Goal: Task Accomplishment & Management: Manage account settings

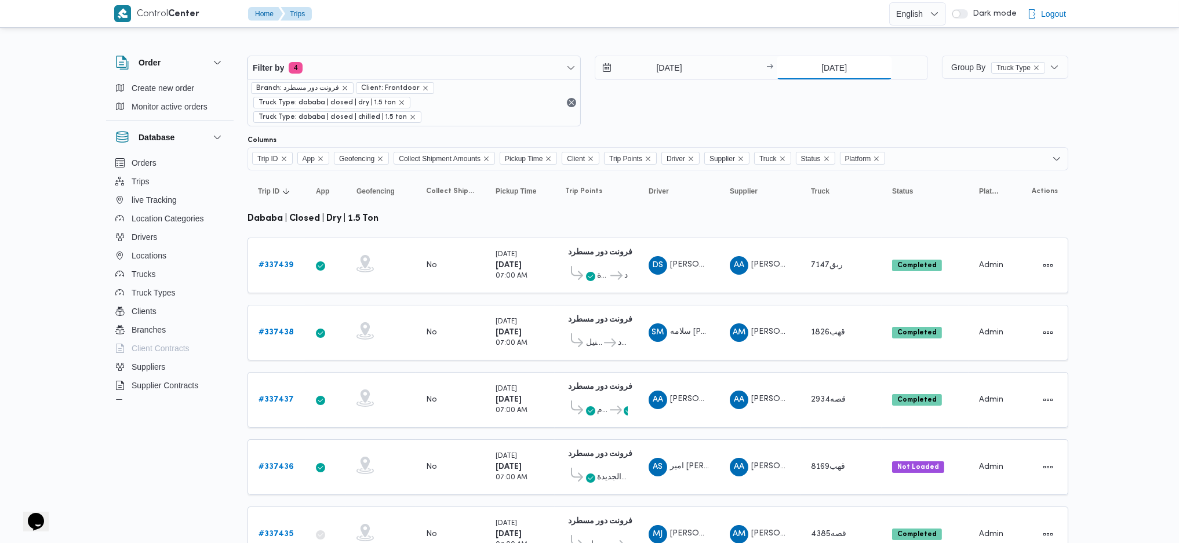
click at [836, 62] on input "15/9/2025" at bounding box center [834, 67] width 115 height 23
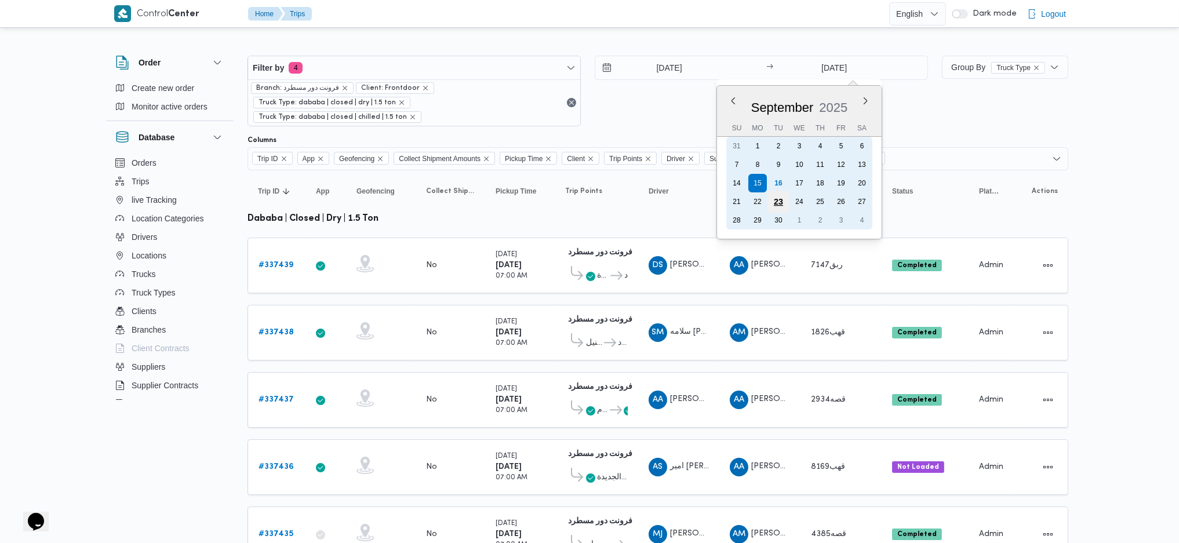
click at [779, 191] on div "23" at bounding box center [778, 202] width 22 height 22
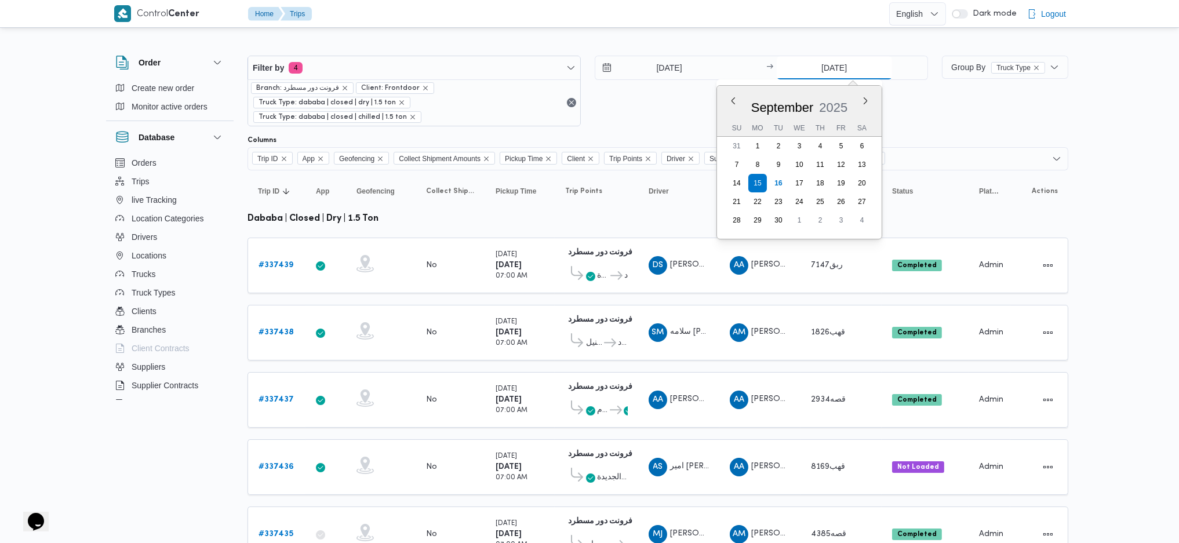
type input "23/9/2025"
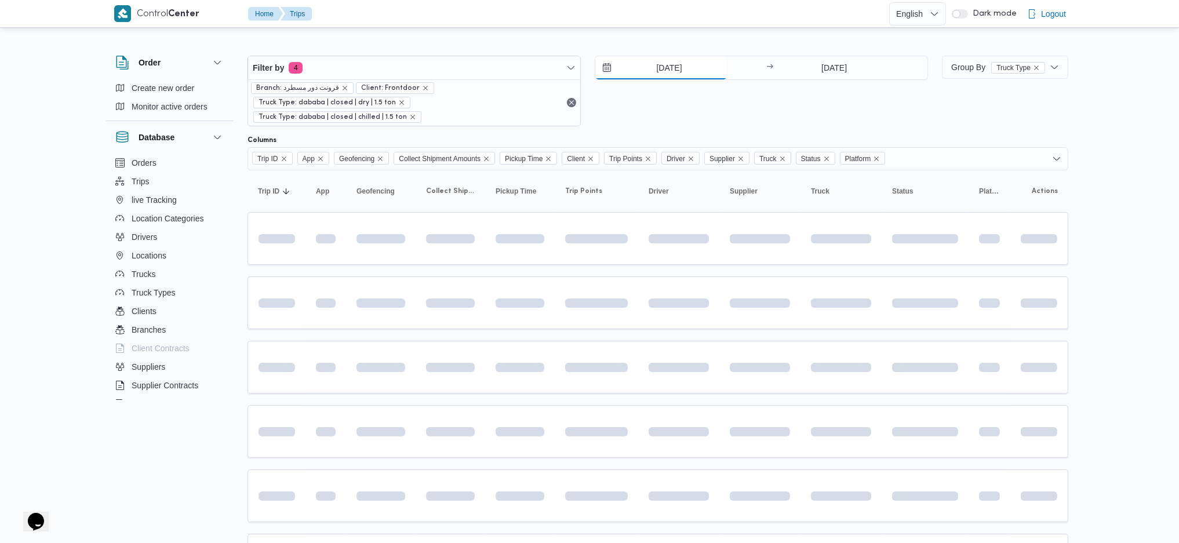
click at [655, 61] on input "[DATE]" at bounding box center [661, 67] width 132 height 23
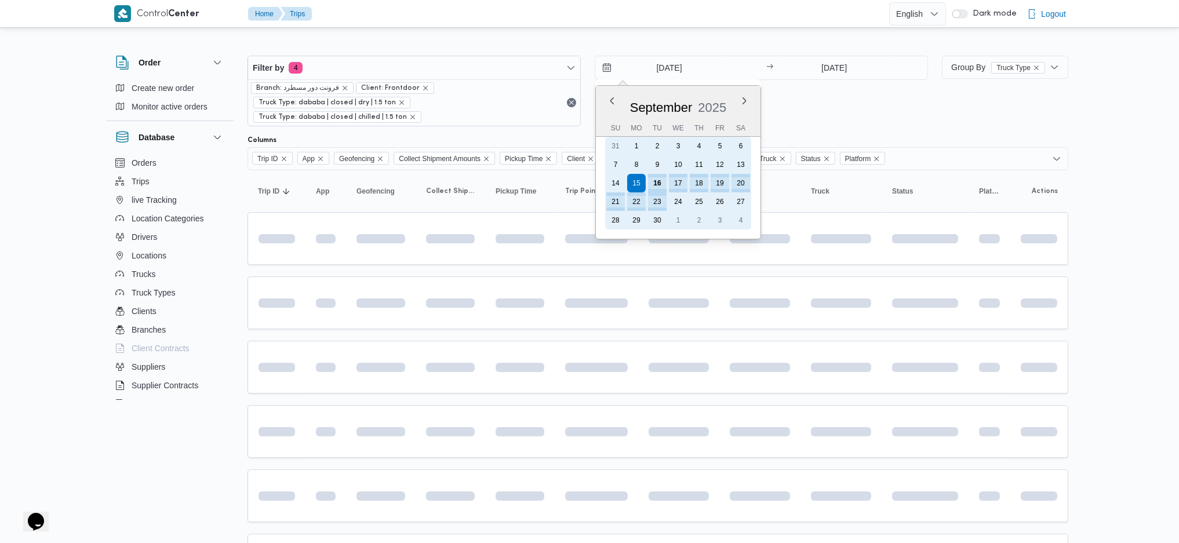
click at [654, 174] on div "16" at bounding box center [657, 183] width 19 height 19
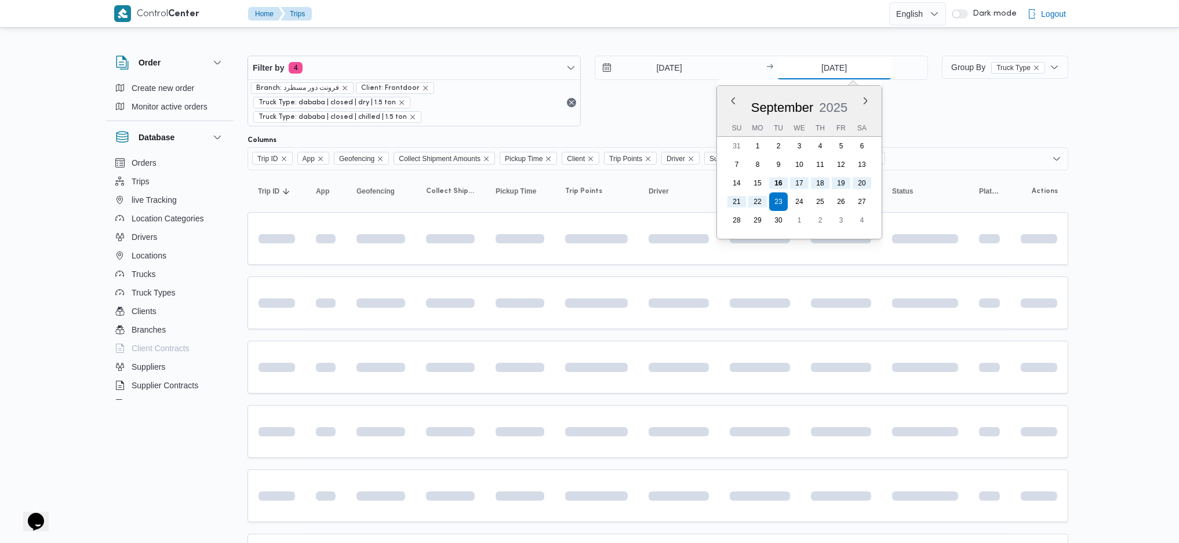
click at [831, 64] on input "23/9/2025" at bounding box center [834, 67] width 115 height 23
type input "16/9/2025"
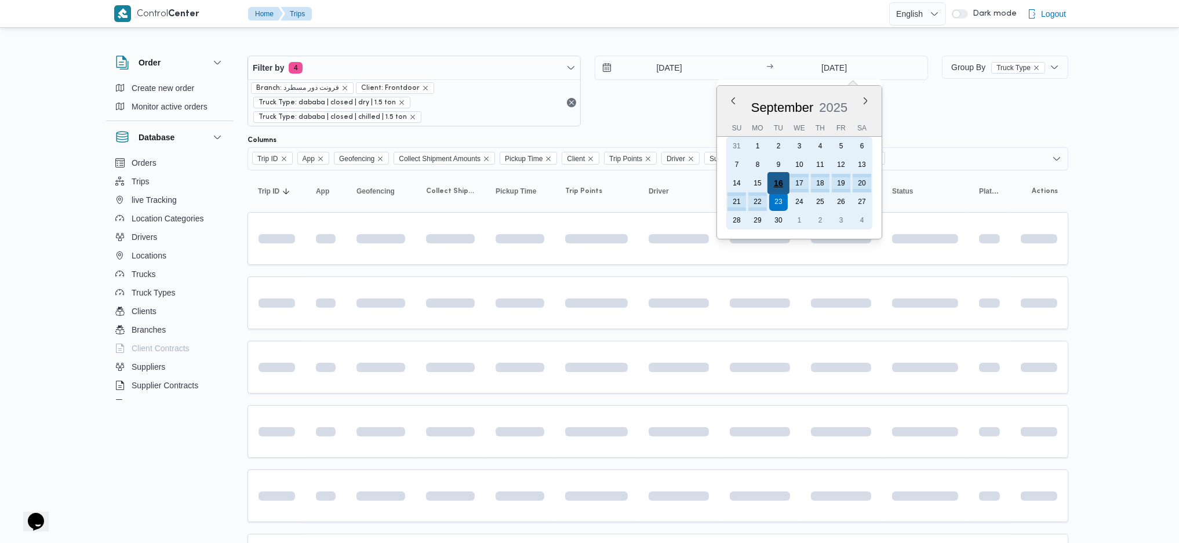
click at [786, 178] on div "16" at bounding box center [778, 183] width 22 height 22
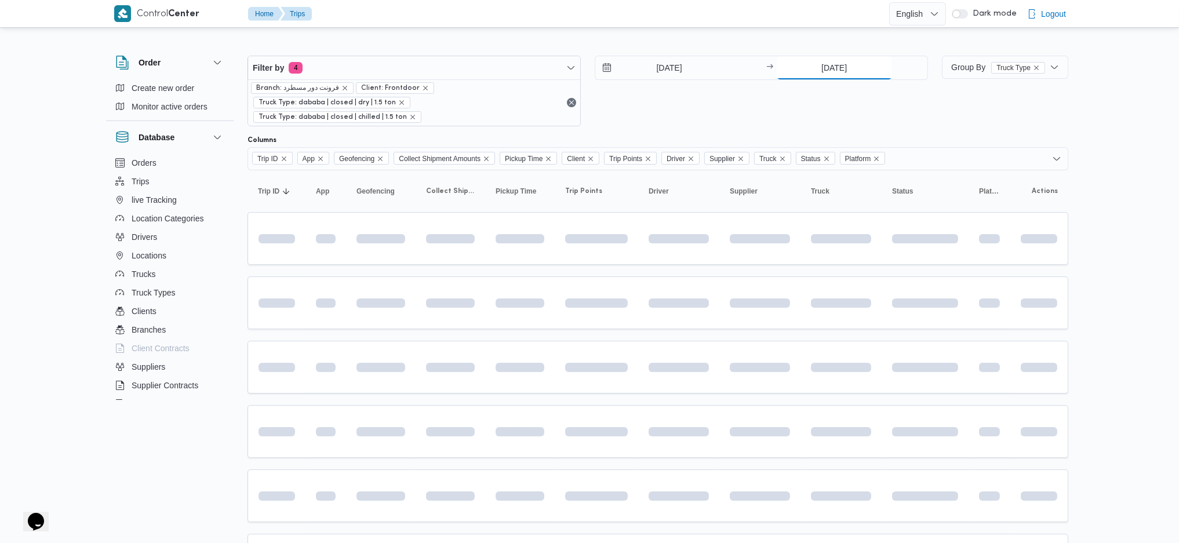
type input "16/9/2025"
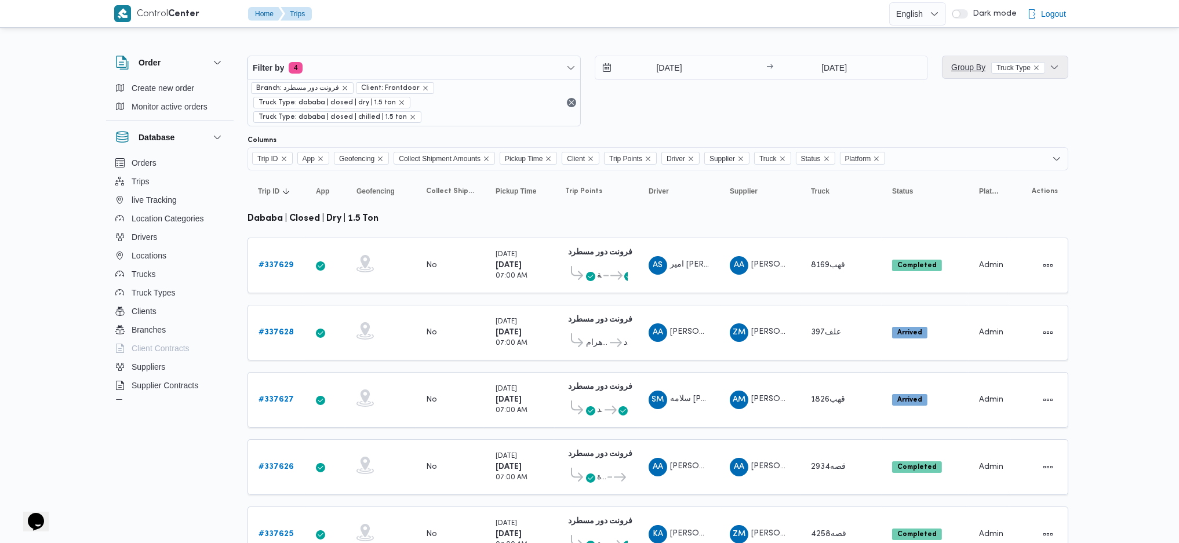
click at [965, 57] on span "Group By Truck Type" at bounding box center [1004, 67] width 117 height 23
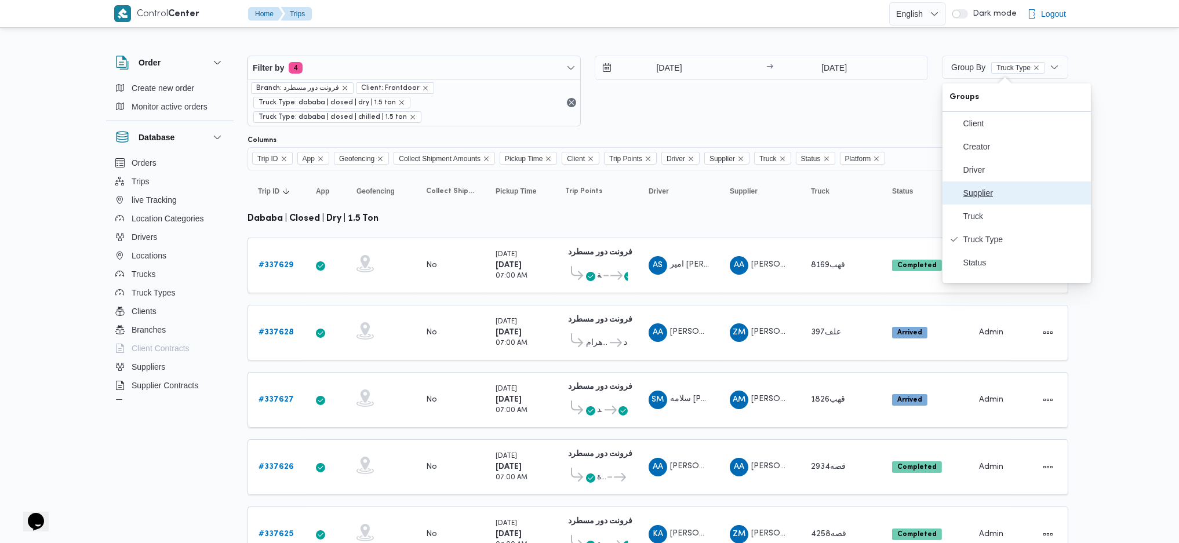
click at [970, 186] on button "Supplier" at bounding box center [1016, 192] width 148 height 23
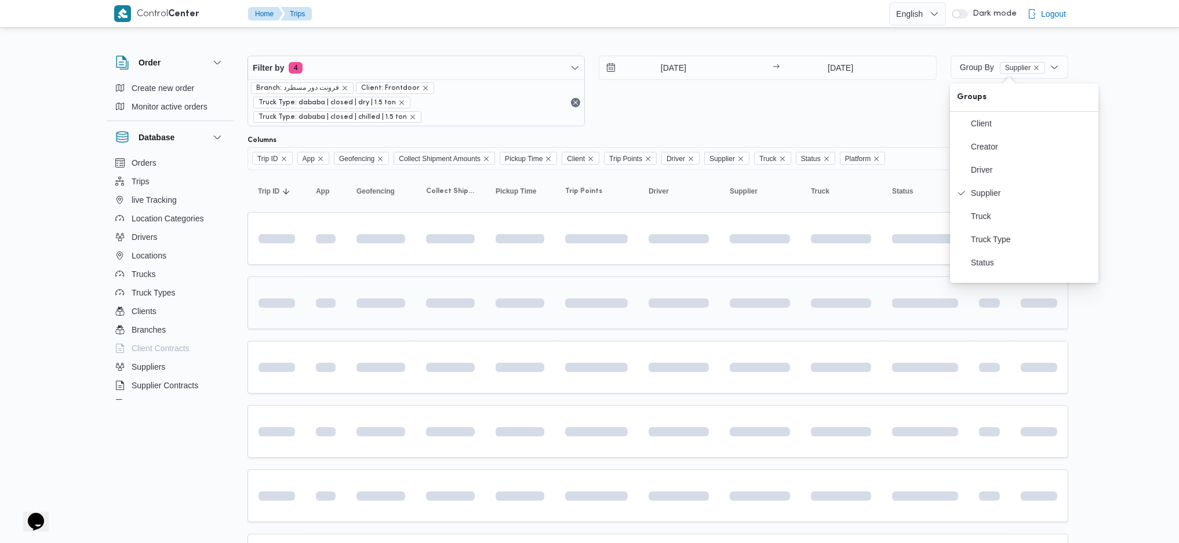
click at [483, 280] on td at bounding box center [451, 302] width 70 height 53
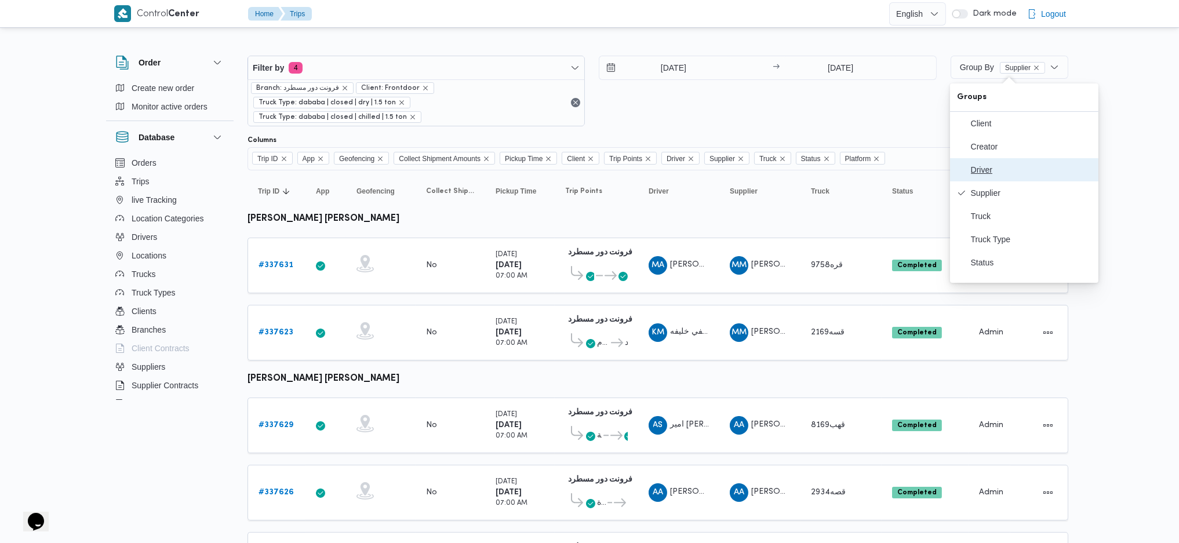
click at [970, 173] on span "Driver" at bounding box center [1031, 169] width 121 height 9
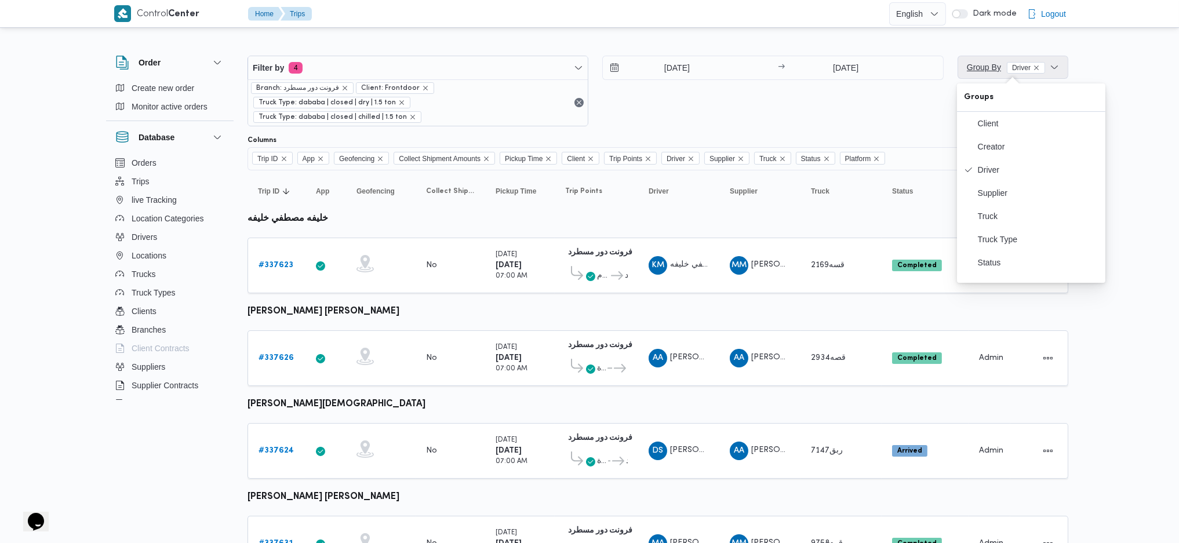
click at [970, 68] on span "Group By Driver" at bounding box center [1006, 67] width 78 height 9
click at [970, 63] on span "Group By Driver" at bounding box center [1006, 67] width 78 height 9
click at [970, 235] on button "Truck Type" at bounding box center [1031, 239] width 148 height 23
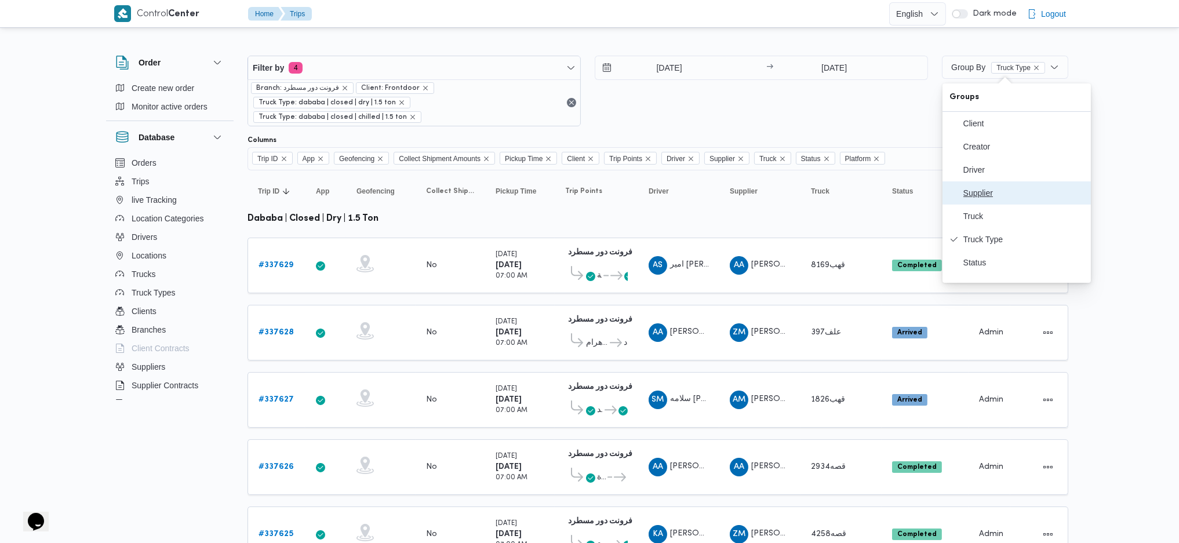
click at [970, 191] on button "Supplier" at bounding box center [1016, 192] width 148 height 23
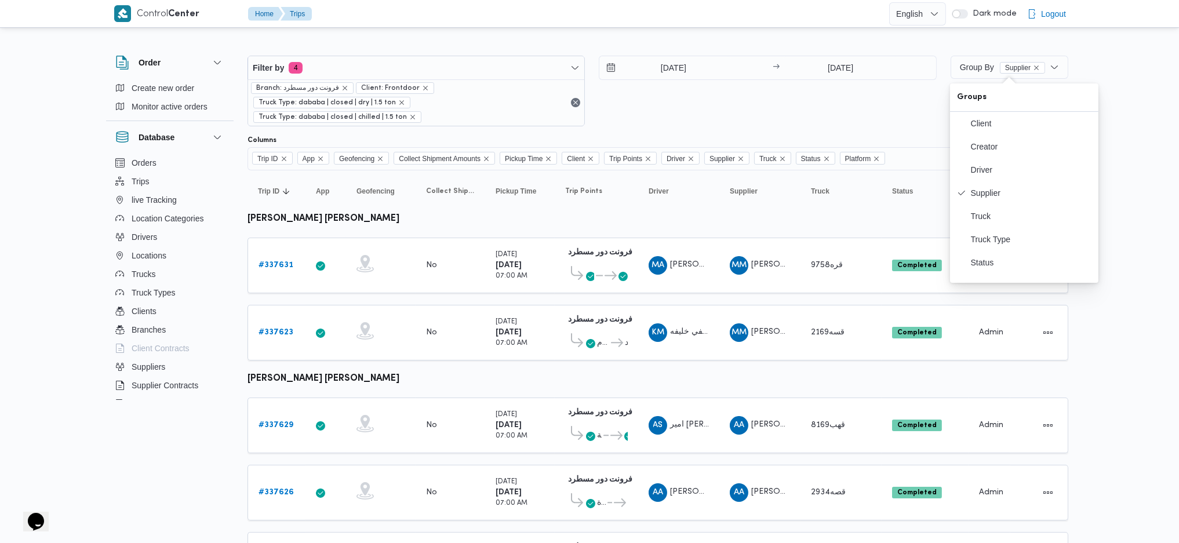
click at [970, 79] on div "Group By Supplier" at bounding box center [1009, 91] width 118 height 71
click at [970, 71] on span "Group By Supplier" at bounding box center [1002, 67] width 85 height 9
click at [970, 251] on button "Truck Type" at bounding box center [1024, 239] width 148 height 23
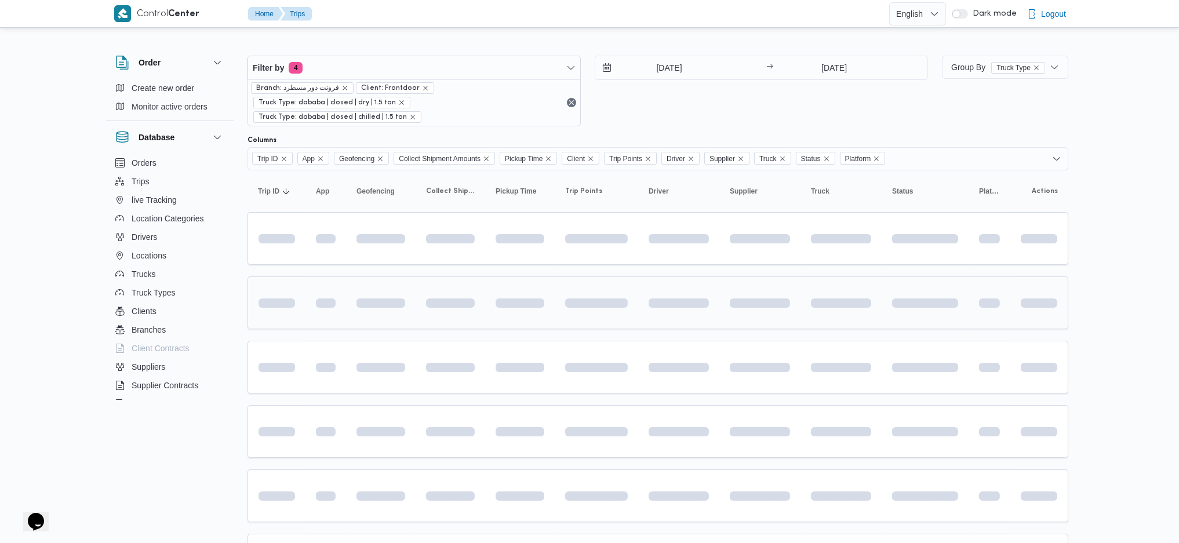
click at [868, 294] on div at bounding box center [841, 303] width 70 height 19
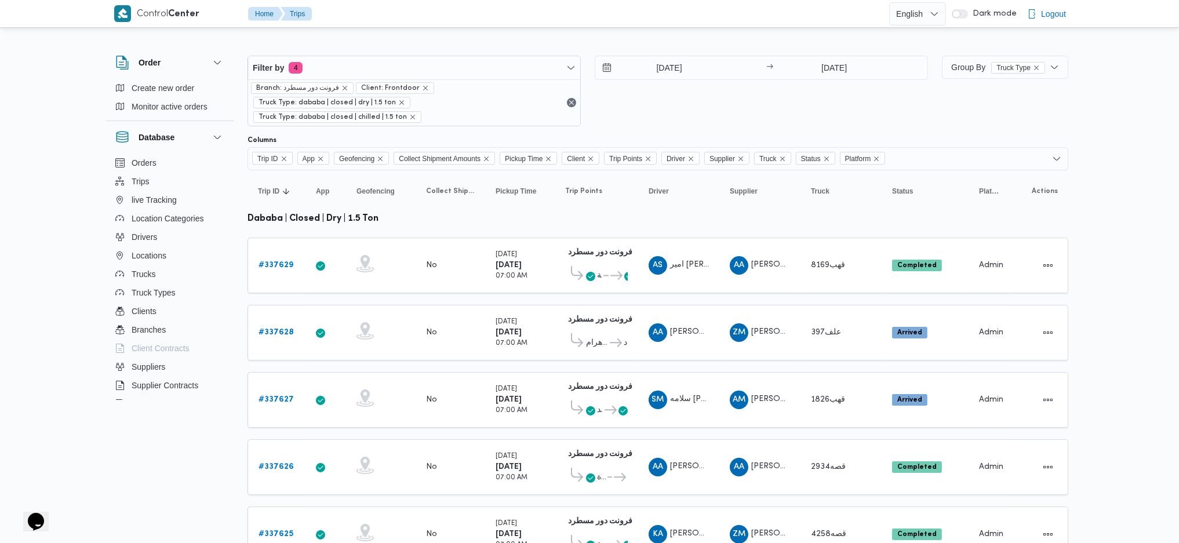
click at [970, 361] on div "Order Create new order Monitor active orders Database Orders Trips live Trackin…" at bounding box center [589, 463] width 985 height 852
click at [964, 67] on span "Group By Truck Type" at bounding box center [998, 67] width 94 height 9
click at [970, 198] on span "Supplier" at bounding box center [1023, 192] width 121 height 9
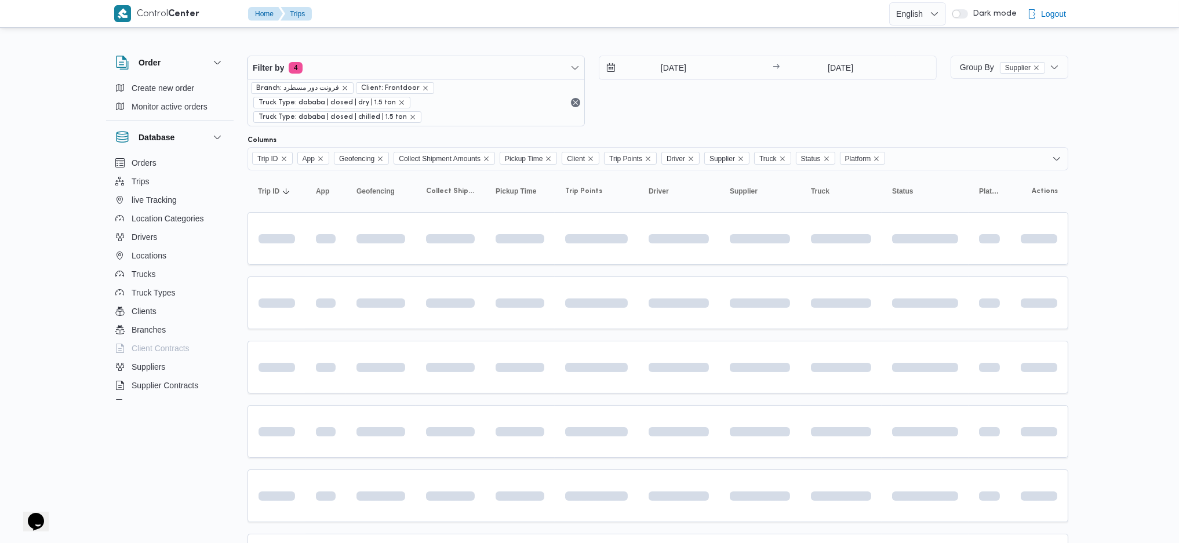
click at [718, 300] on td at bounding box center [678, 302] width 81 height 53
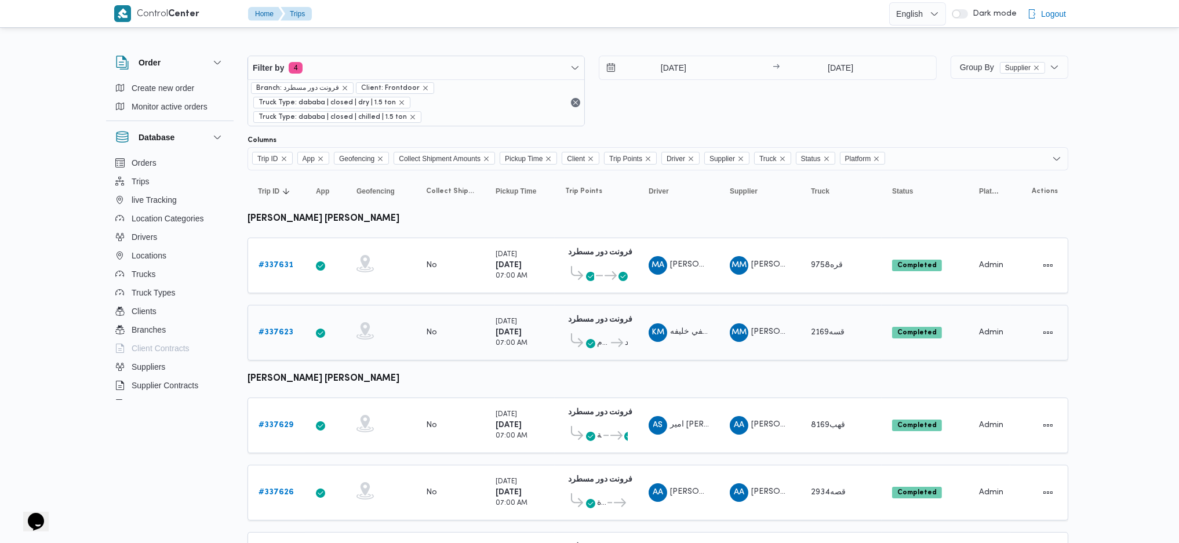
click at [745, 339] on td "Supplier MM محمد محمود احمد مسعود" at bounding box center [759, 333] width 81 height 56
click at [659, 62] on input "[DATE]" at bounding box center [665, 67] width 132 height 23
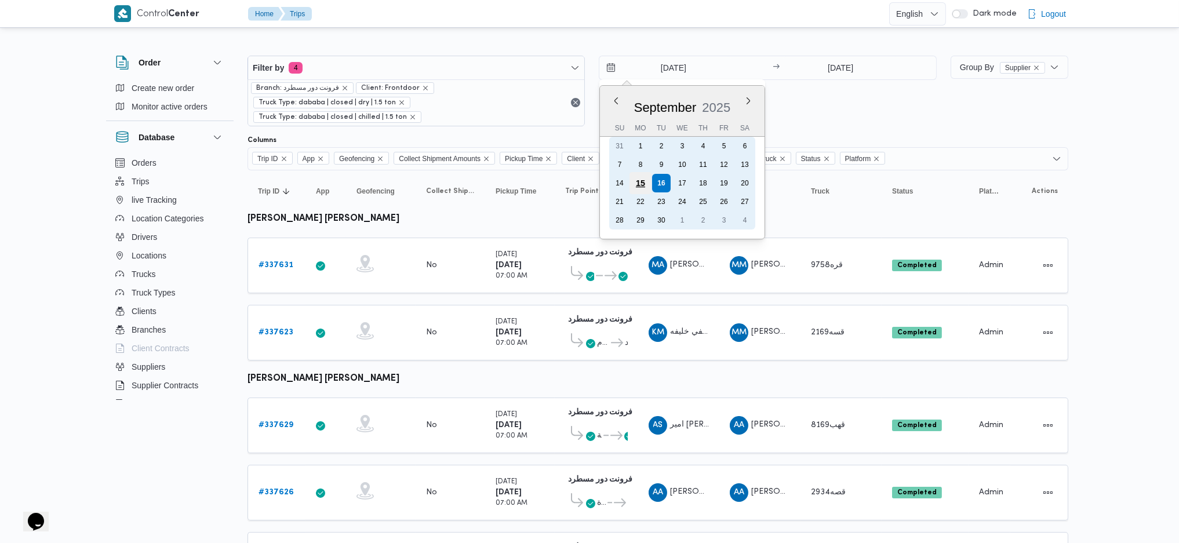
click at [636, 180] on div "15" at bounding box center [640, 183] width 22 height 22
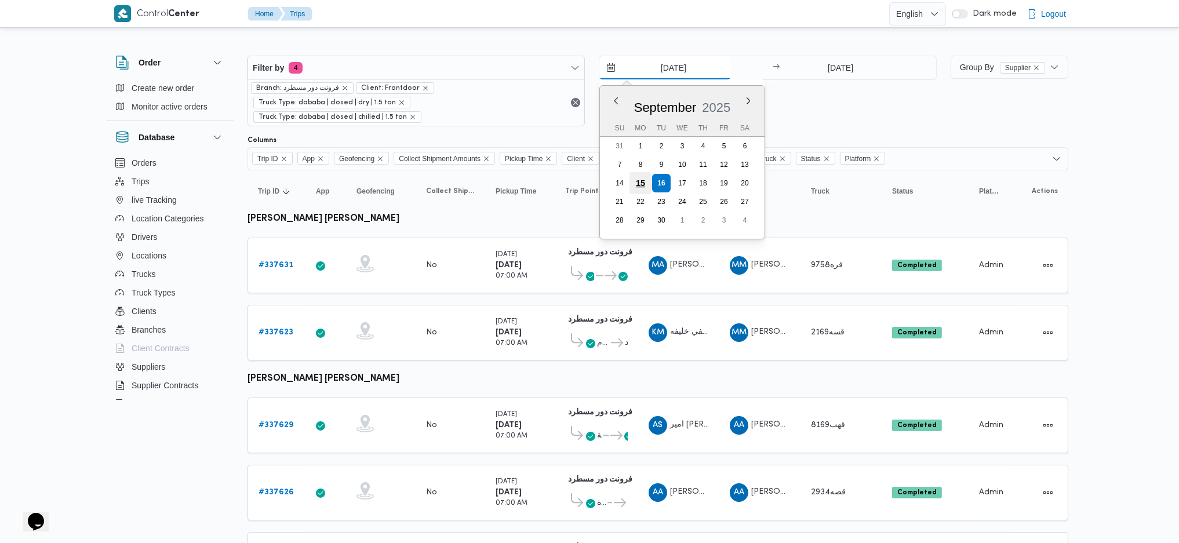
type input "[DATE]"
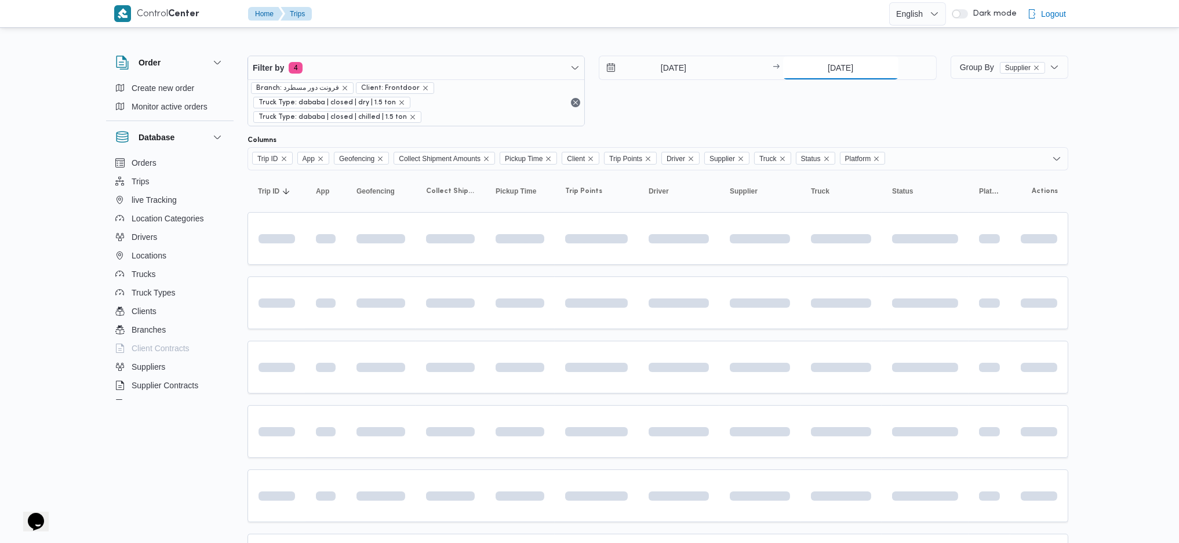
click at [844, 69] on input "[DATE]" at bounding box center [840, 67] width 115 height 23
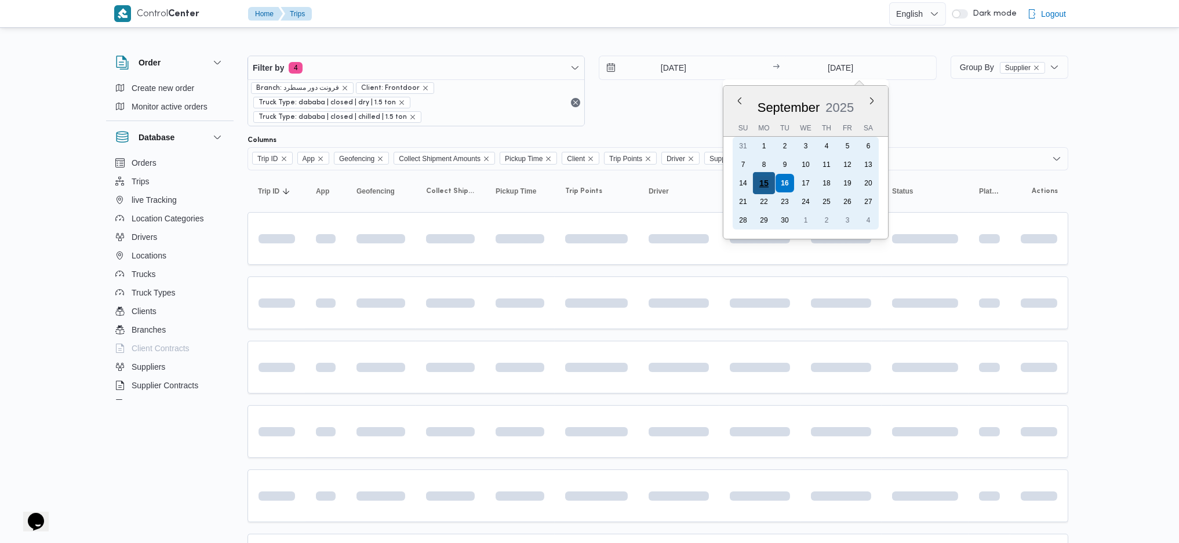
click at [764, 183] on div "15" at bounding box center [763, 183] width 22 height 22
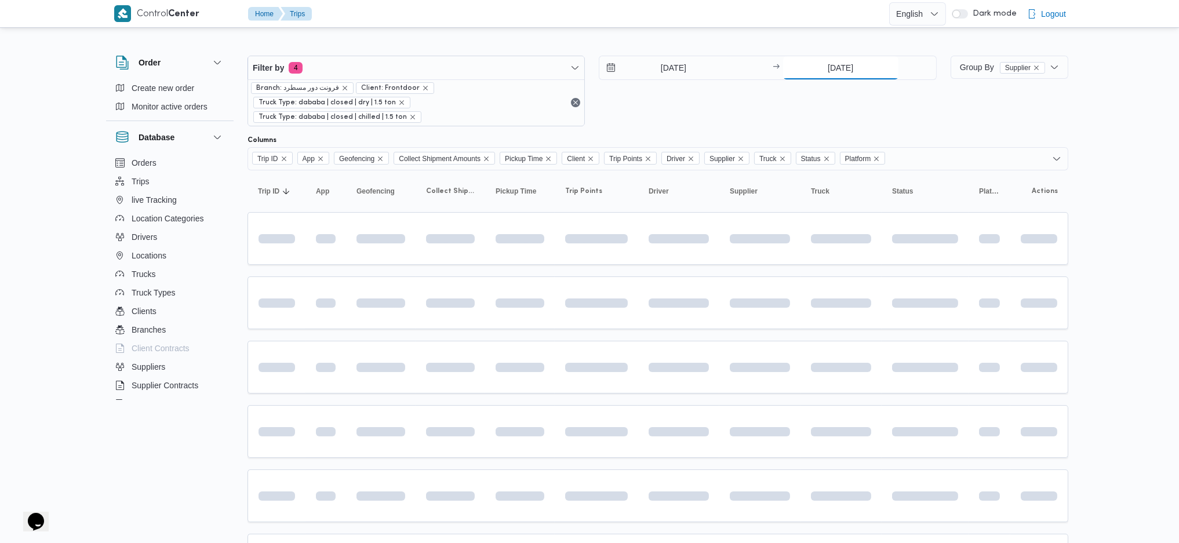
type input "[DATE]"
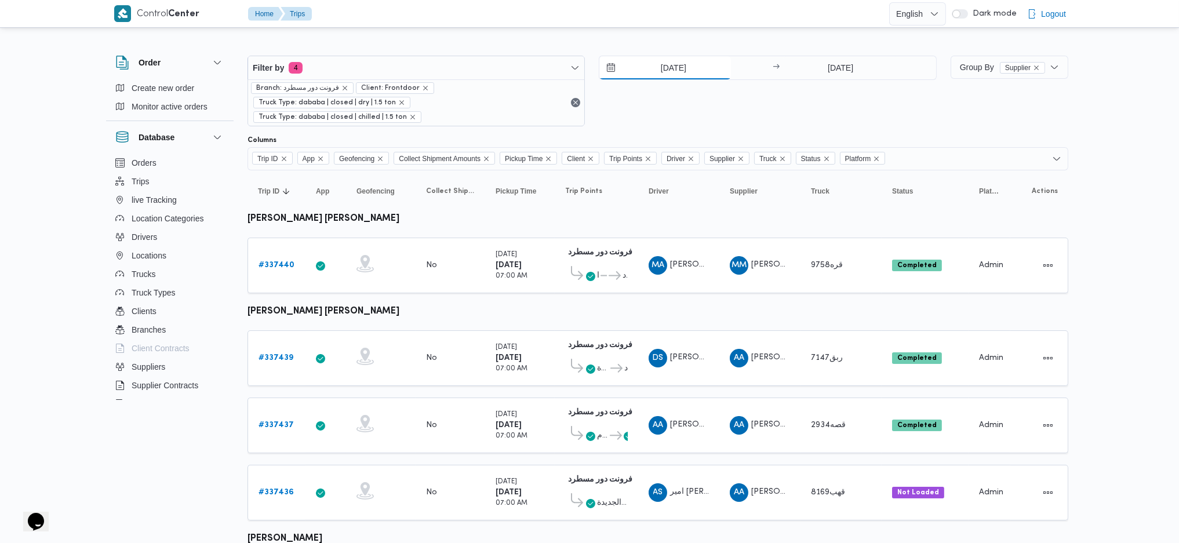
click at [689, 69] on input "[DATE]" at bounding box center [665, 67] width 132 height 23
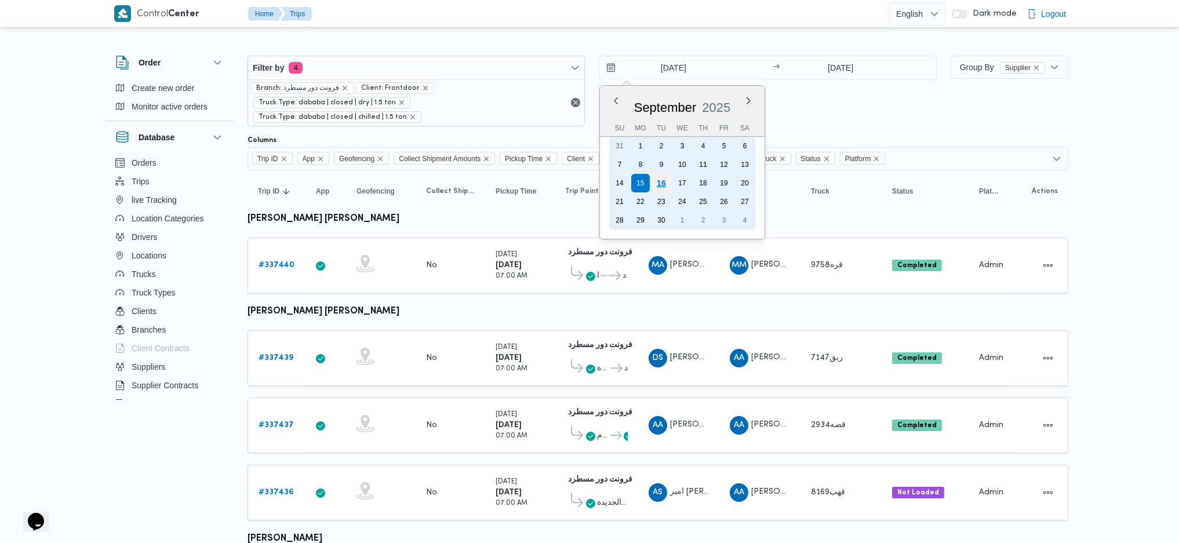
click at [657, 189] on div "16" at bounding box center [661, 183] width 22 height 22
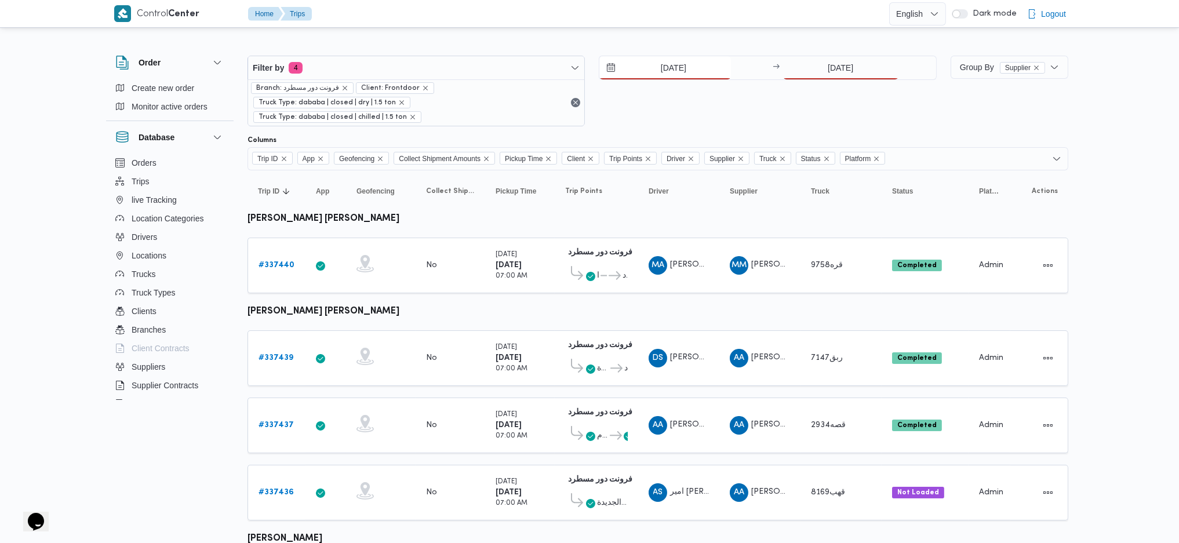
type input "[DATE]"
click at [970, 64] on span "Group By Supplier" at bounding box center [1002, 67] width 85 height 9
click at [839, 82] on div "16/9/2025 → 15/9/2025" at bounding box center [767, 91] width 337 height 71
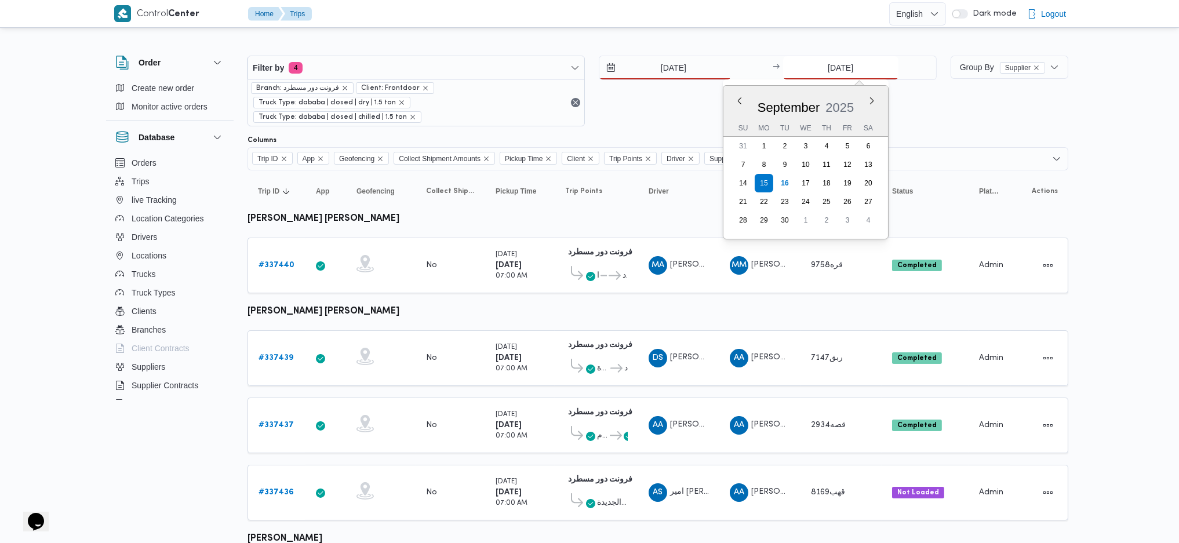
click at [829, 68] on input "[DATE]" at bounding box center [840, 67] width 115 height 23
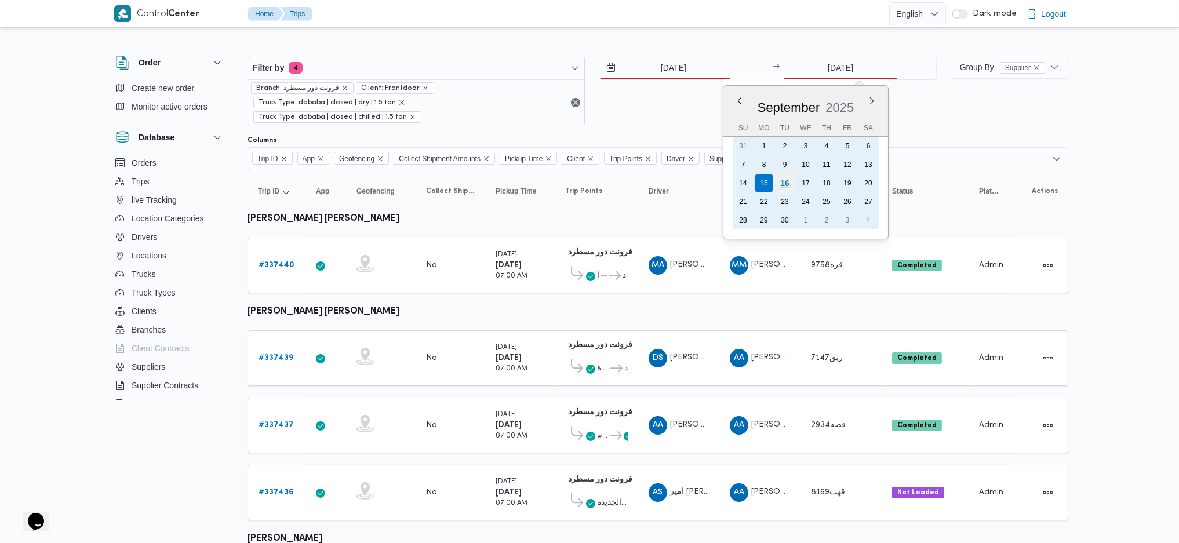
click at [788, 182] on div "16" at bounding box center [784, 183] width 22 height 22
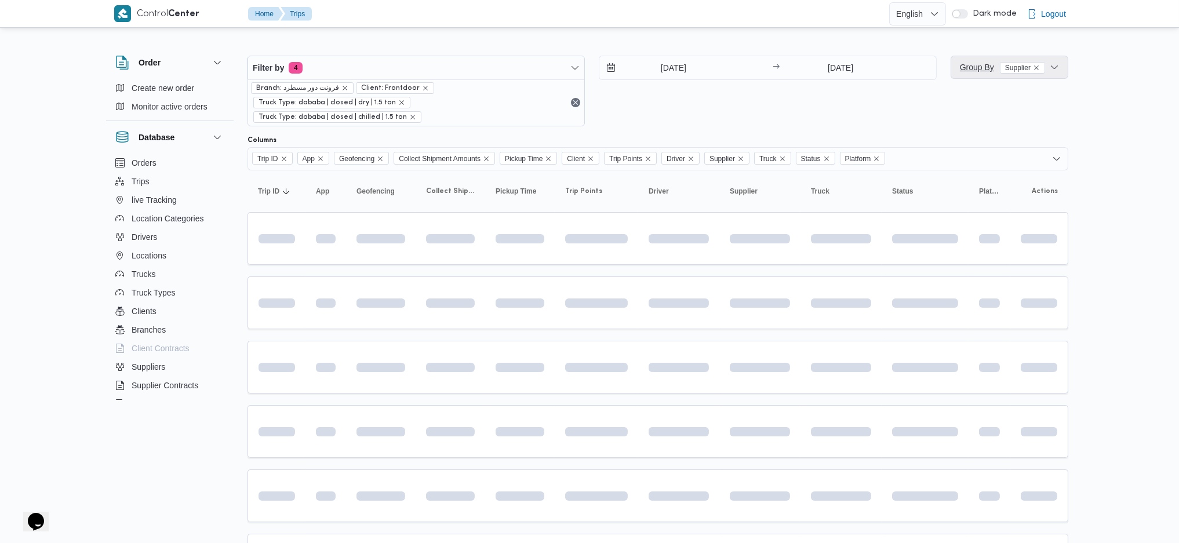
click at [960, 66] on span "Group By Supplier" at bounding box center [1002, 67] width 85 height 9
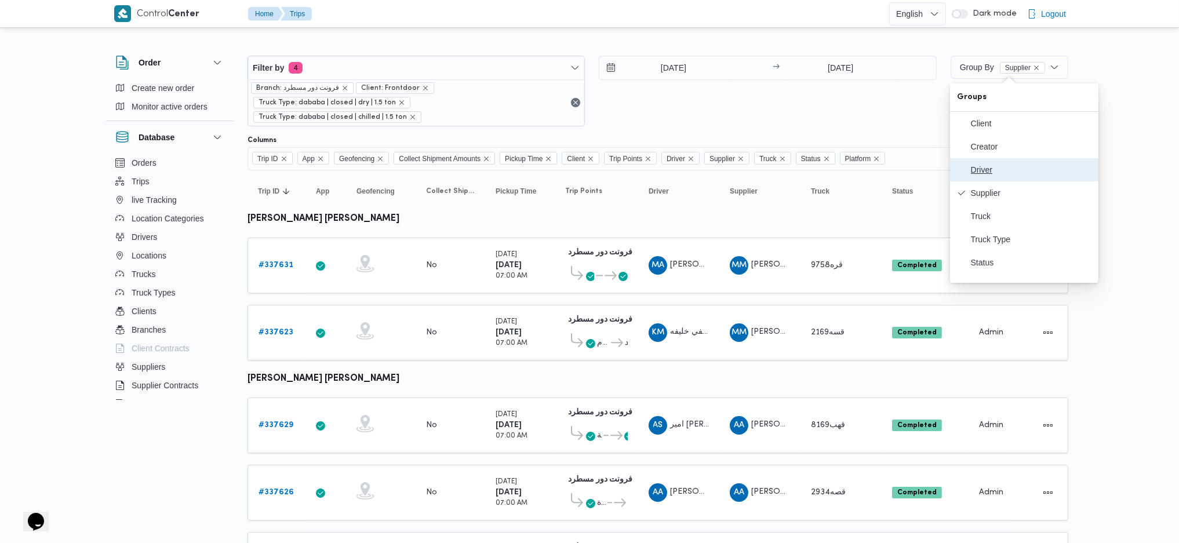
click at [966, 173] on span "Driver" at bounding box center [1024, 169] width 134 height 9
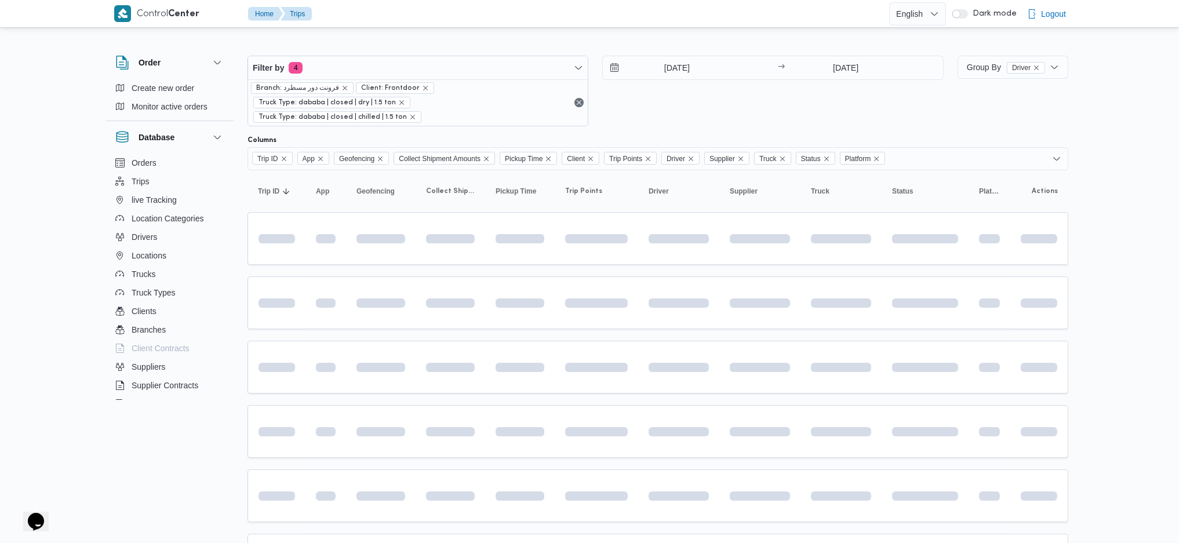
click at [741, 256] on table "Trip ID Click to sort in ascending order App Click to sort in ascending order G…" at bounding box center [657, 480] width 821 height 621
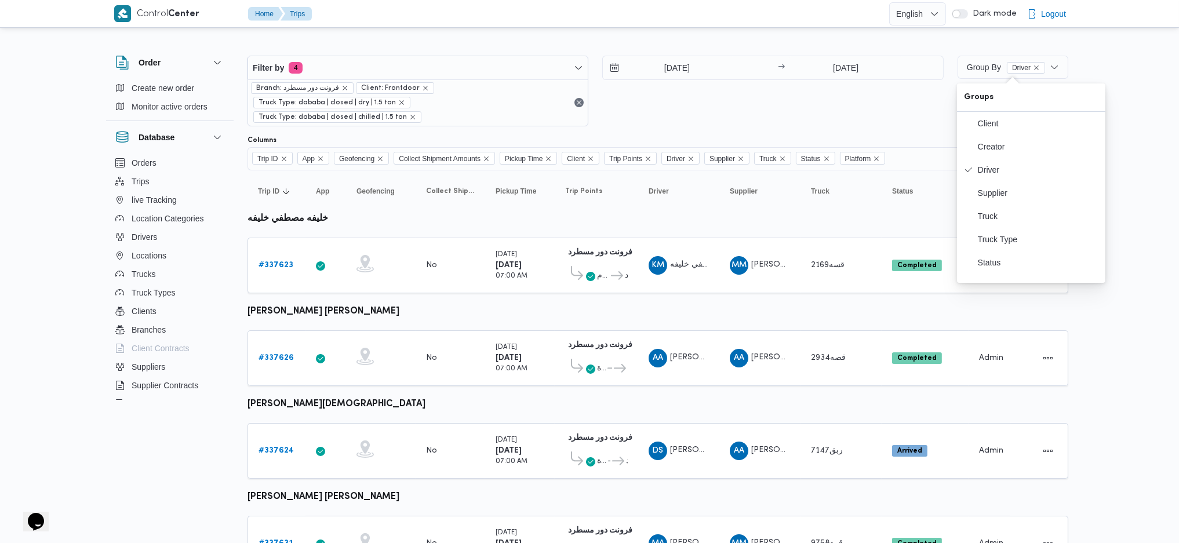
click at [741, 256] on span "MM" at bounding box center [738, 265] width 15 height 19
click at [391, 250] on div at bounding box center [381, 265] width 58 height 30
click at [501, 356] on div "Tuesday 16/9/2025 07:00 AM" at bounding box center [520, 358] width 58 height 42
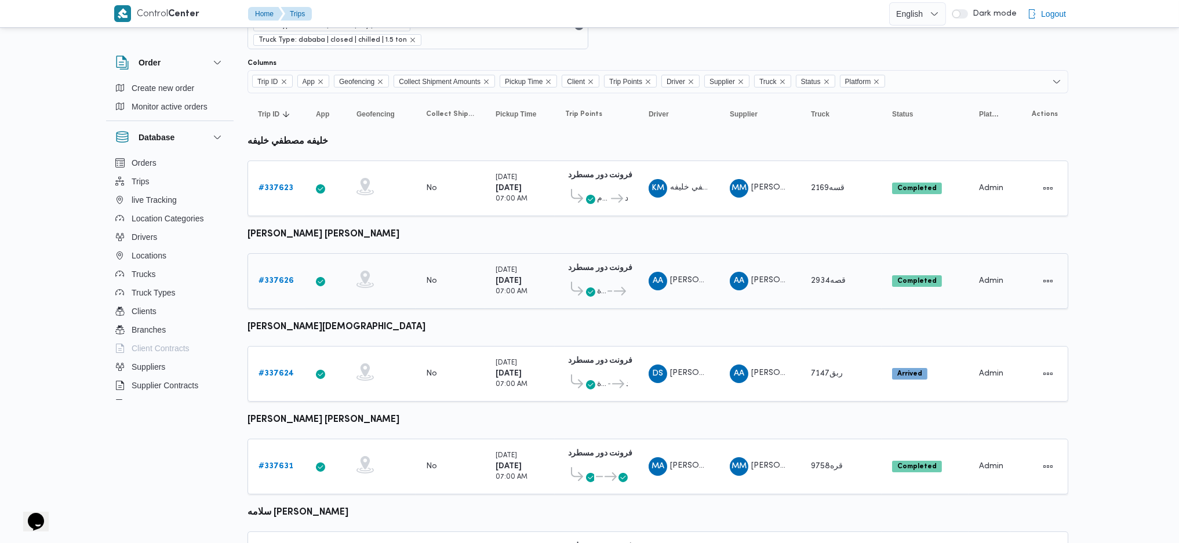
click at [501, 361] on b "16/9/2025" at bounding box center [508, 374] width 26 height 8
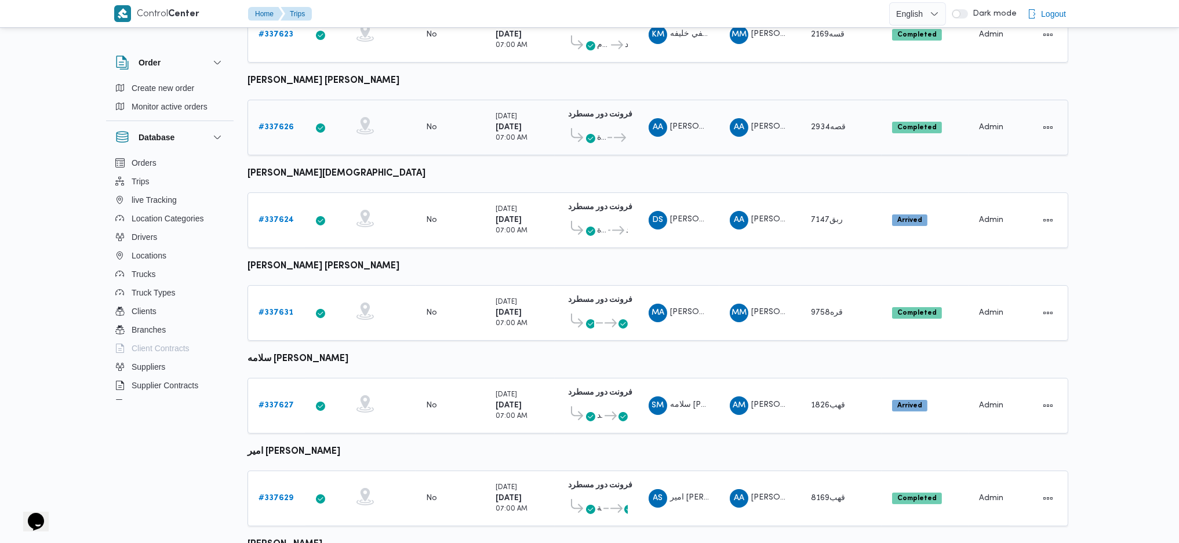
scroll to position [232, 0]
click at [543, 293] on div "Tuesday 16/9/2025 07:00 AM" at bounding box center [520, 312] width 58 height 42
click at [564, 361] on div "فرونت دور مسطرد 01:09 AM قسم الشيخ زايد فرونت دور مسطرد" at bounding box center [596, 404] width 72 height 49
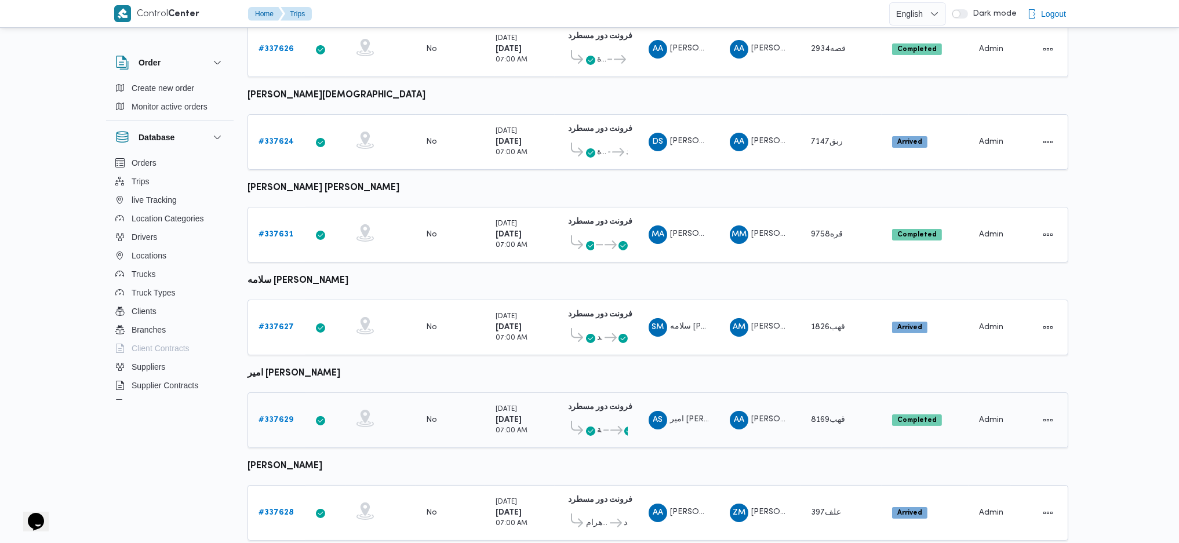
click at [564, 361] on div "فرونت دور مسطرد 01:09 AM كارفور شبرا الخيمة ... فرونت دور مسطرد" at bounding box center [596, 420] width 72 height 49
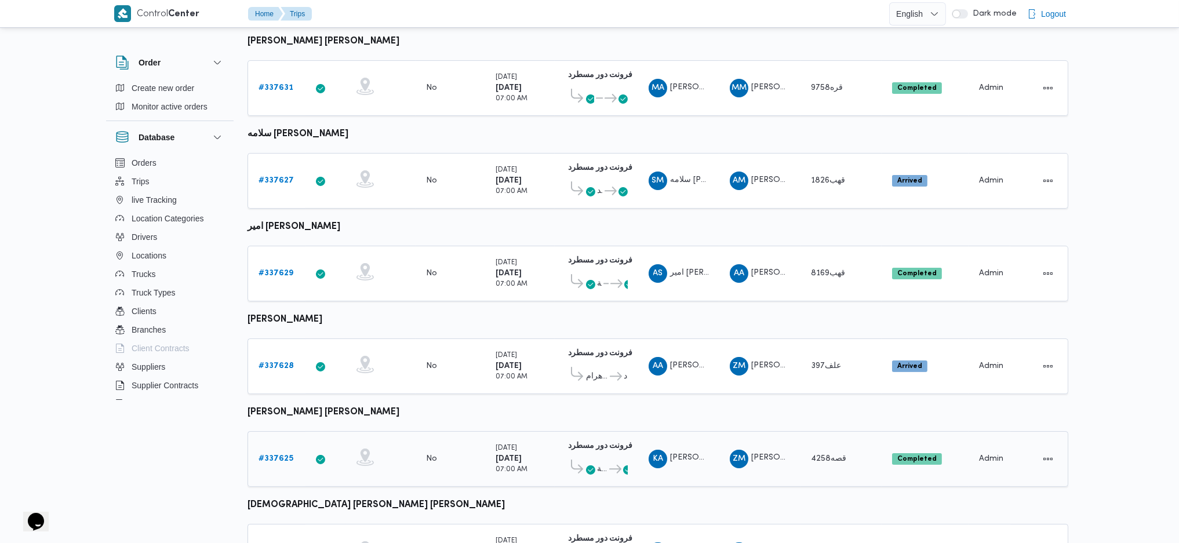
scroll to position [464, 0]
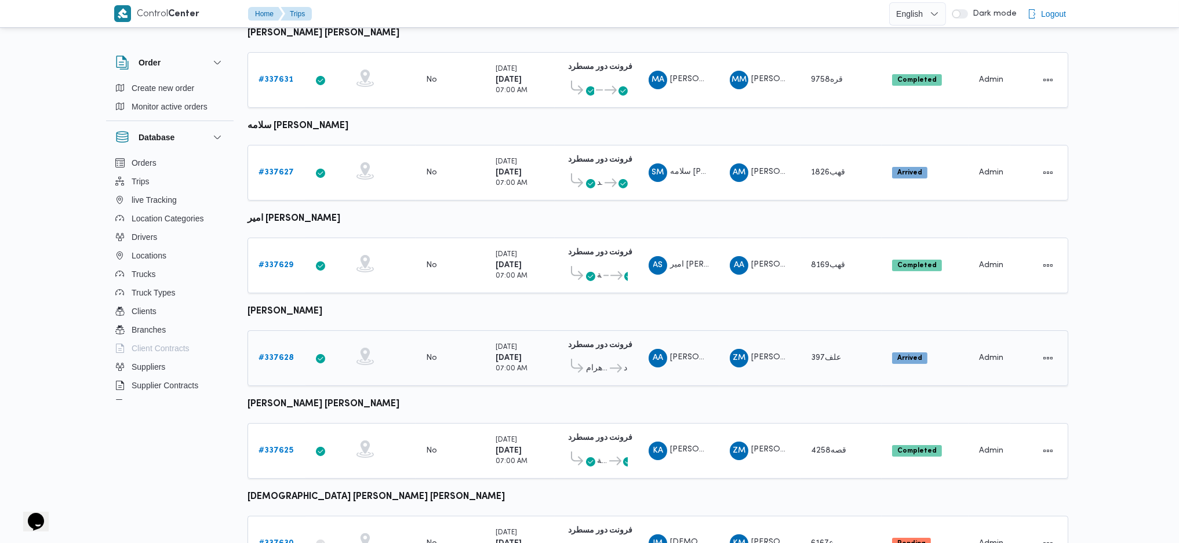
click at [585, 353] on div "طلبات مارت حدائق الاهرام فرونت دور مسطرد" at bounding box center [596, 365] width 63 height 25
click at [608, 361] on b "فرونت دور مسطرد" at bounding box center [600, 438] width 64 height 8
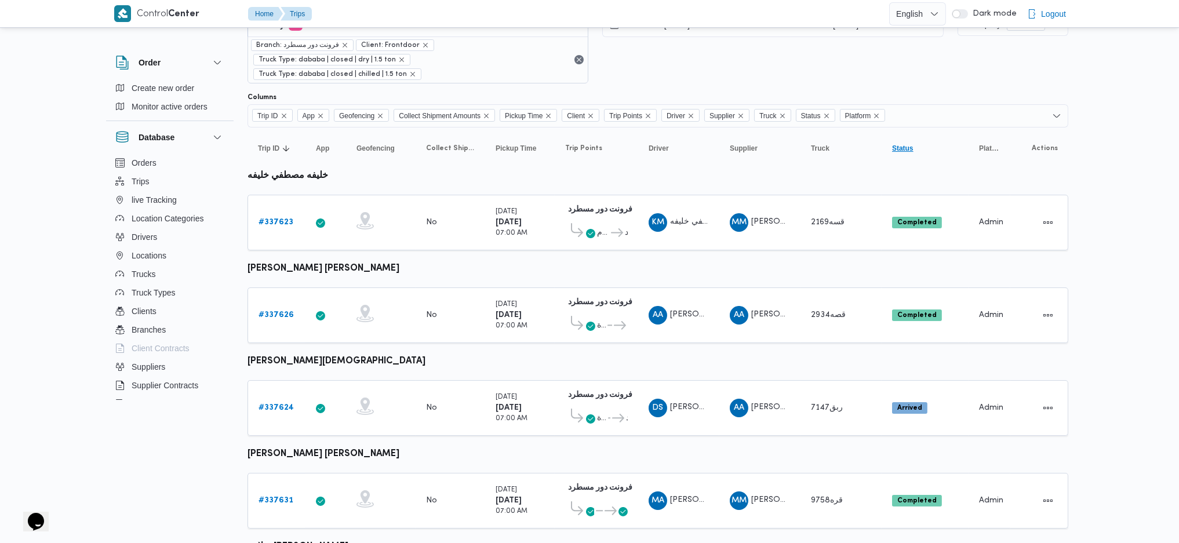
scroll to position [0, 0]
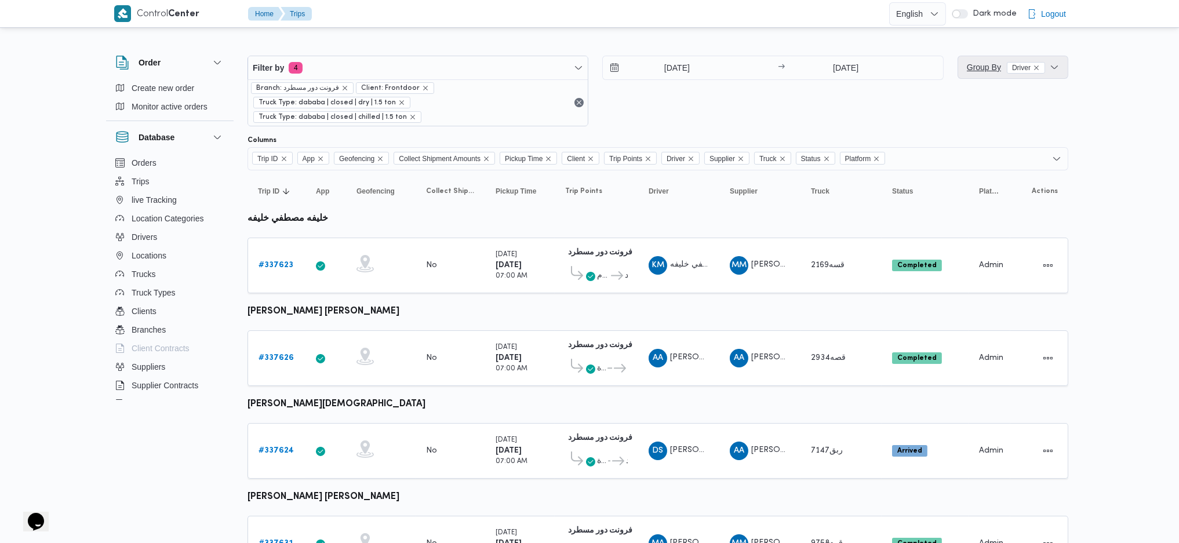
click at [970, 59] on span "Group By Driver" at bounding box center [1012, 67] width 101 height 23
click at [970, 218] on span "Truck" at bounding box center [1038, 216] width 121 height 9
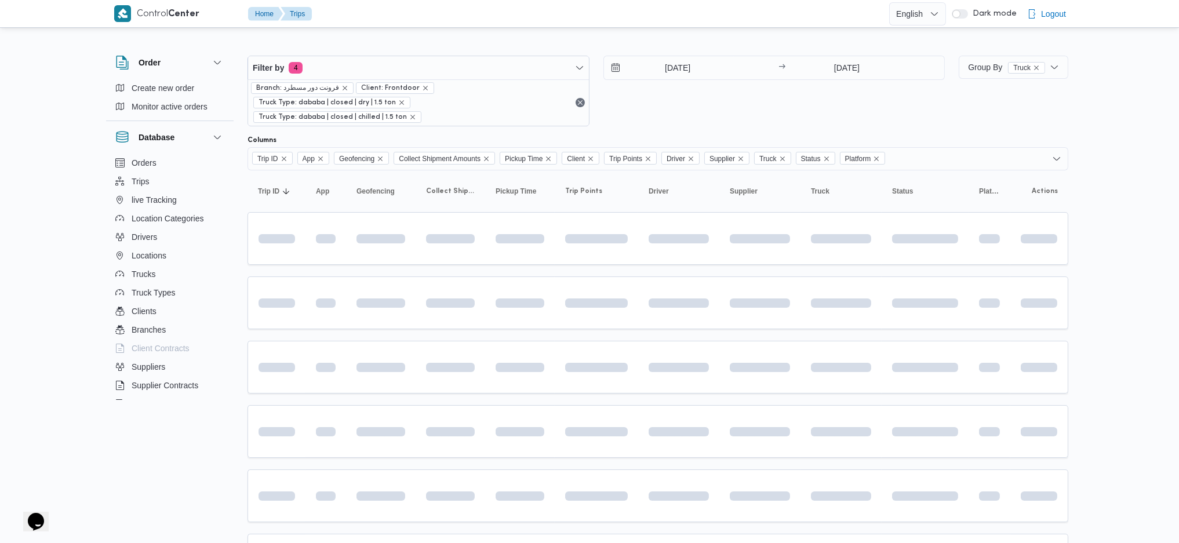
click at [701, 318] on table "Trip ID Click to sort in ascending order App Click to sort in ascending order G…" at bounding box center [657, 480] width 821 height 621
click at [701, 316] on table "Trip ID Click to sort in ascending order App Click to sort in ascending order G…" at bounding box center [657, 480] width 821 height 621
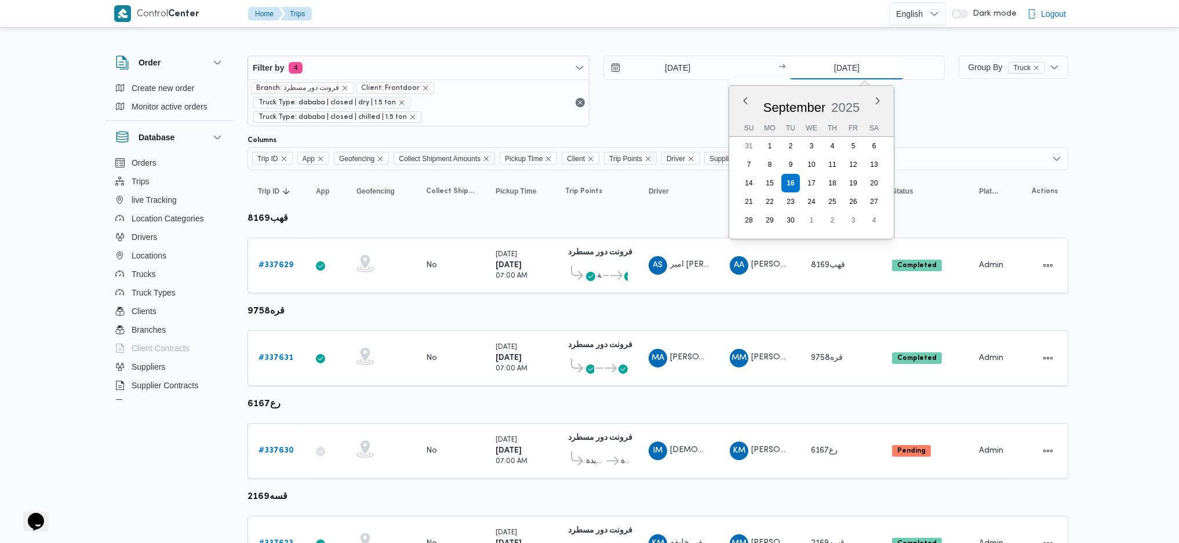
click at [839, 60] on input "16/9/2025" at bounding box center [846, 67] width 115 height 23
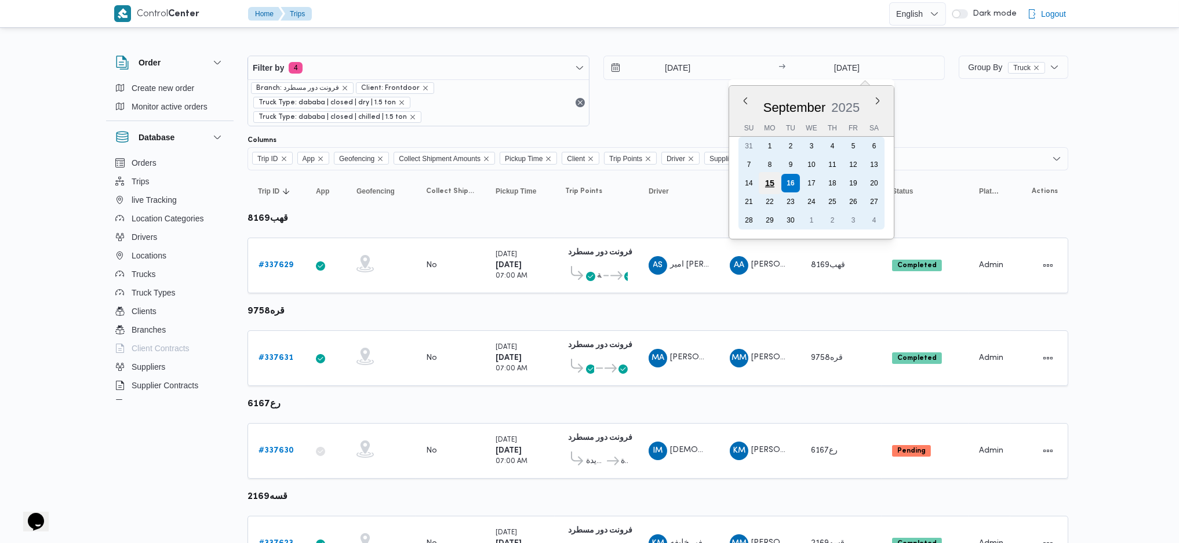
click at [773, 177] on div "15" at bounding box center [770, 183] width 22 height 22
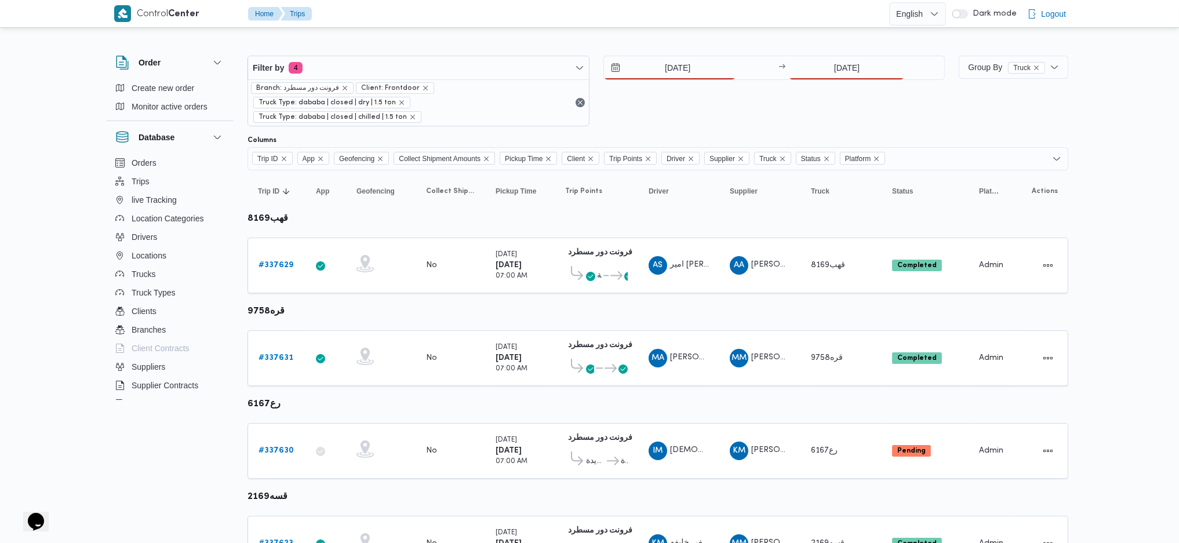
click at [848, 53] on div "Filter by 4 Branch: فرونت دور مسطرد Client: Frontdoor Truck Type: dababa | clos…" at bounding box center [595, 91] width 711 height 85
click at [844, 81] on div "16/9/2025 → 15/9/2025" at bounding box center [774, 91] width 342 height 71
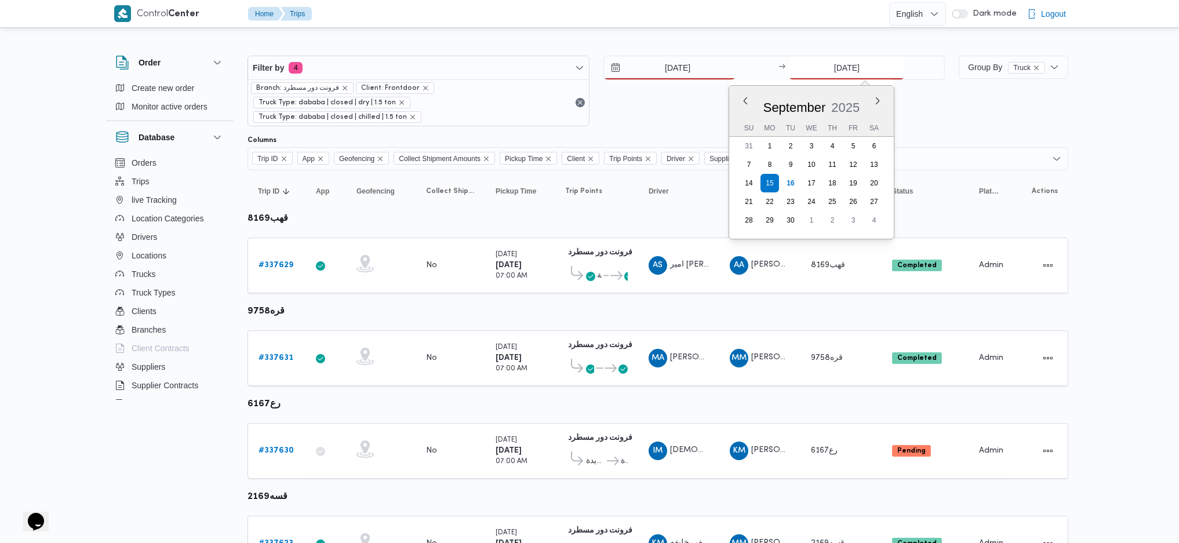
click at [844, 72] on input "15/9/2025" at bounding box center [846, 67] width 115 height 23
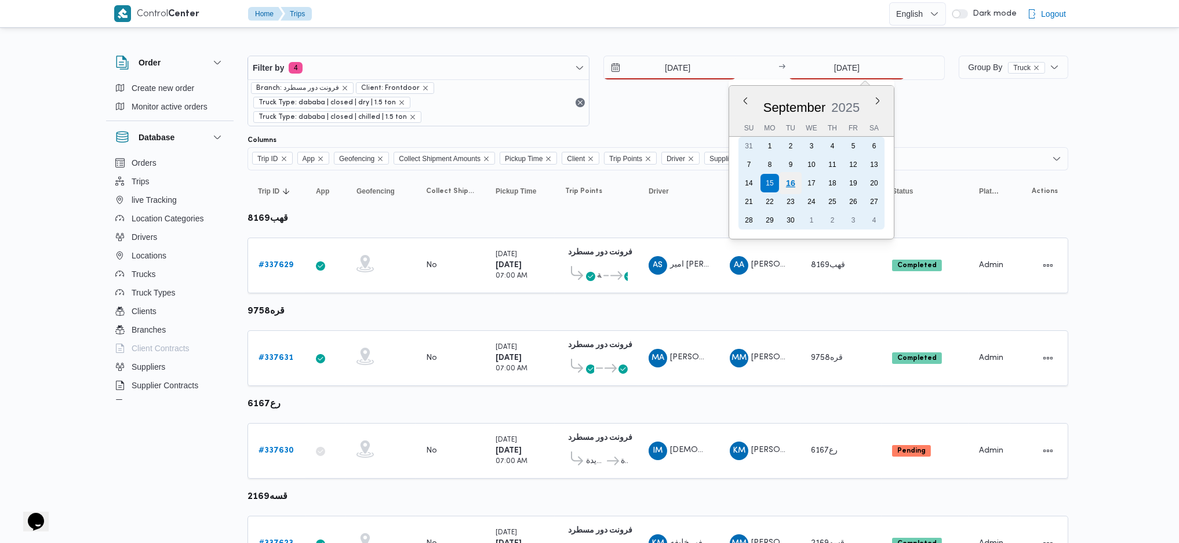
click at [798, 179] on div "16" at bounding box center [790, 183] width 22 height 22
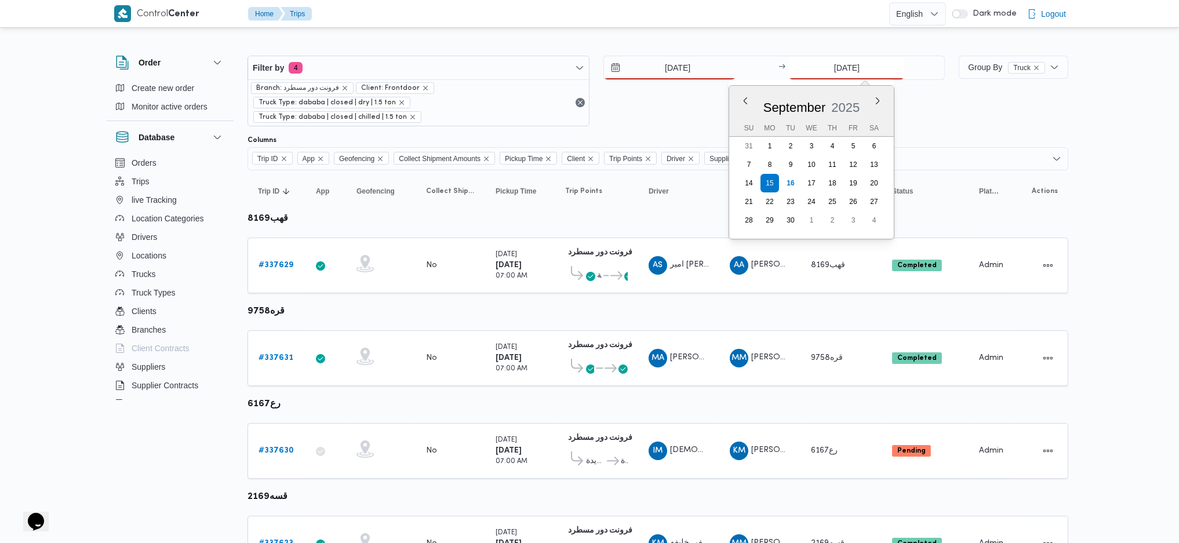
type input "16/9/2025"
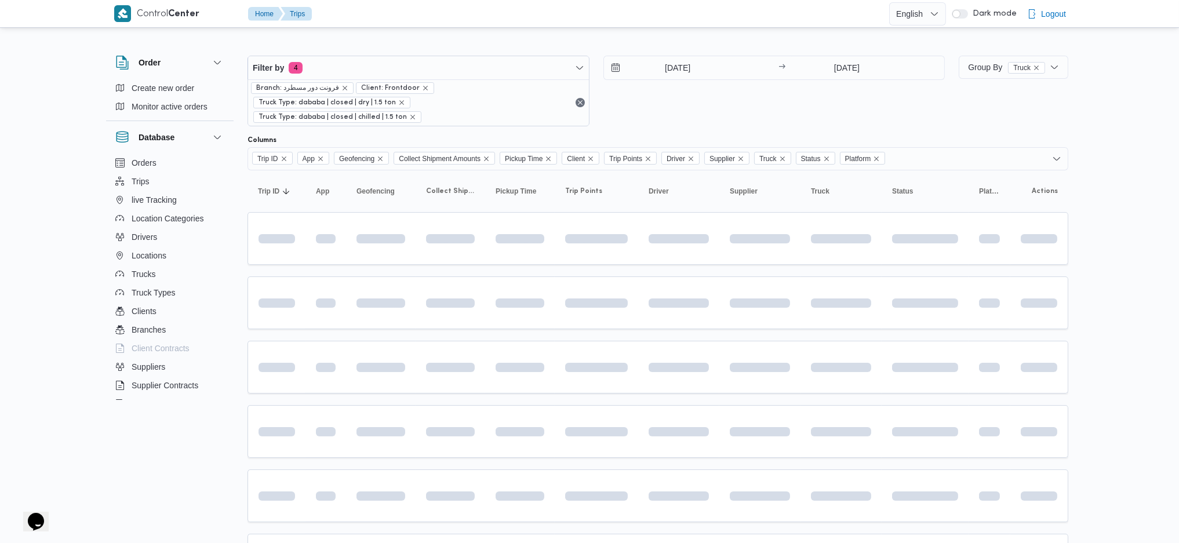
click at [624, 361] on table "Trip ID Click to sort in ascending order App Click to sort in ascending order G…" at bounding box center [657, 480] width 821 height 621
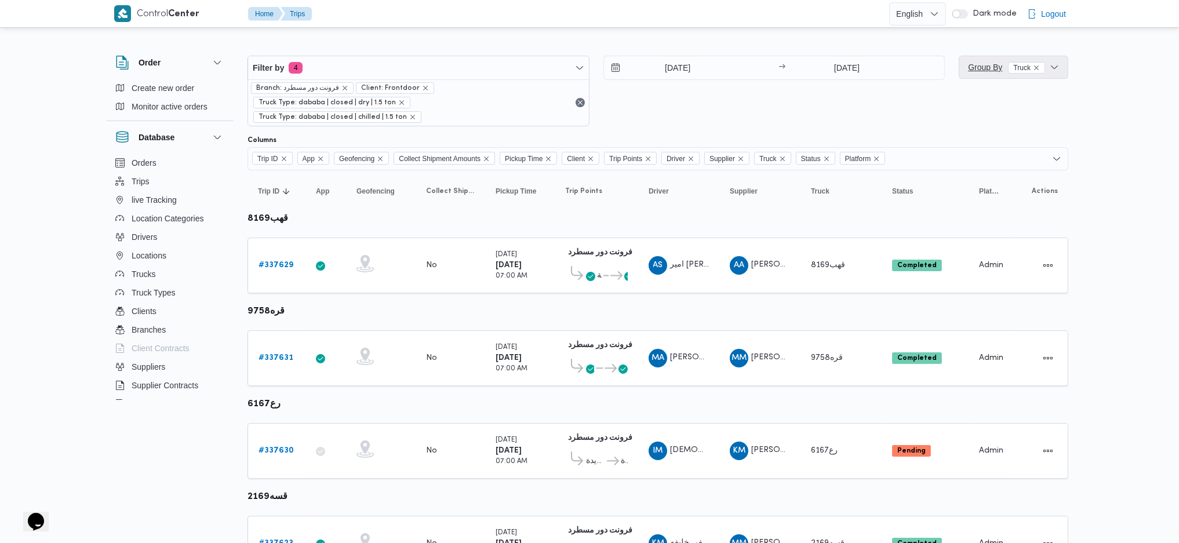
click at [970, 71] on span "Group By Truck" at bounding box center [1006, 67] width 77 height 9
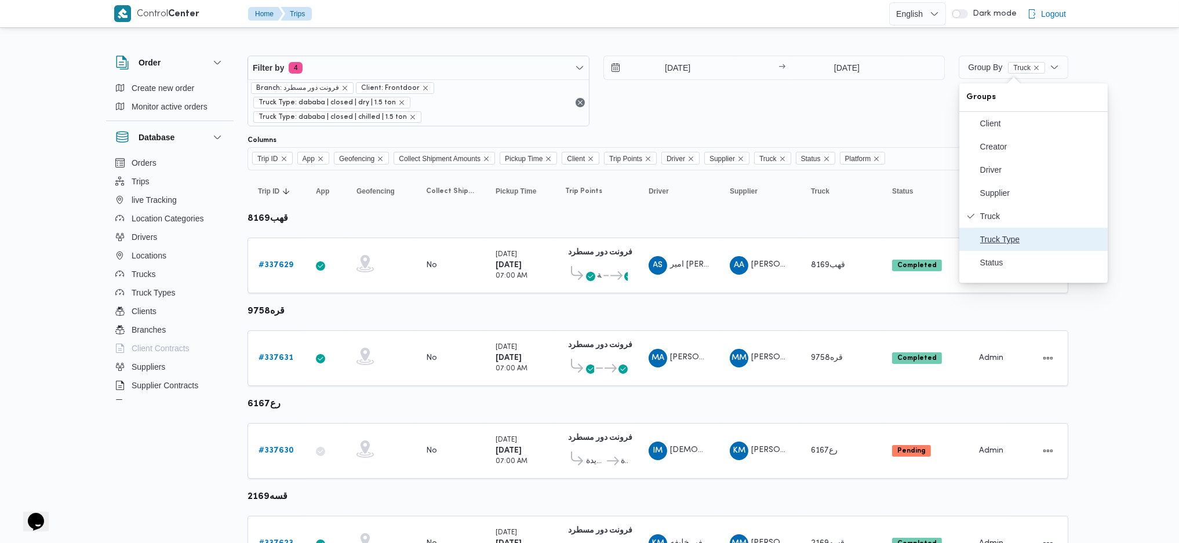
click at [970, 244] on span "Truck Type" at bounding box center [1040, 239] width 121 height 9
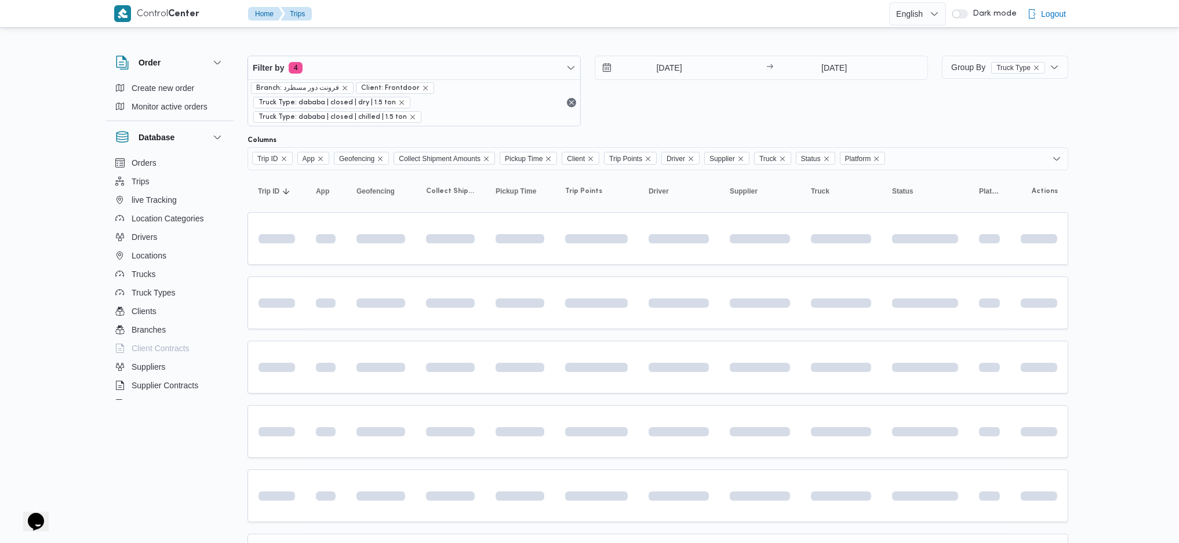
click at [804, 311] on td at bounding box center [840, 302] width 81 height 53
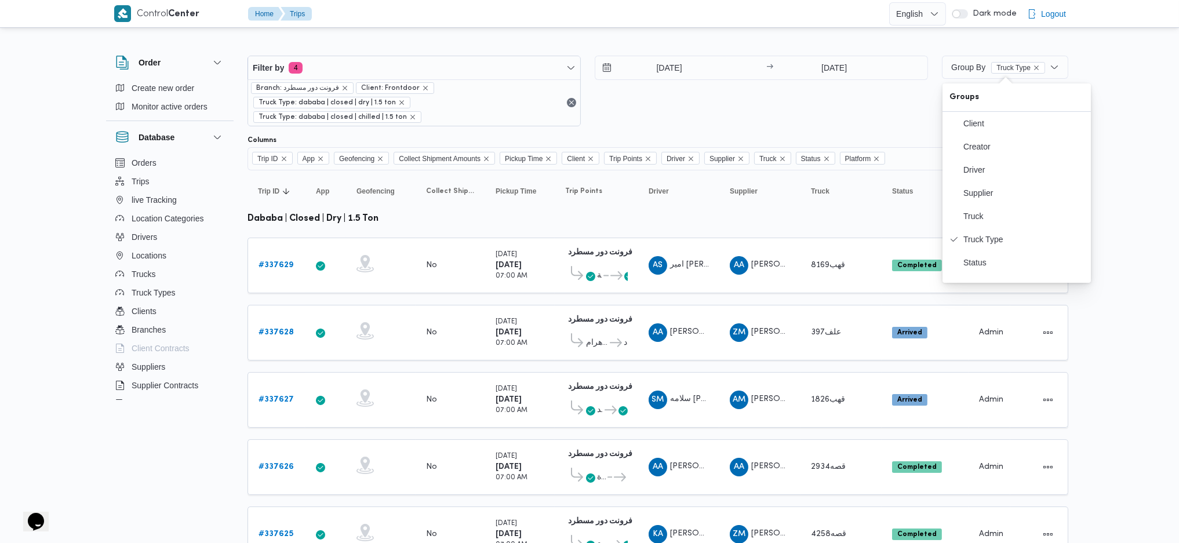
click at [804, 311] on td "Truck علف397" at bounding box center [840, 333] width 81 height 56
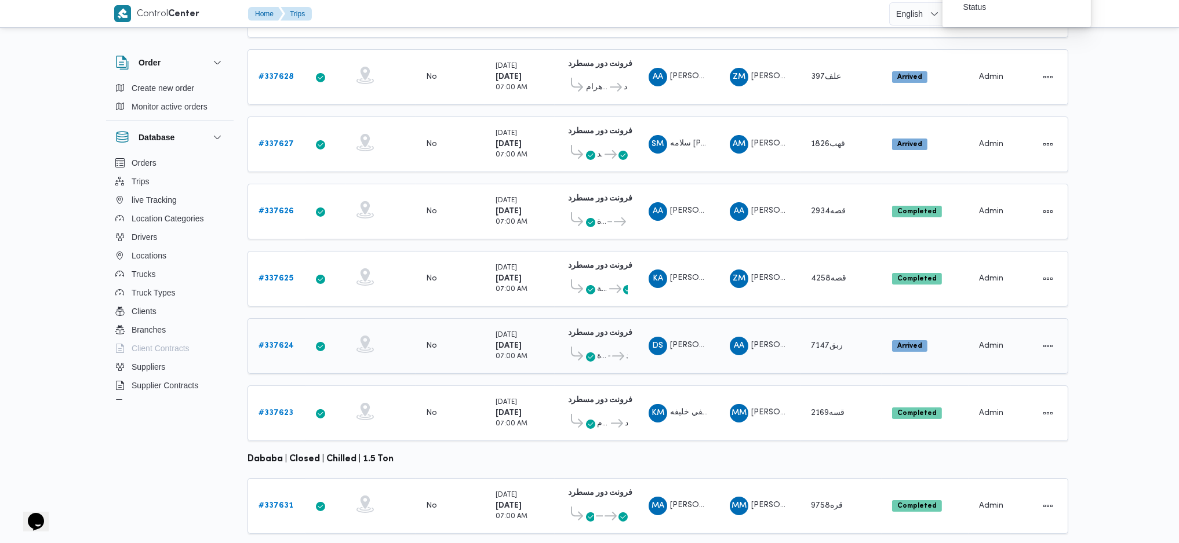
scroll to position [232, 0]
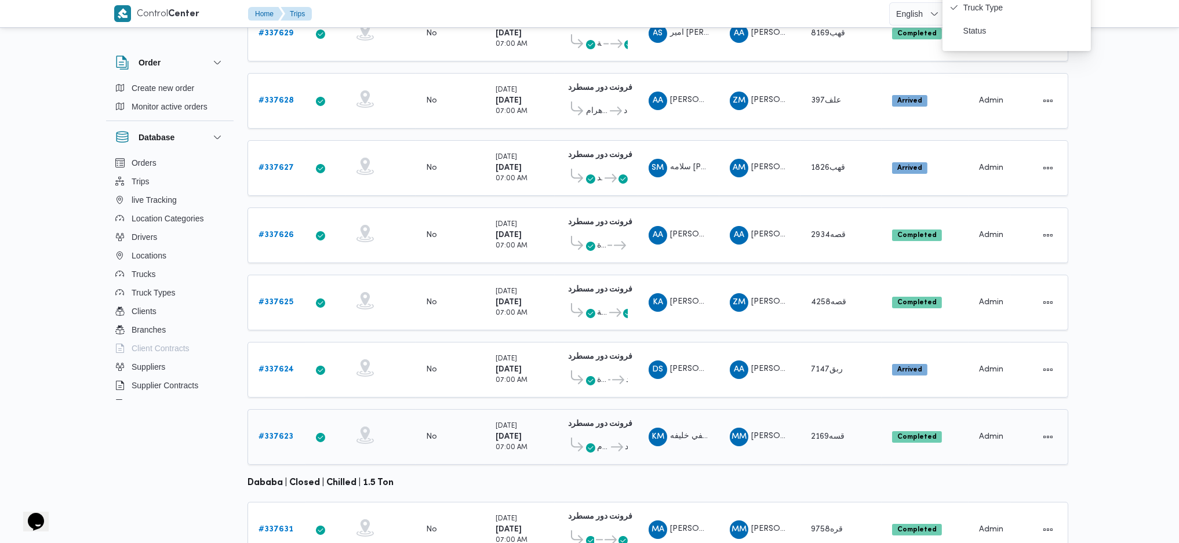
click at [824, 361] on span "قسه2169" at bounding box center [828, 437] width 34 height 8
click at [819, 361] on span "ربق7147" at bounding box center [828, 370] width 35 height 14
click at [821, 298] on span "قصه4258" at bounding box center [828, 302] width 35 height 8
click at [821, 224] on div "قصه2934" at bounding box center [841, 235] width 70 height 23
click at [823, 164] on span "قهب1826" at bounding box center [828, 168] width 34 height 8
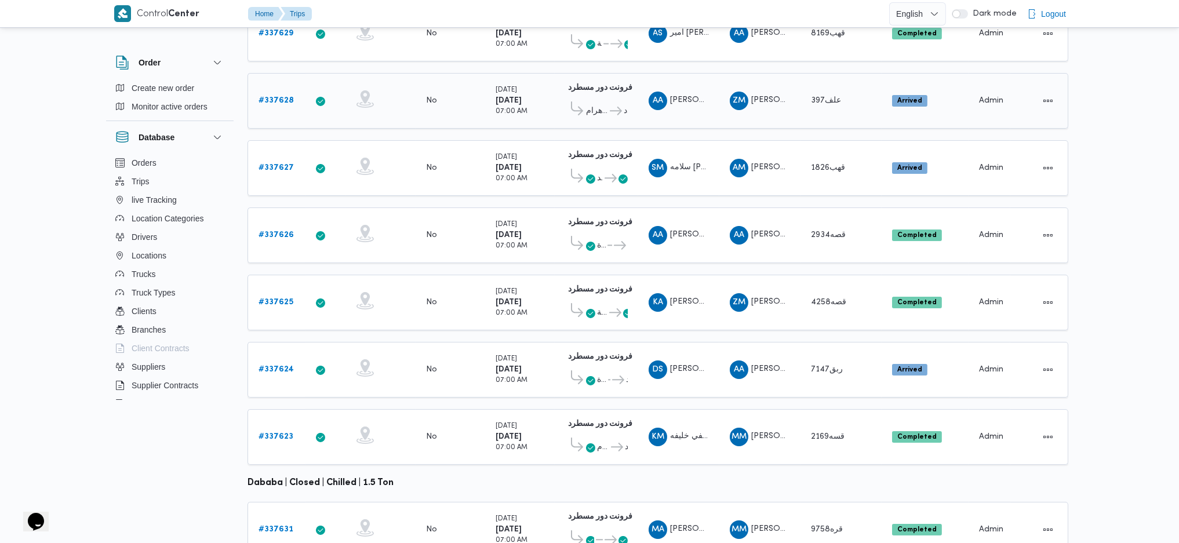
click at [825, 97] on span "علف397" at bounding box center [826, 101] width 30 height 8
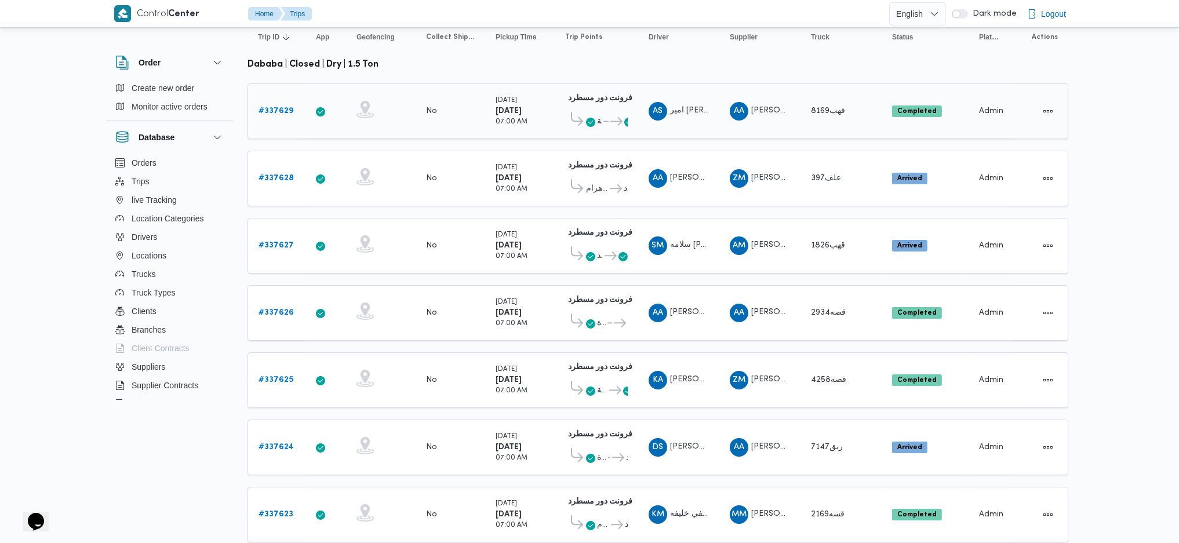
click at [826, 105] on div "قهب8169" at bounding box center [841, 111] width 70 height 23
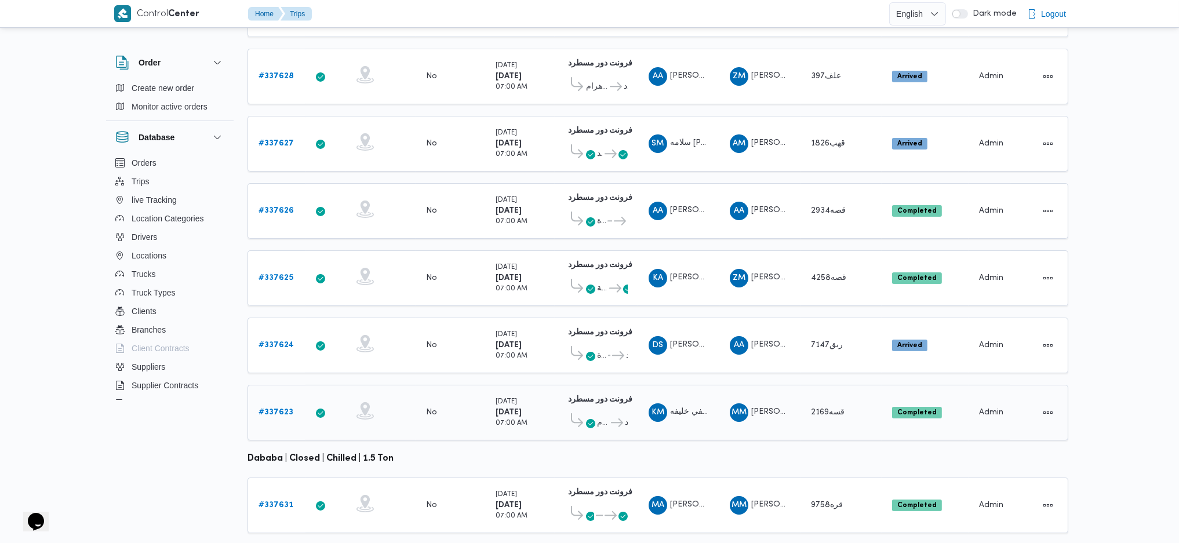
scroll to position [323, 0]
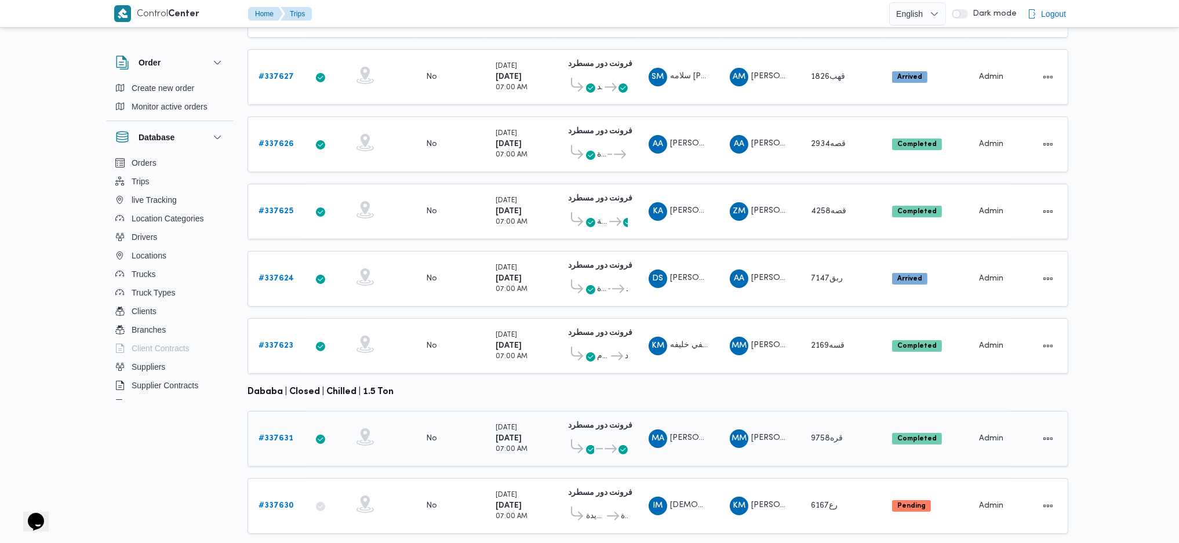
click at [812, 361] on div "قره9758" at bounding box center [841, 438] width 70 height 23
click at [816, 361] on span "رع6167" at bounding box center [824, 506] width 27 height 8
click at [288, 342] on b "# 337623" at bounding box center [275, 346] width 35 height 8
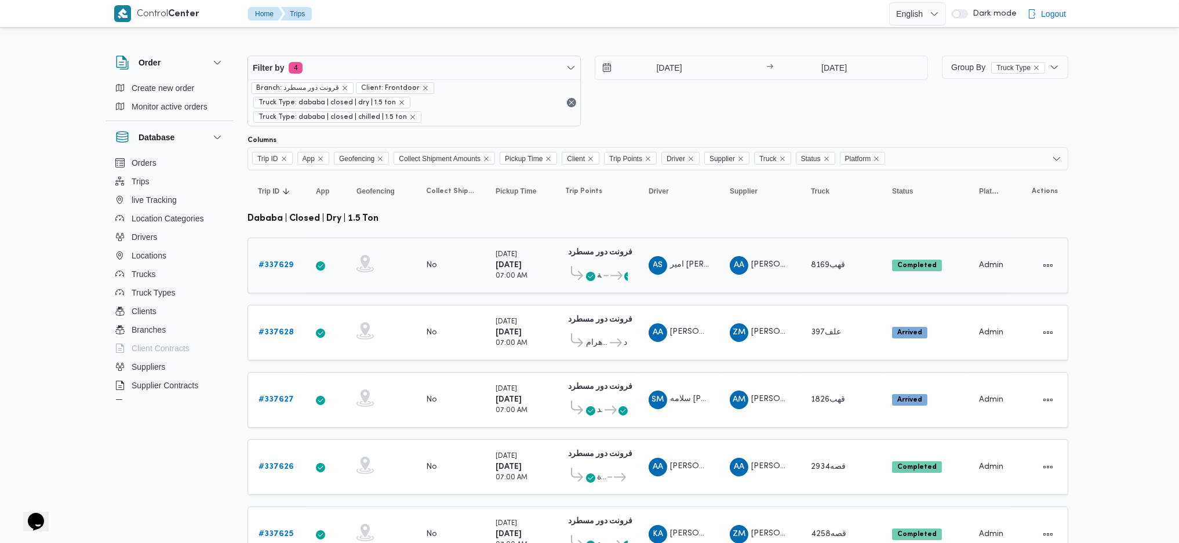
click at [277, 261] on b "# 337629" at bounding box center [275, 265] width 35 height 8
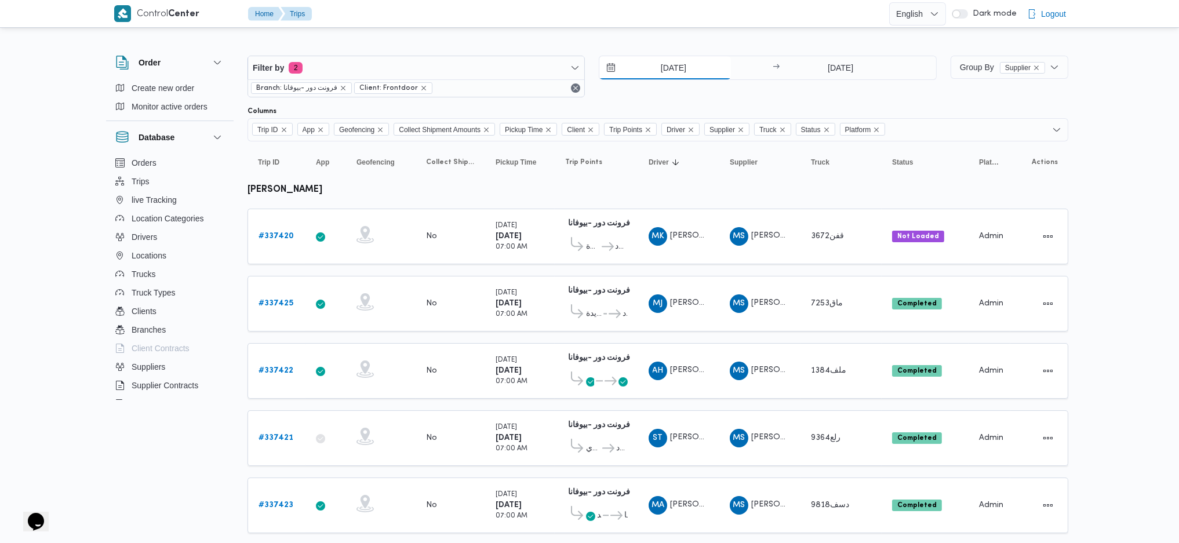
click at [661, 57] on input "[DATE]" at bounding box center [665, 67] width 132 height 23
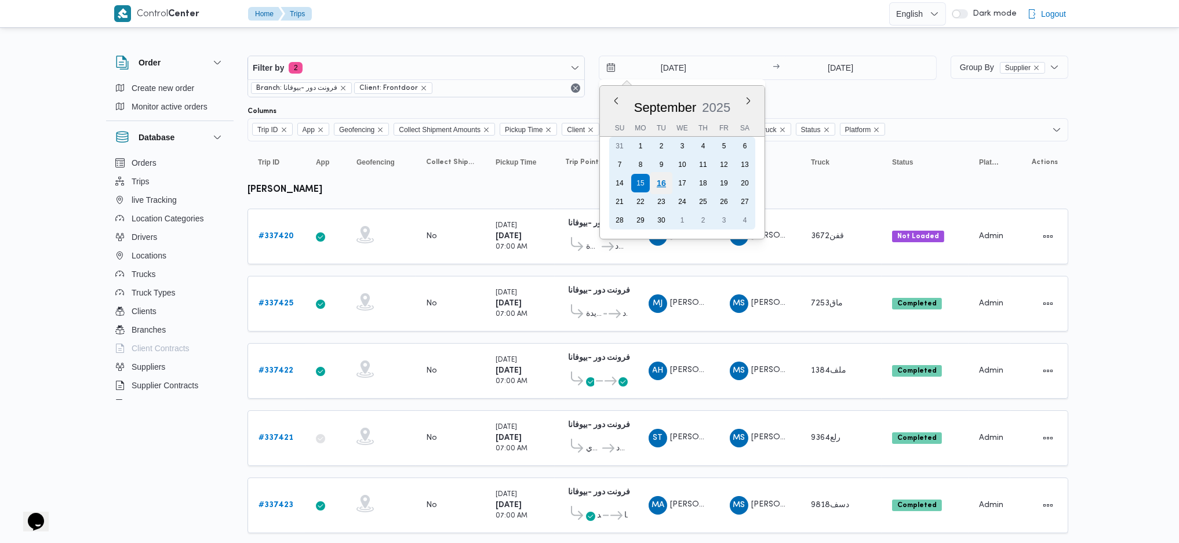
click at [661, 182] on div "16" at bounding box center [661, 183] width 22 height 22
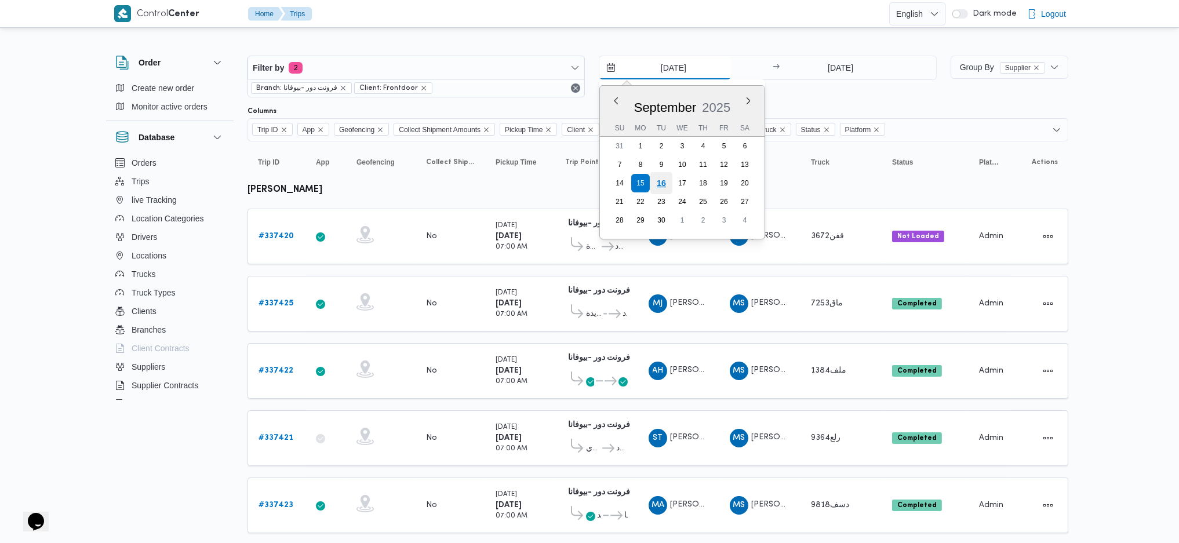
type input "[DATE]"
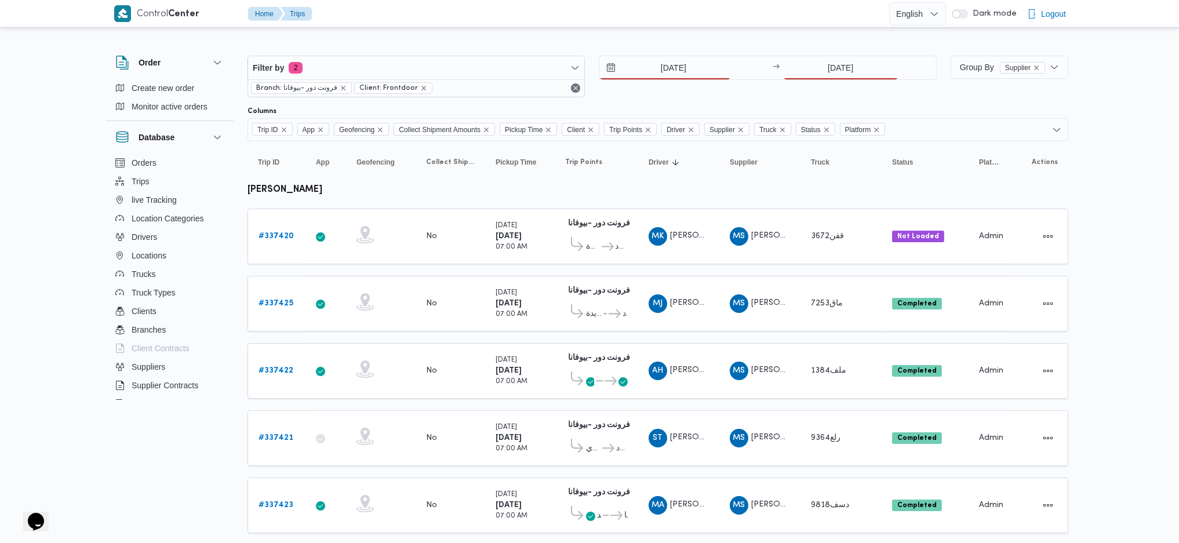
click at [843, 37] on div at bounding box center [657, 46] width 821 height 19
click at [823, 70] on input "[DATE]" at bounding box center [840, 67] width 115 height 23
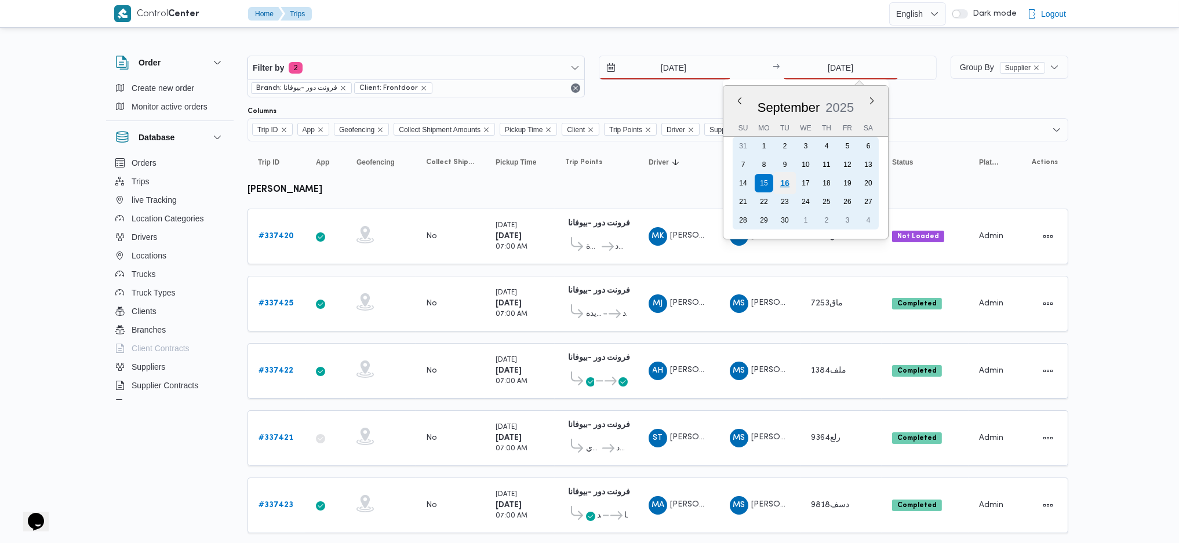
click at [777, 184] on div "16" at bounding box center [784, 183] width 22 height 22
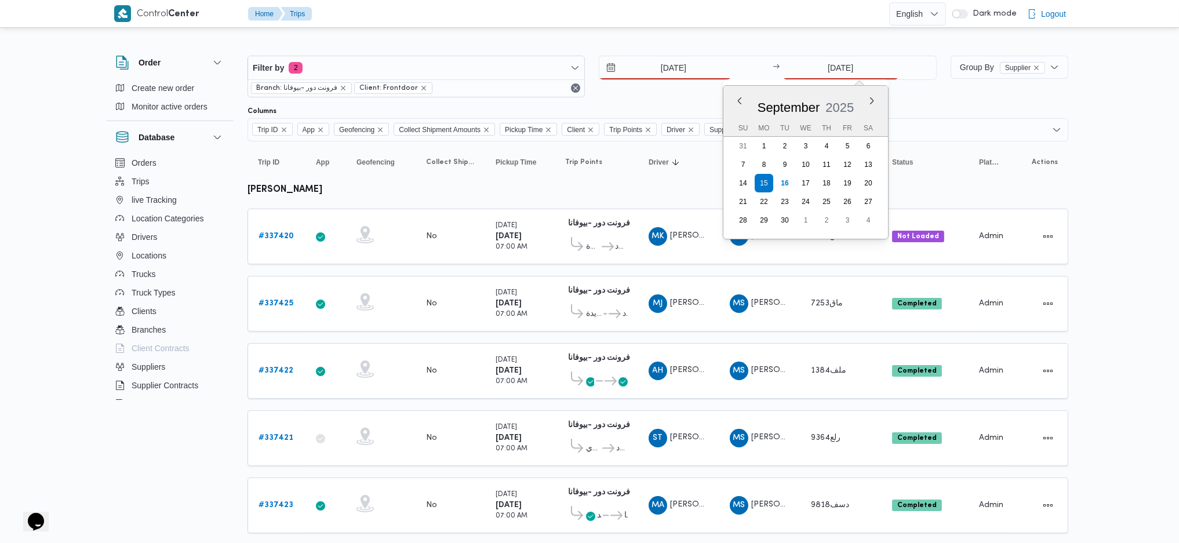
type input "[DATE]"
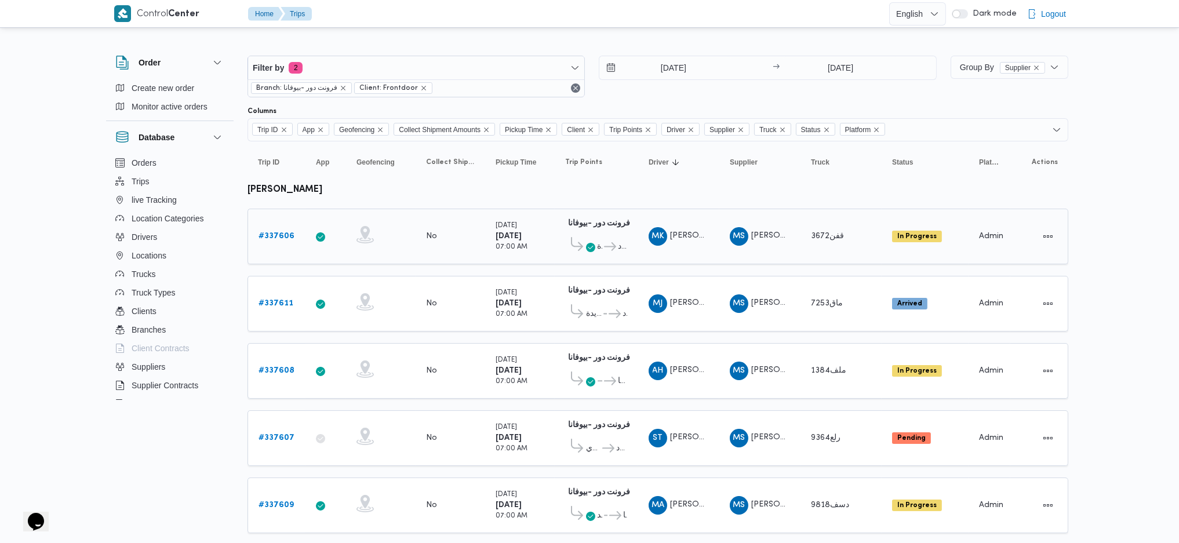
click at [286, 238] on b "# 337606" at bounding box center [276, 236] width 36 height 8
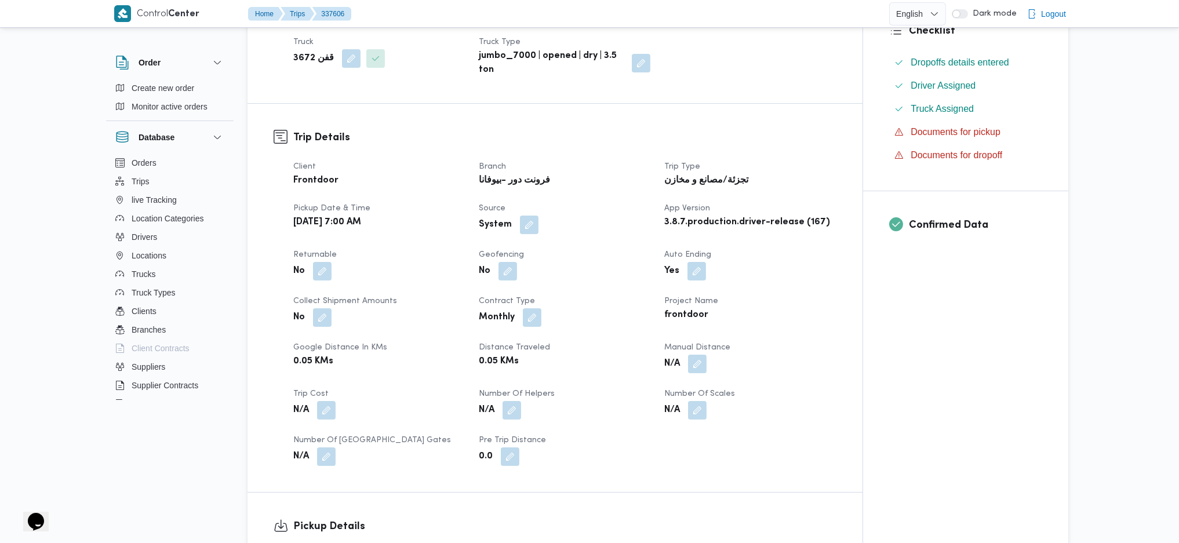
scroll to position [541, 0]
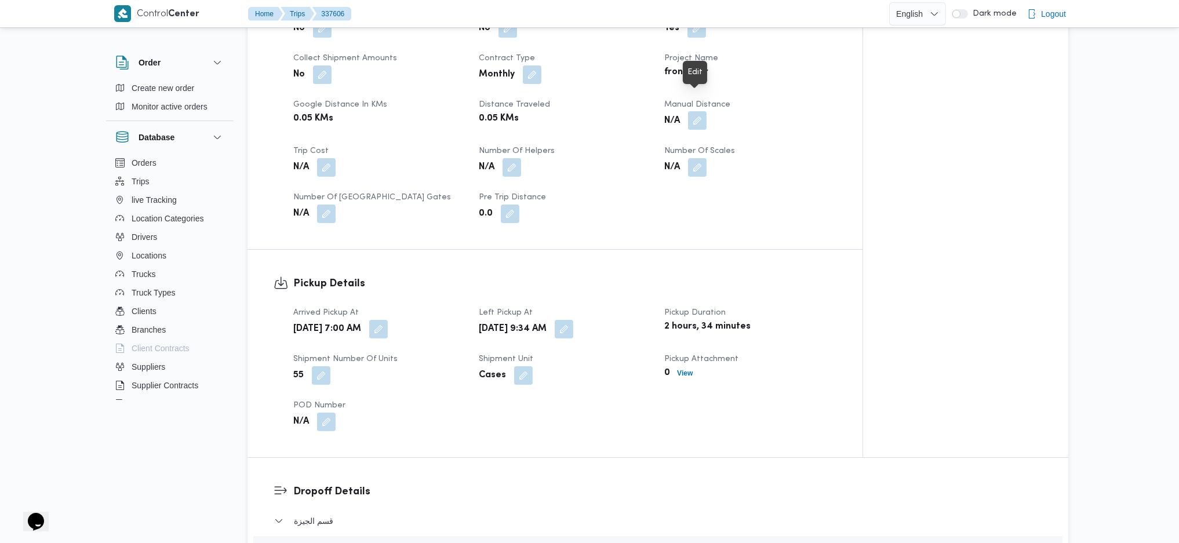
click at [697, 111] on button "button" at bounding box center [697, 120] width 19 height 19
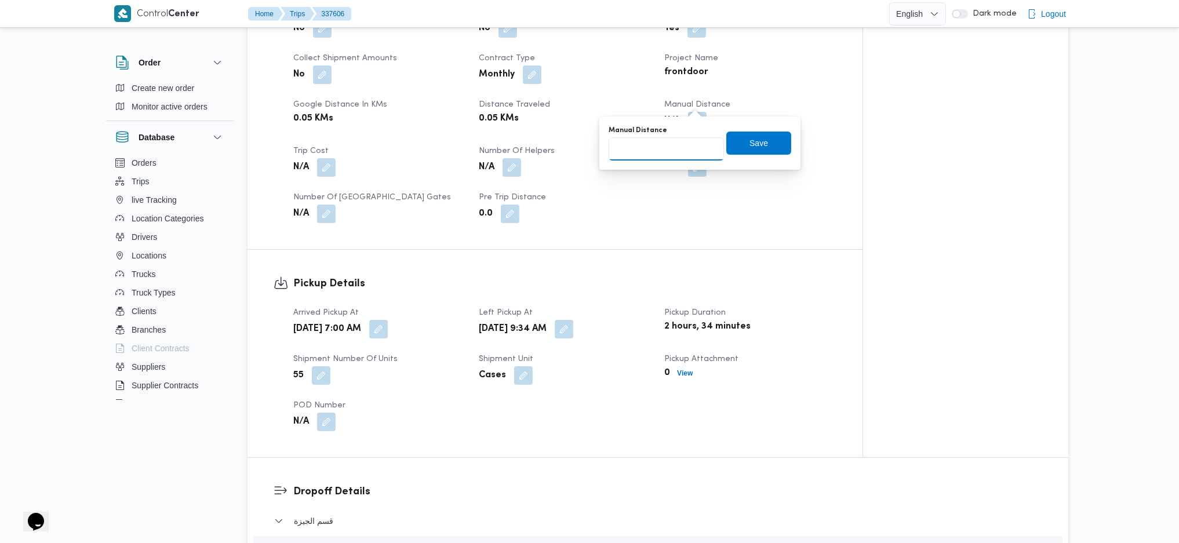
click at [657, 152] on input "Manual Distance" at bounding box center [665, 148] width 115 height 23
click at [650, 152] on input "Manual Distance" at bounding box center [665, 148] width 115 height 23
type input "120"
click button "Save" at bounding box center [758, 143] width 65 height 23
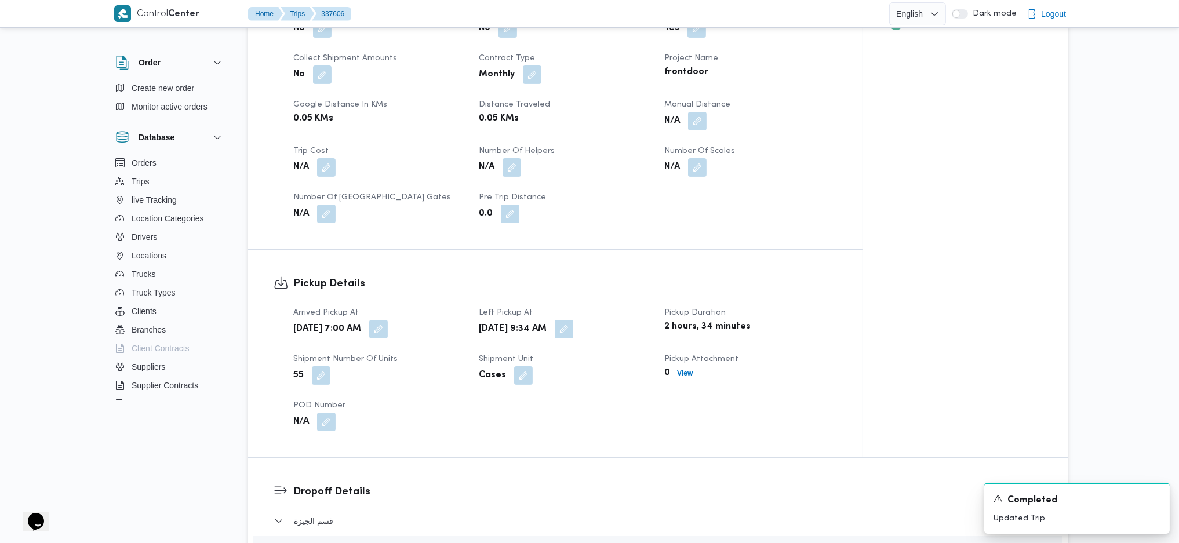
scroll to position [927, 0]
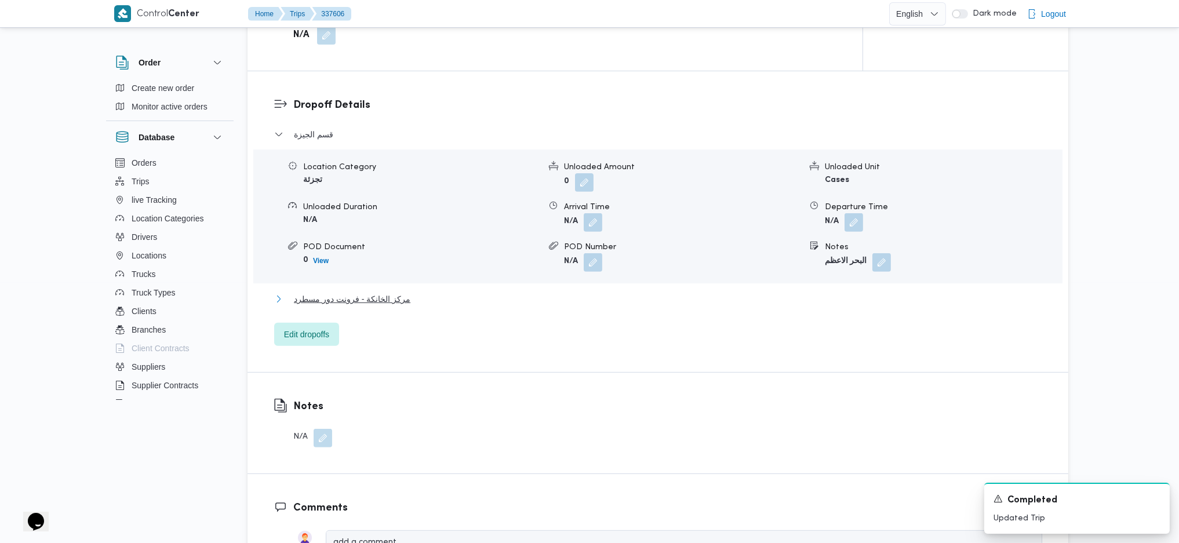
click at [399, 292] on span "مركز الخانكة - فرونت دور مسطرد" at bounding box center [352, 299] width 116 height 14
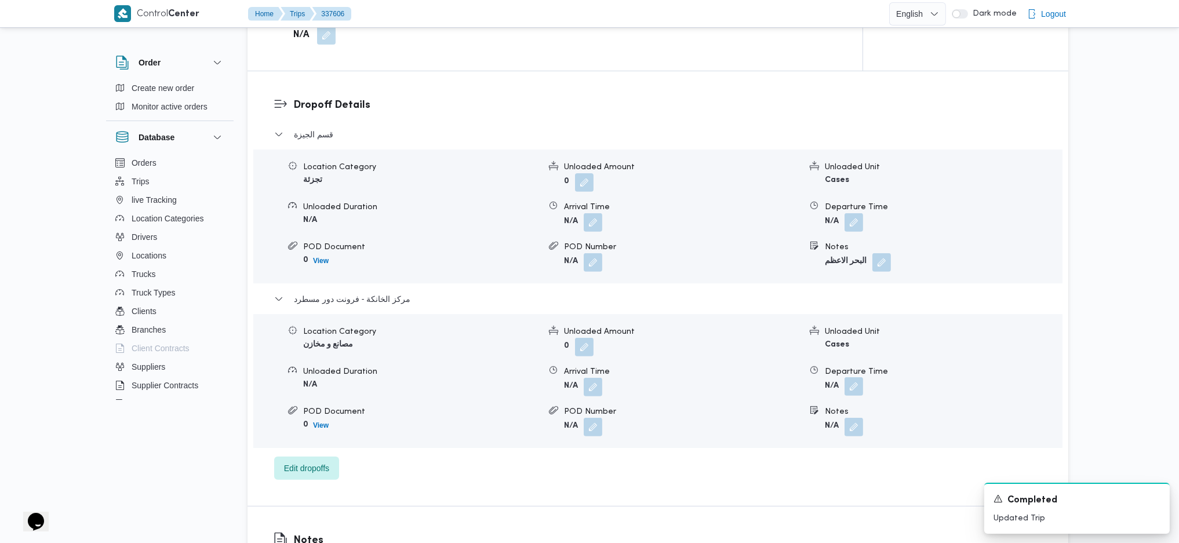
click at [855, 361] on button "button" at bounding box center [853, 386] width 19 height 19
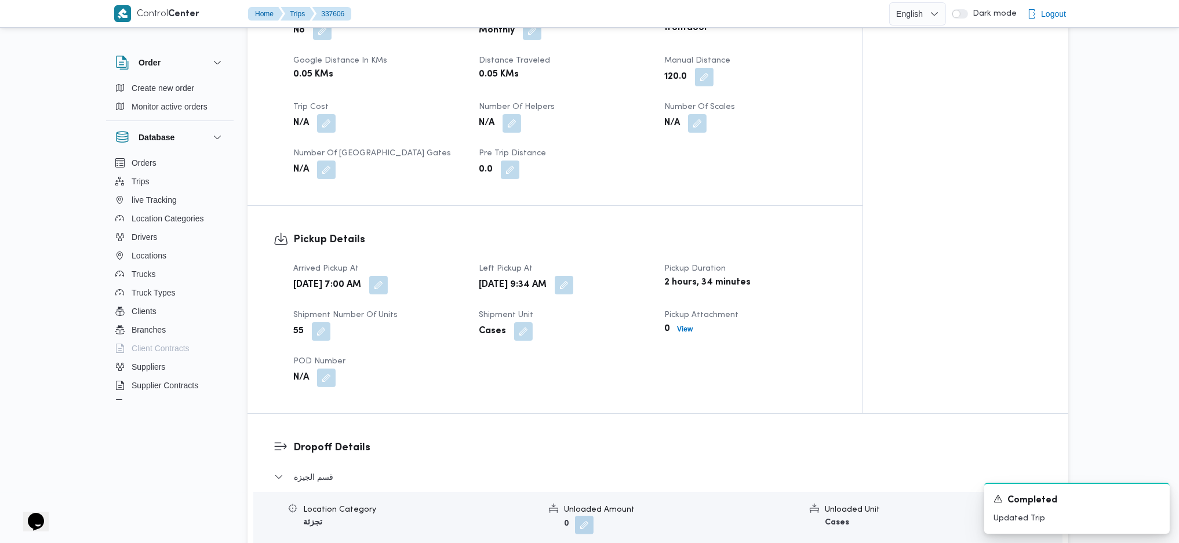
scroll to position [309, 0]
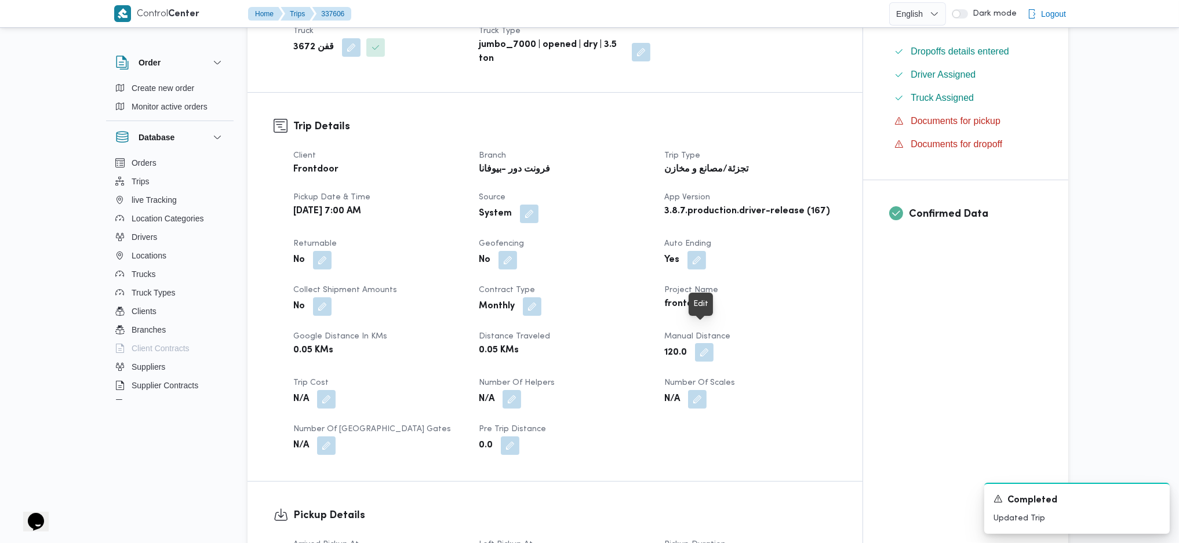
click at [701, 343] on button "button" at bounding box center [704, 352] width 19 height 19
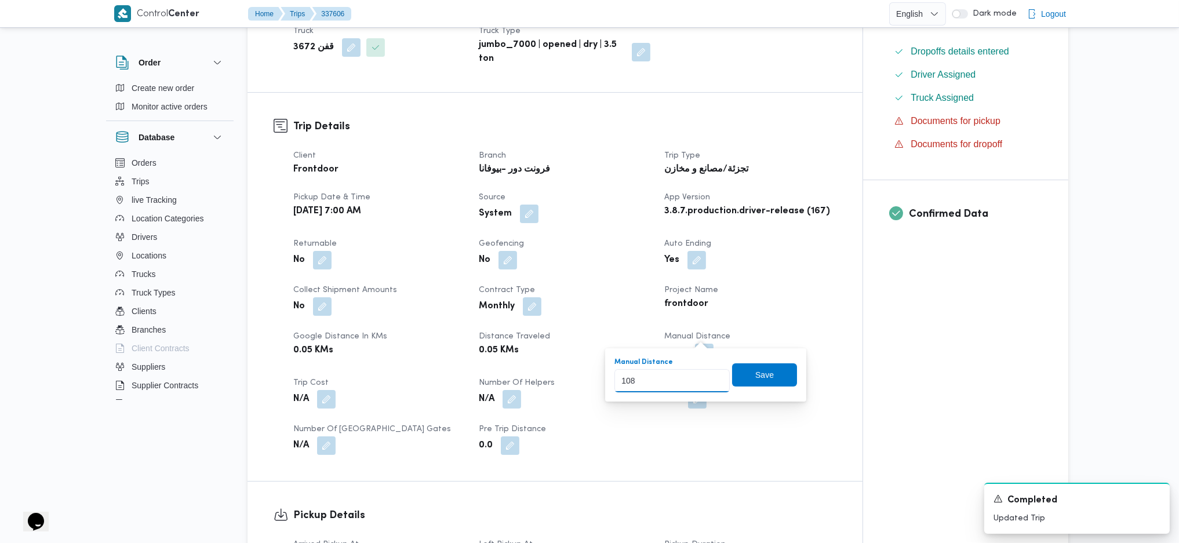
click at [706, 361] on input "108" at bounding box center [671, 380] width 115 height 23
type input "99"
click at [706, 361] on input "99" at bounding box center [671, 380] width 115 height 23
click at [734, 361] on span "Save" at bounding box center [764, 374] width 65 height 23
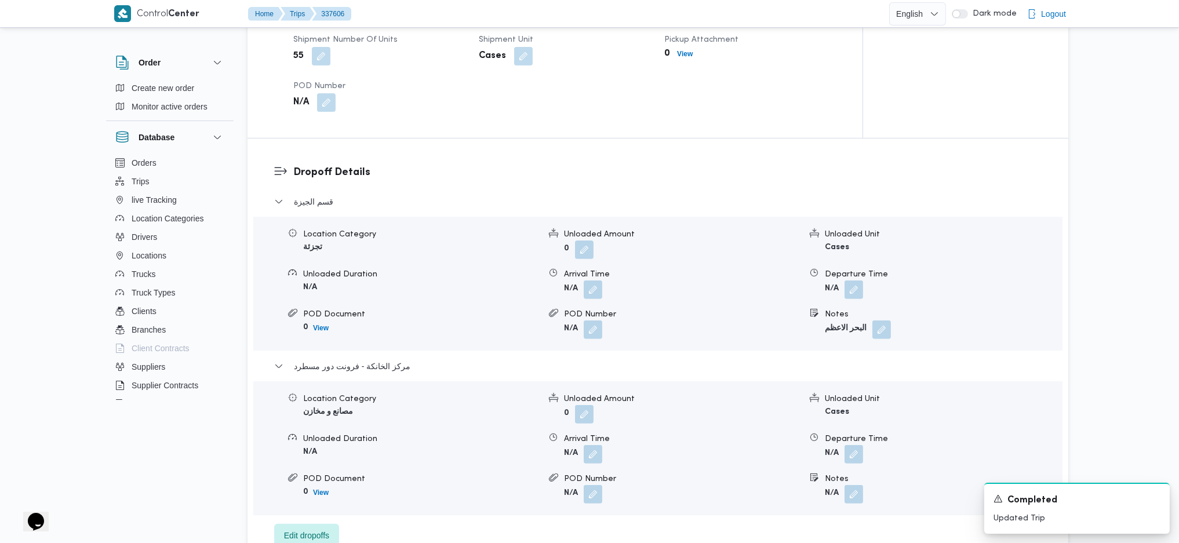
scroll to position [927, 0]
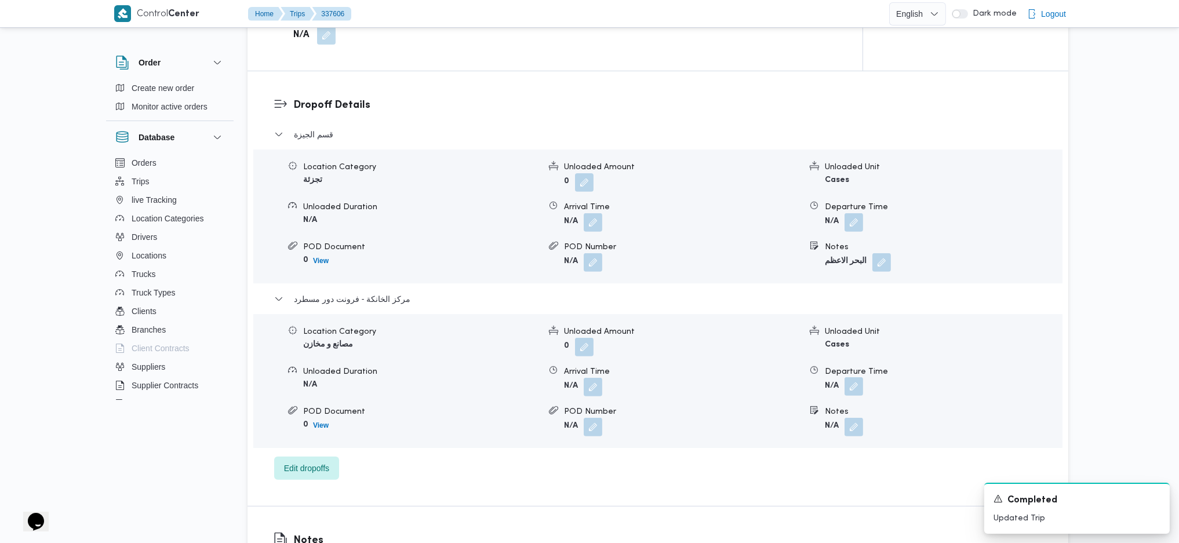
click at [850, 361] on button "button" at bounding box center [853, 386] width 19 height 19
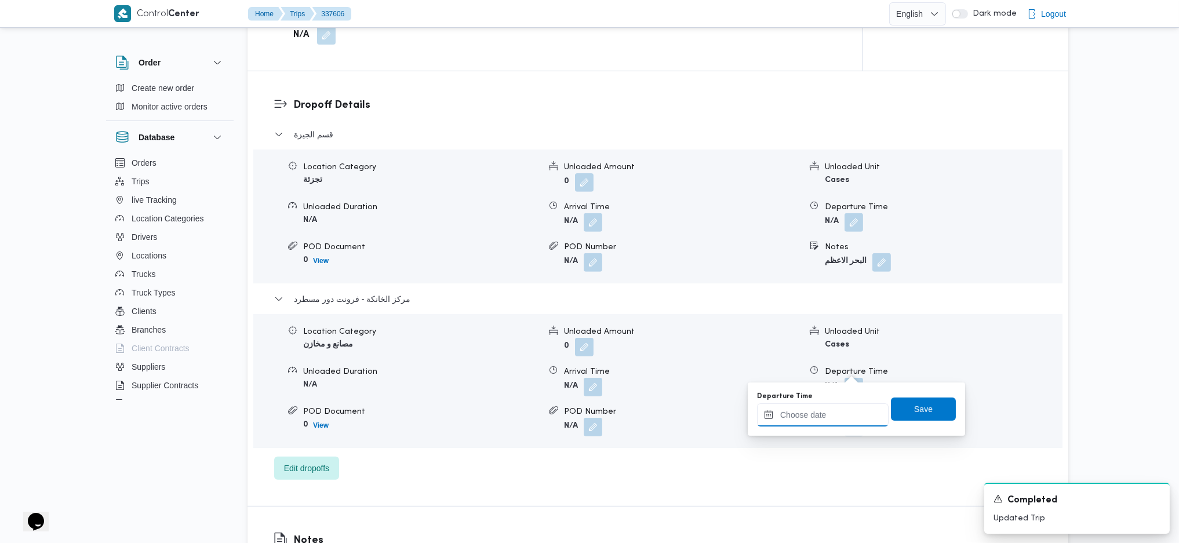
click at [818, 361] on input "Departure Time" at bounding box center [823, 414] width 132 height 23
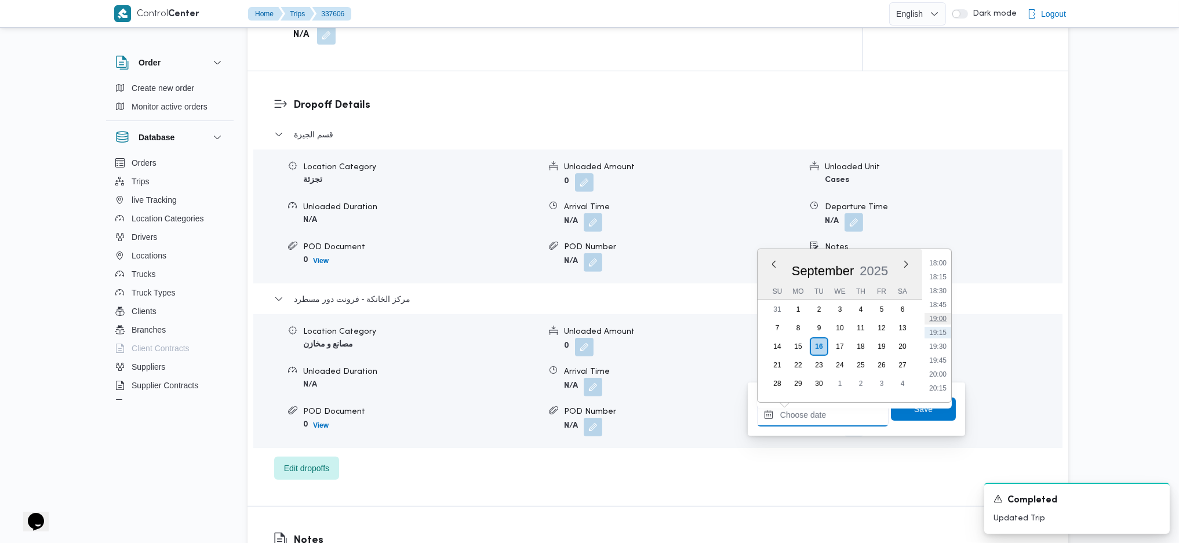
scroll to position [925, 0]
click at [943, 290] on li "17:00" at bounding box center [937, 285] width 27 height 12
type input "16/09/2025 17:00"
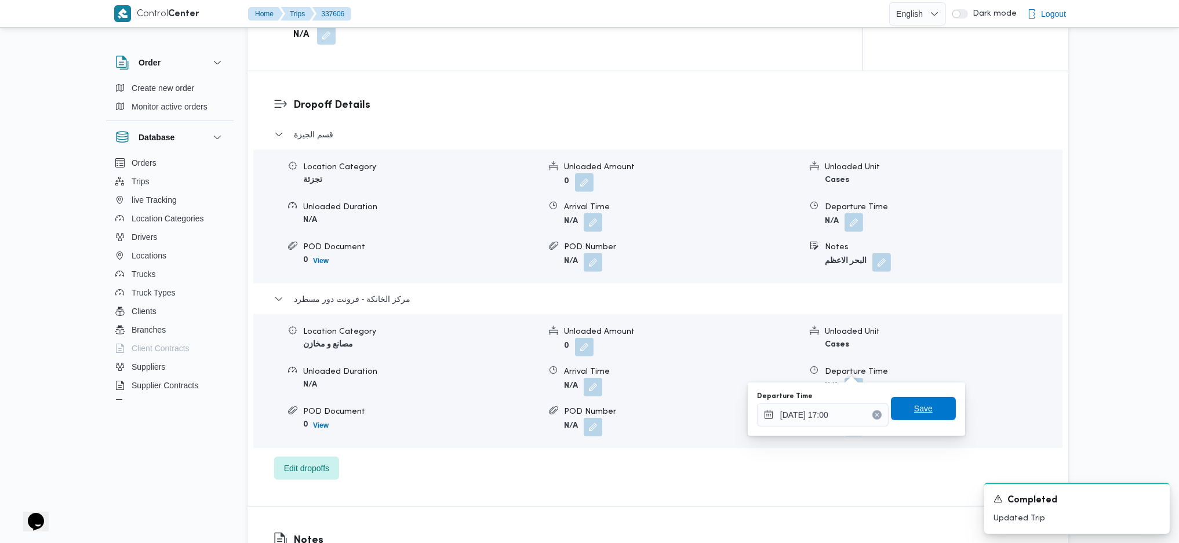
click at [916, 361] on span "Save" at bounding box center [923, 408] width 65 height 23
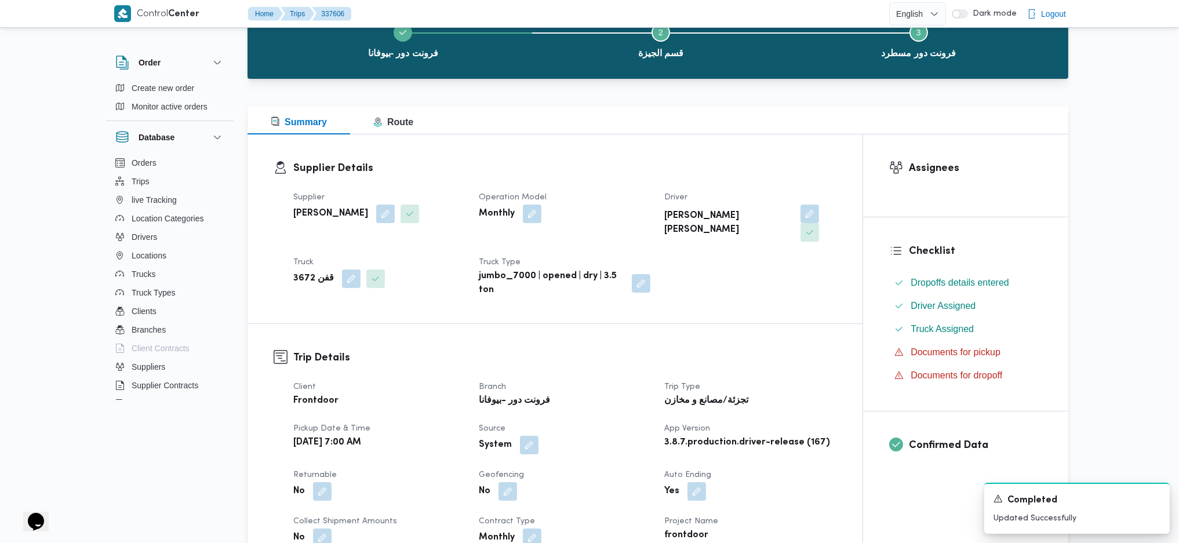
scroll to position [0, 0]
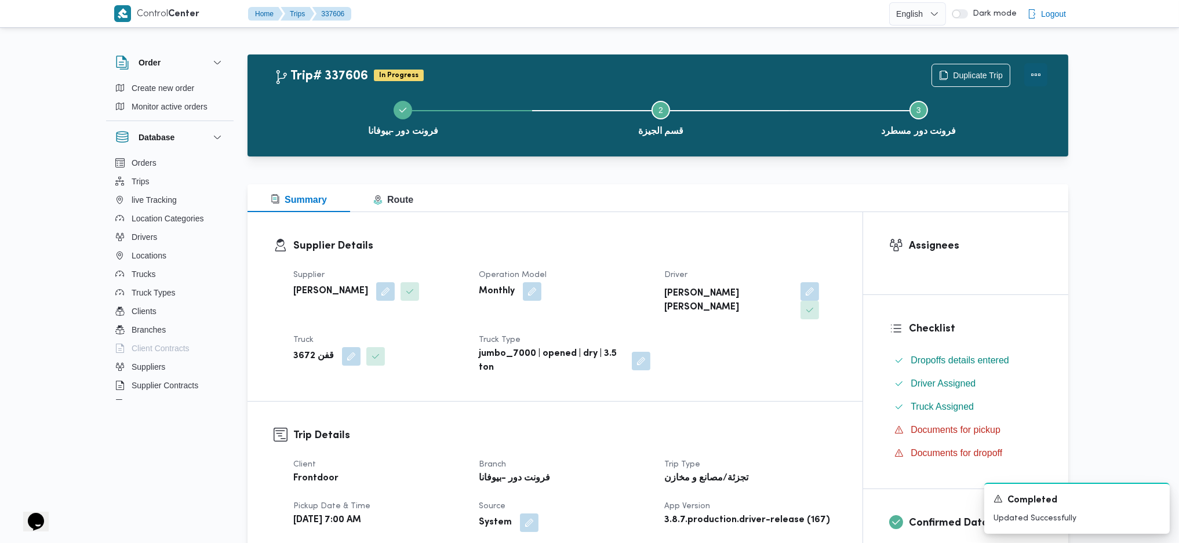
click at [970, 79] on button "Actions" at bounding box center [1035, 74] width 23 height 23
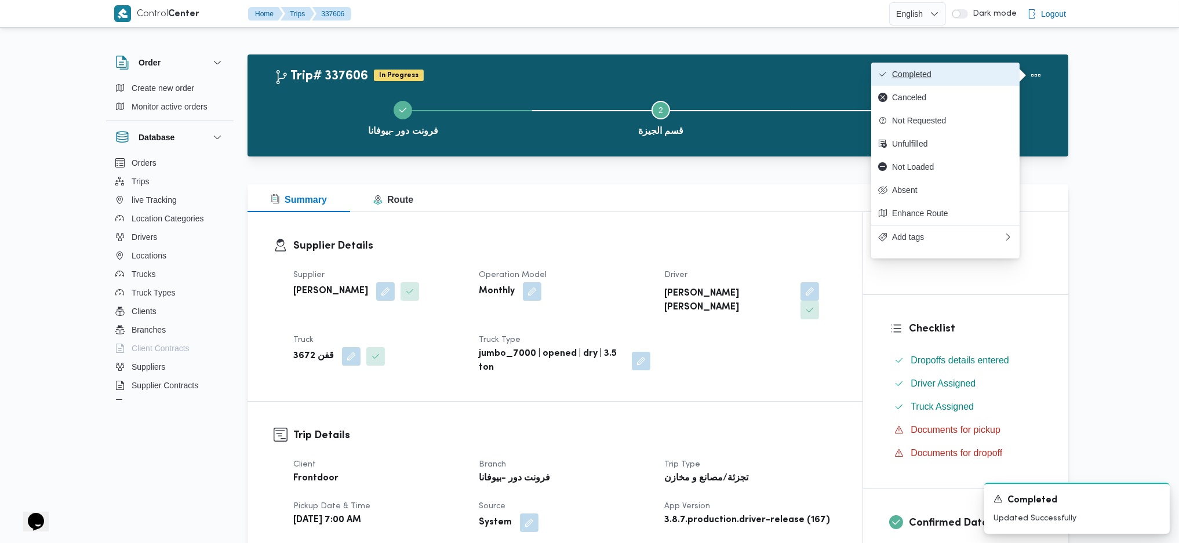
click at [968, 75] on span "Completed" at bounding box center [952, 74] width 121 height 9
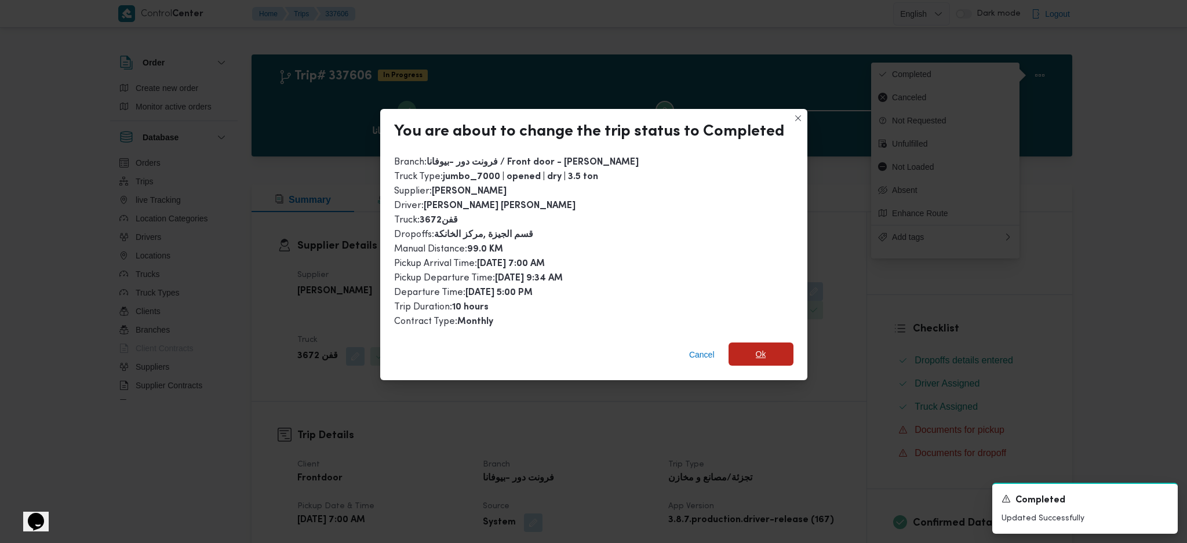
click at [774, 356] on span "Ok" at bounding box center [760, 353] width 65 height 23
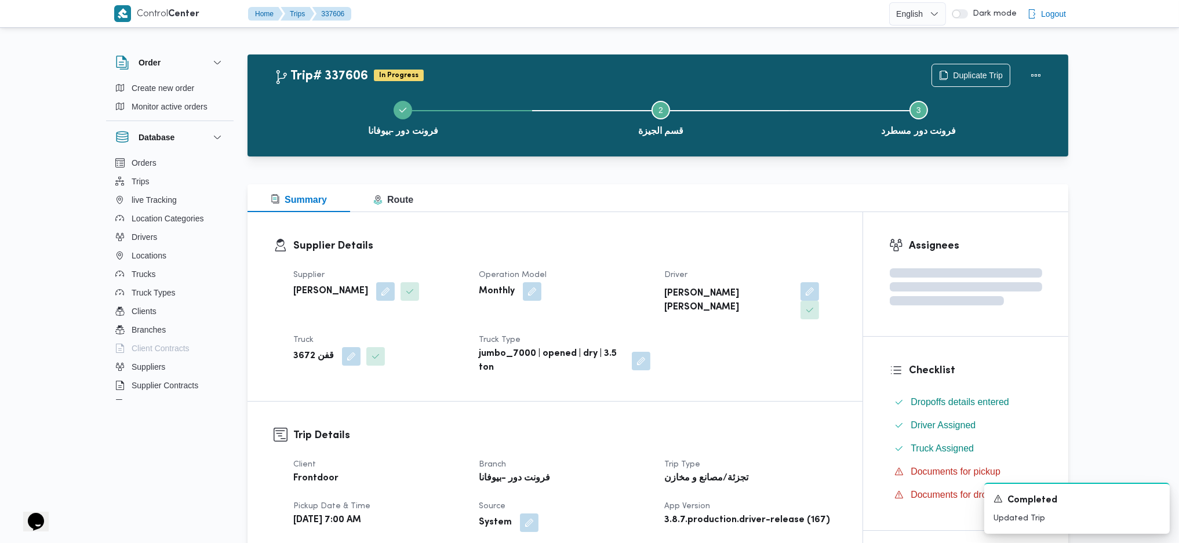
click at [690, 229] on div "Supplier Details Supplier محمد صلاح عبداللطيف الشريف Operation Model Monthly Dr…" at bounding box center [554, 306] width 615 height 189
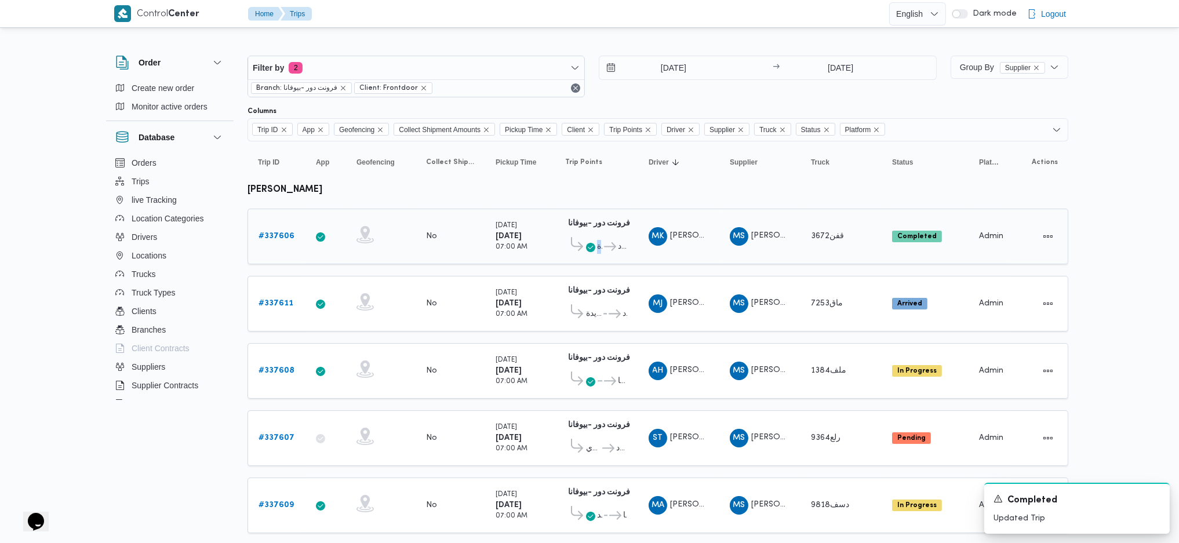
click at [601, 238] on span "قسم الجيزة فرونت دور مسطرد" at bounding box center [596, 246] width 63 height 19
click at [601, 254] on div "فرونت دور -بيوفانا 10:26 AM قسم الجيزة فرونت دور مسطرد" at bounding box center [596, 236] width 72 height 49
click at [604, 242] on icon at bounding box center [610, 246] width 12 height 9
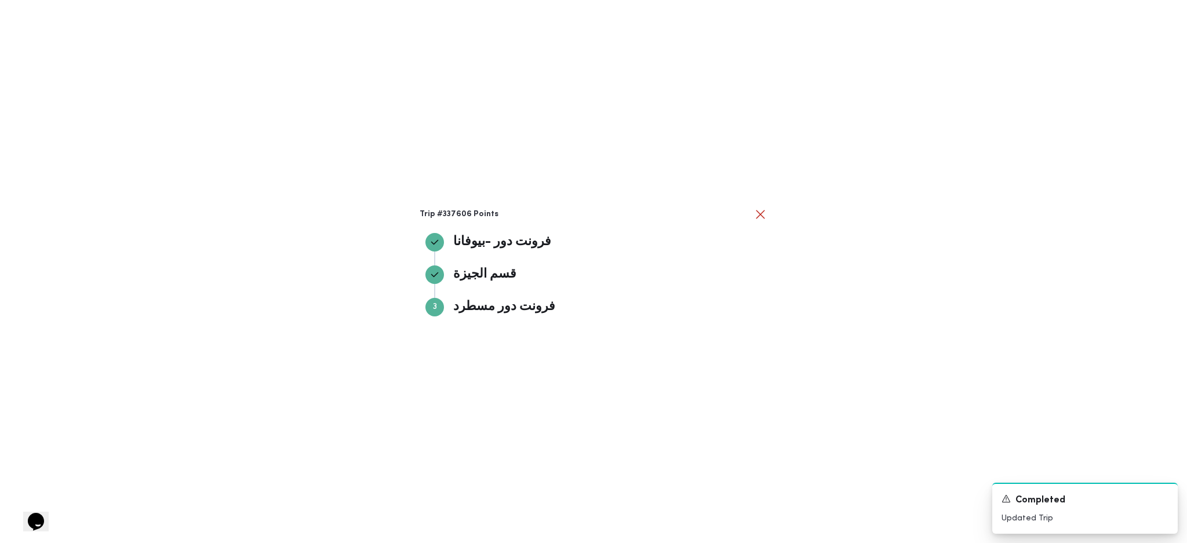
click at [888, 258] on div "Trip #337606 Points فرونت دور -بيوفانا فرونت دور -بيوفانا قسم الجيزة قسم الجيزة…" at bounding box center [593, 271] width 1187 height 543
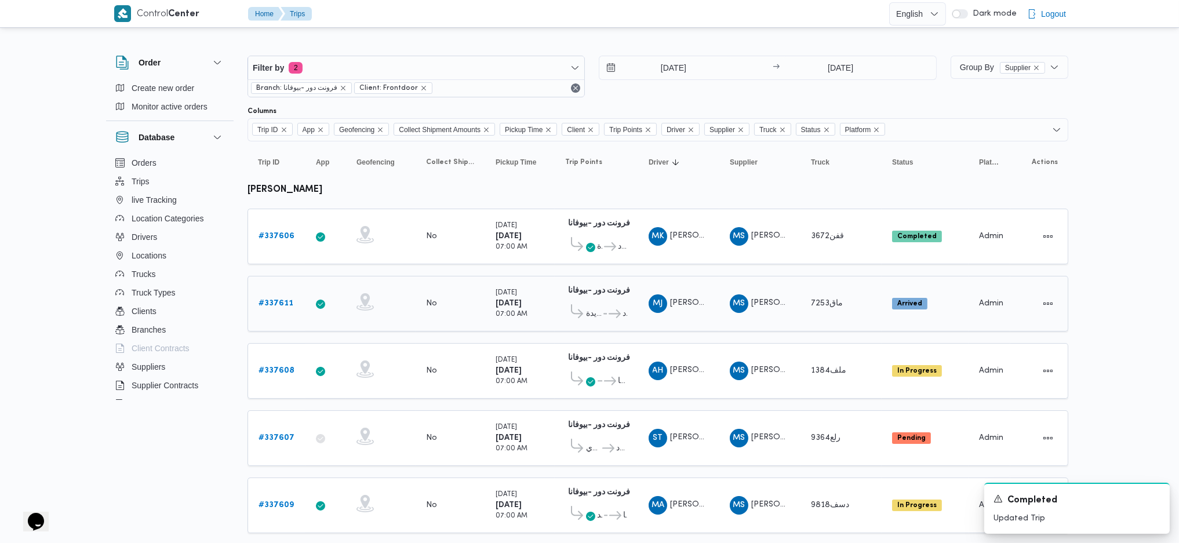
click at [275, 301] on b "# 337611" at bounding box center [275, 304] width 35 height 8
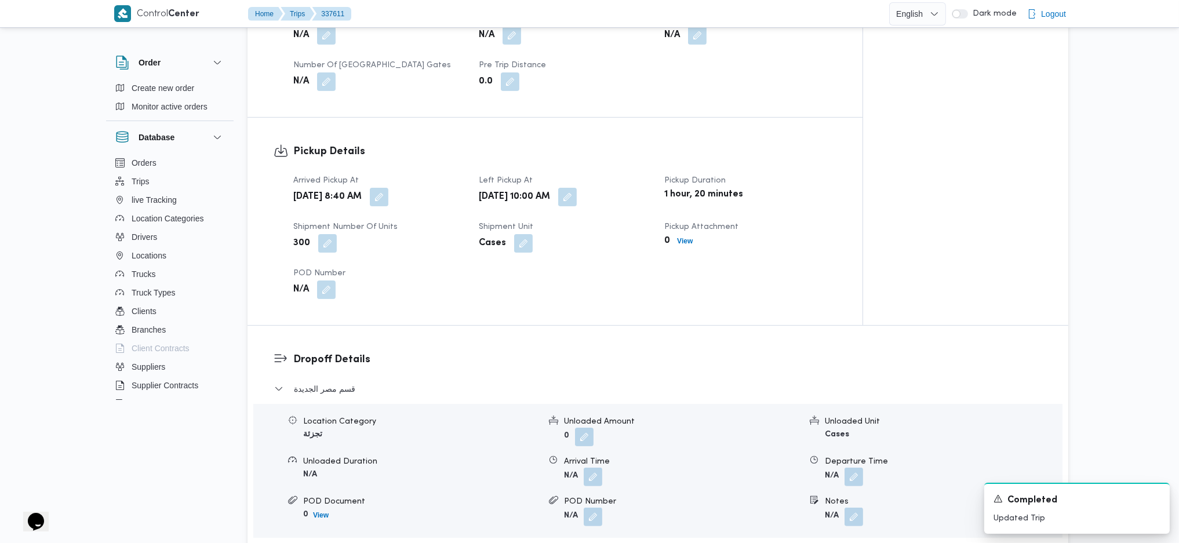
scroll to position [464, 0]
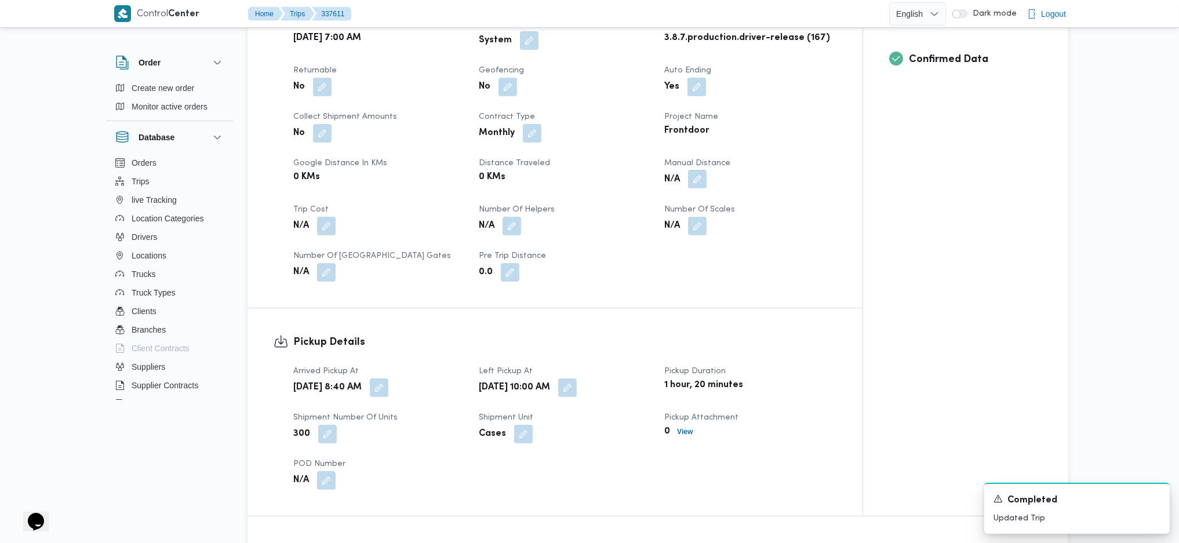
click at [697, 179] on button "button" at bounding box center [697, 179] width 19 height 19
click at [664, 255] on div "Client Frontdoor Branch فرونت دور -بيوفانا Trip Type تجزئة/مصانع و مخازن Pickup…" at bounding box center [564, 129] width 557 height 320
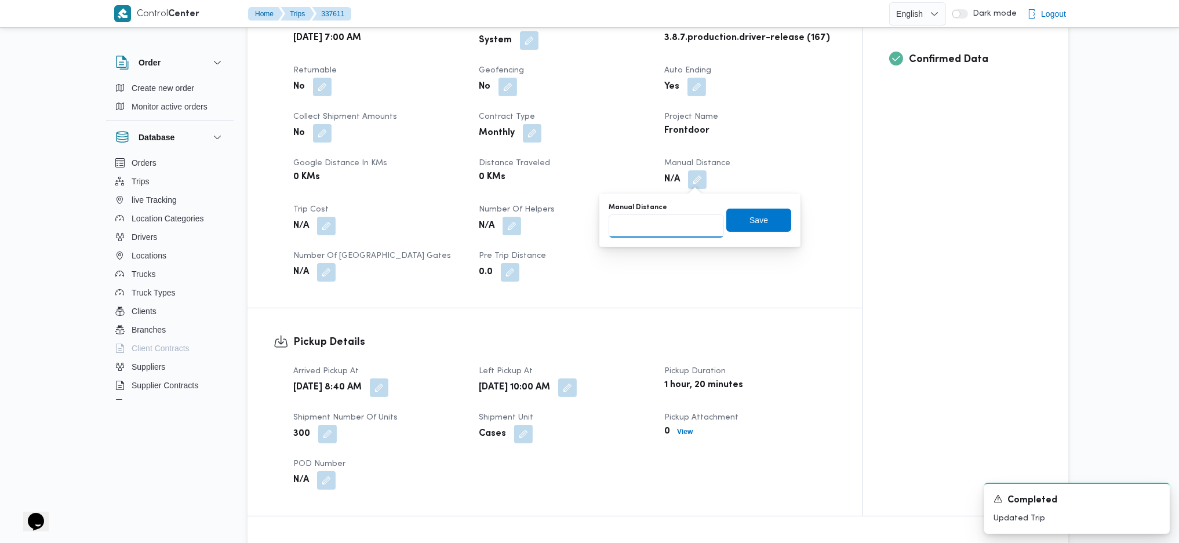
click at [673, 227] on input "Manual Distance" at bounding box center [665, 225] width 115 height 23
type input "95"
click button "Save" at bounding box center [758, 220] width 65 height 23
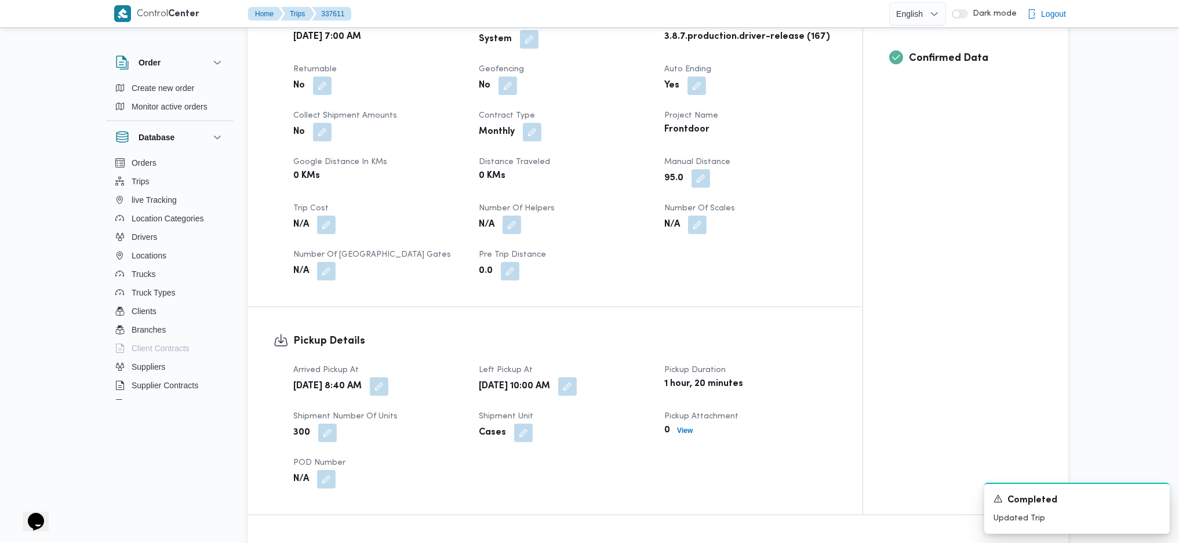
scroll to position [1004, 0]
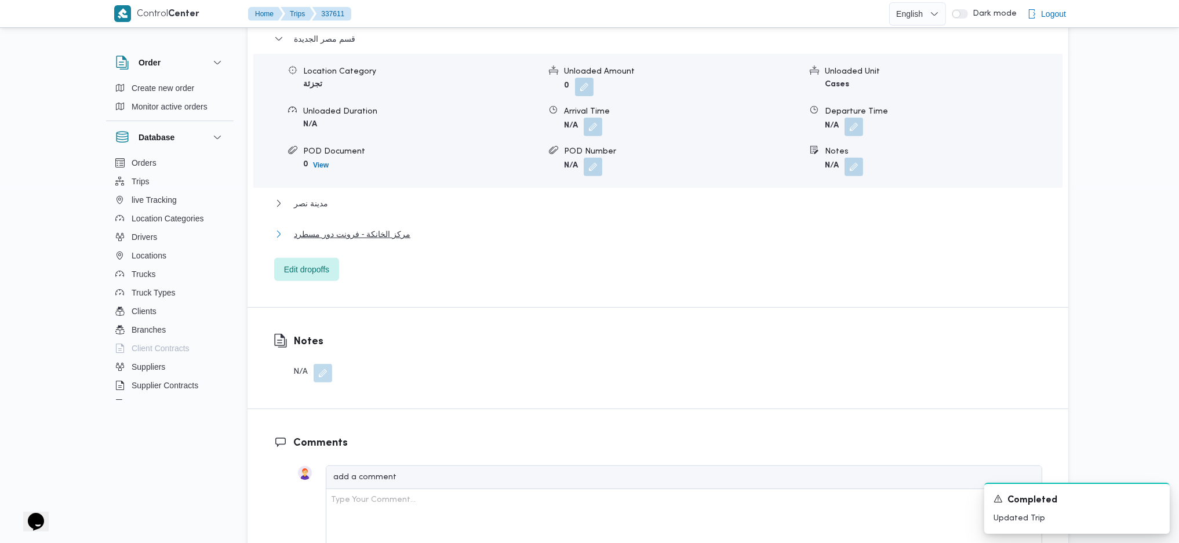
click at [395, 232] on span "مركز الخانكة - فرونت دور مسطرد" at bounding box center [352, 234] width 116 height 14
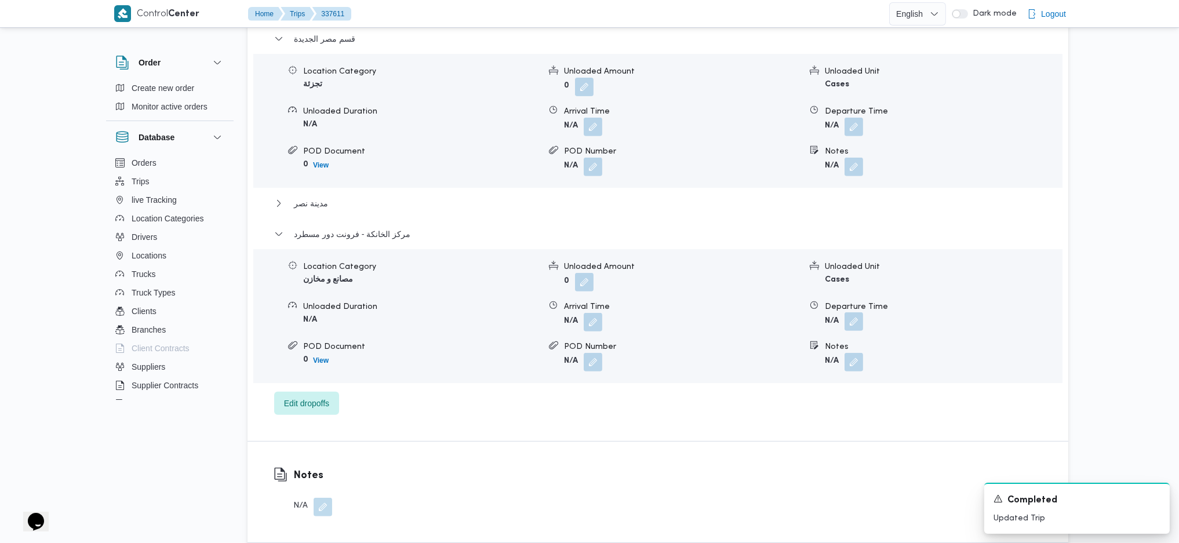
click at [854, 325] on button "button" at bounding box center [853, 321] width 19 height 19
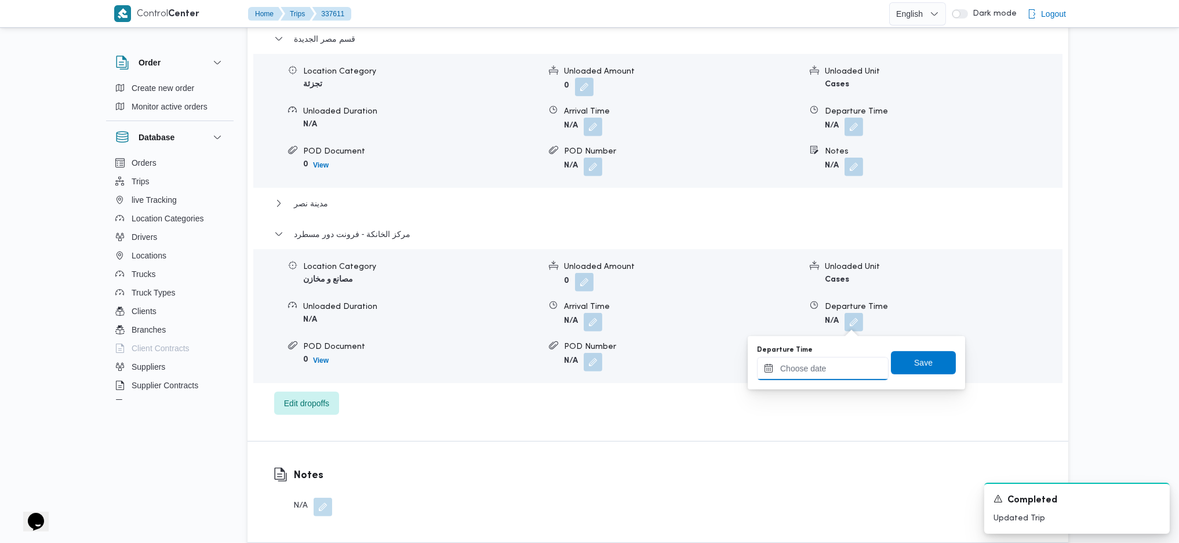
click at [824, 361] on input "Departure Time" at bounding box center [823, 368] width 132 height 23
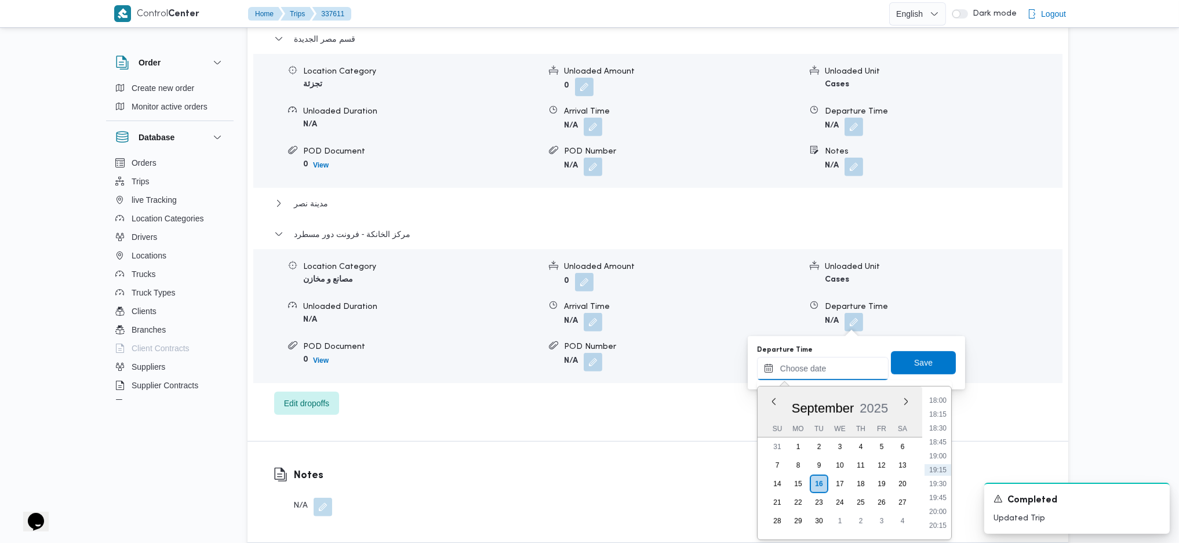
scroll to position [925, 0]
click at [934, 361] on ul "00:00 00:15 00:30 00:45 01:00 01:15 01:30 01:45 02:00 02:15 02:30 02:45 03:00 0…" at bounding box center [937, 463] width 27 height 134
click at [933, 361] on li "17:30" at bounding box center [937, 450] width 27 height 12
type input "16/09/2025 17:30"
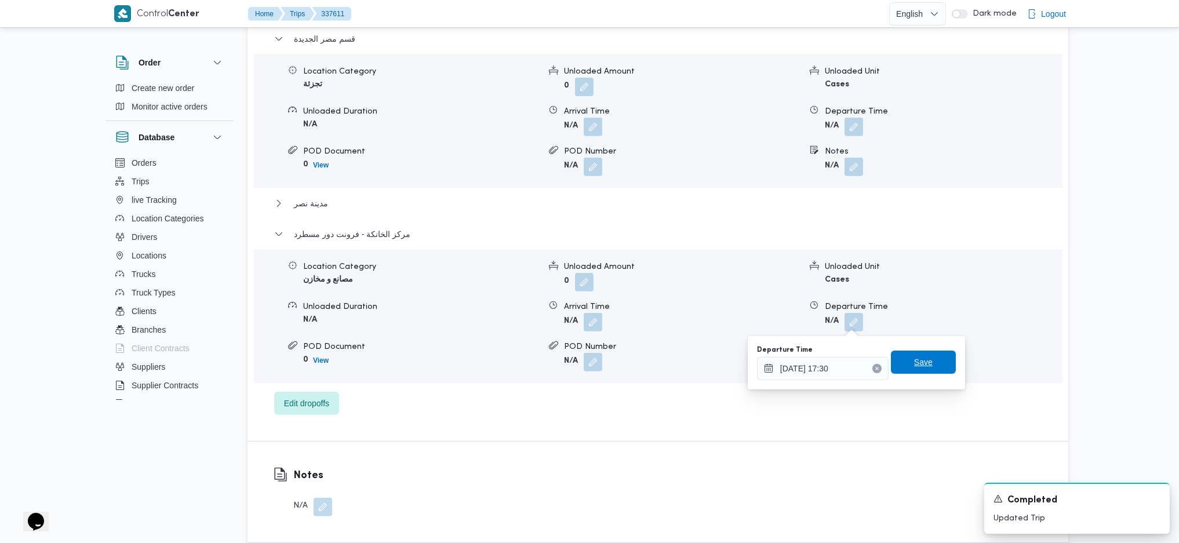
click at [914, 361] on span "Save" at bounding box center [923, 362] width 19 height 14
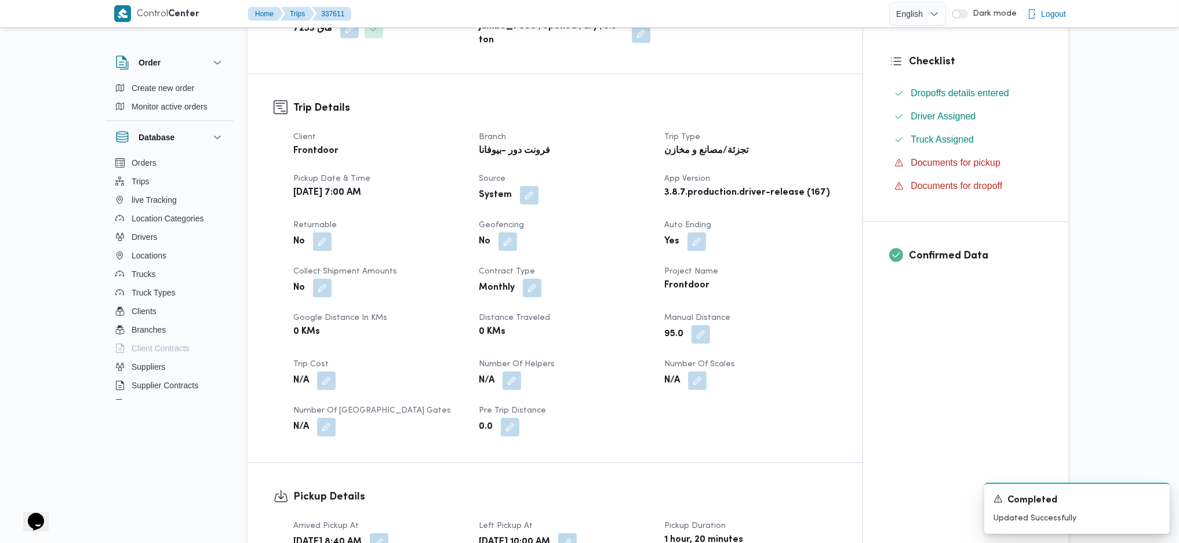
scroll to position [0, 0]
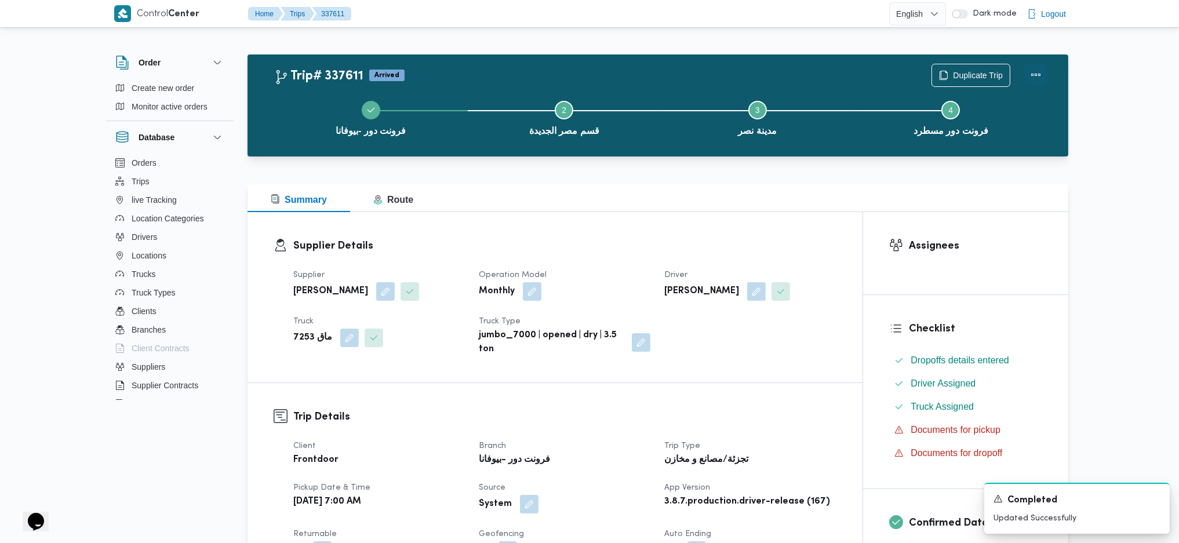
click at [970, 73] on button "Actions" at bounding box center [1035, 74] width 23 height 23
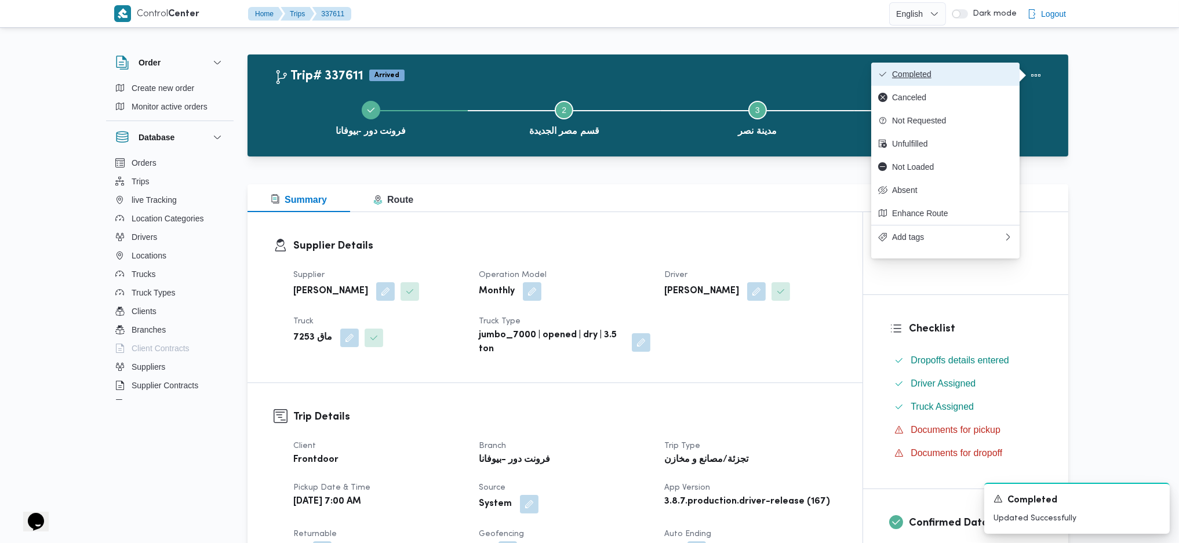
drag, startPoint x: 1022, startPoint y: 72, endPoint x: 976, endPoint y: 68, distance: 46.0
click at [970, 68] on button "Completed" at bounding box center [945, 74] width 148 height 23
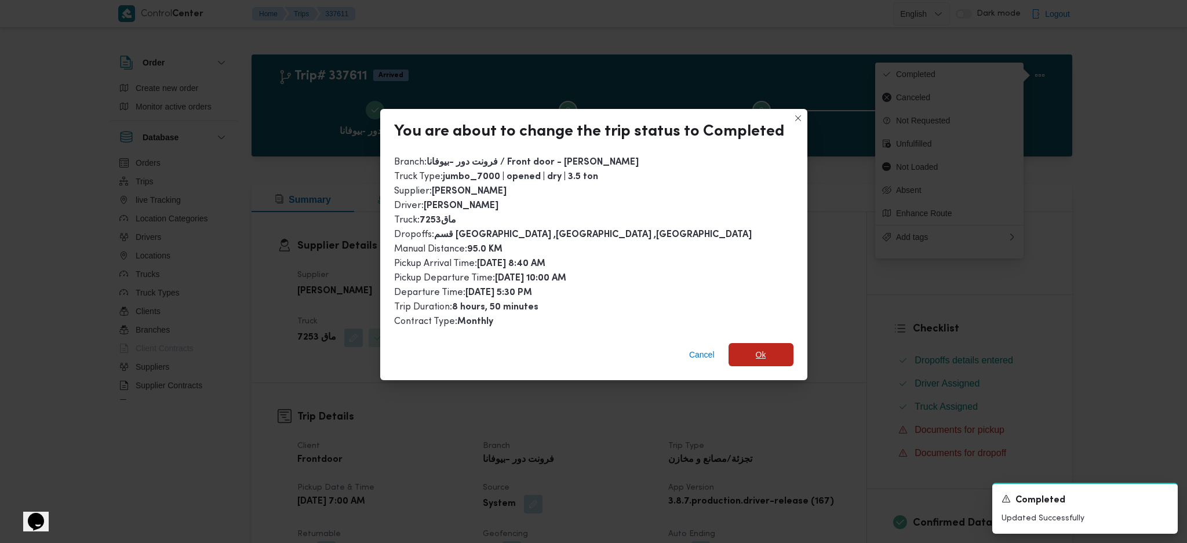
click at [763, 348] on span "Ok" at bounding box center [760, 354] width 65 height 23
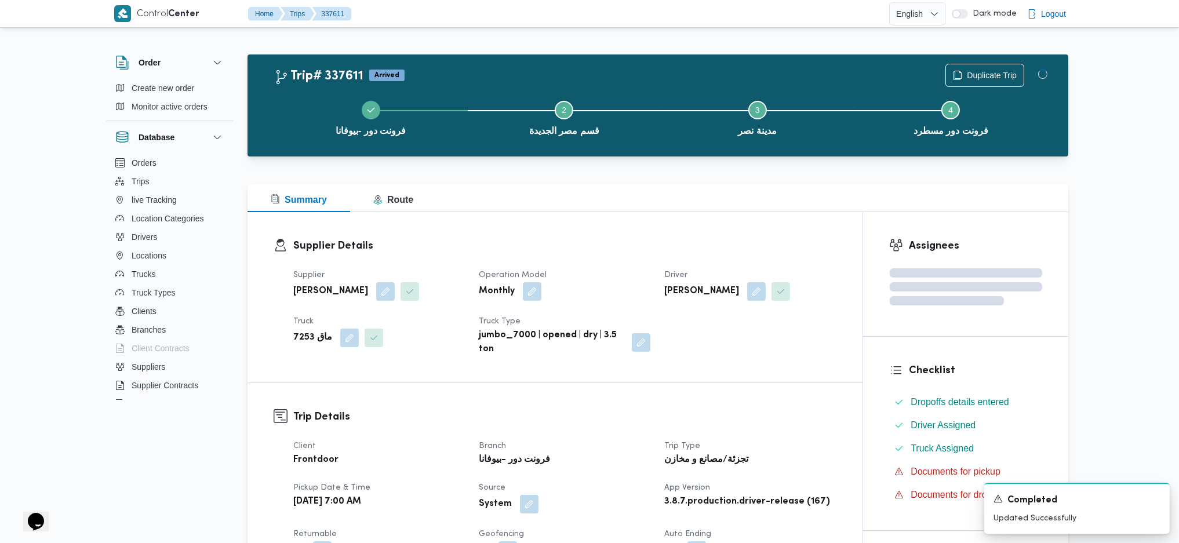
drag, startPoint x: 782, startPoint y: 398, endPoint x: 694, endPoint y: 193, distance: 222.5
click at [684, 177] on div at bounding box center [657, 177] width 821 height 14
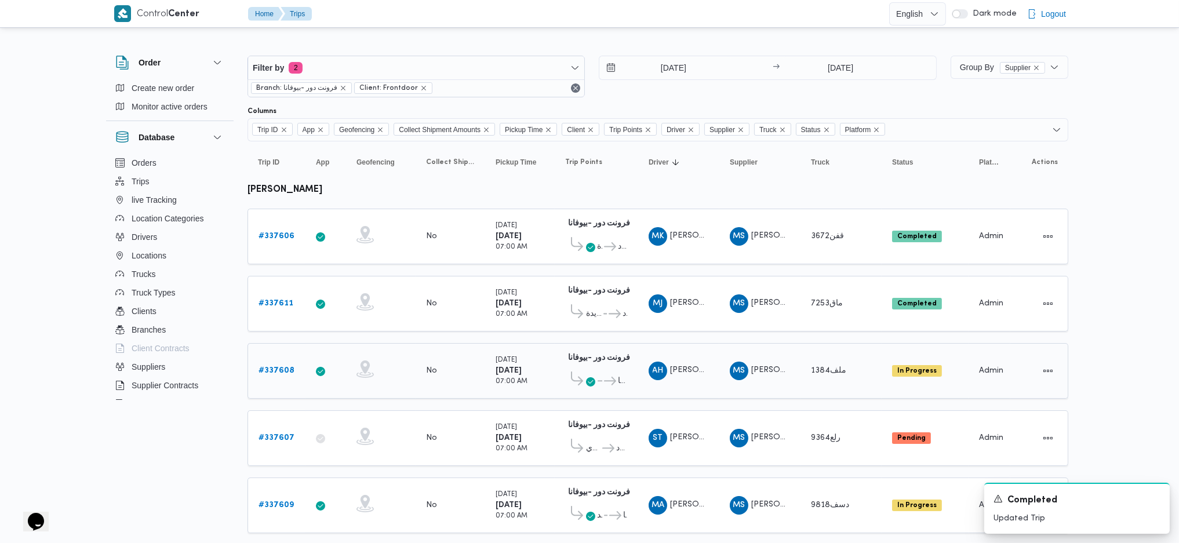
click at [291, 361] on b "# 337608" at bounding box center [276, 371] width 36 height 8
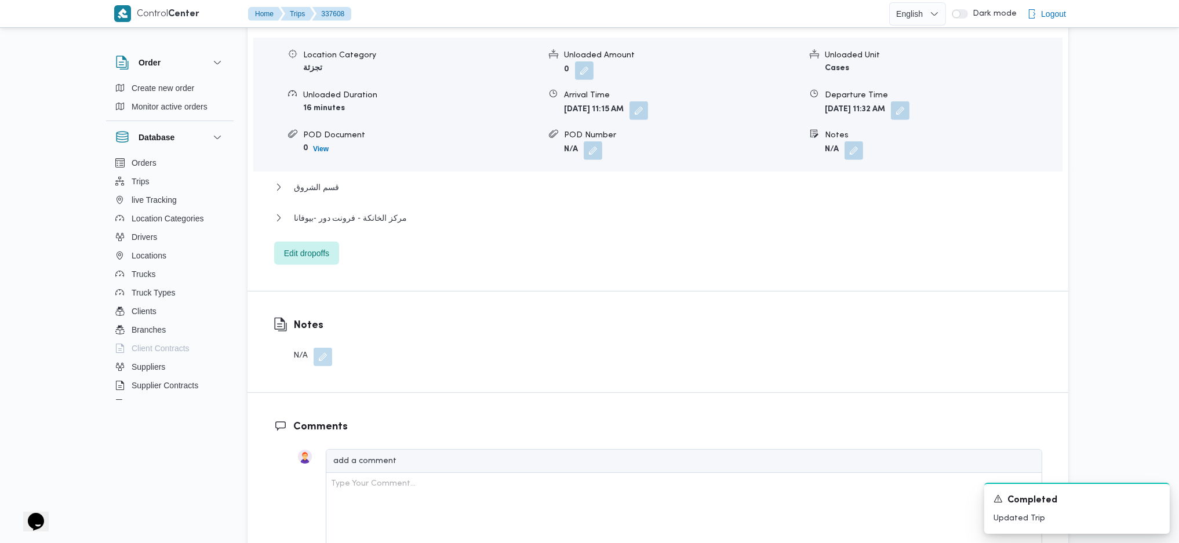
scroll to position [1004, 0]
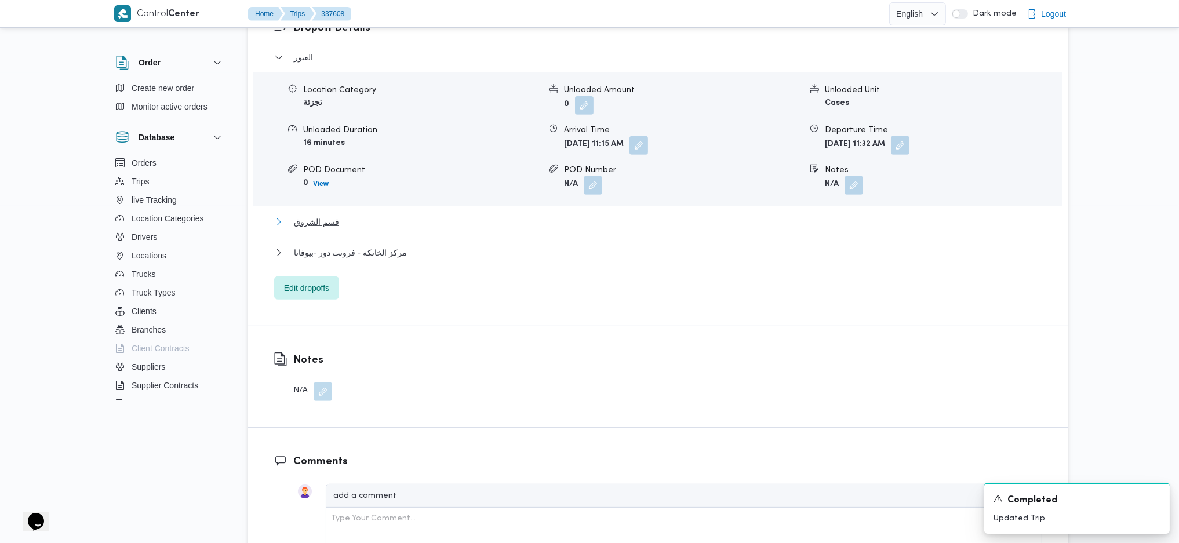
click at [355, 215] on button "قسم الشروق" at bounding box center [658, 222] width 768 height 14
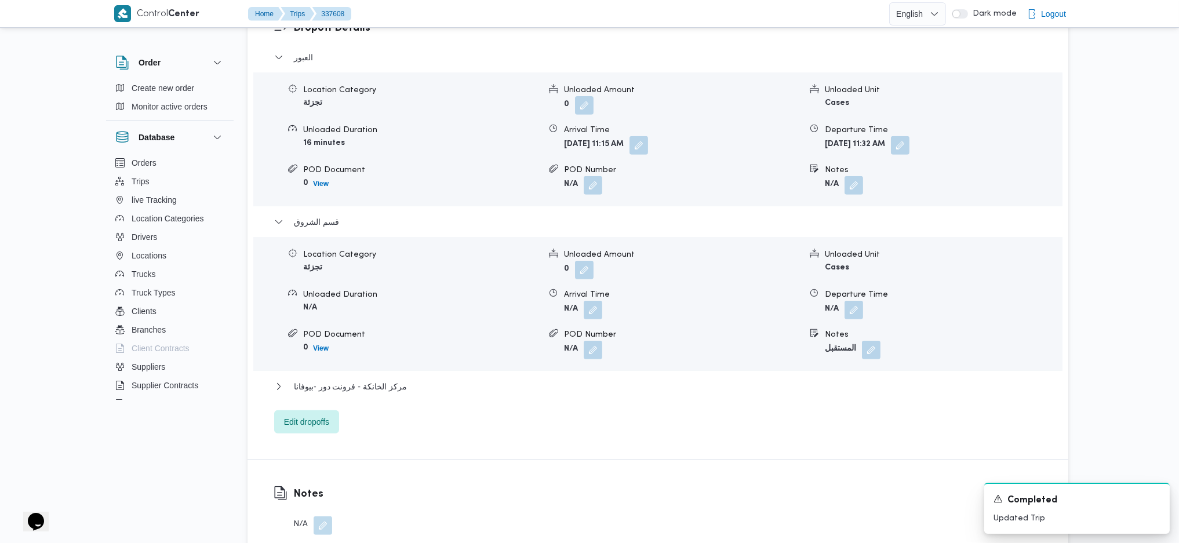
click at [395, 360] on div "العبور Location Category تجزئة Unloaded Amount 0 Unloaded Unit Cases Unloaded D…" at bounding box center [658, 241] width 768 height 383
click at [394, 361] on span "مركز الخانكة - فرونت دور -بيوفانا" at bounding box center [350, 387] width 113 height 14
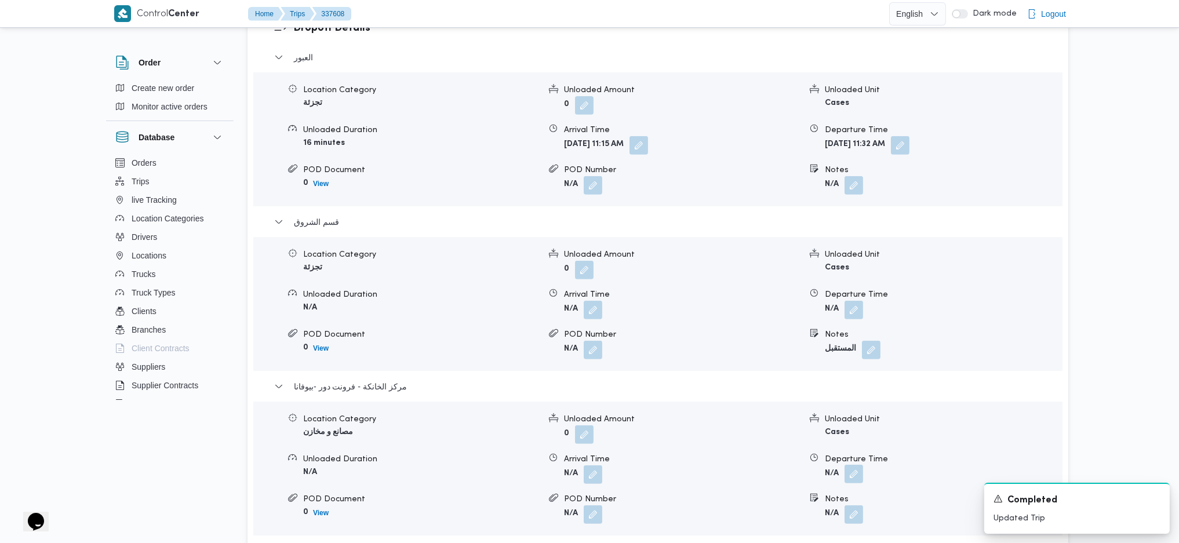
click at [852, 361] on button "button" at bounding box center [853, 474] width 19 height 19
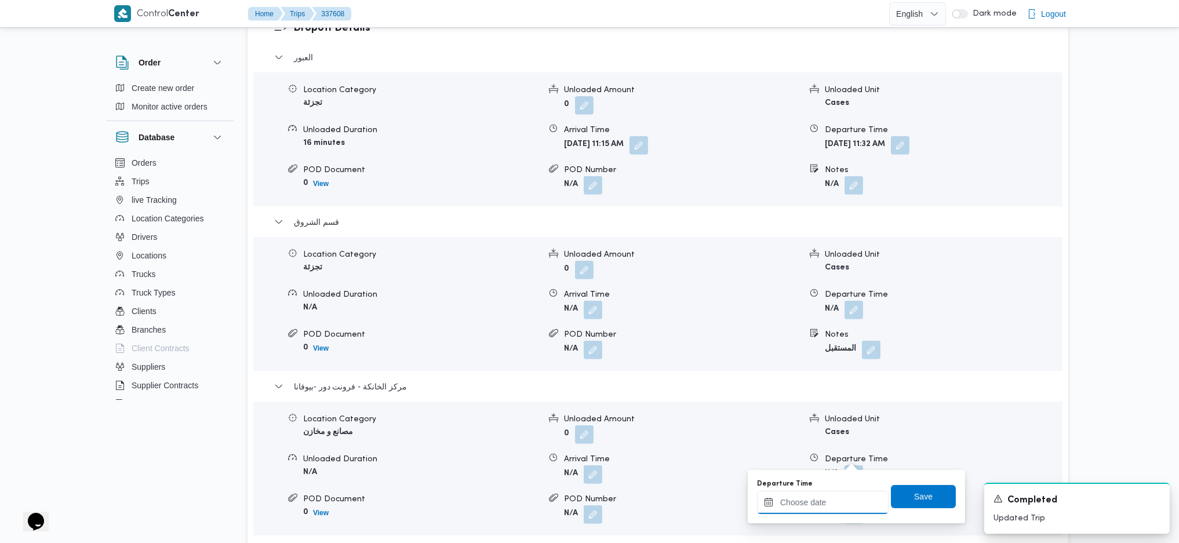
click at [818, 361] on input "Departure Time" at bounding box center [823, 502] width 132 height 23
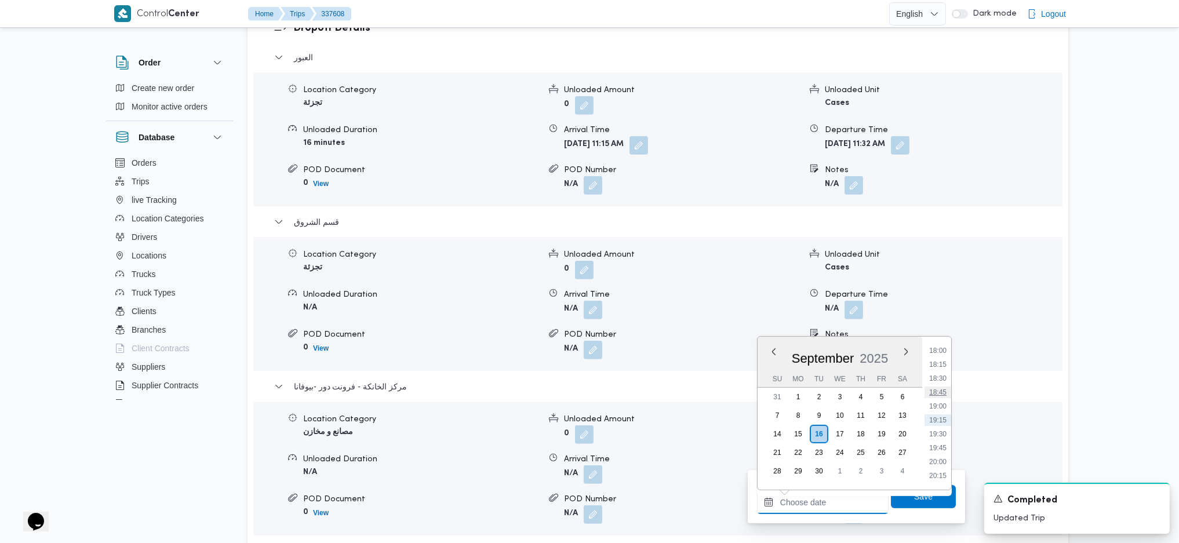
scroll to position [925, 0]
click at [945, 361] on li "17:30" at bounding box center [937, 401] width 27 height 12
type input "16/09/2025 17:30"
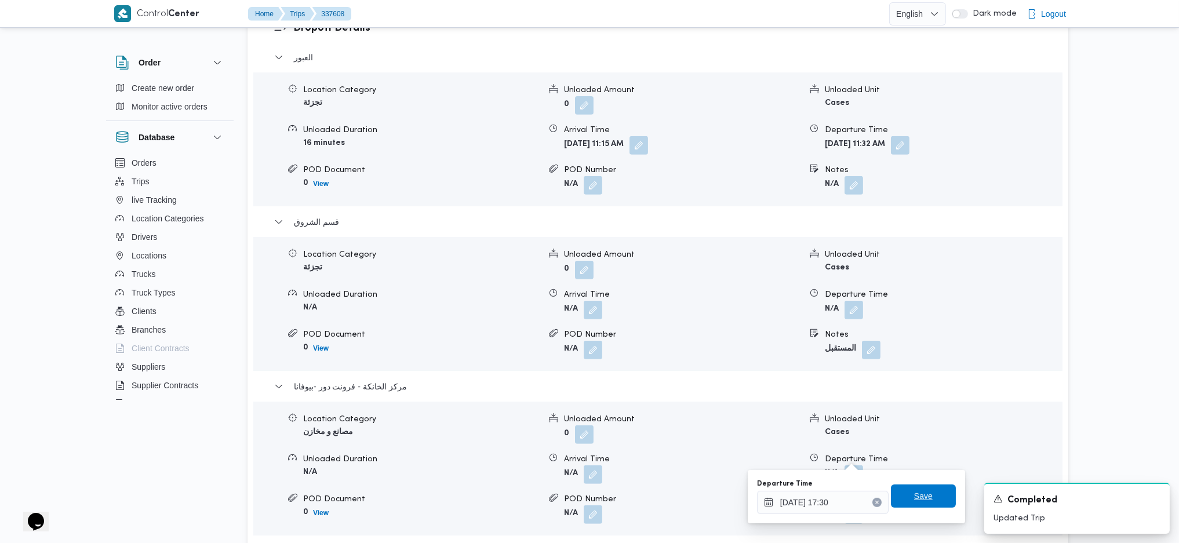
click at [914, 361] on span "Save" at bounding box center [923, 496] width 19 height 14
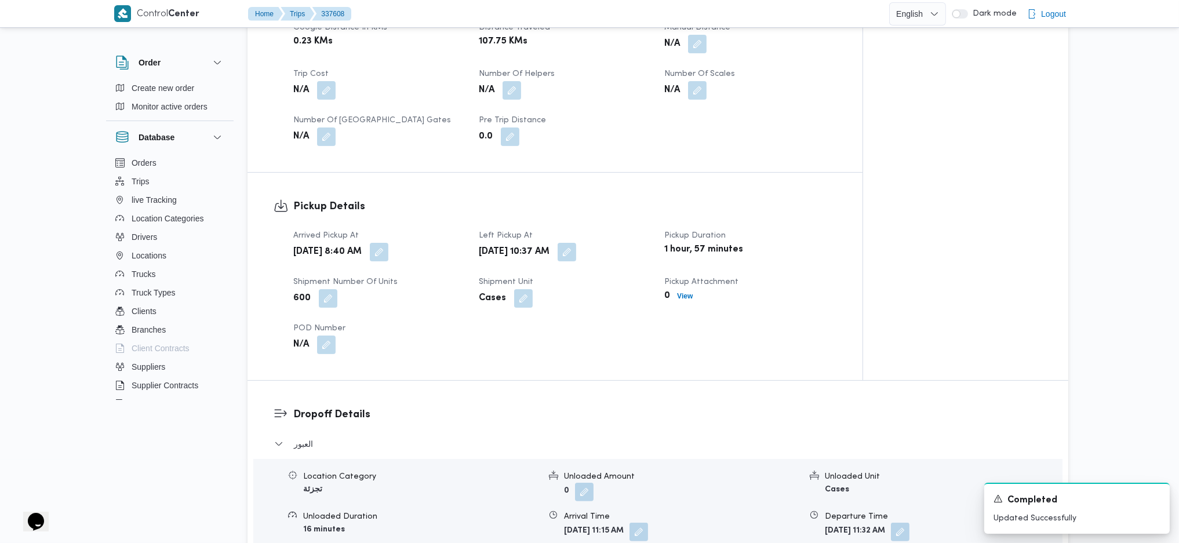
scroll to position [386, 0]
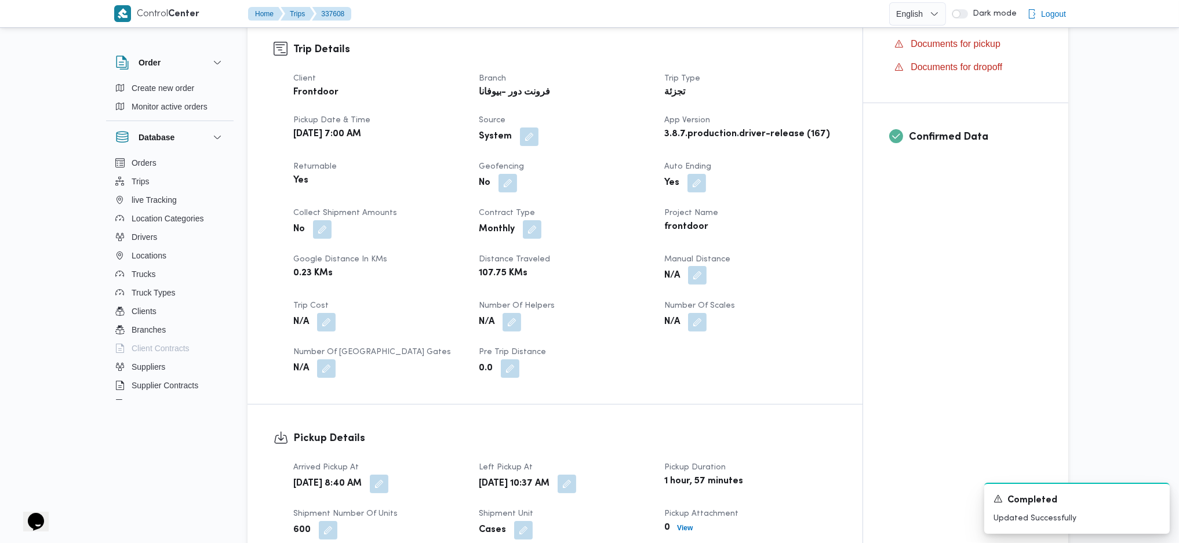
click at [694, 266] on button "button" at bounding box center [697, 275] width 19 height 19
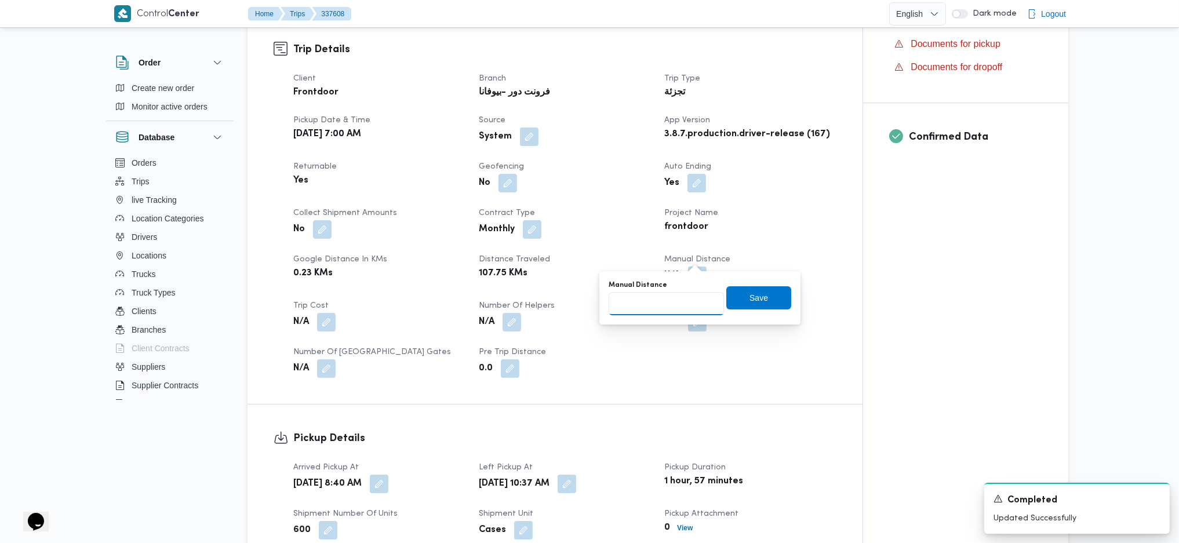
click at [639, 314] on input "Manual Distance" at bounding box center [665, 303] width 115 height 23
type input "120"
click button "Save" at bounding box center [758, 297] width 65 height 23
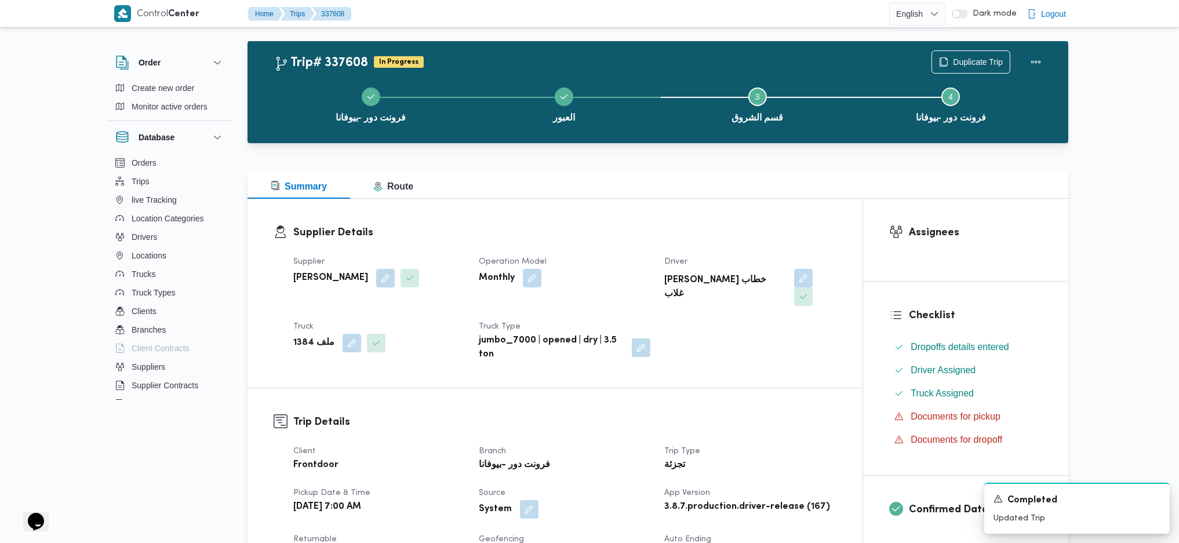
scroll to position [0, 0]
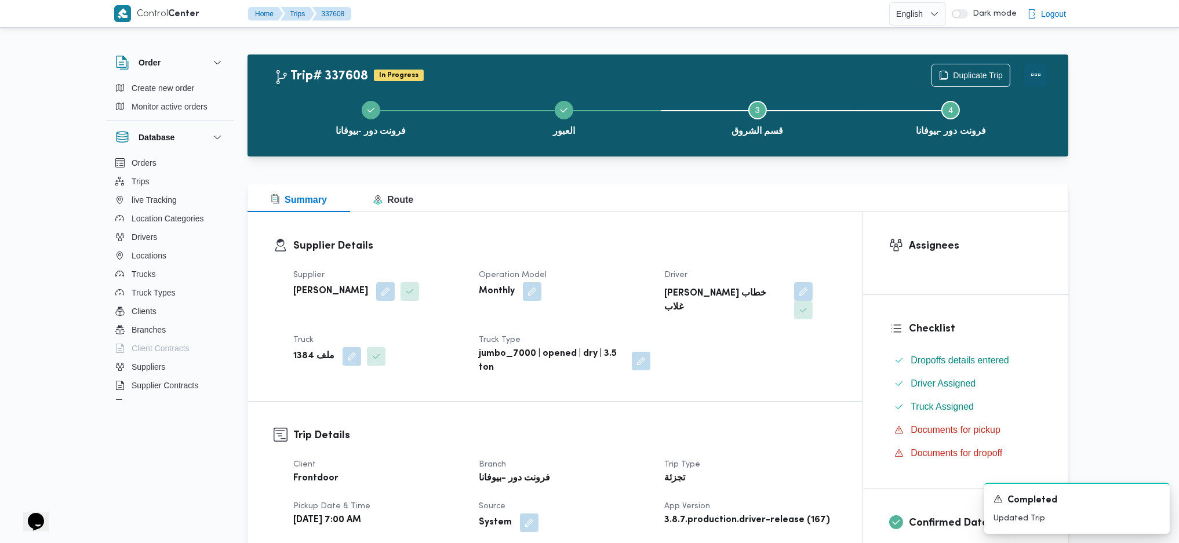
click at [970, 75] on button "Actions" at bounding box center [1035, 74] width 23 height 23
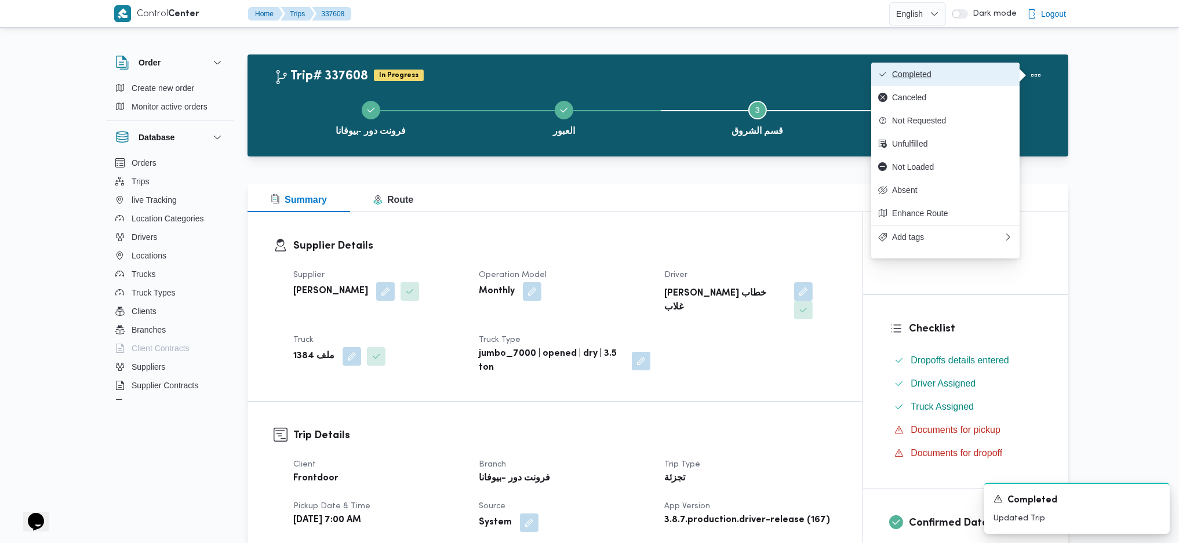
click at [970, 74] on span "Completed" at bounding box center [952, 74] width 121 height 9
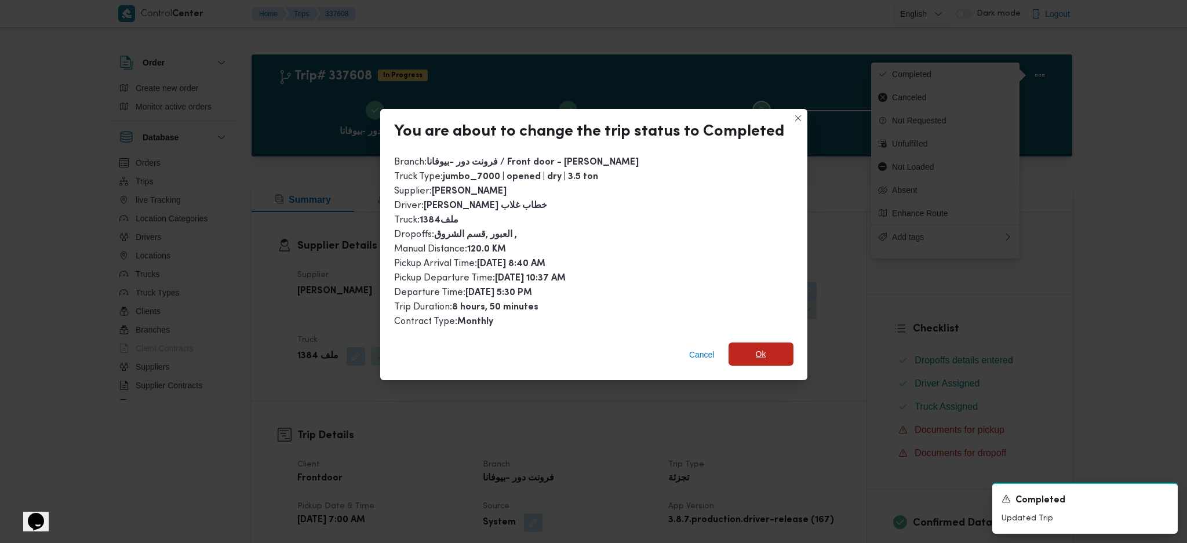
click at [745, 351] on span "Ok" at bounding box center [760, 353] width 65 height 23
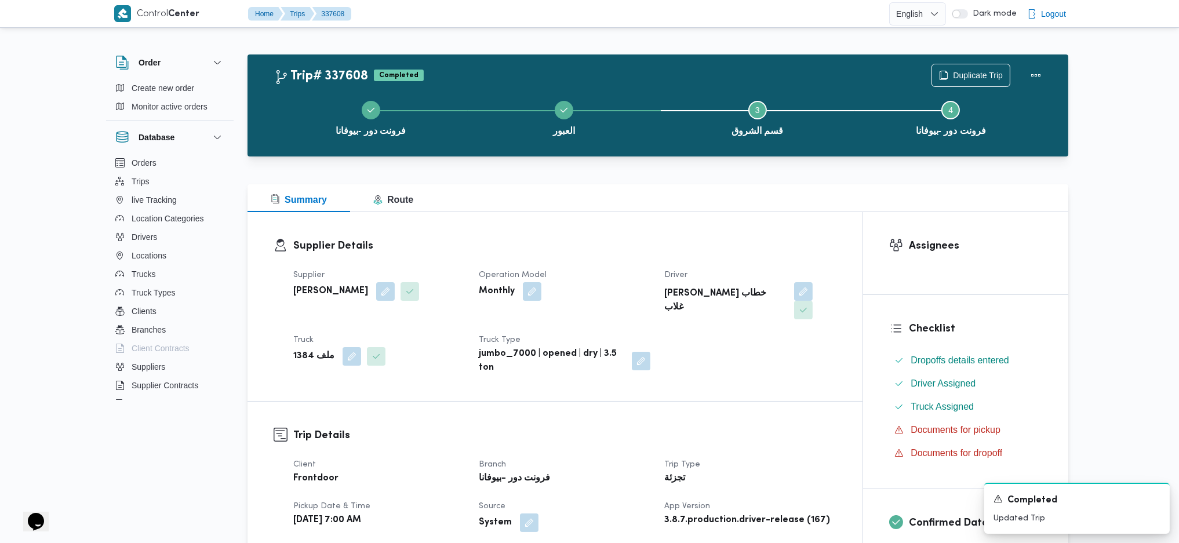
click at [702, 361] on div "Supplier Details Supplier محمد صلاح عبداللطيف الشريف Operation Model Monthly Dr…" at bounding box center [554, 306] width 615 height 189
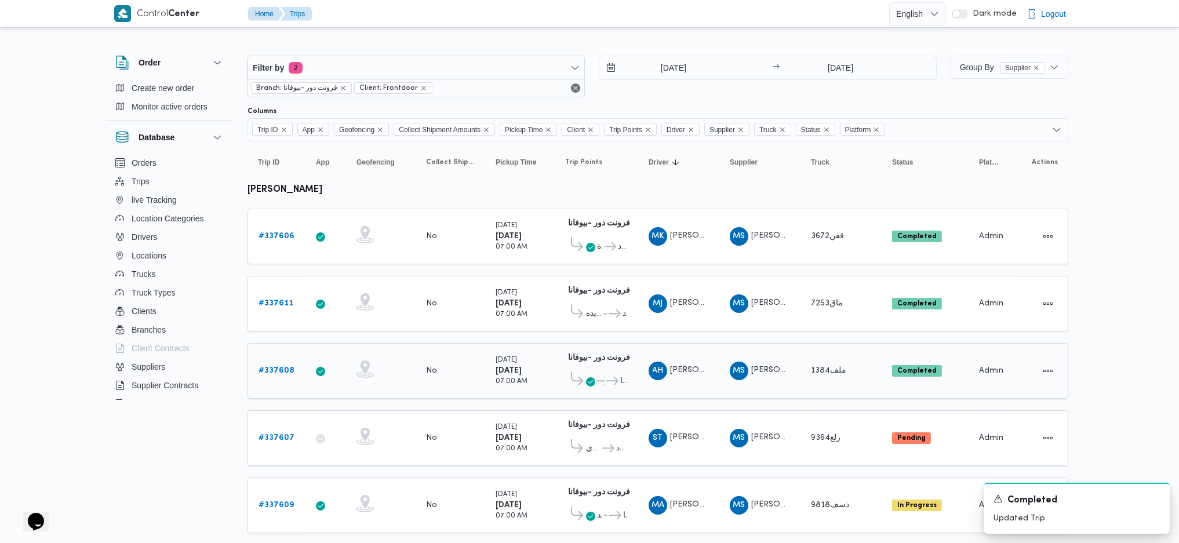
click at [592, 361] on icon at bounding box center [590, 381] width 9 height 9
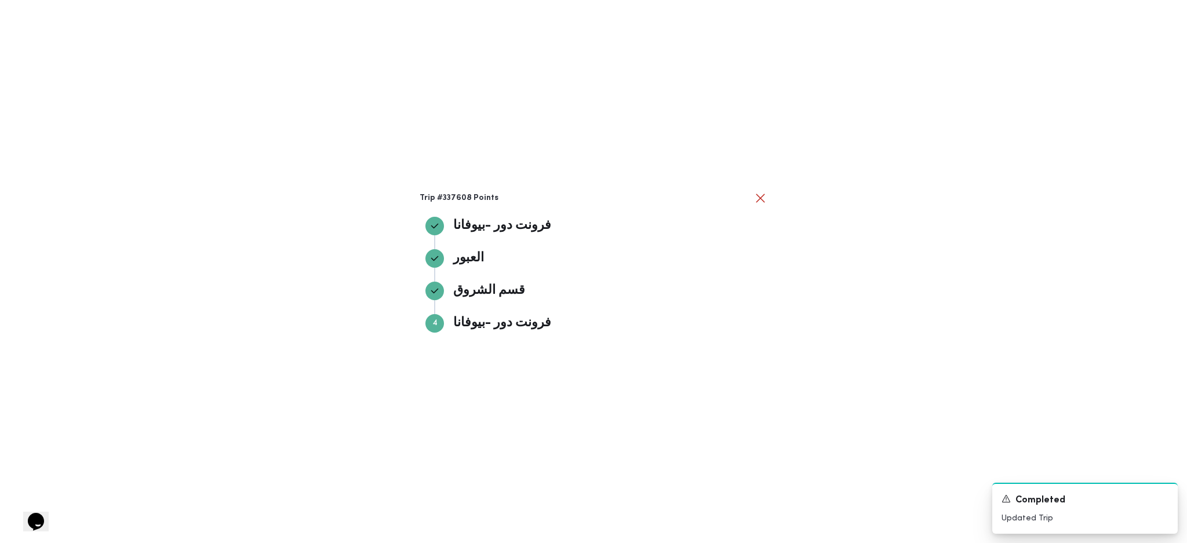
drag, startPoint x: 850, startPoint y: 367, endPoint x: 847, endPoint y: 360, distance: 7.5
click at [851, 361] on div "Trip #337608 Points فرونت دور -بيوفانا فرونت دور -بيوفانا العبور العبور قسم الش…" at bounding box center [593, 271] width 1187 height 543
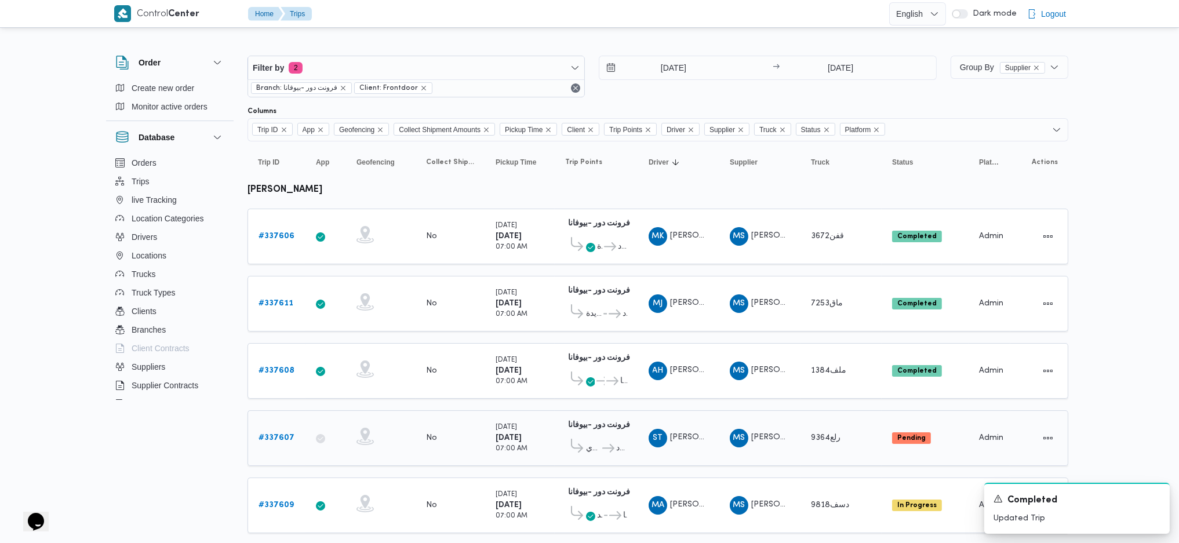
click at [283, 361] on b "# 337607" at bounding box center [276, 438] width 36 height 8
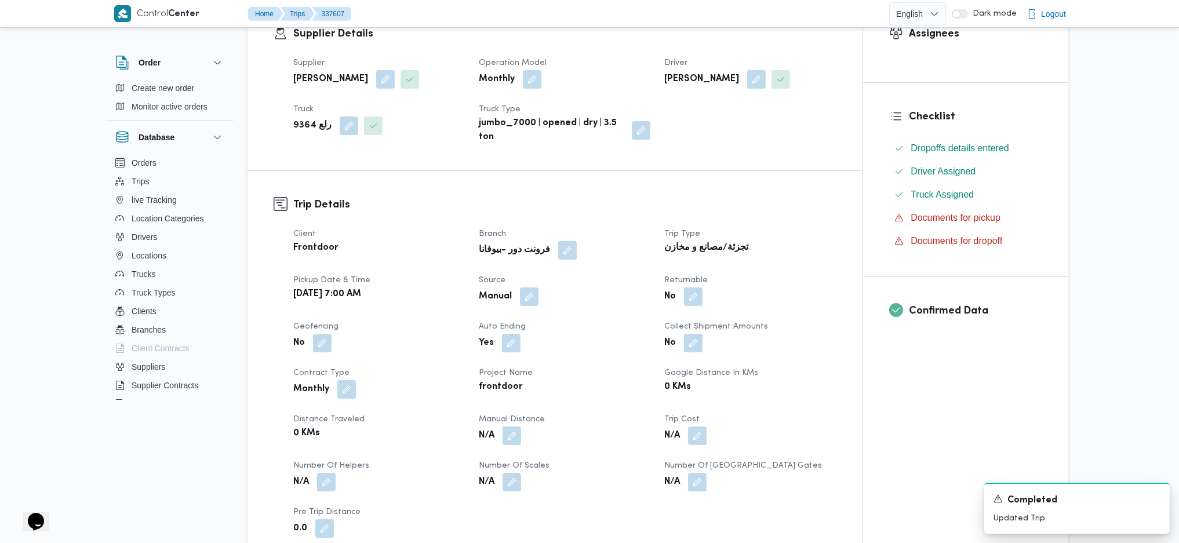
scroll to position [309, 0]
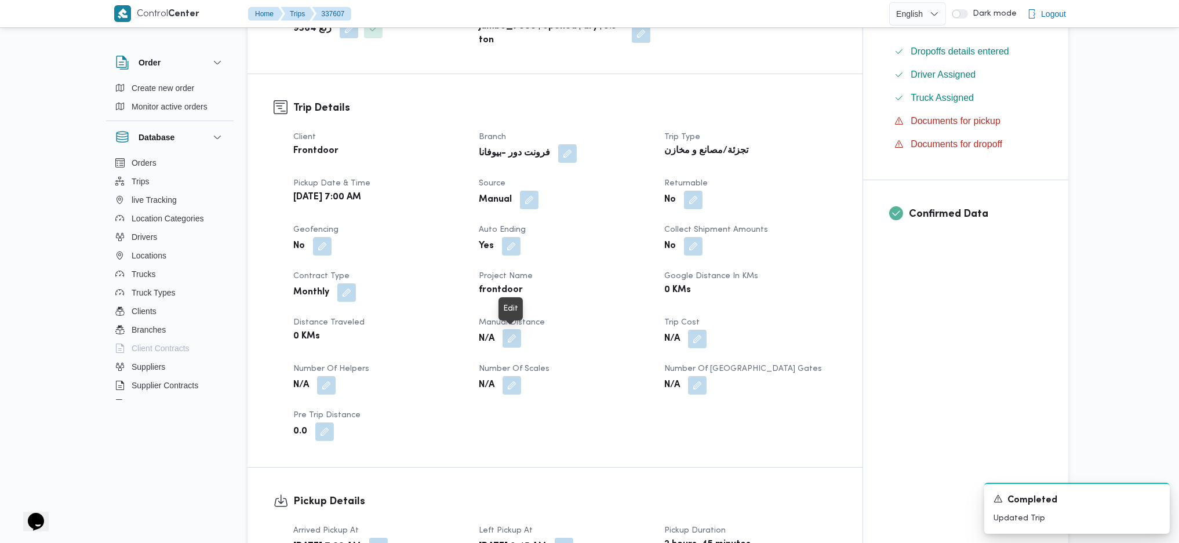
click at [514, 343] on button "button" at bounding box center [511, 338] width 19 height 19
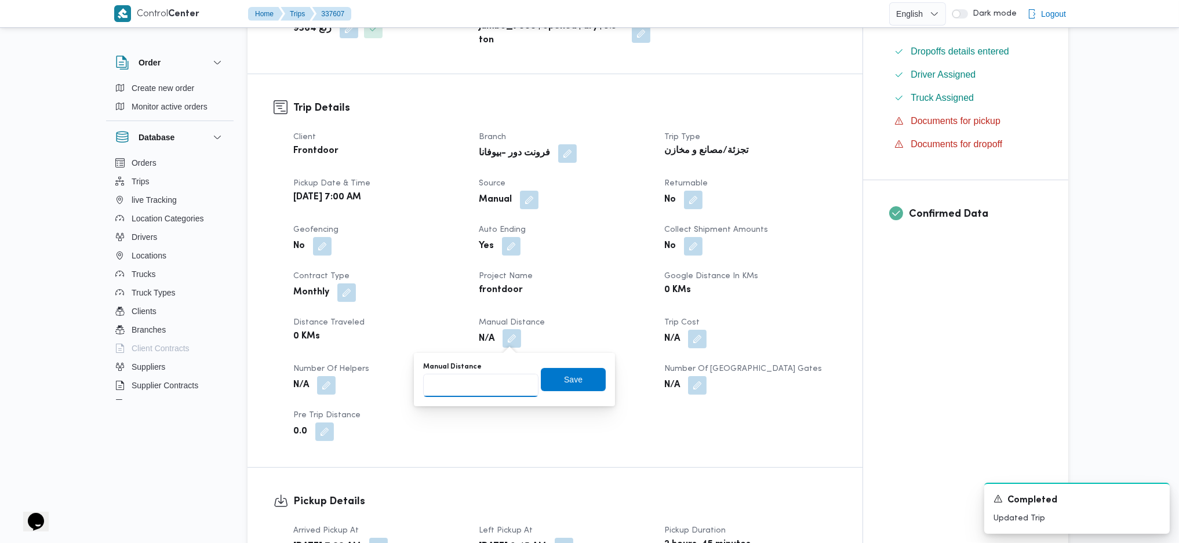
click at [470, 361] on input "Manual Distance" at bounding box center [480, 385] width 115 height 23
type input "132"
click button "Save" at bounding box center [573, 379] width 65 height 23
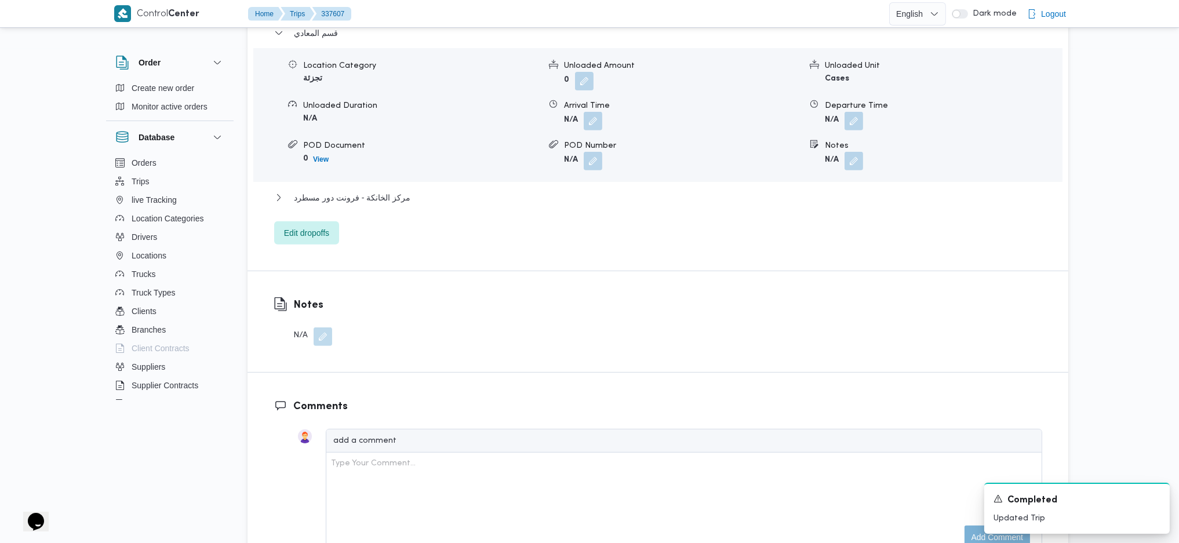
scroll to position [1081, 0]
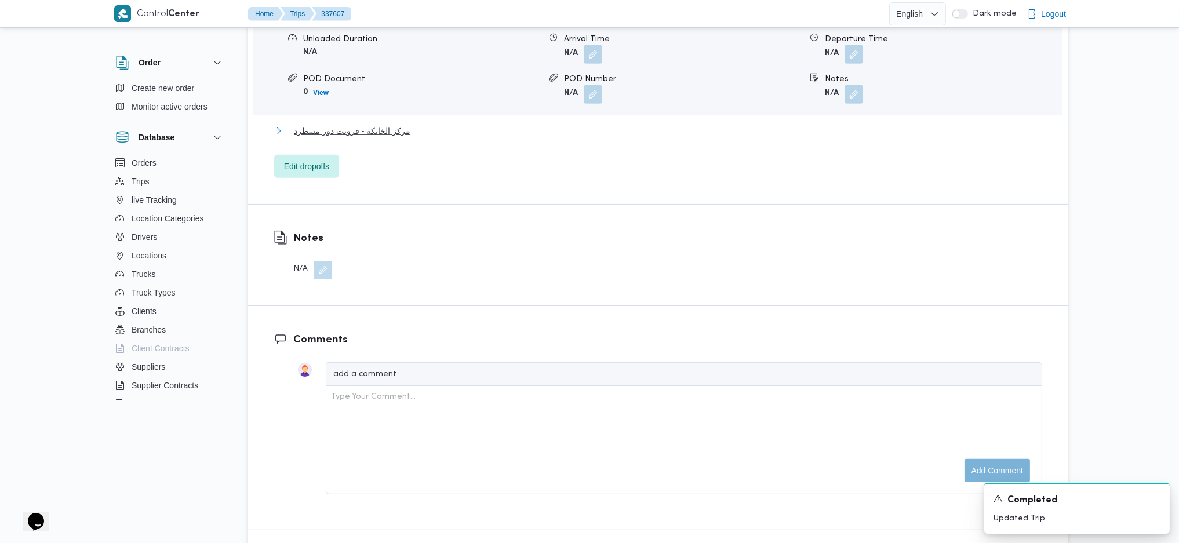
click at [373, 134] on span "مركز الخانكة - فرونت دور مسطرد" at bounding box center [352, 131] width 116 height 14
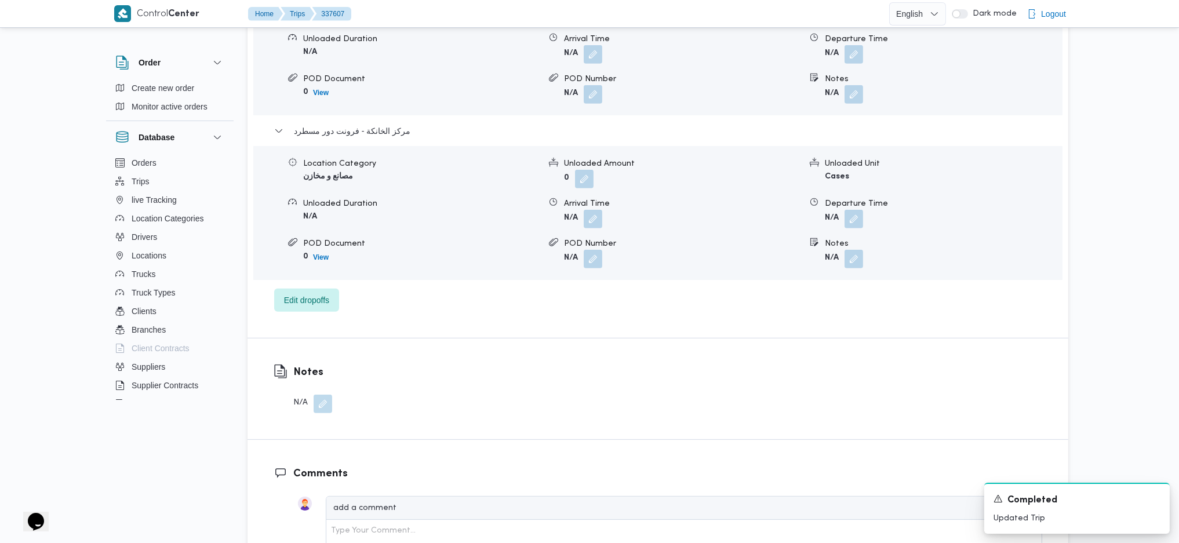
click at [839, 216] on span at bounding box center [851, 219] width 24 height 19
drag, startPoint x: 865, startPoint y: 220, endPoint x: 858, endPoint y: 221, distance: 7.2
click at [861, 220] on form "N/A" at bounding box center [943, 219] width 236 height 19
click at [856, 221] on button "button" at bounding box center [853, 218] width 19 height 19
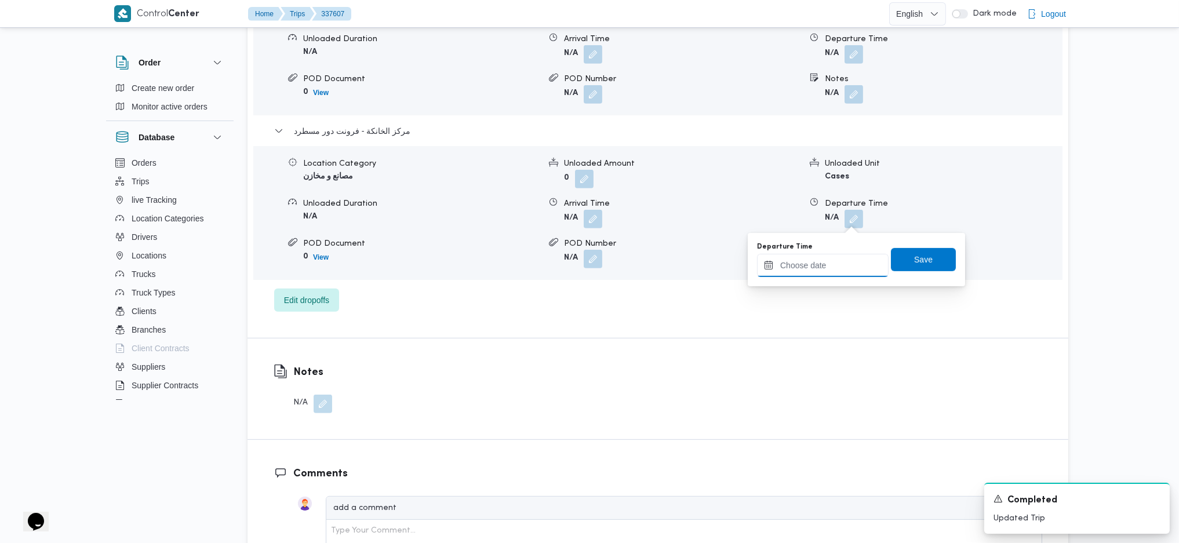
click at [837, 265] on input "Departure Time" at bounding box center [823, 265] width 132 height 23
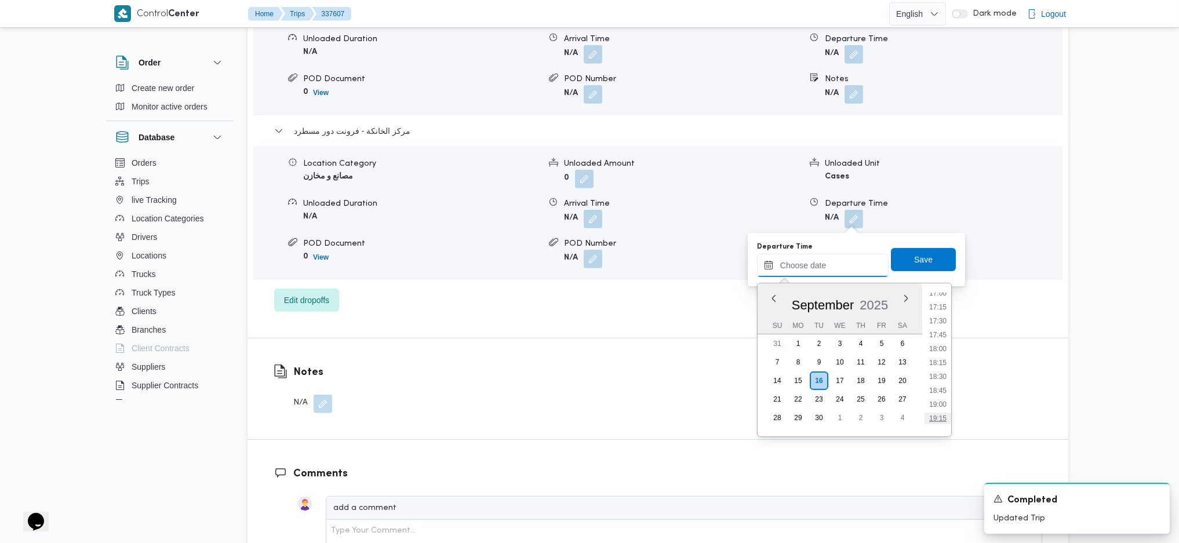
scroll to position [925, 0]
click at [935, 325] on ul "00:00 00:15 00:30 00:45 01:00 01:15 01:30 01:45 02:00 02:15 02:30 02:45 03:00 0…" at bounding box center [937, 360] width 27 height 134
click at [934, 320] on li "17:00" at bounding box center [937, 320] width 27 height 12
type input "16/09/2025 17:00"
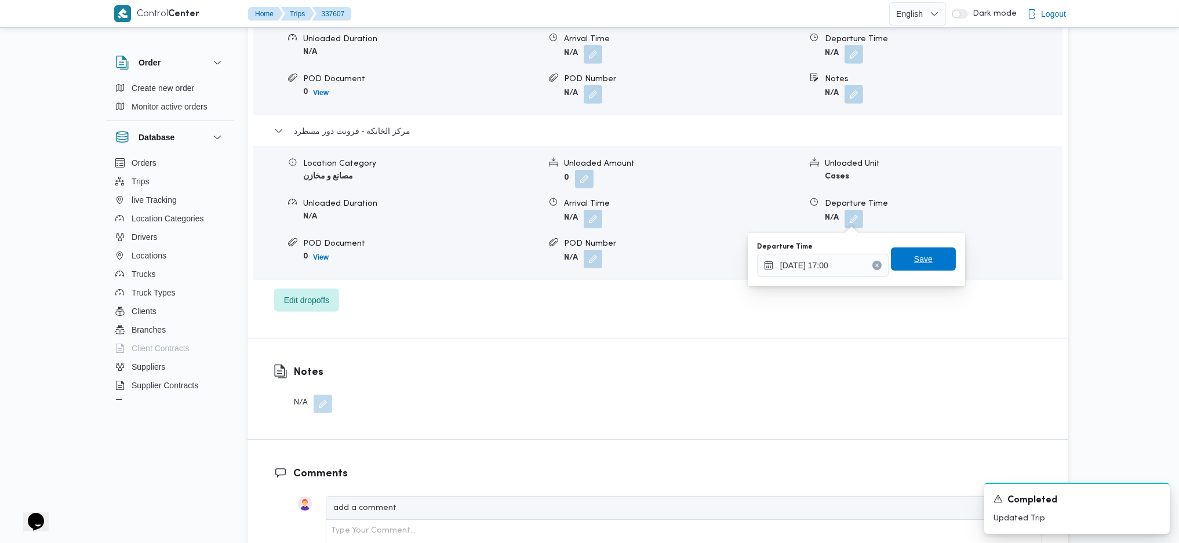
click at [919, 254] on span "Save" at bounding box center [923, 259] width 19 height 14
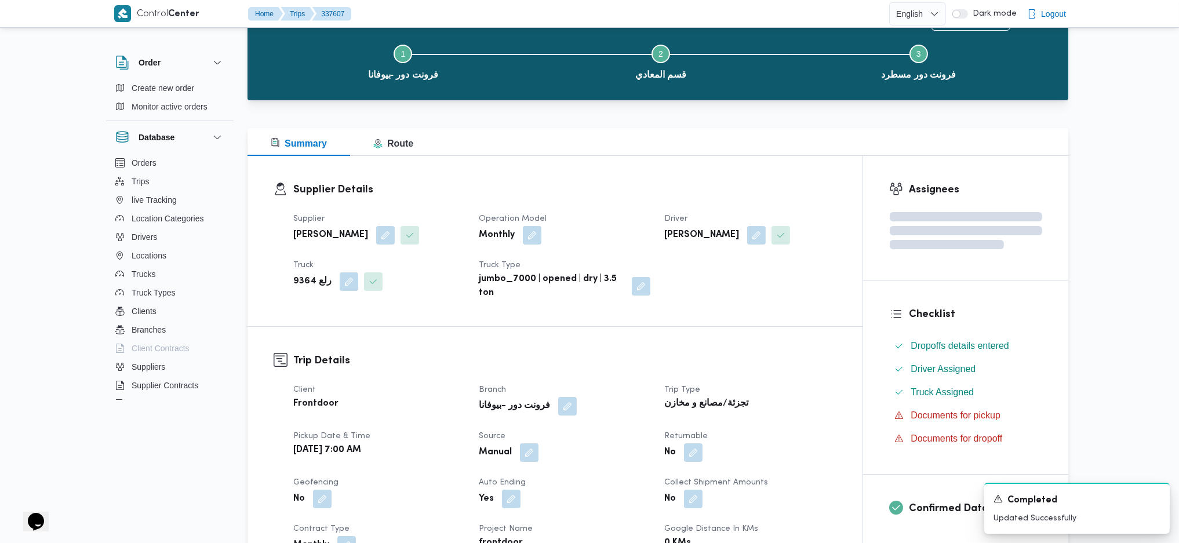
scroll to position [0, 0]
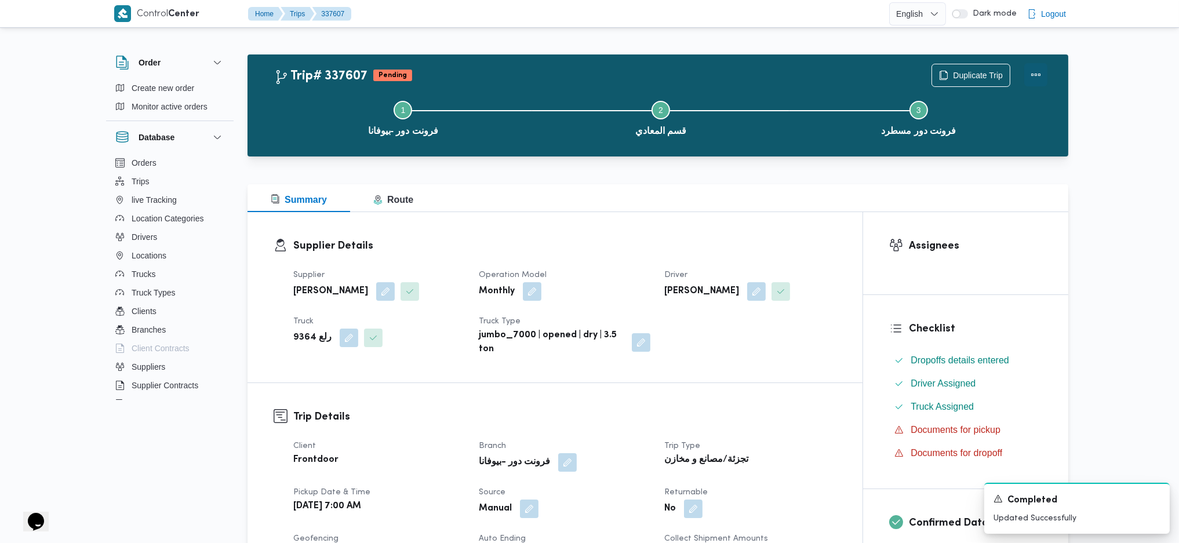
click at [970, 79] on button "Actions" at bounding box center [1035, 74] width 23 height 23
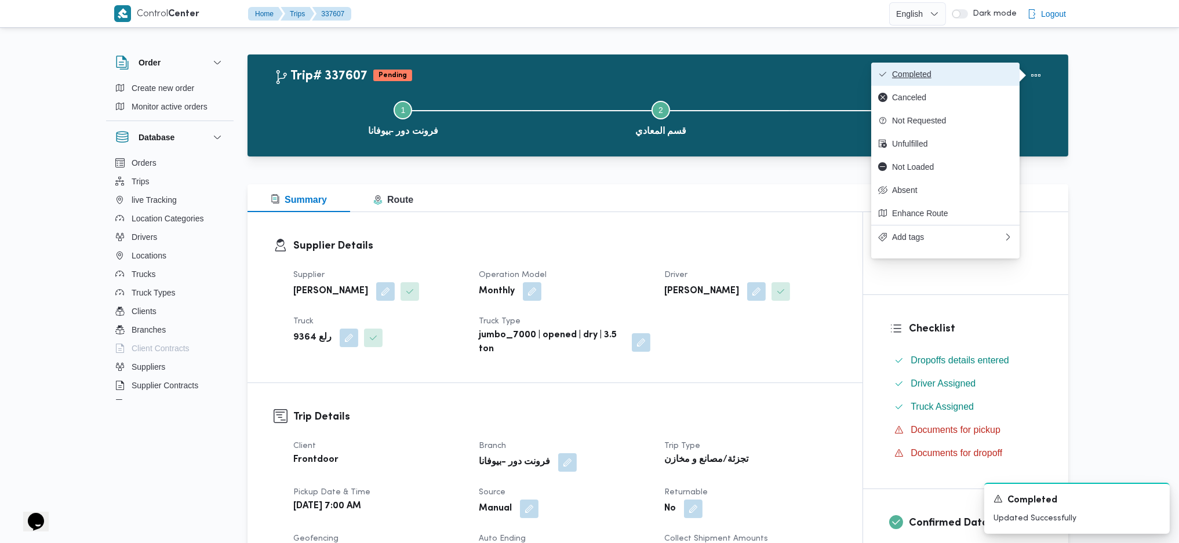
click at [970, 82] on button "Completed" at bounding box center [945, 74] width 148 height 23
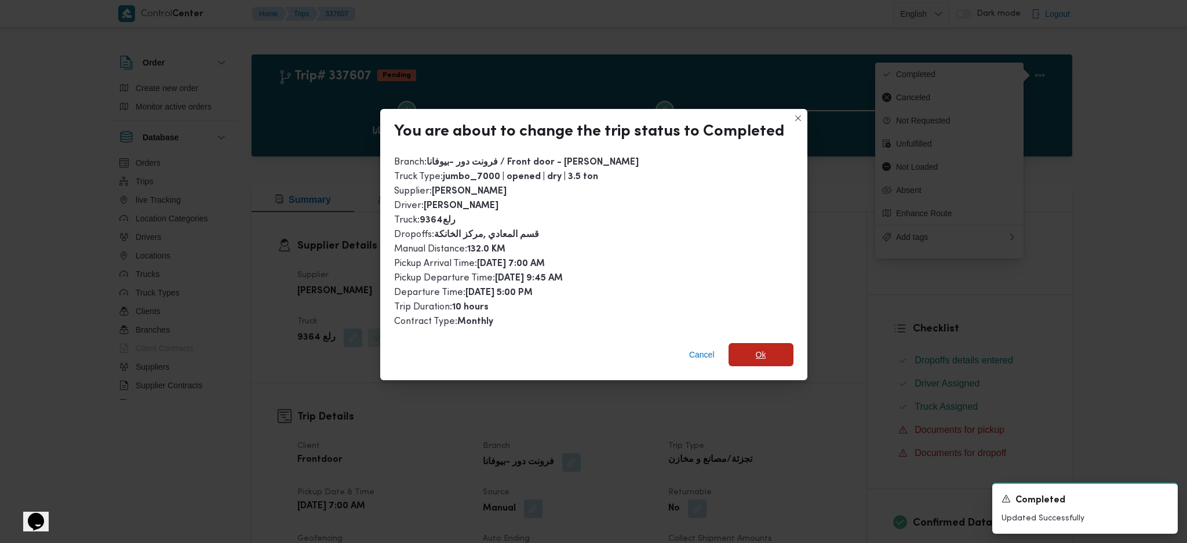
click at [773, 351] on span "Ok" at bounding box center [760, 354] width 65 height 23
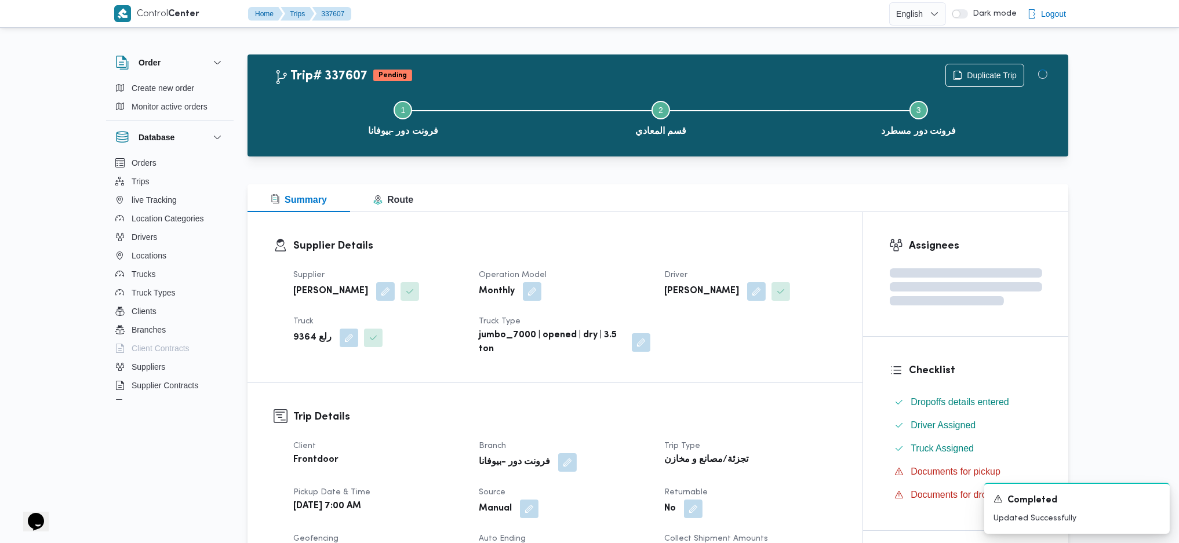
click at [779, 361] on h3 "Trip Details" at bounding box center [564, 417] width 543 height 16
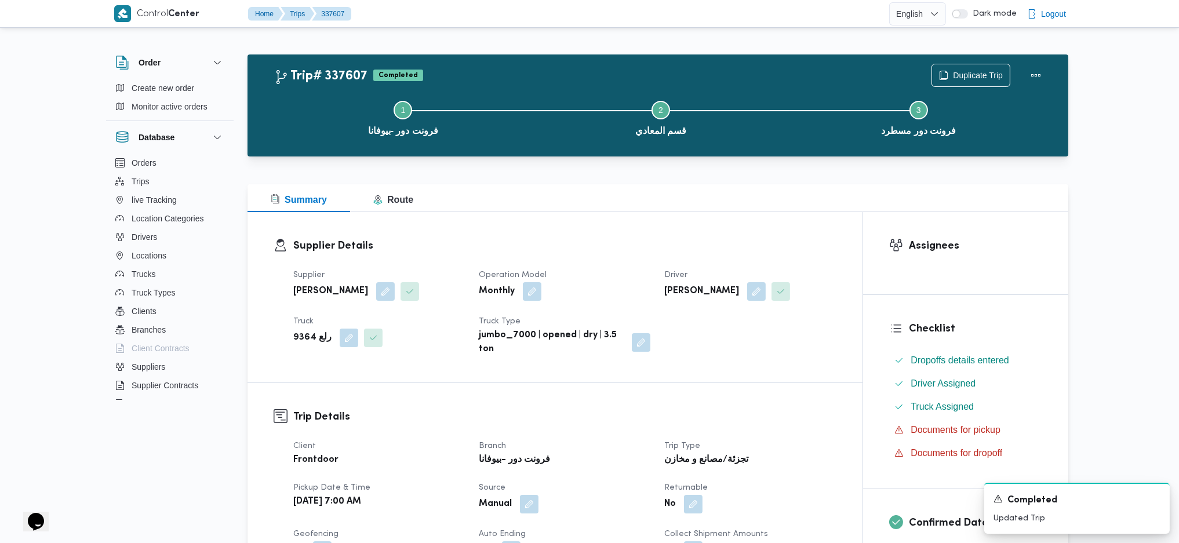
click at [714, 209] on div "Summary Route" at bounding box center [657, 198] width 821 height 28
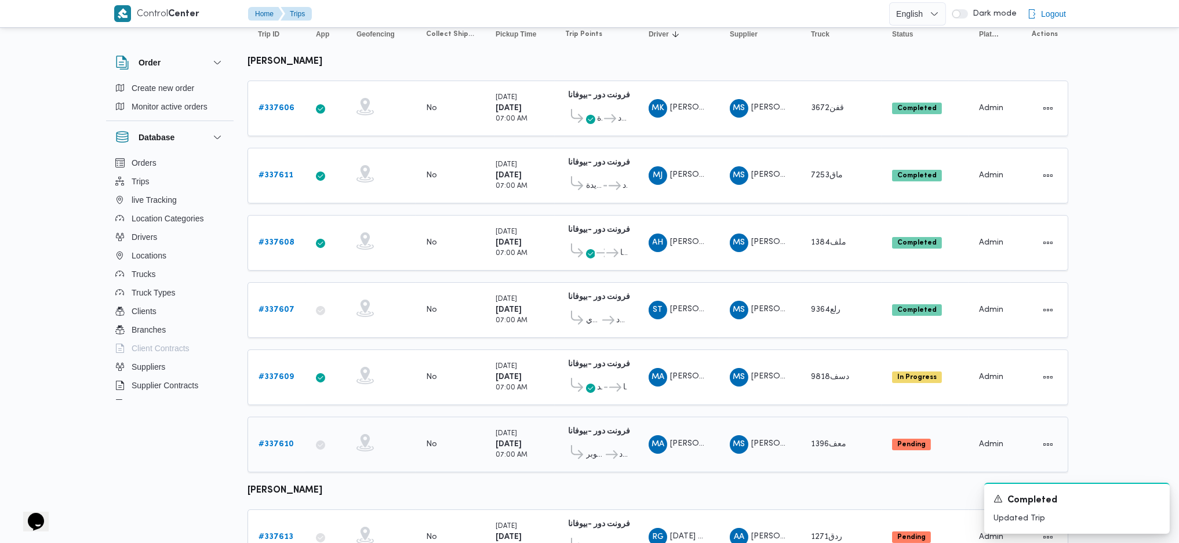
scroll to position [154, 0]
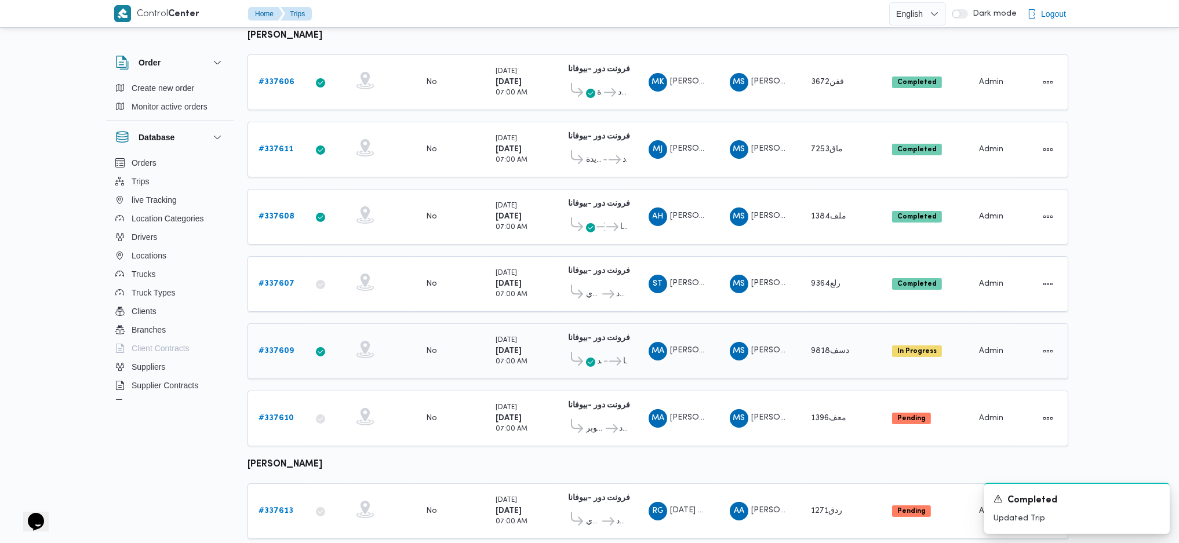
click at [274, 347] on b "# 337609" at bounding box center [275, 351] width 35 height 8
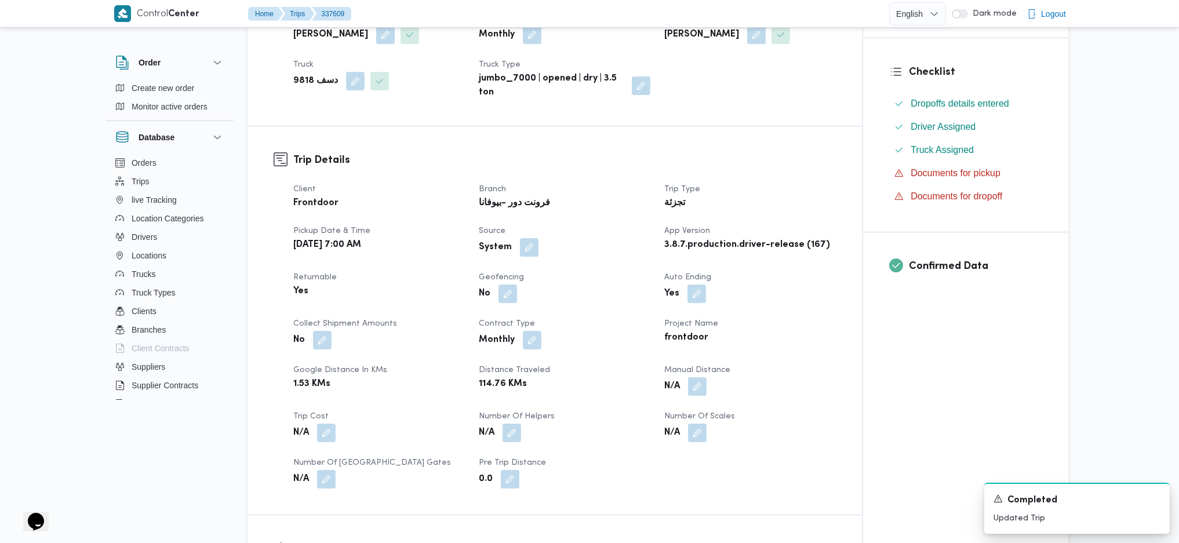
scroll to position [464, 0]
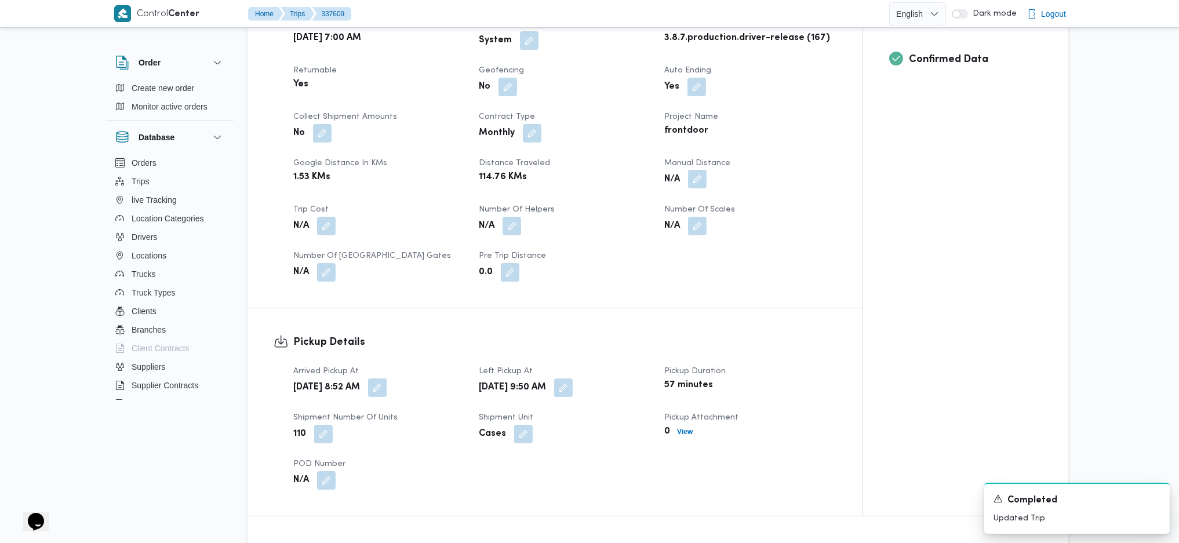
click at [690, 177] on button "button" at bounding box center [697, 179] width 19 height 19
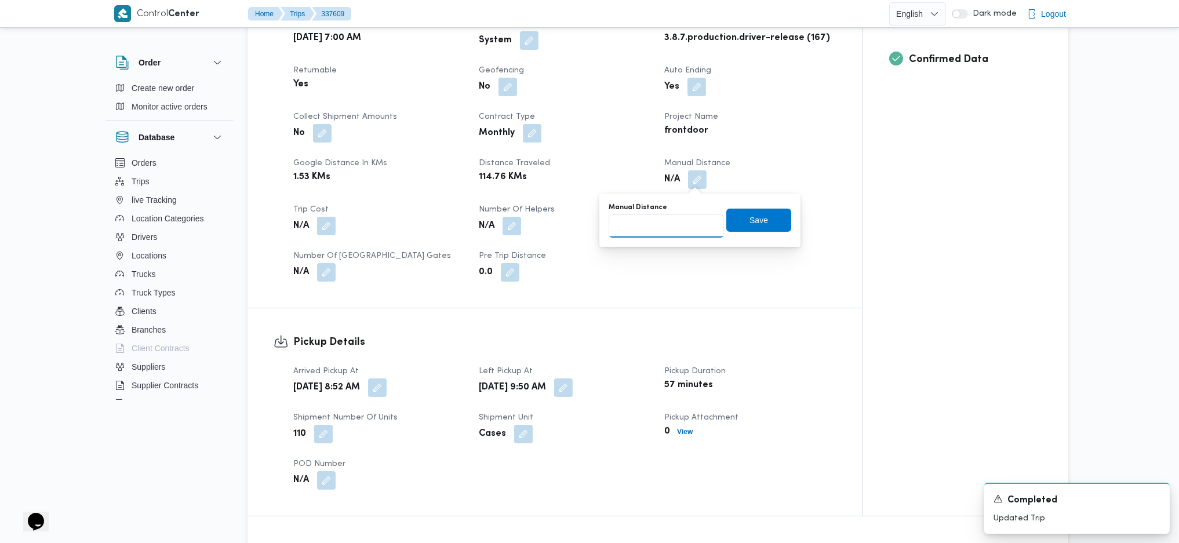
click at [665, 218] on input "Manual Distance" at bounding box center [665, 225] width 115 height 23
type input "145"
click button "Save" at bounding box center [758, 220] width 65 height 23
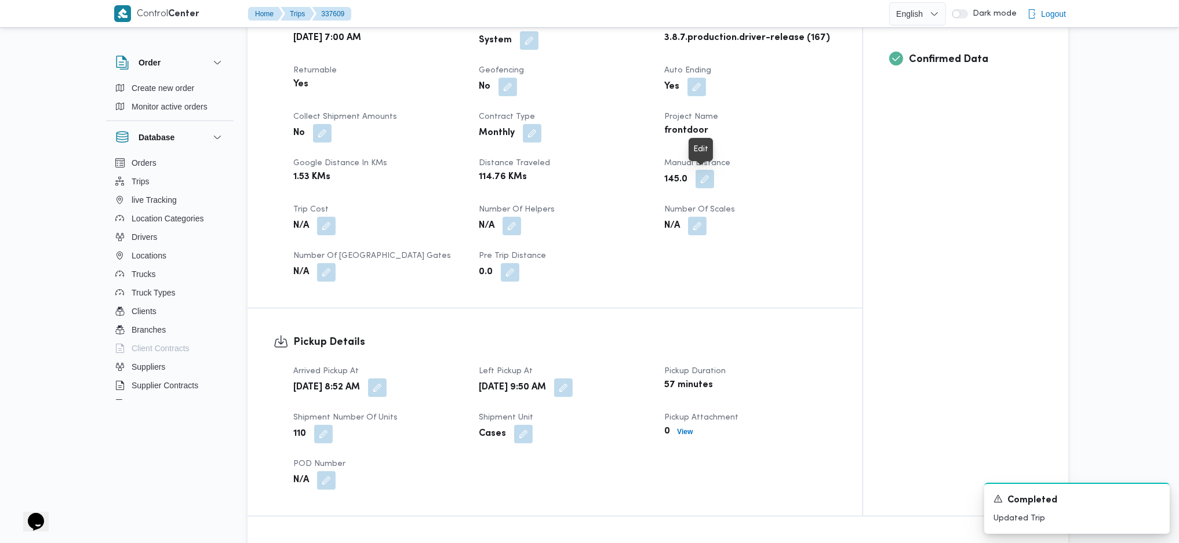
click at [702, 178] on button "button" at bounding box center [704, 179] width 19 height 19
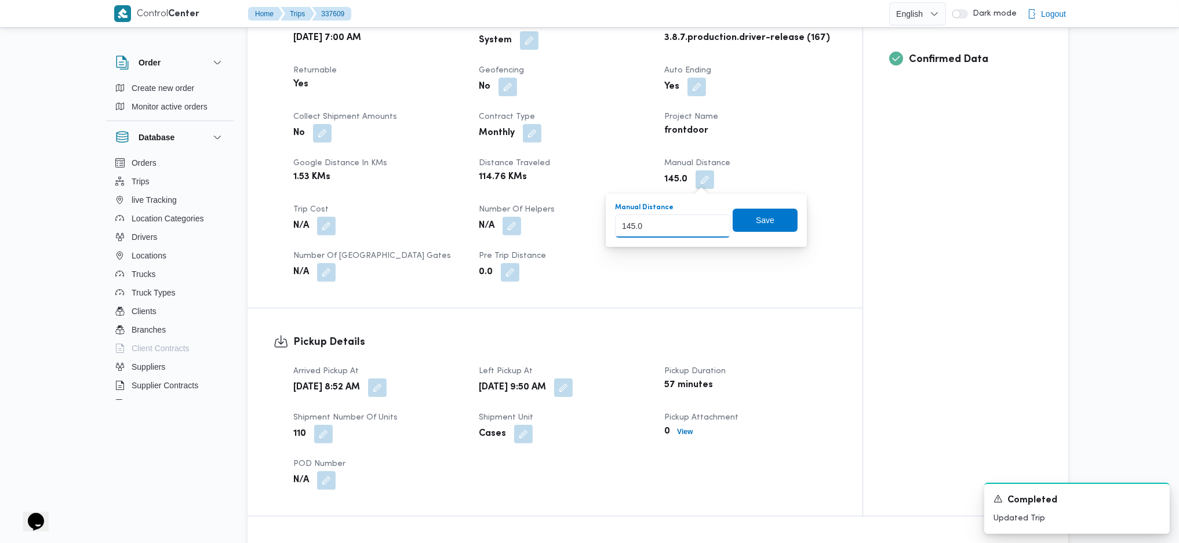
click at [684, 236] on input "145.0" at bounding box center [672, 225] width 115 height 23
type input "155"
click button "Save" at bounding box center [765, 220] width 65 height 23
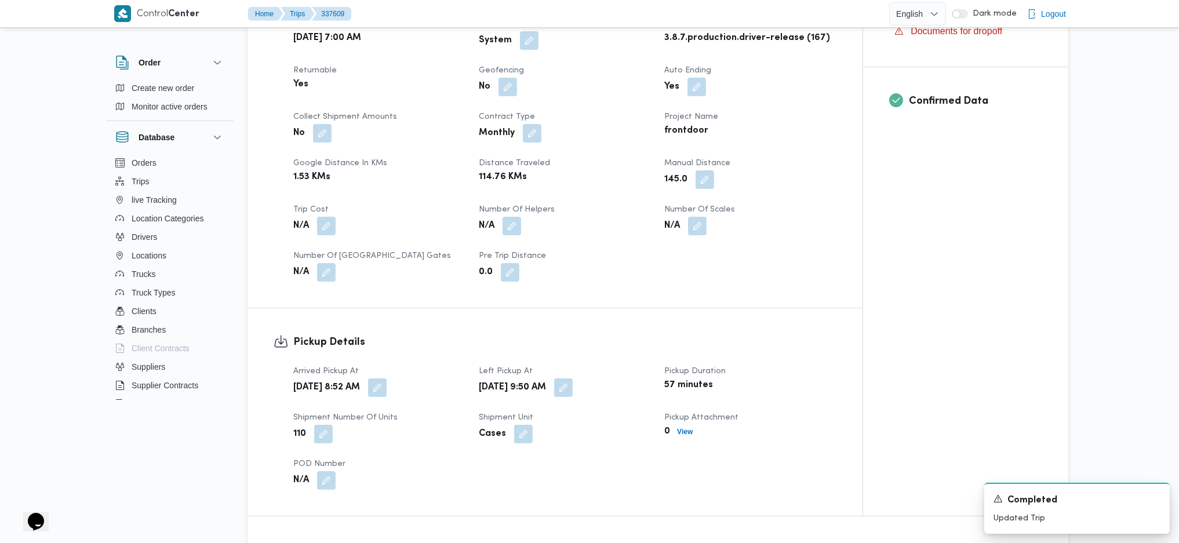
scroll to position [772, 0]
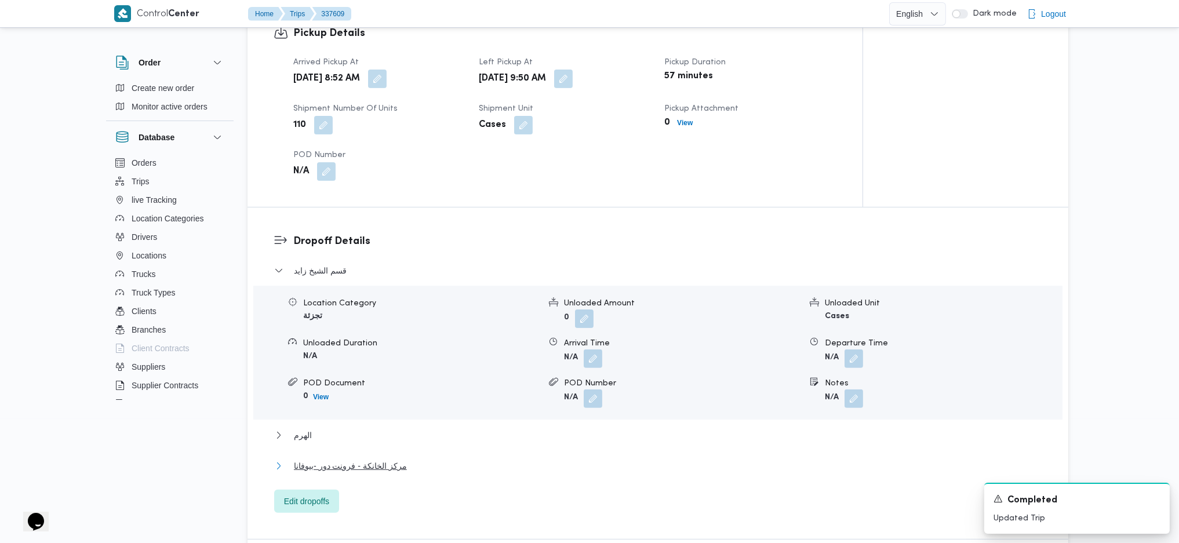
click at [381, 361] on span "مركز الخانكة - فرونت دور -بيوفانا" at bounding box center [350, 466] width 113 height 14
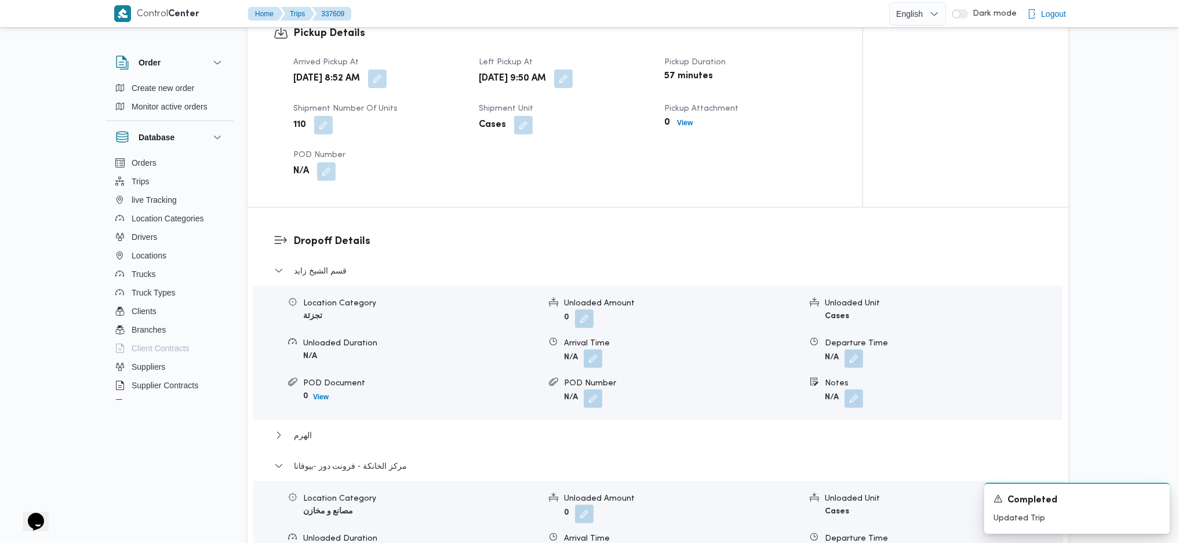
scroll to position [1081, 0]
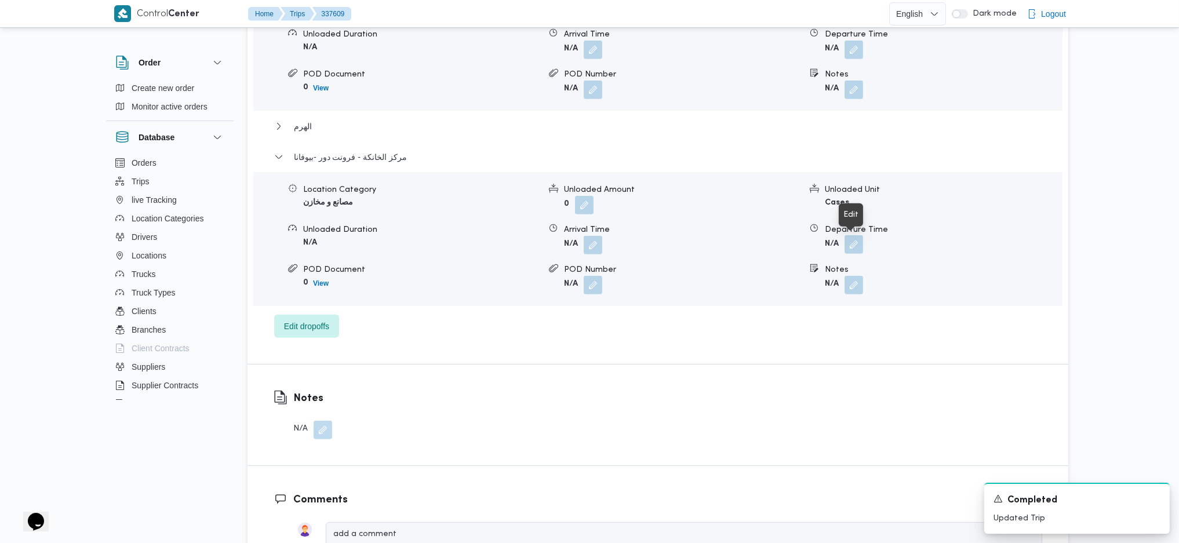
click at [851, 246] on button "button" at bounding box center [853, 244] width 19 height 19
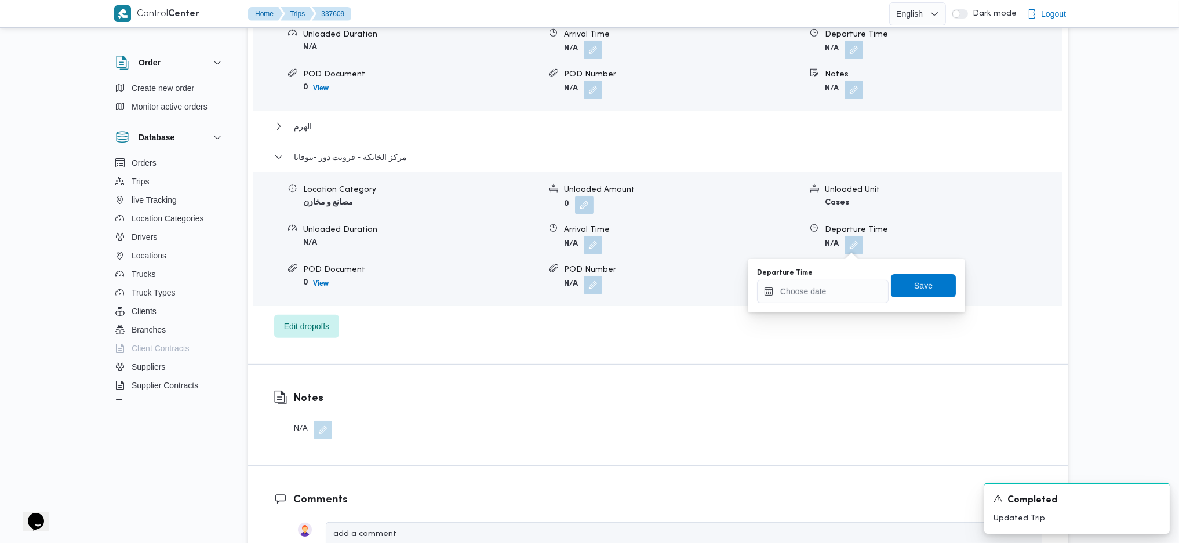
click at [807, 310] on div "You are in a dialog. To close this dialog, hit escape. Departure Time Save" at bounding box center [856, 285] width 217 height 53
click at [823, 280] on input "Departure Time" at bounding box center [823, 291] width 132 height 23
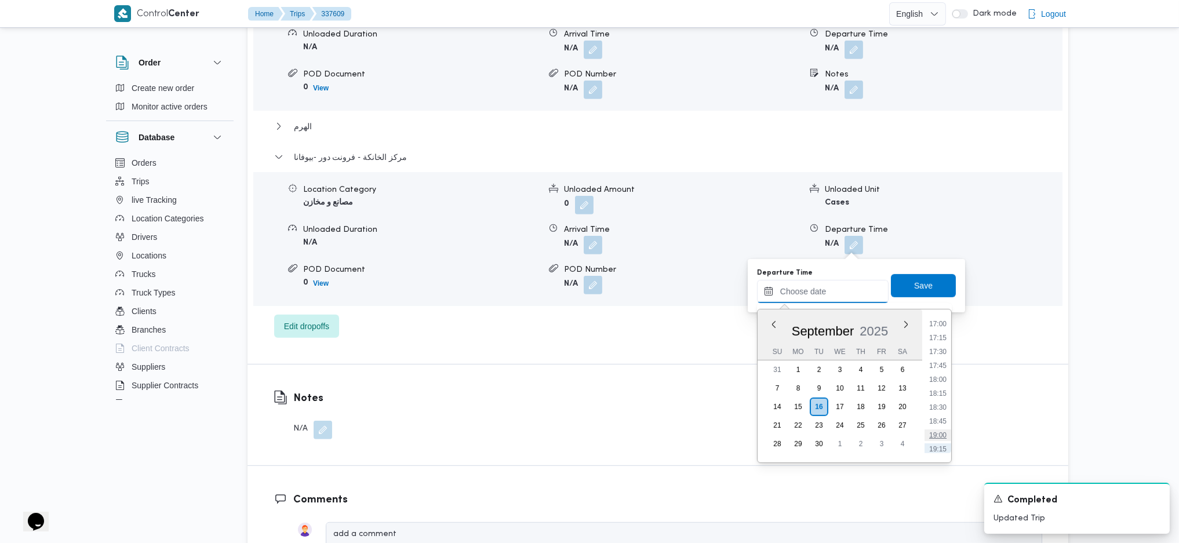
scroll to position [925, 0]
click at [932, 357] on li "17:15" at bounding box center [937, 360] width 27 height 12
type input "16/09/2025 17:15"
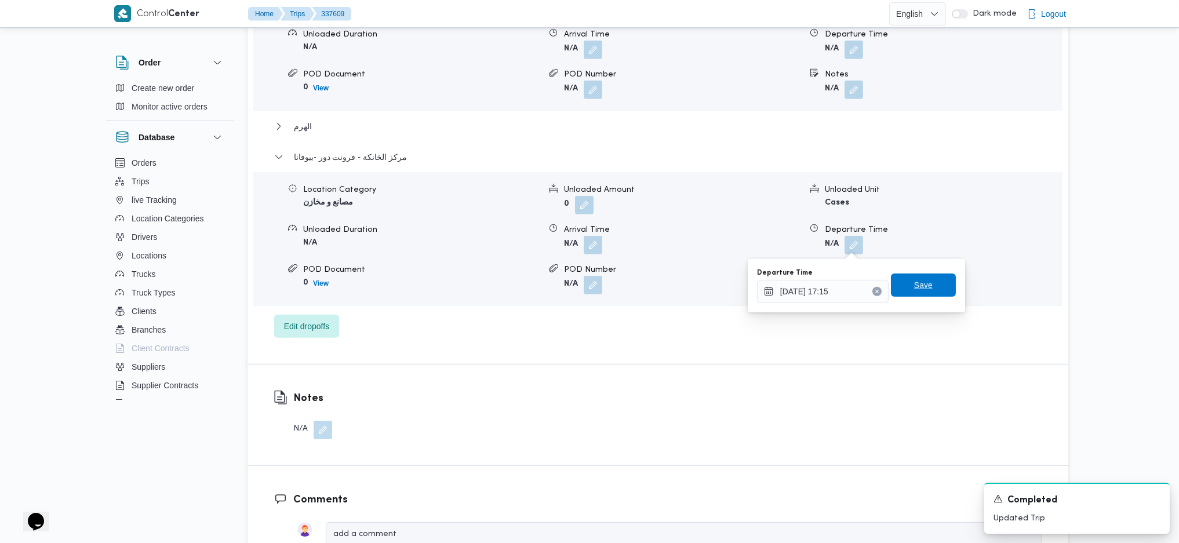
click at [914, 294] on span "Save" at bounding box center [923, 285] width 65 height 23
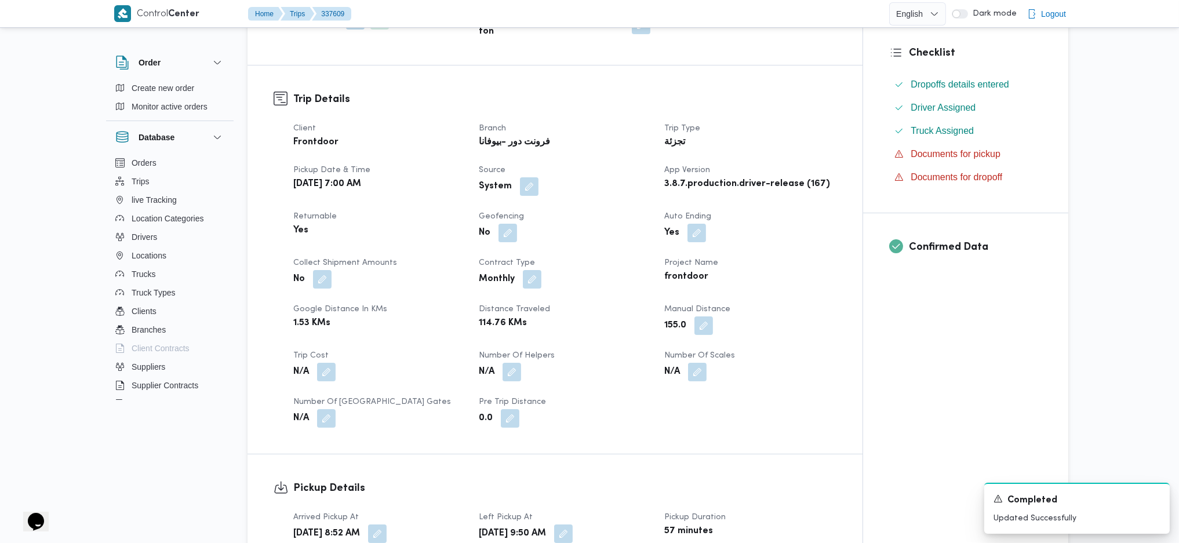
scroll to position [0, 0]
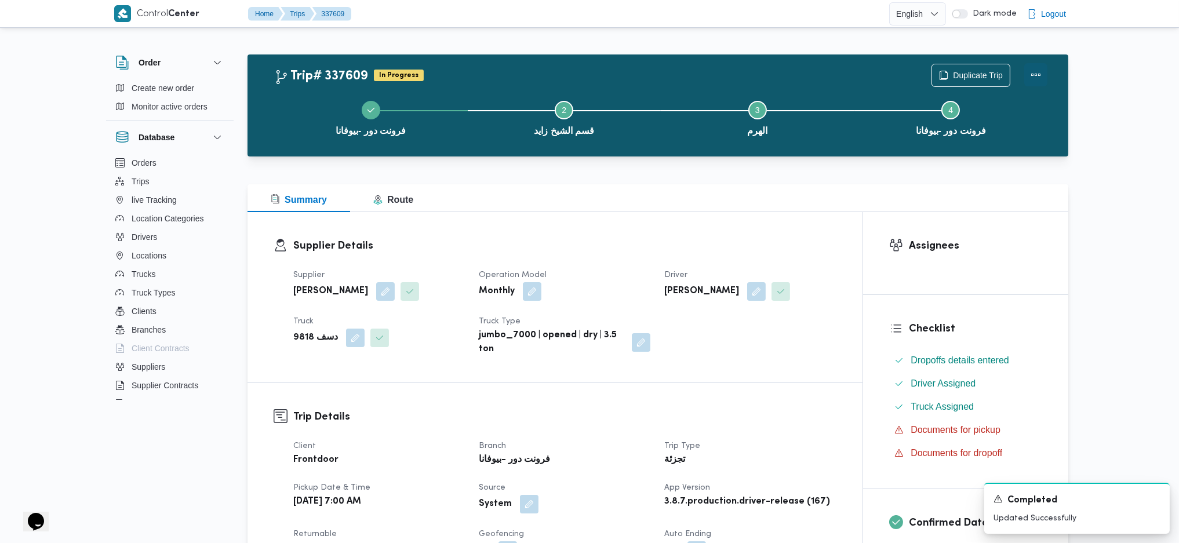
click at [970, 72] on button "Actions" at bounding box center [1035, 74] width 23 height 23
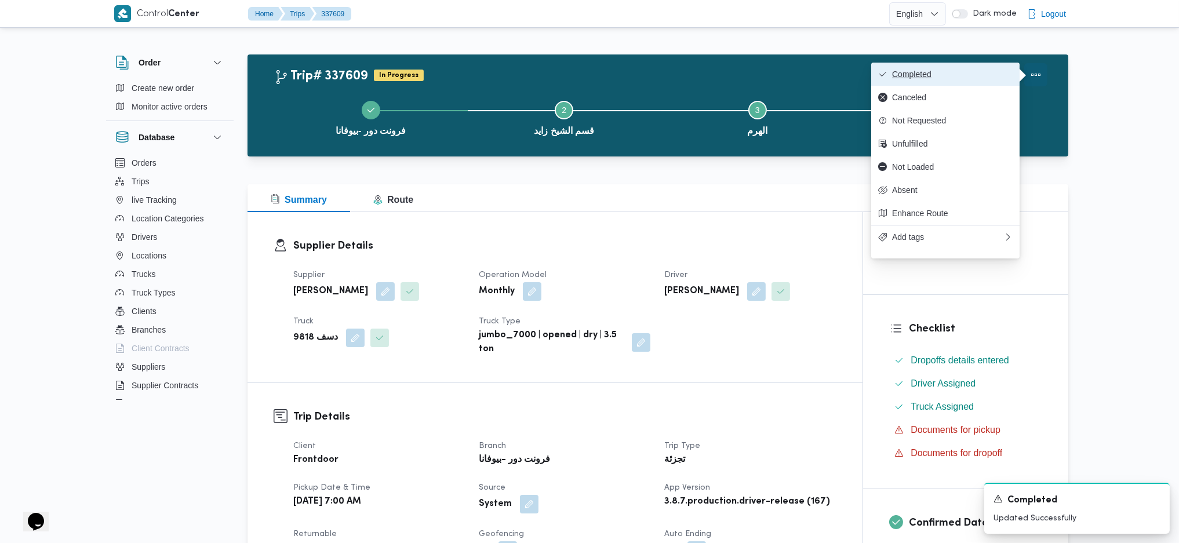
click at [970, 66] on button "Completed" at bounding box center [945, 74] width 148 height 23
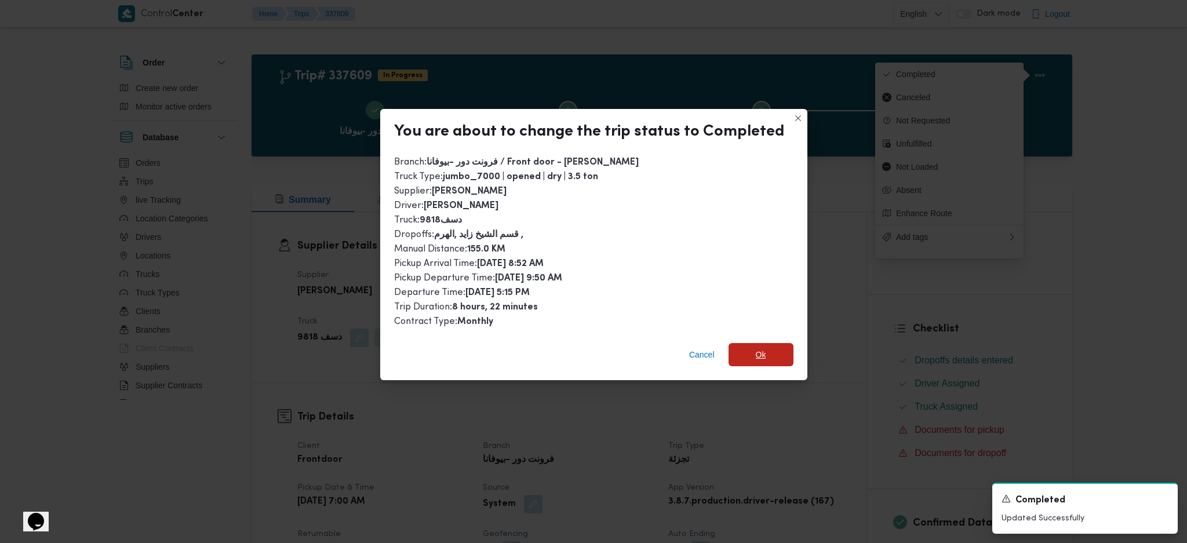
click at [767, 357] on span "Ok" at bounding box center [760, 354] width 65 height 23
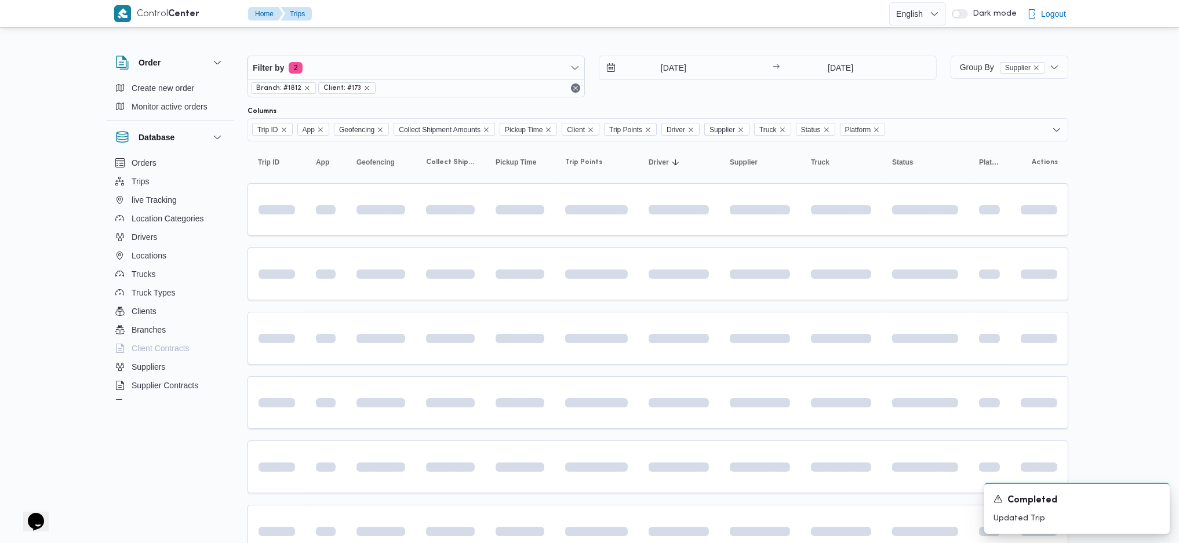
scroll to position [154, 0]
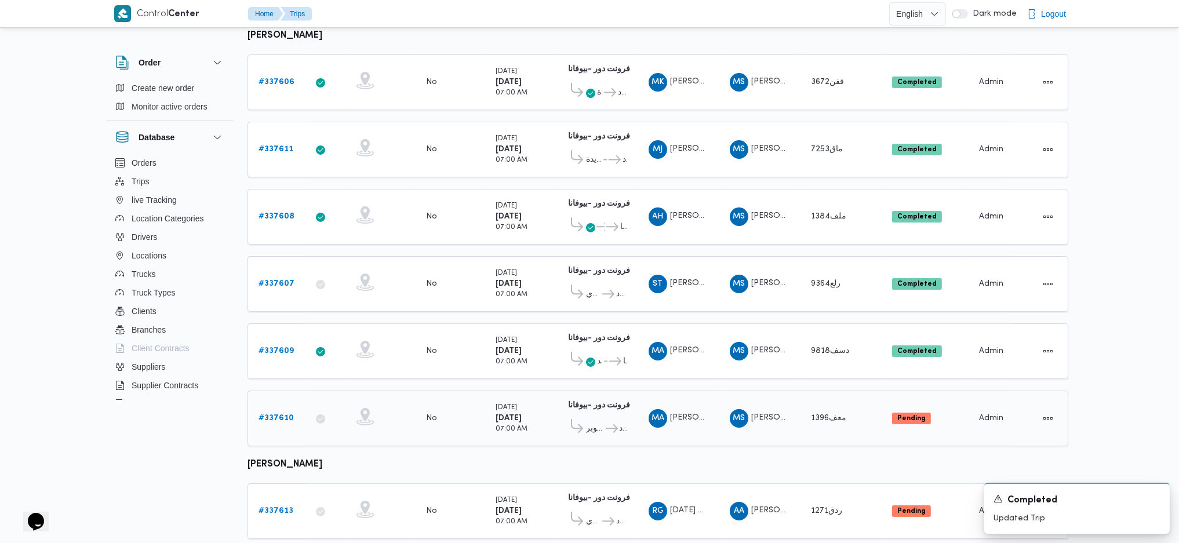
click at [282, 361] on b "# 337610" at bounding box center [275, 418] width 35 height 8
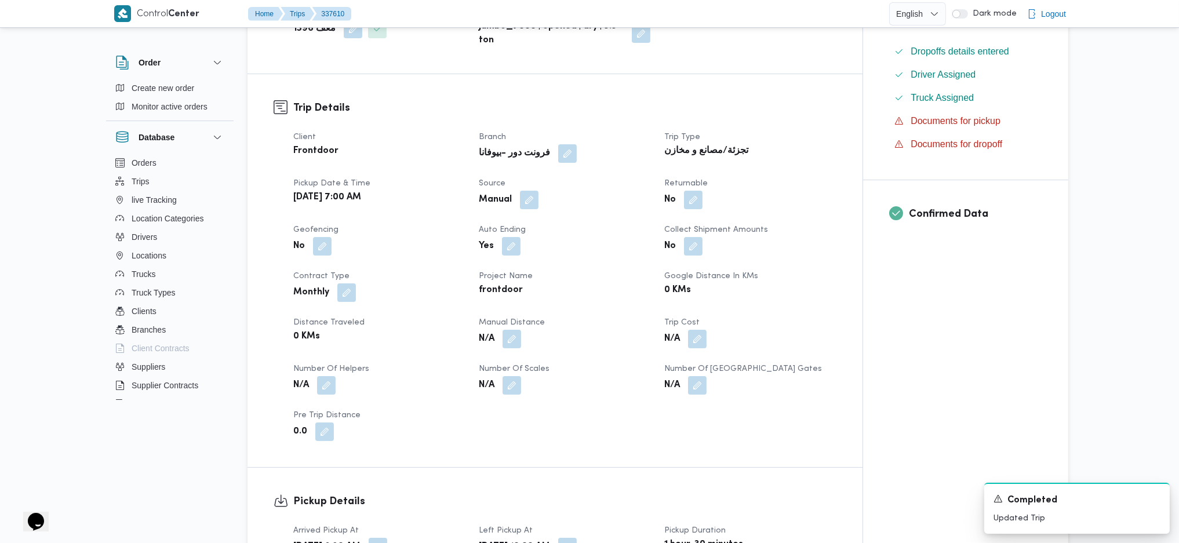
scroll to position [464, 0]
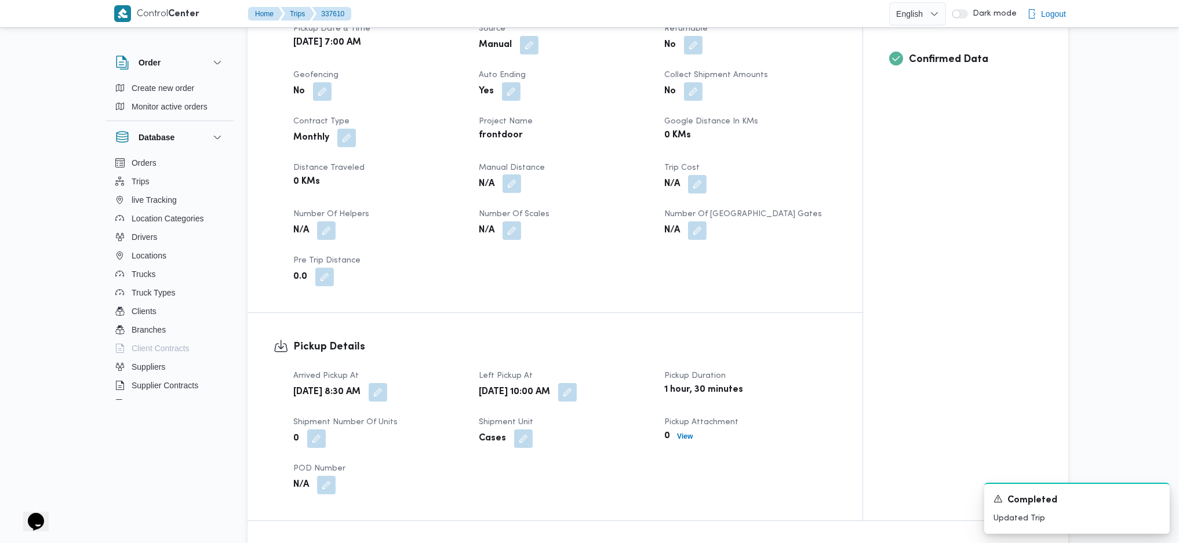
click at [517, 182] on button "button" at bounding box center [511, 183] width 19 height 19
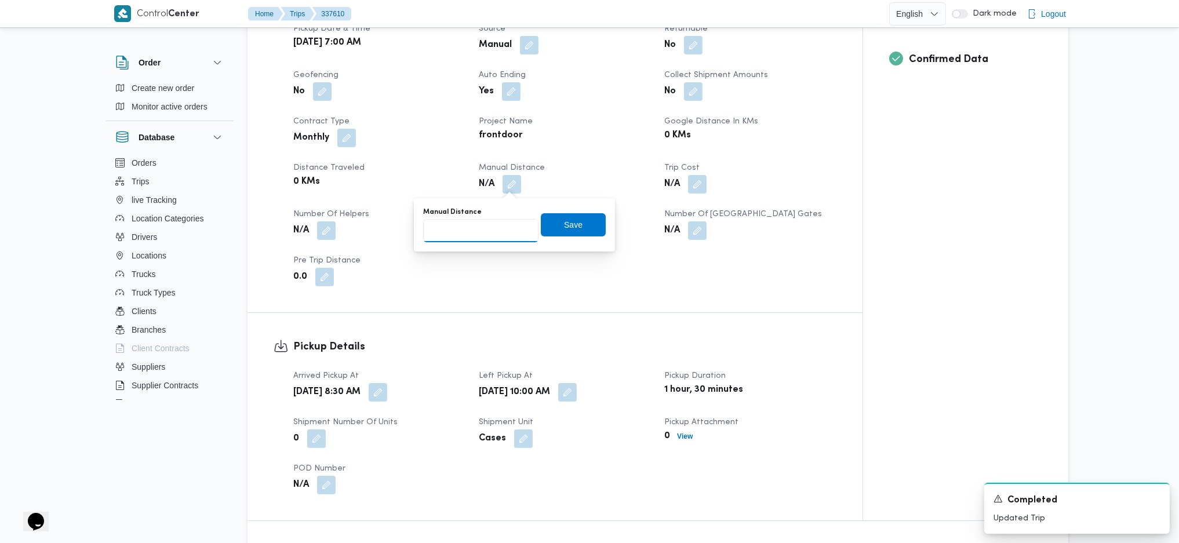
click at [486, 236] on input "Manual Distance" at bounding box center [480, 230] width 115 height 23
type input "140"
click button "Save" at bounding box center [573, 224] width 65 height 23
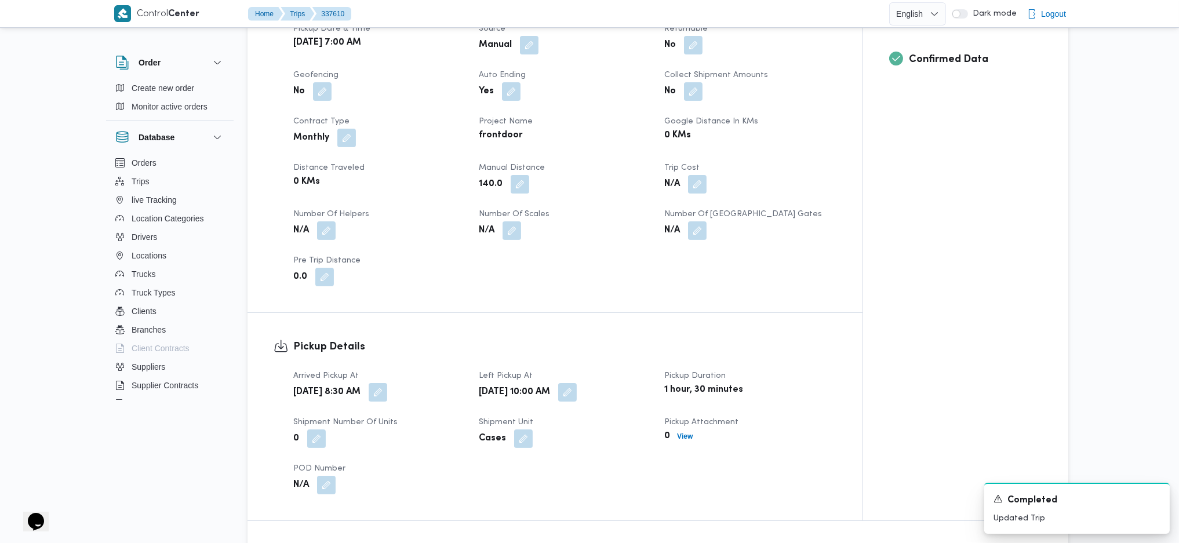
scroll to position [1004, 0]
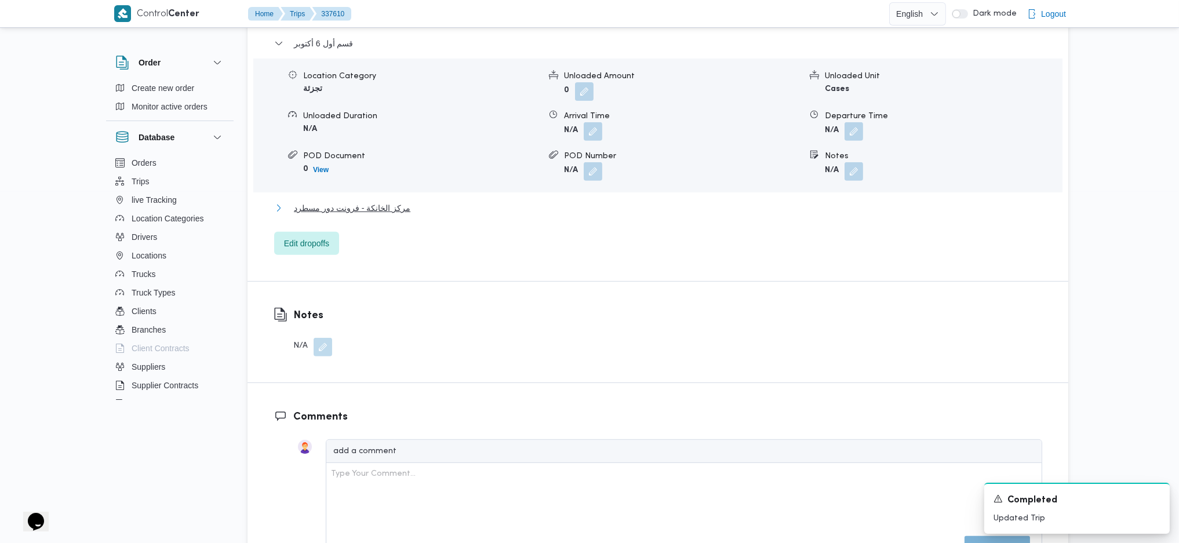
click at [383, 207] on span "مركز الخانكة - فرونت دور مسطرد" at bounding box center [352, 208] width 116 height 14
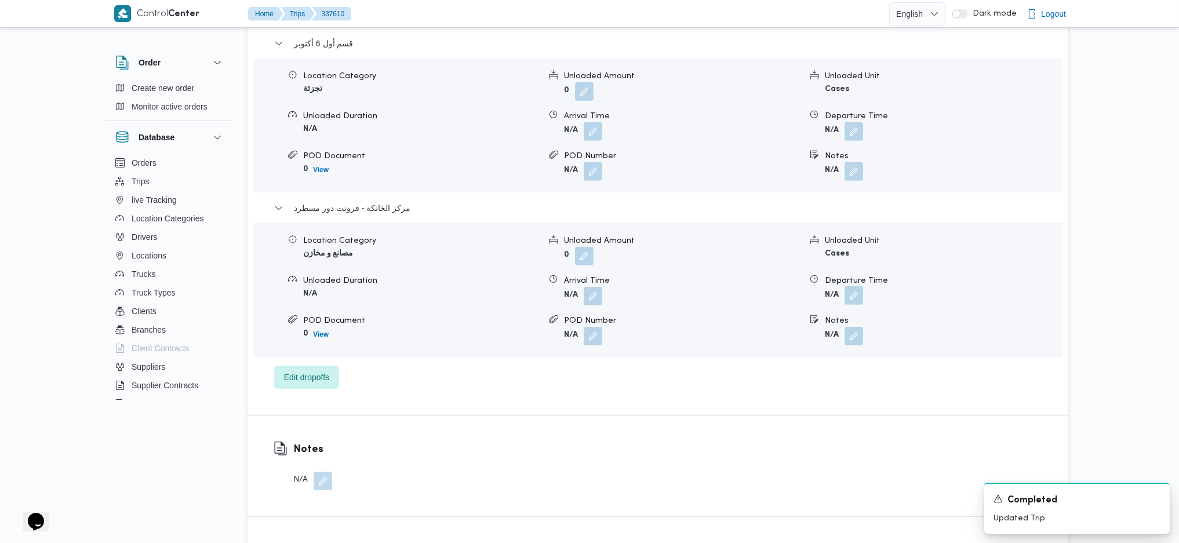
click at [857, 291] on button "button" at bounding box center [853, 295] width 19 height 19
click at [836, 336] on input "Departure Time" at bounding box center [823, 342] width 132 height 23
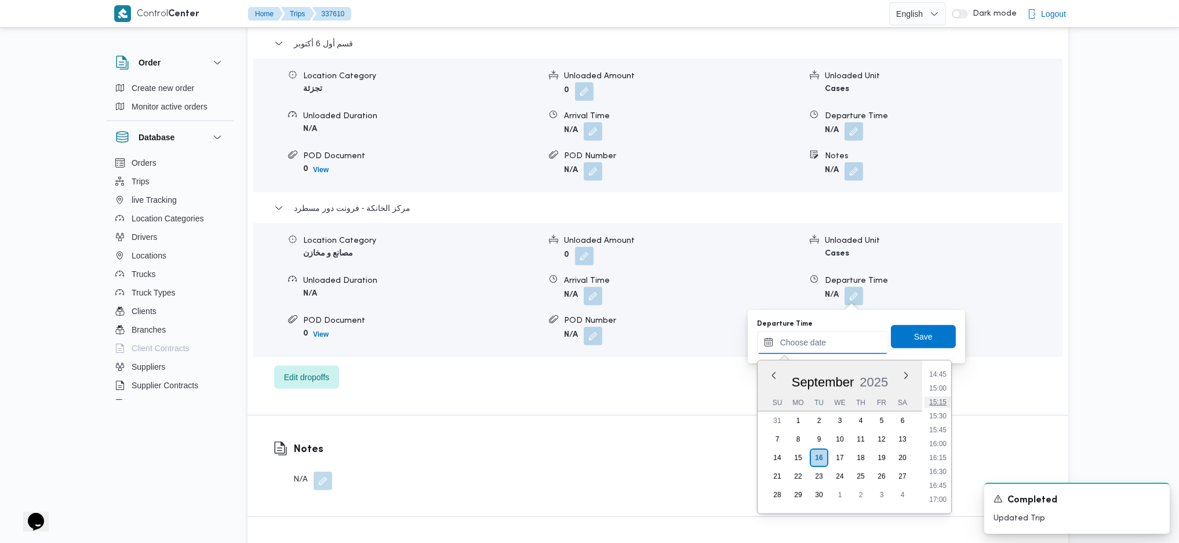
scroll to position [848, 0]
click at [939, 361] on li "17:15" at bounding box center [937, 488] width 27 height 12
type input "16/09/2025 17:15"
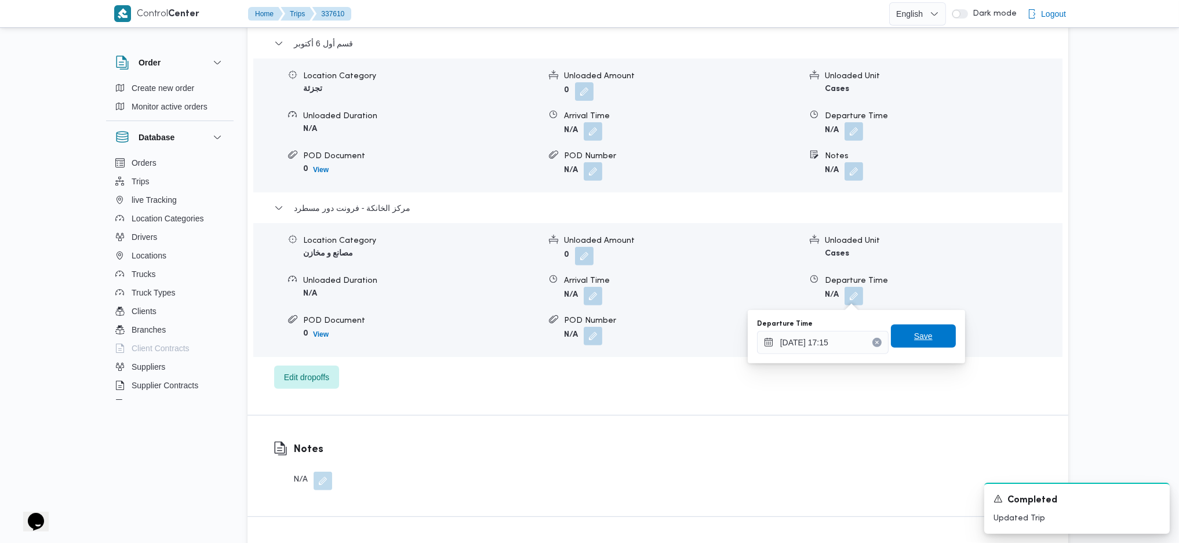
click at [919, 345] on span "Save" at bounding box center [923, 336] width 65 height 23
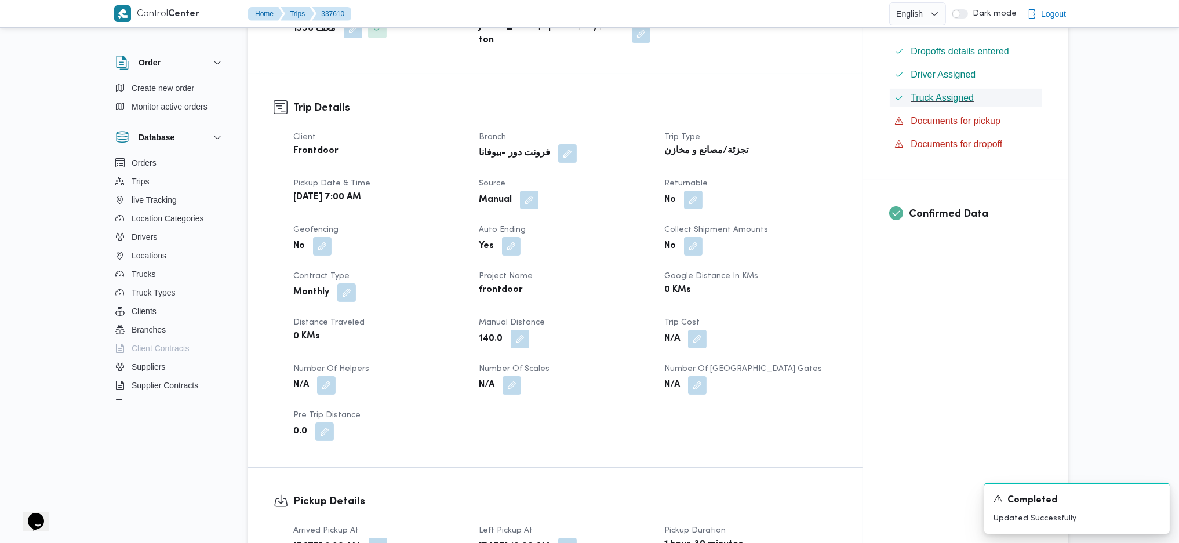
scroll to position [0, 0]
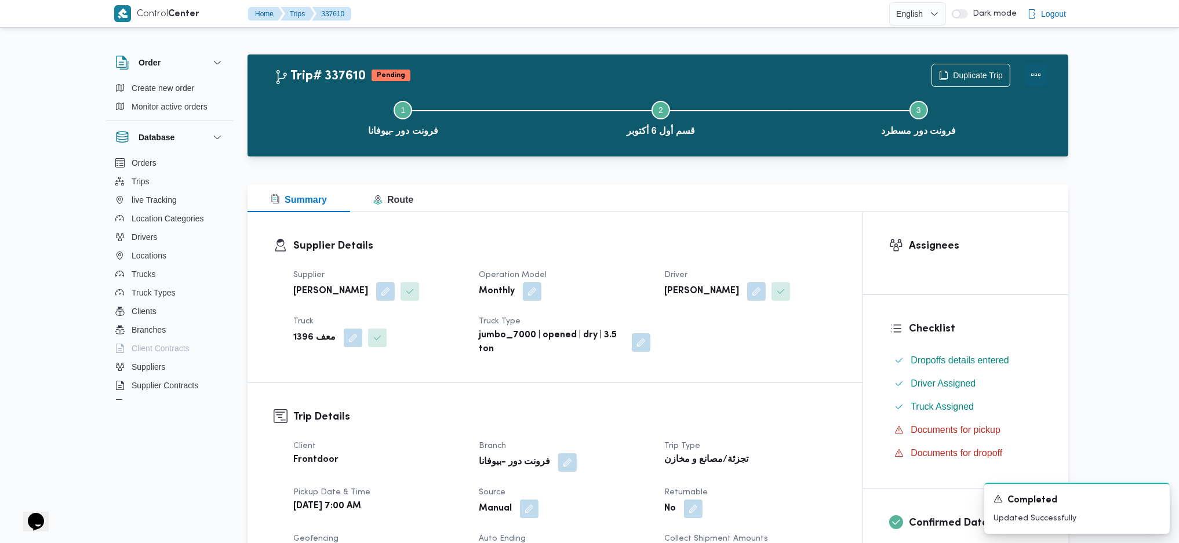
click at [970, 85] on button "Actions" at bounding box center [1035, 74] width 23 height 23
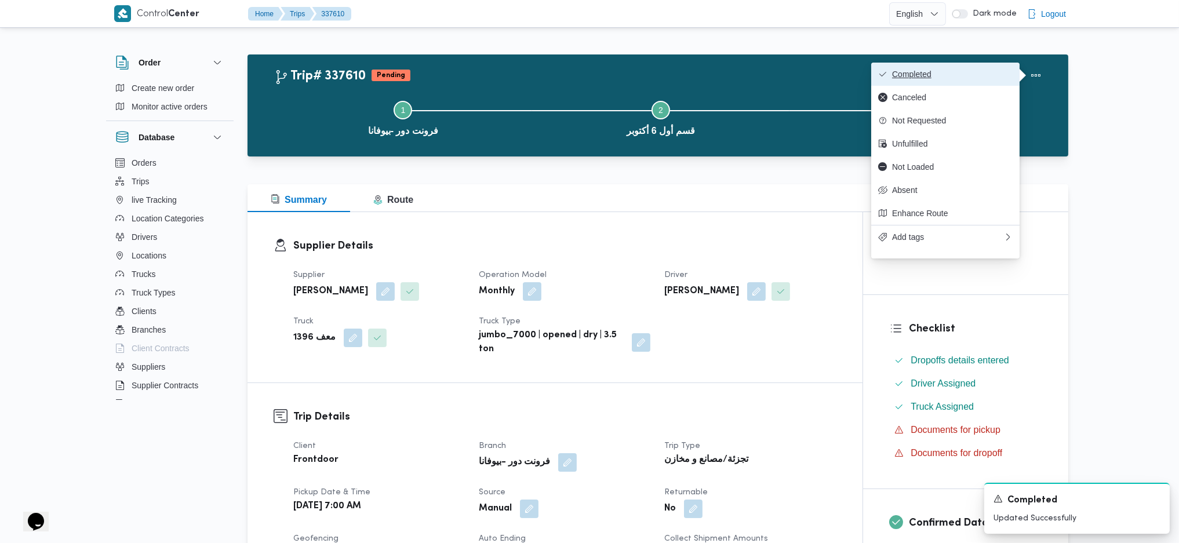
click at [952, 68] on button "Completed" at bounding box center [945, 74] width 148 height 23
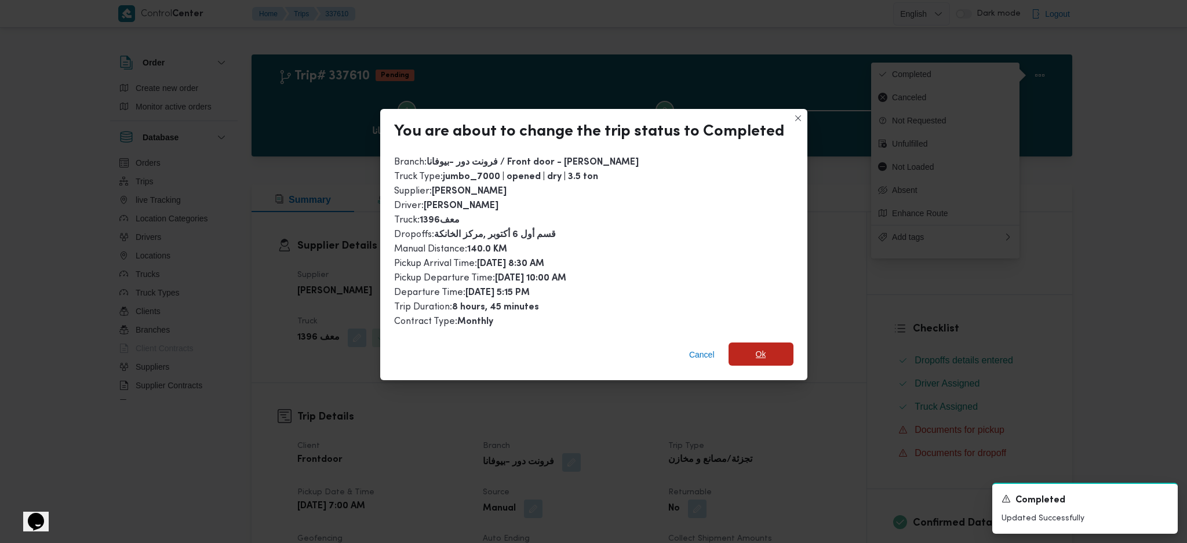
click at [777, 350] on span "Ok" at bounding box center [760, 353] width 65 height 23
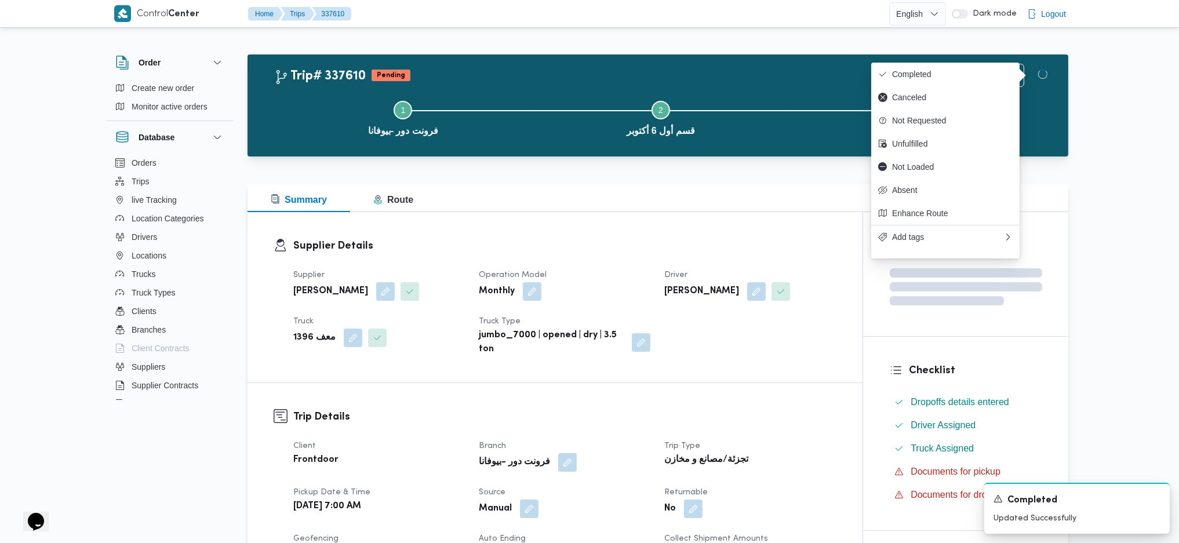
click at [767, 361] on dt "Trip Type" at bounding box center [750, 446] width 172 height 14
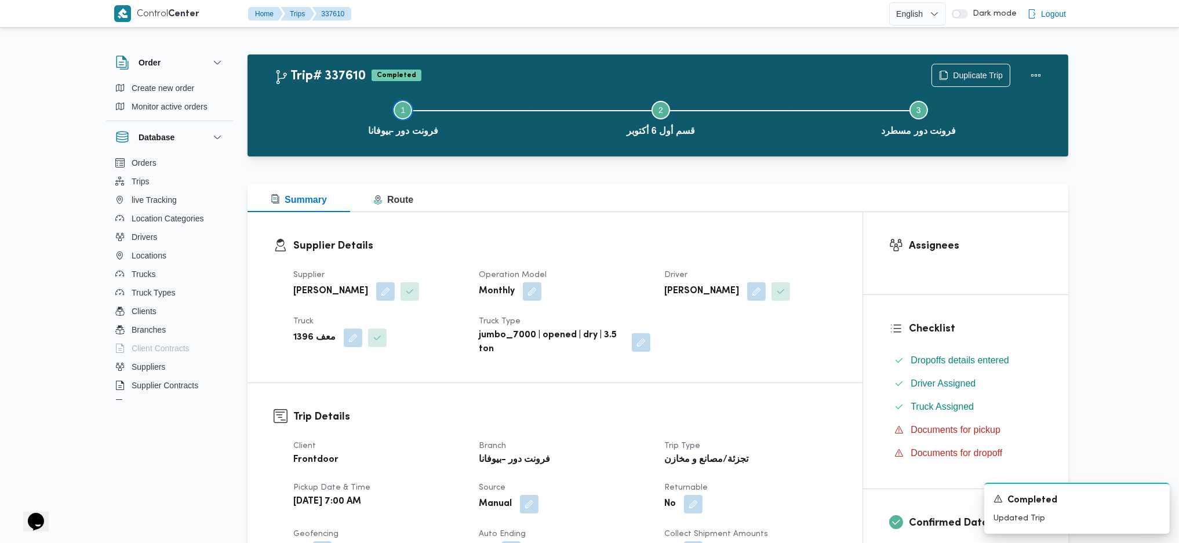
click at [529, 139] on button "Step 1 is incomplete 1 فرونت دور -بيوفانا" at bounding box center [403, 117] width 258 height 60
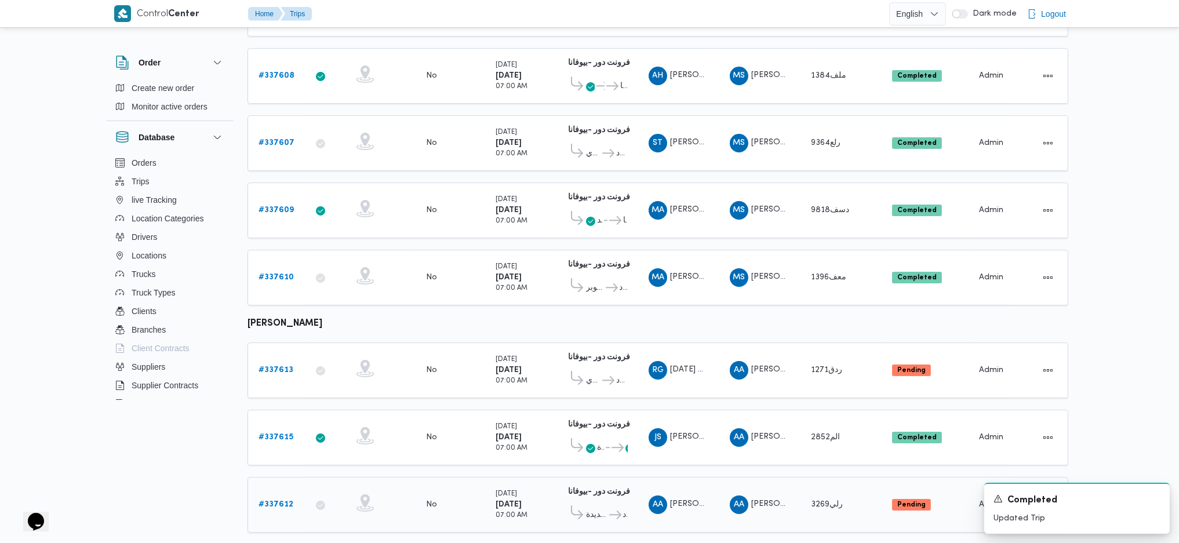
scroll to position [386, 0]
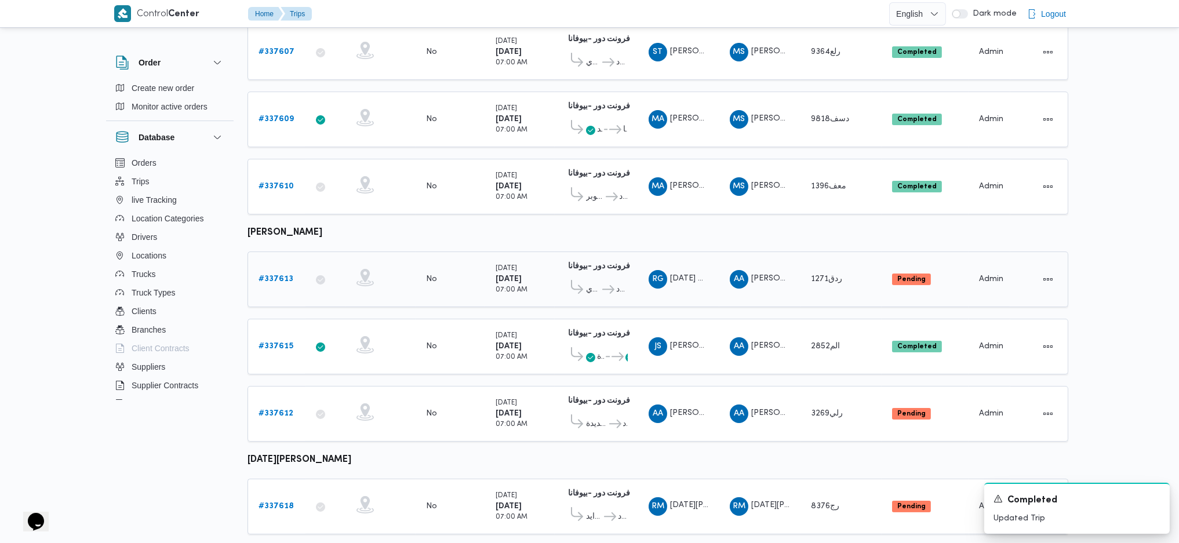
click at [281, 275] on b "# 337613" at bounding box center [275, 279] width 35 height 8
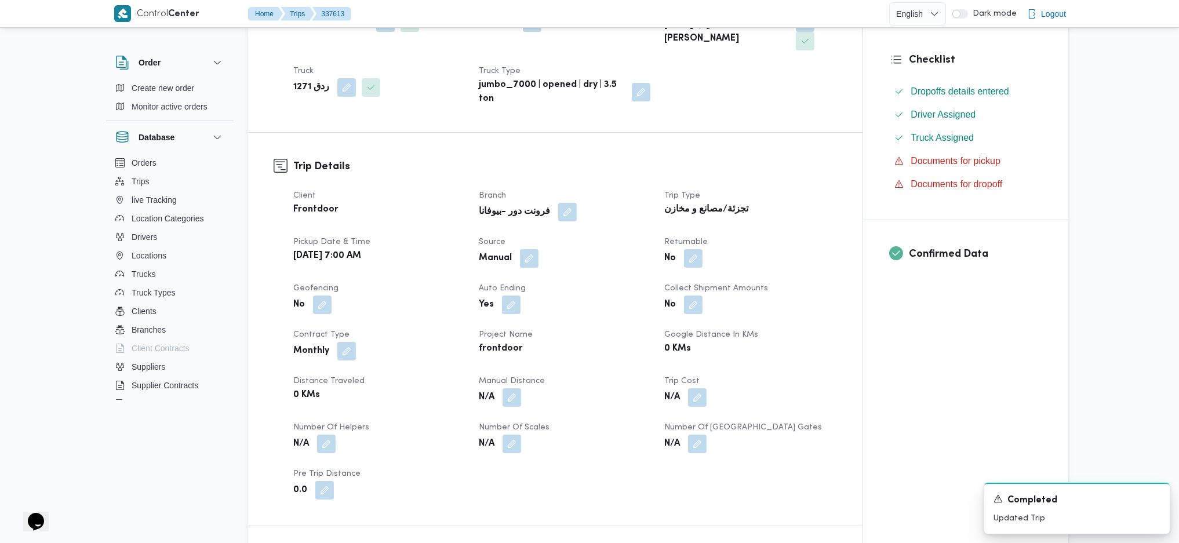
scroll to position [386, 0]
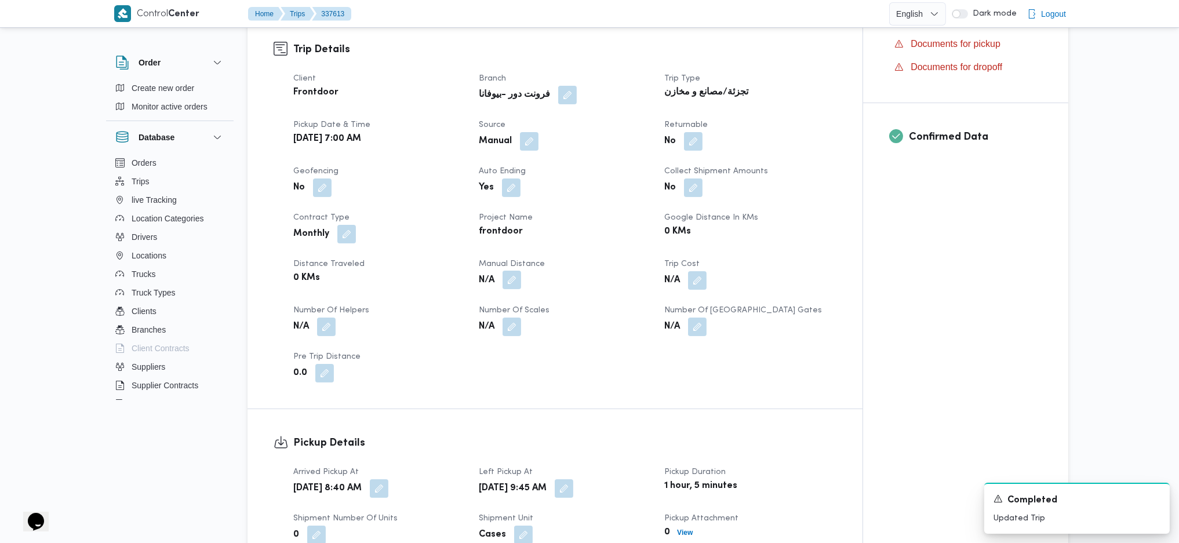
click at [515, 271] on button "button" at bounding box center [511, 280] width 19 height 19
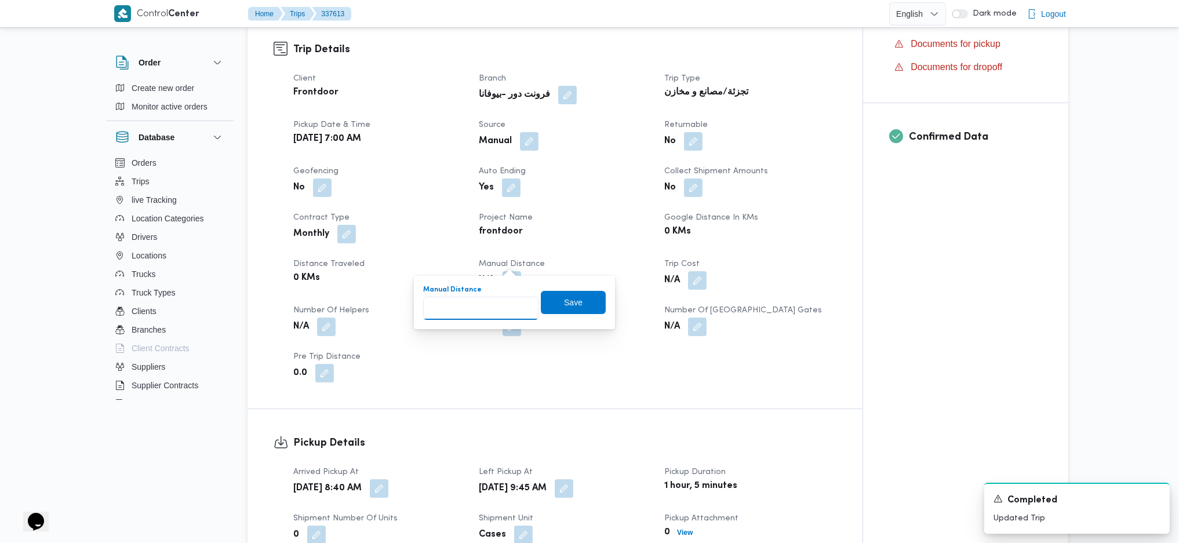
click at [466, 304] on input "Manual Distance" at bounding box center [480, 308] width 115 height 23
type input "133"
click at [548, 304] on span "Save" at bounding box center [573, 301] width 65 height 23
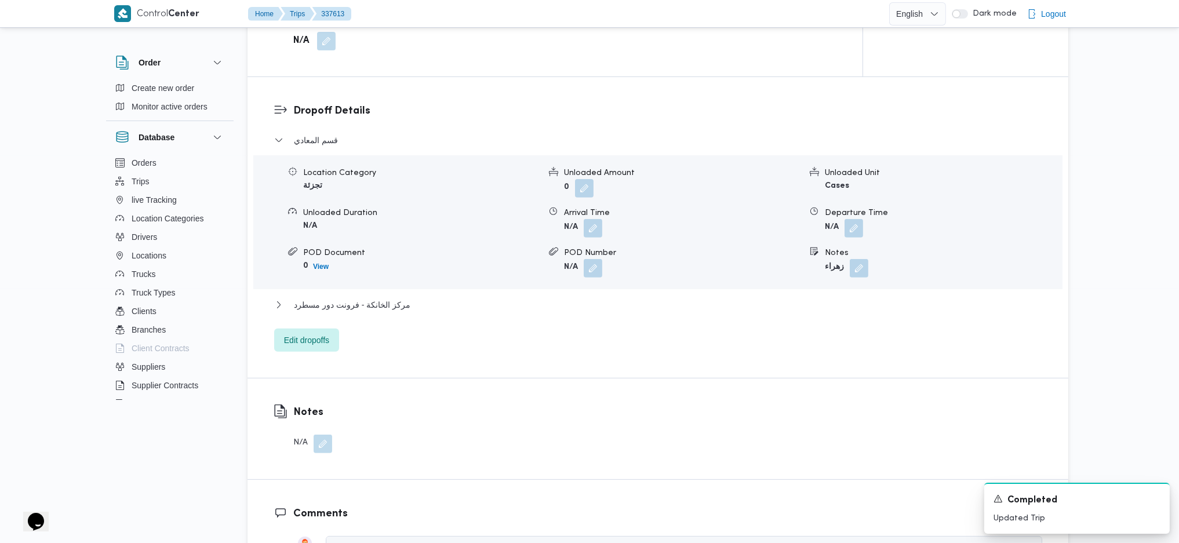
scroll to position [927, 0]
click at [393, 297] on span "مركز الخانكة - فرونت دور مسطرد" at bounding box center [352, 304] width 116 height 14
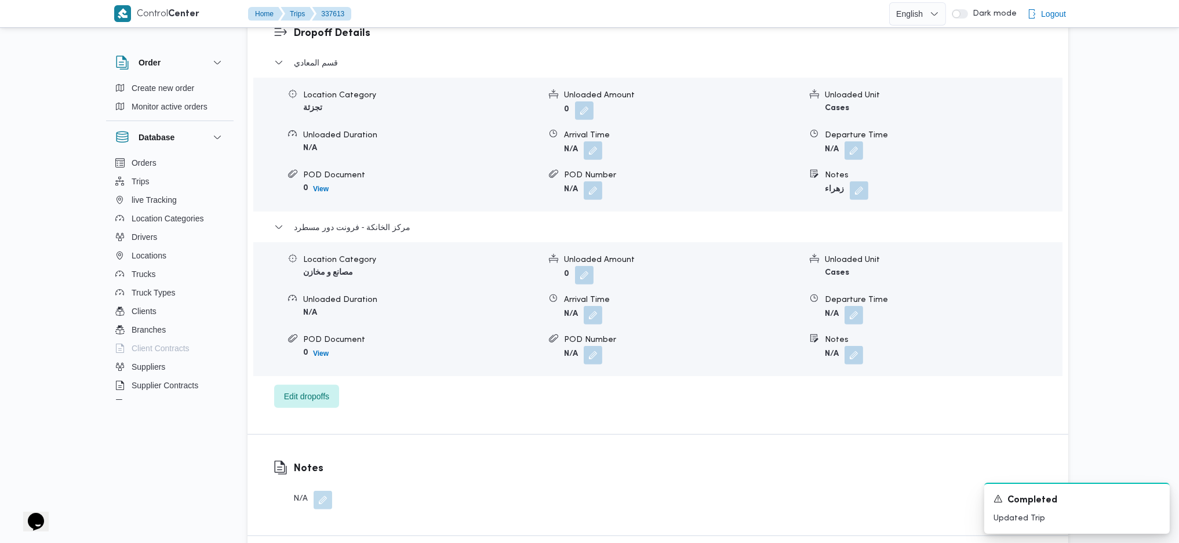
scroll to position [1004, 0]
click at [858, 305] on button "button" at bounding box center [853, 314] width 19 height 19
click at [835, 347] on input "Departure Time" at bounding box center [823, 342] width 132 height 23
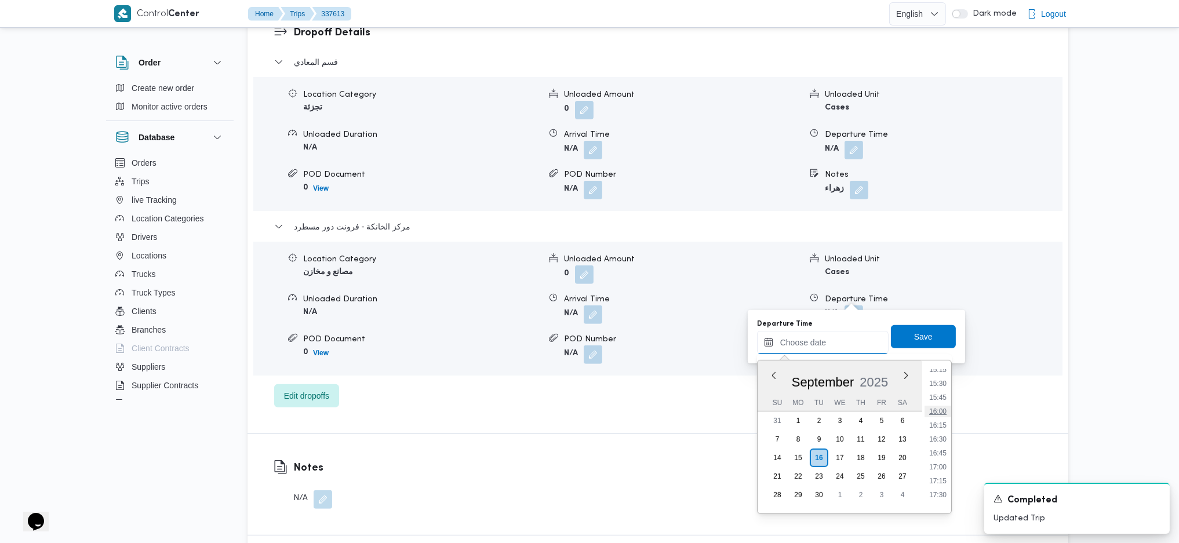
scroll to position [848, 0]
click at [937, 361] on li "16:00" at bounding box center [937, 418] width 27 height 12
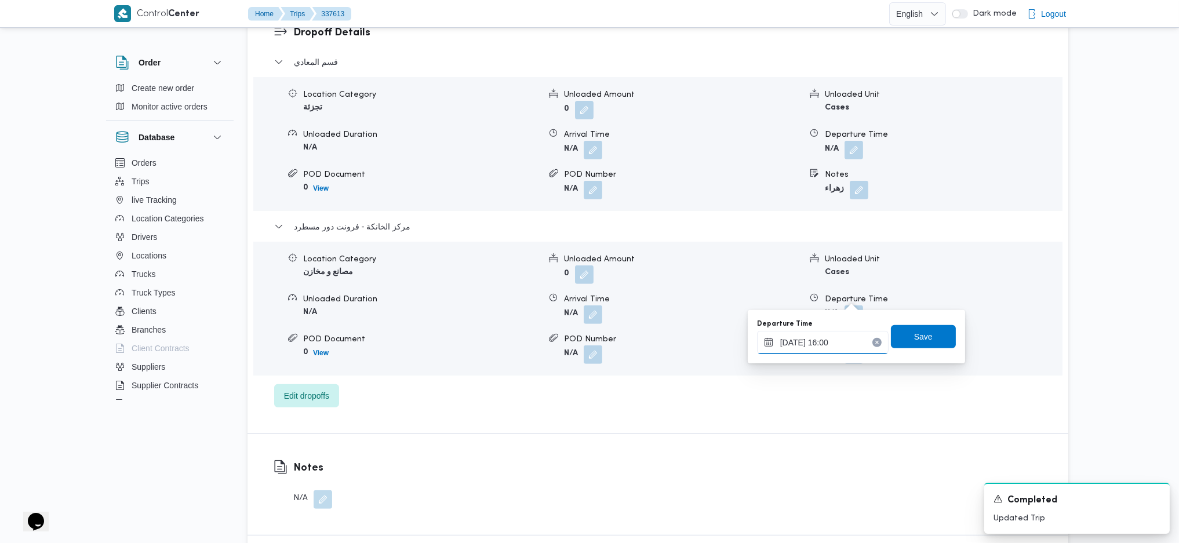
click at [830, 342] on input "16/09/2025 16:00" at bounding box center [823, 342] width 132 height 23
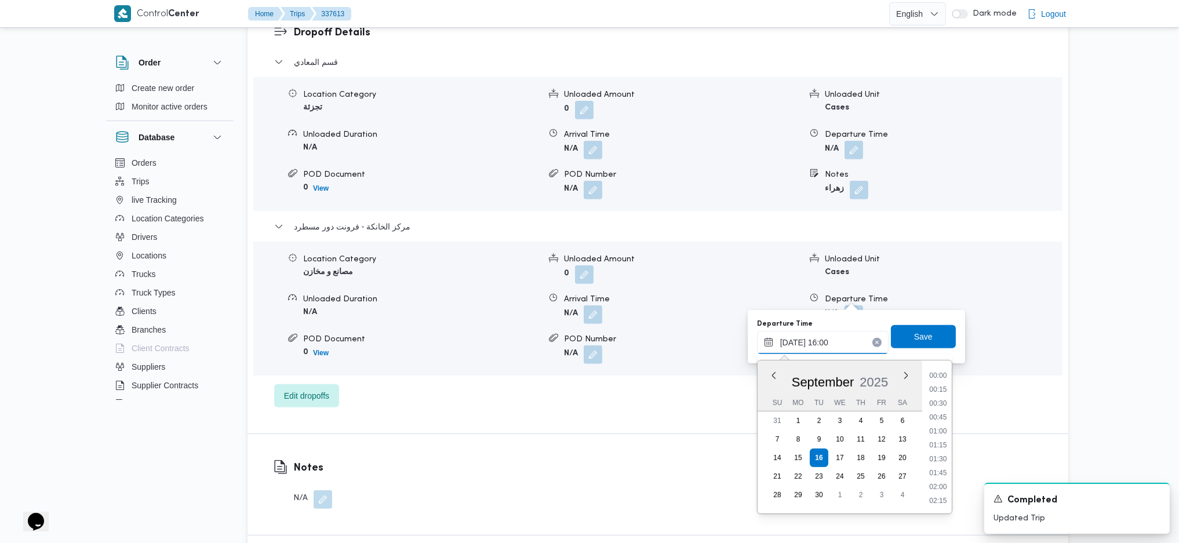
scroll to position [821, 0]
click at [934, 361] on li "17:00" at bounding box center [937, 500] width 27 height 12
type input "16/09/2025 17:00"
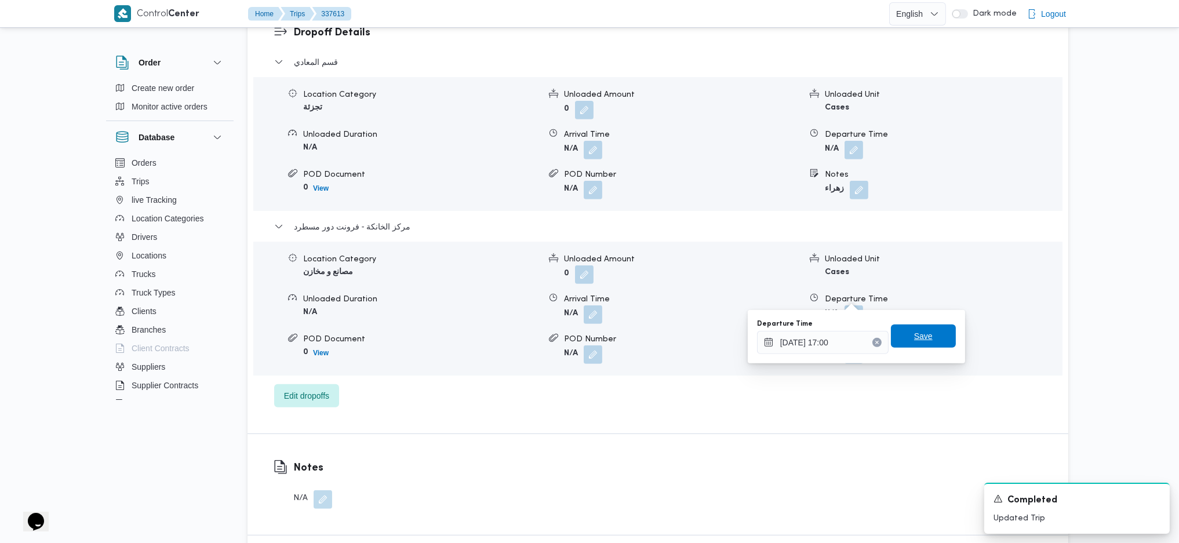
click at [920, 329] on span "Save" at bounding box center [923, 336] width 65 height 23
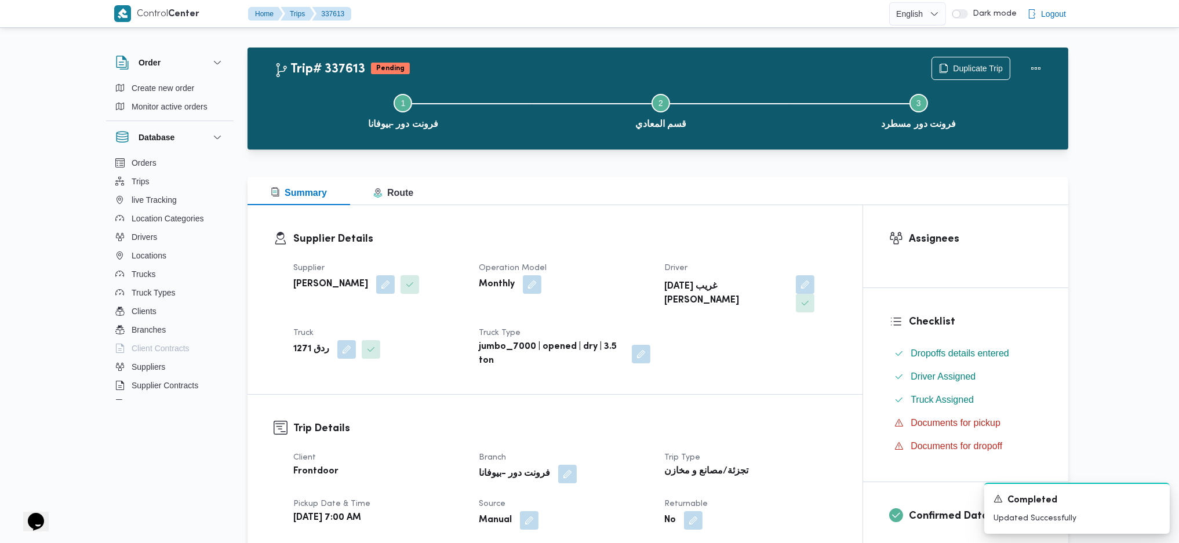
scroll to position [0, 0]
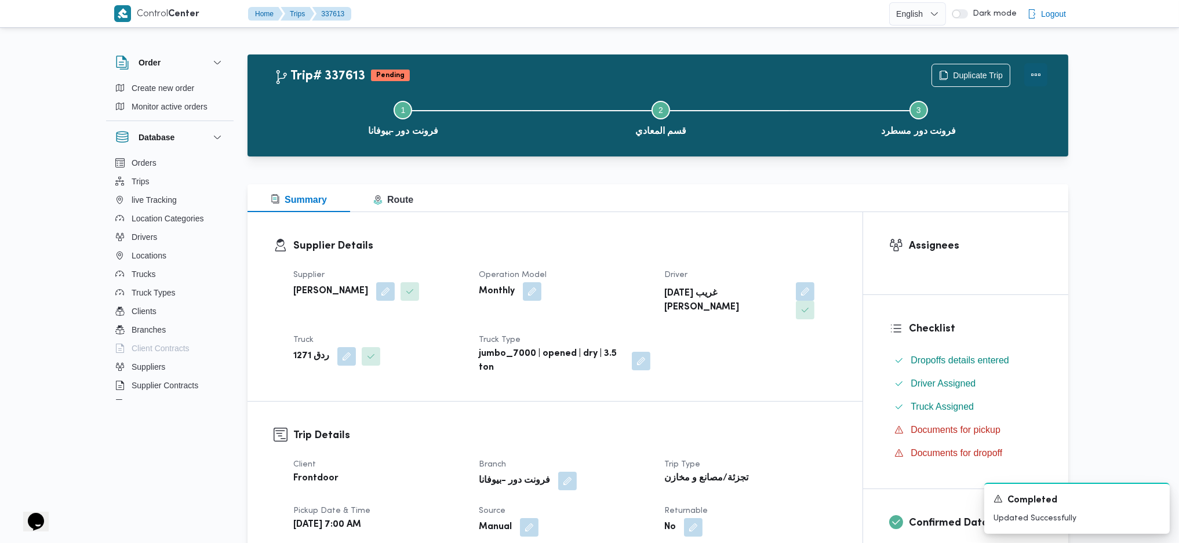
click at [970, 82] on button "Actions" at bounding box center [1035, 74] width 23 height 23
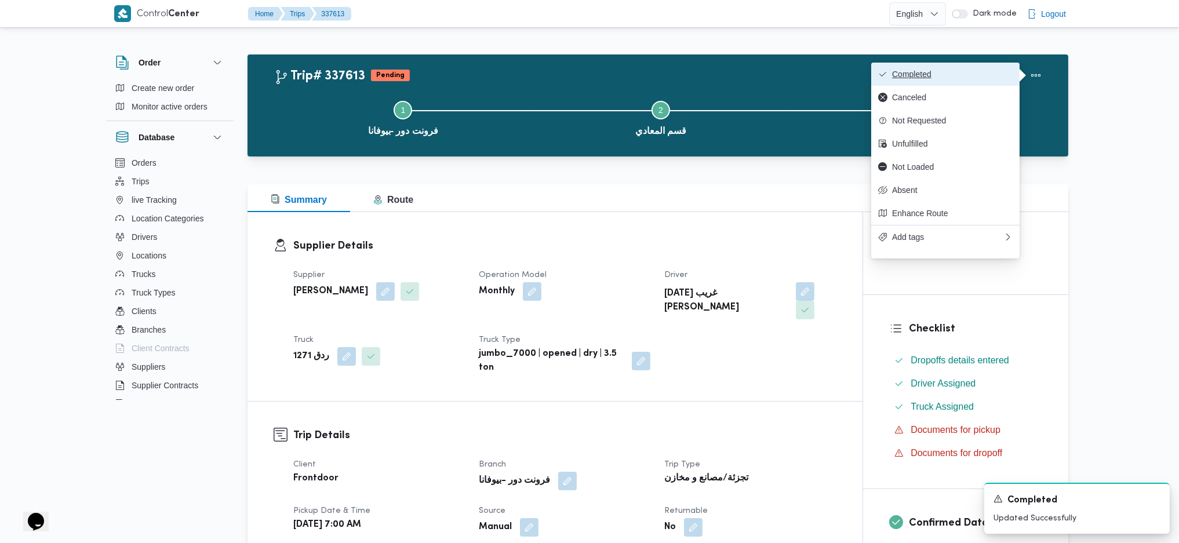
click at [968, 65] on button "Completed" at bounding box center [945, 74] width 148 height 23
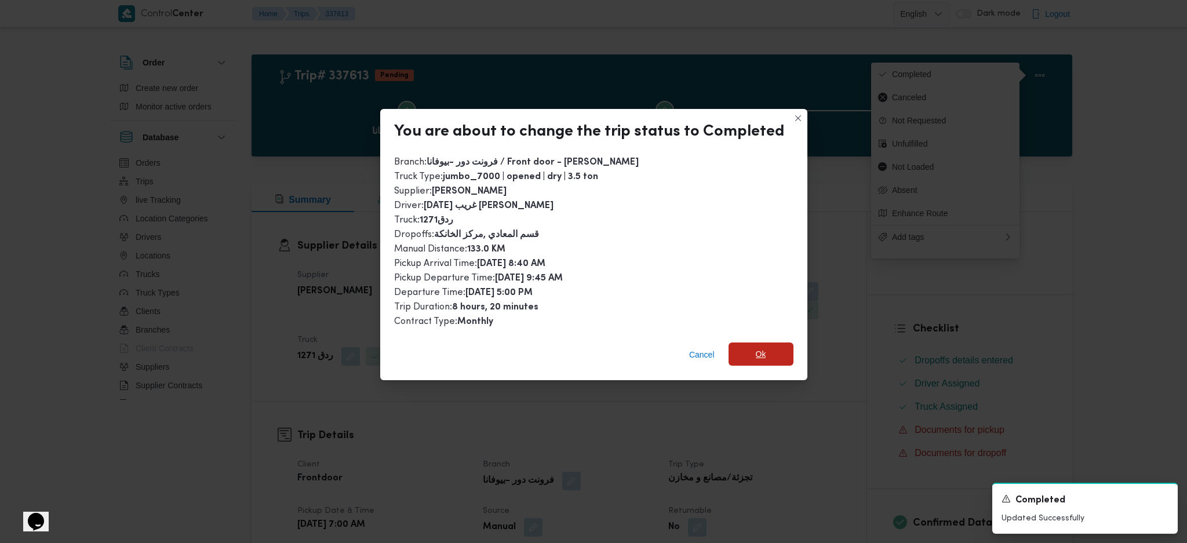
click at [761, 352] on span "Ok" at bounding box center [761, 354] width 10 height 14
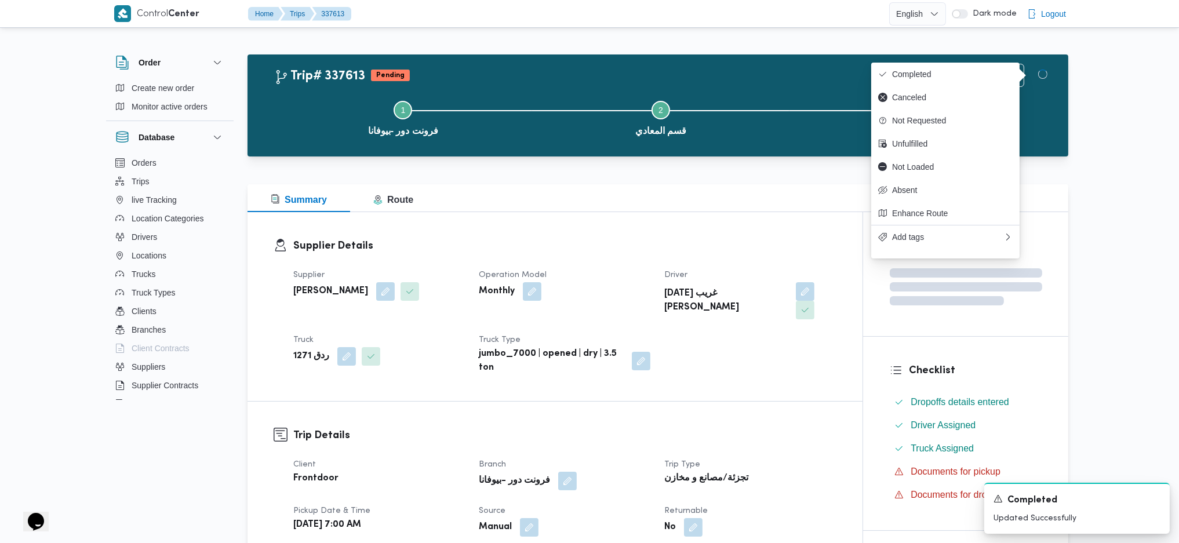
click at [709, 361] on b "تجزئة/مصانع و مخازن" at bounding box center [706, 479] width 84 height 14
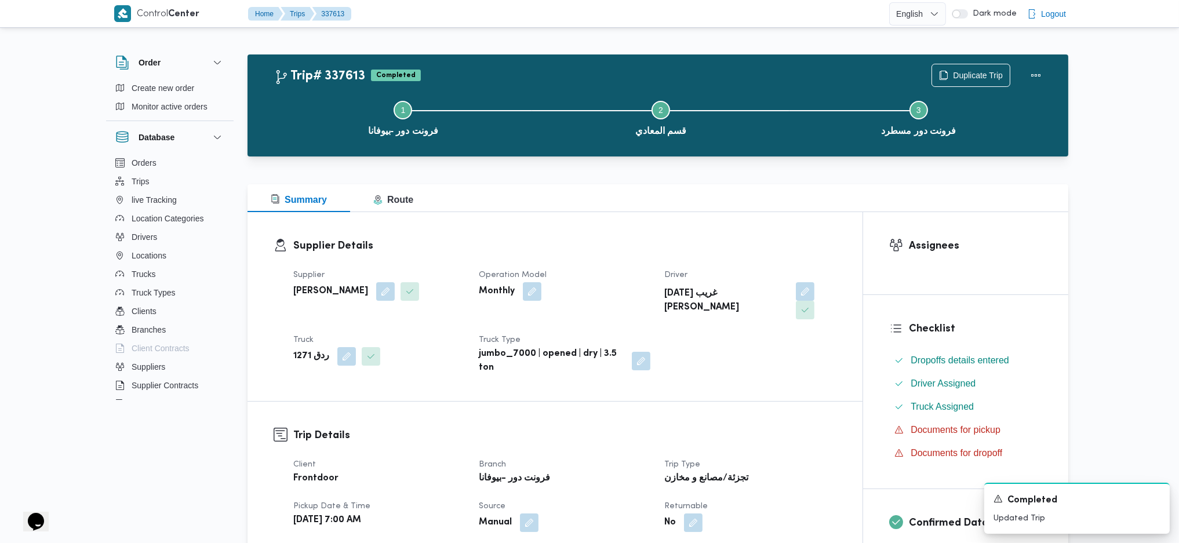
click at [608, 218] on div "Supplier Details Supplier السيد احمد السيد ابراهيم Operation Model Monthly Driv…" at bounding box center [554, 306] width 615 height 189
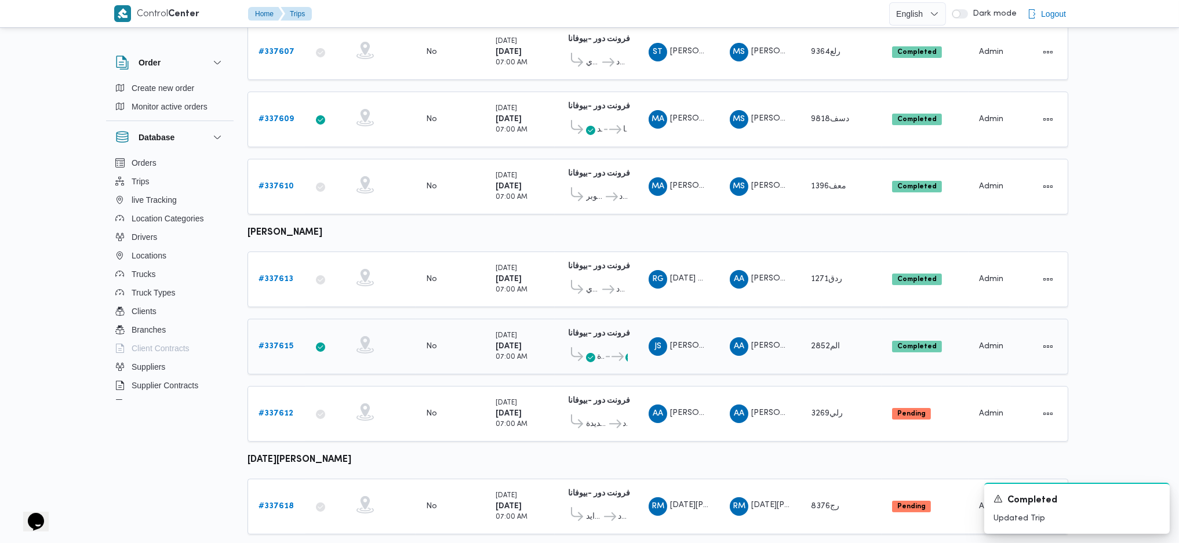
scroll to position [415, 0]
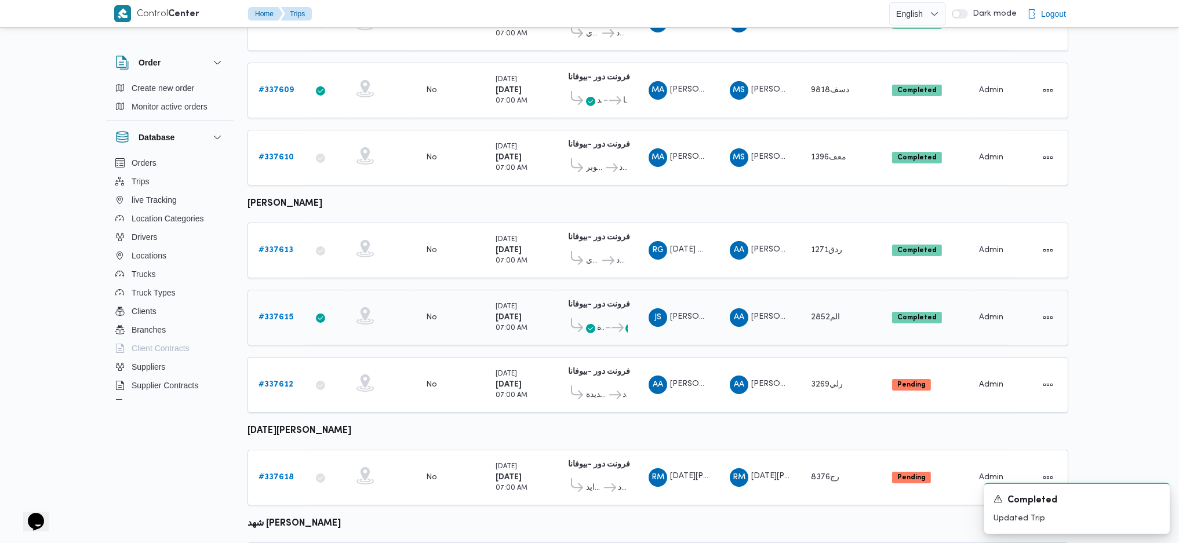
click at [279, 314] on b "# 337615" at bounding box center [275, 318] width 35 height 8
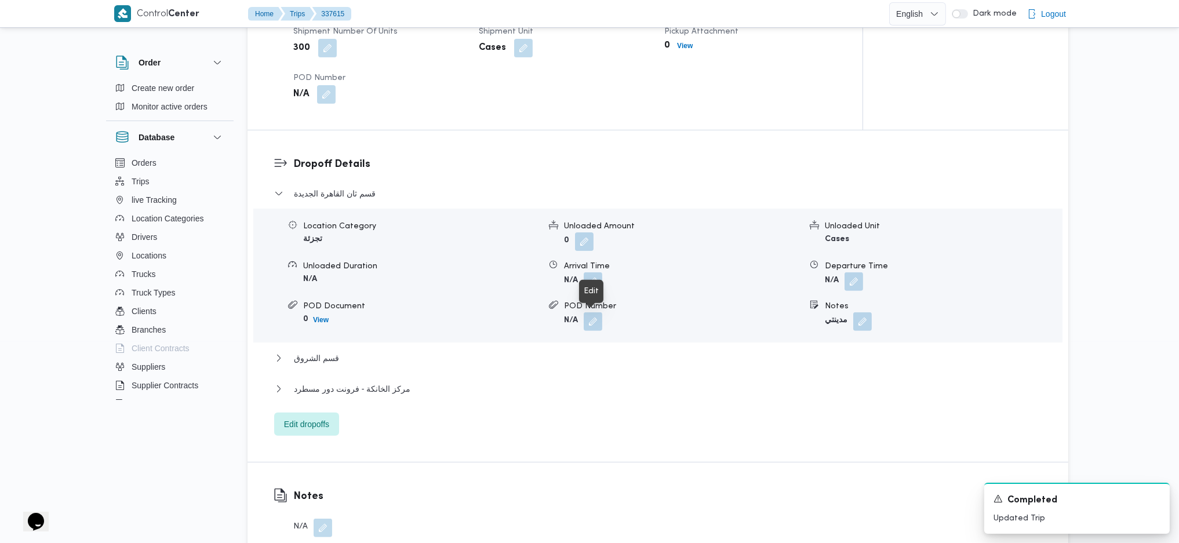
scroll to position [541, 0]
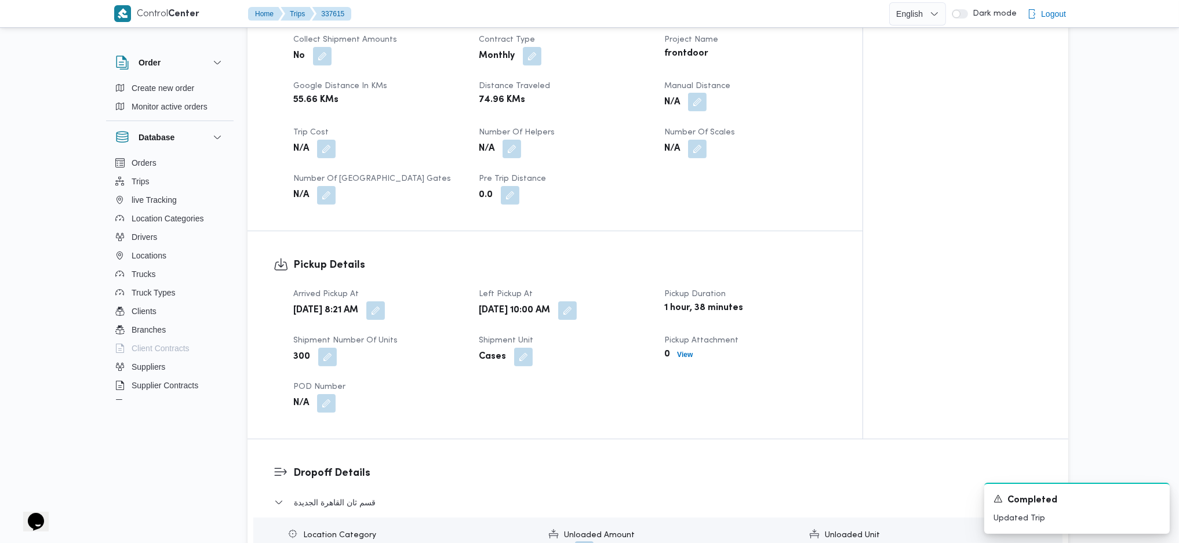
click at [688, 105] on button "button" at bounding box center [697, 102] width 19 height 19
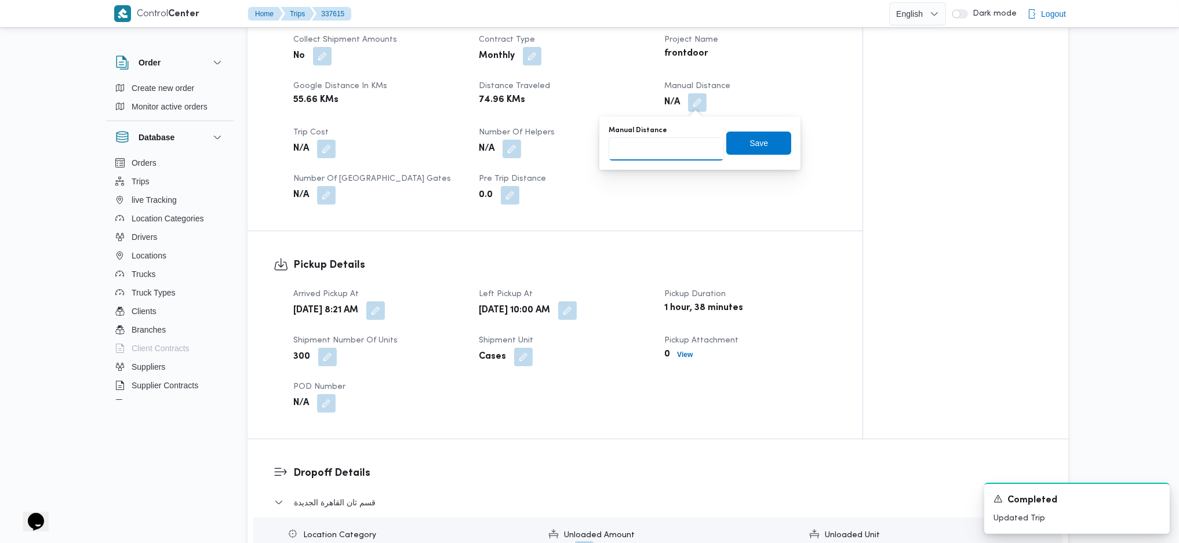
click at [660, 151] on input "Manual Distance" at bounding box center [665, 148] width 115 height 23
type input "131"
click at [745, 154] on div "Manual Distance 131 Save" at bounding box center [699, 143] width 185 height 37
click at [744, 151] on span "Save" at bounding box center [758, 142] width 65 height 23
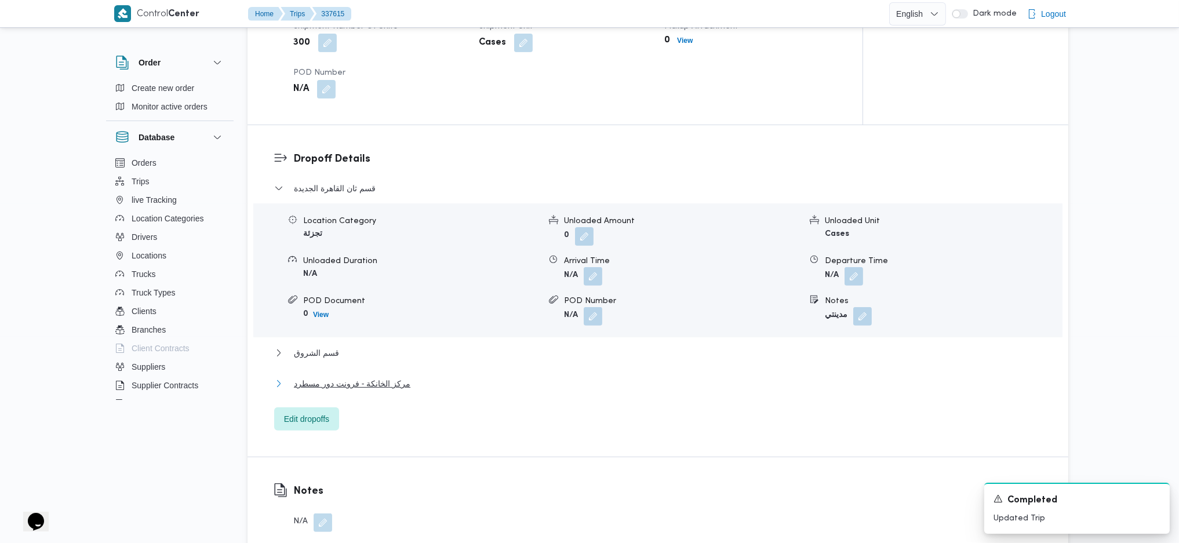
click at [378, 361] on span "مركز الخانكة - فرونت دور مسطرد" at bounding box center [352, 384] width 116 height 14
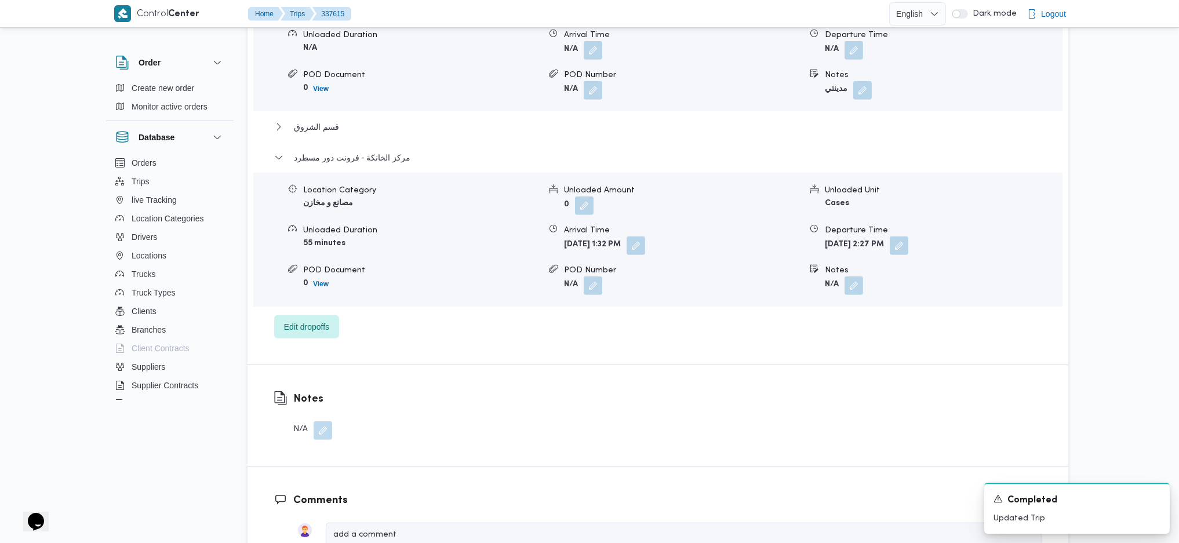
scroll to position [1087, 0]
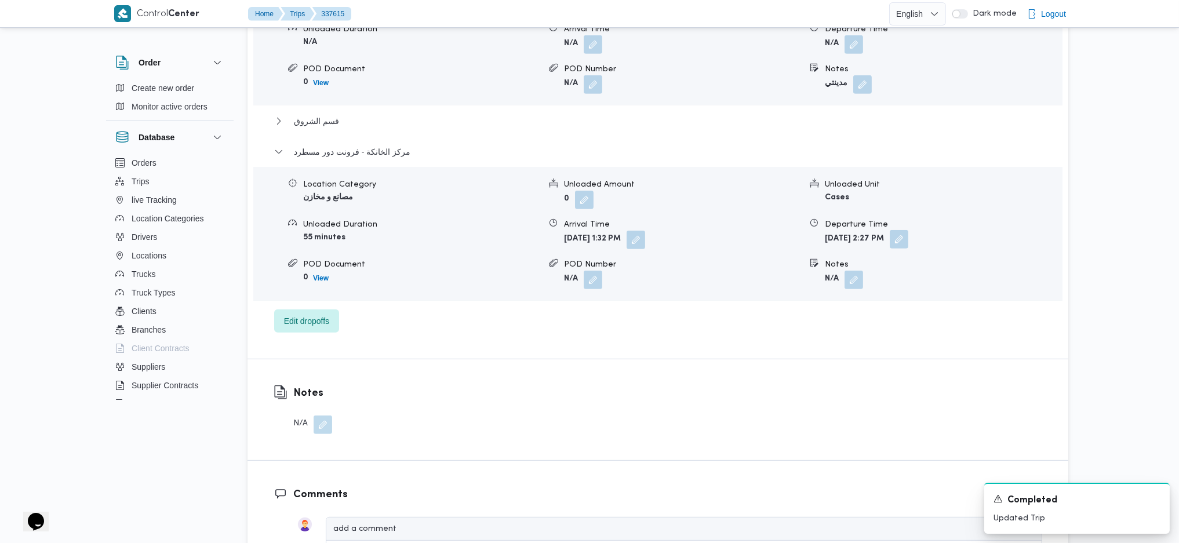
click at [908, 236] on button "button" at bounding box center [899, 239] width 19 height 19
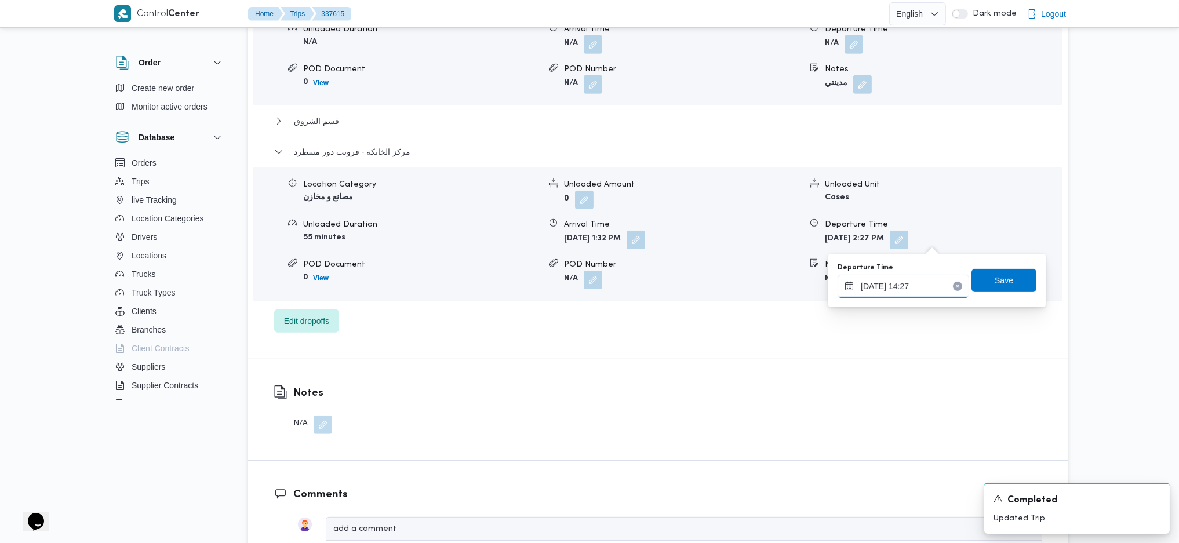
click at [919, 287] on input "16/09/2025 14:27" at bounding box center [903, 286] width 132 height 23
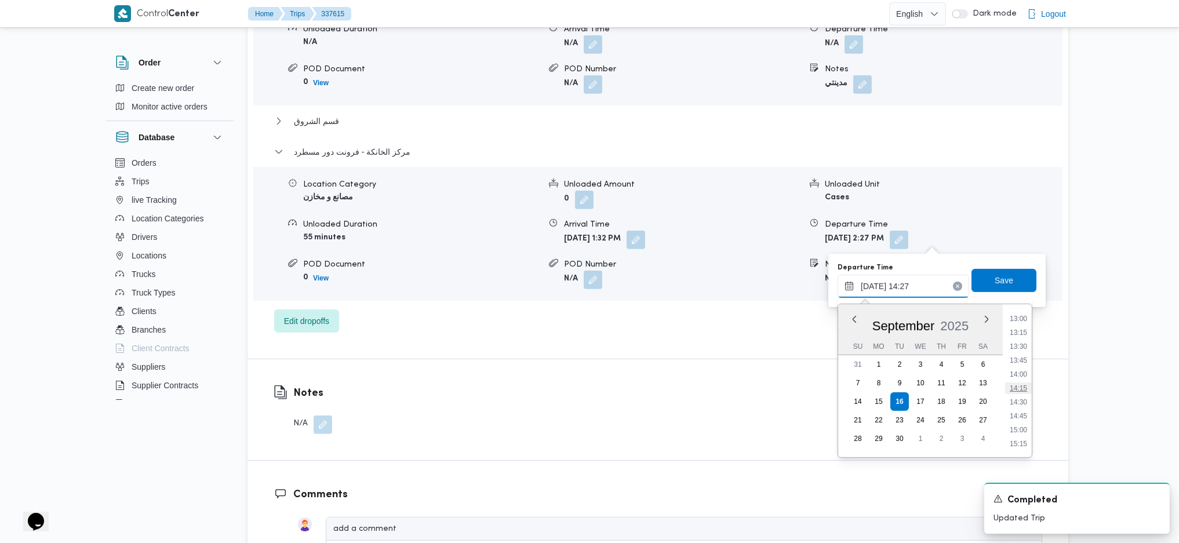
scroll to position [878, 0]
click at [970, 361] on li "18:00" at bounding box center [1018, 443] width 27 height 12
type input "16/09/2025 18:00"
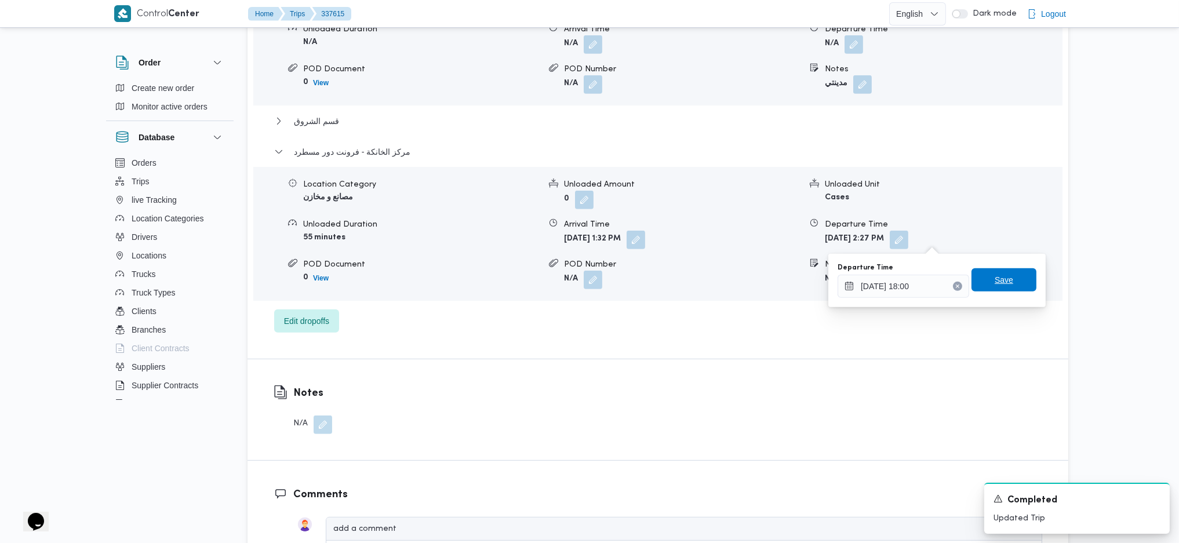
click at [970, 269] on span "Save" at bounding box center [1003, 279] width 65 height 23
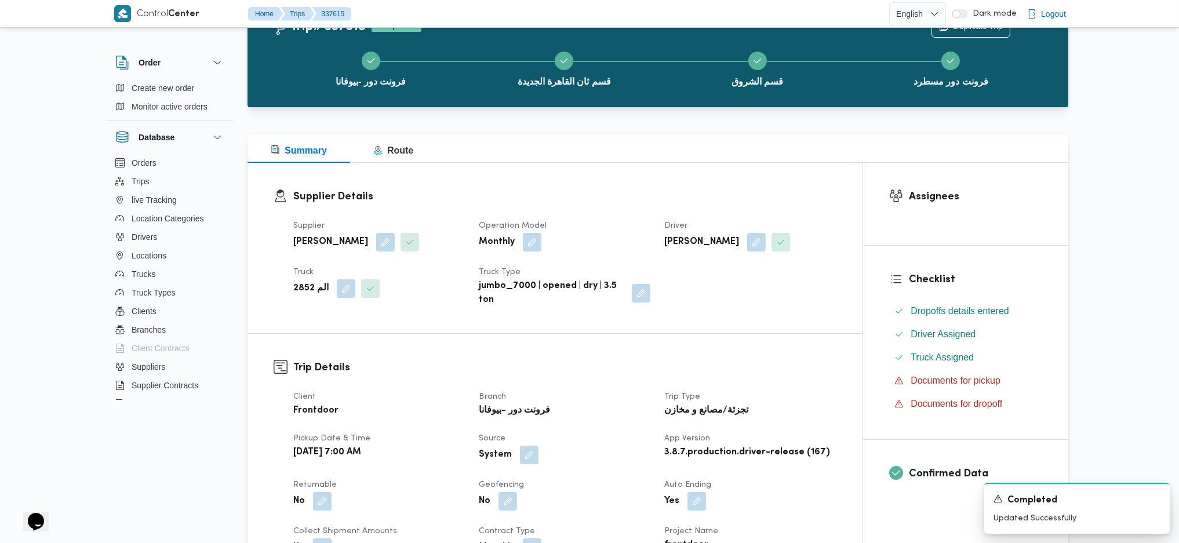
scroll to position [0, 0]
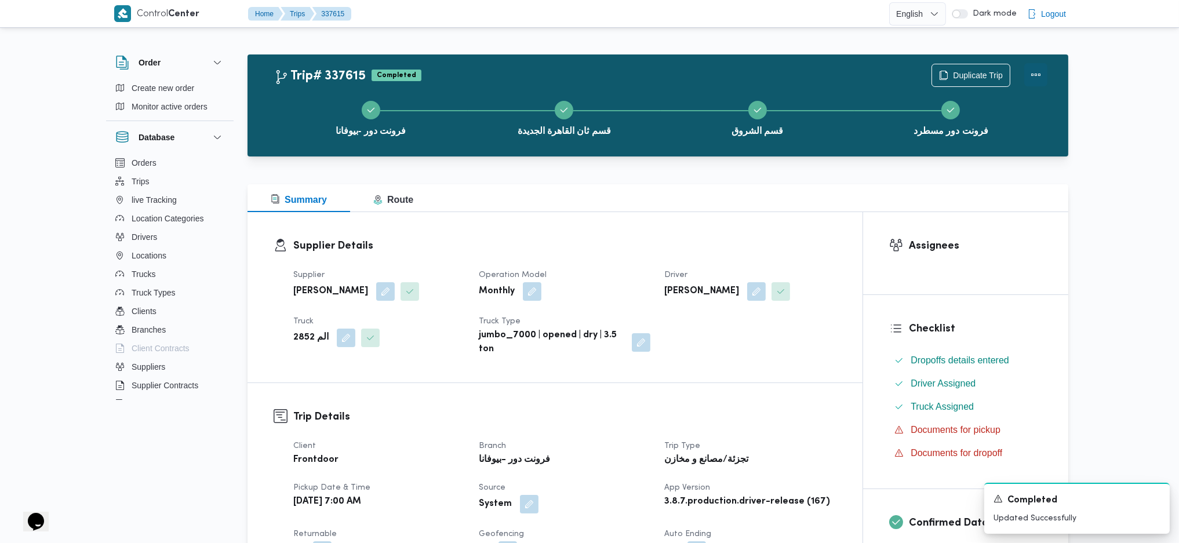
click at [970, 76] on button "Actions" at bounding box center [1035, 74] width 23 height 23
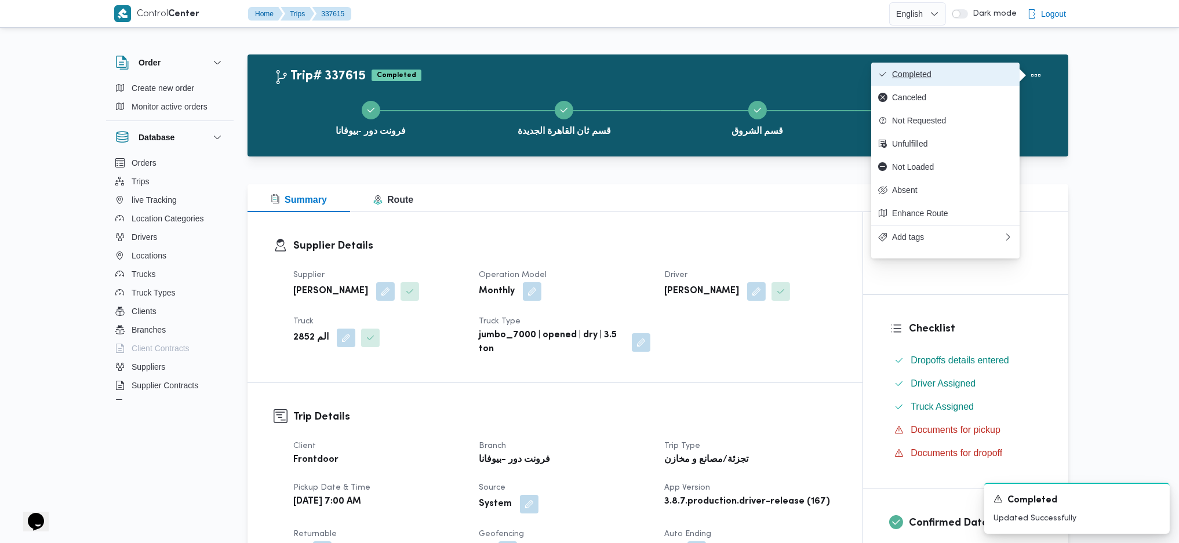
click at [970, 74] on span "Completed" at bounding box center [952, 74] width 121 height 9
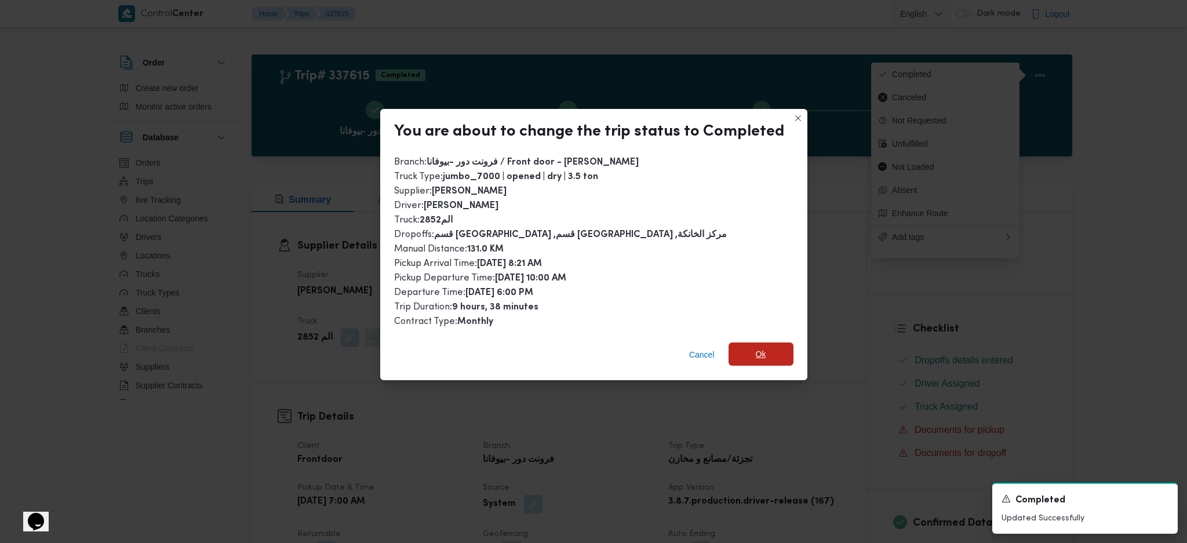
click at [770, 342] on span "Ok" at bounding box center [760, 353] width 65 height 23
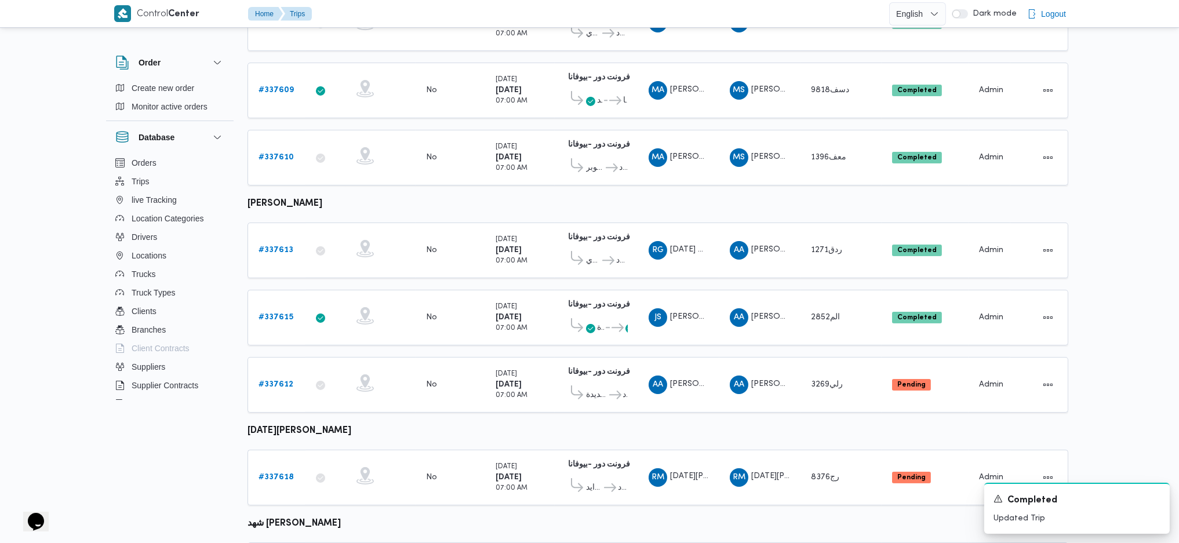
scroll to position [446, 0]
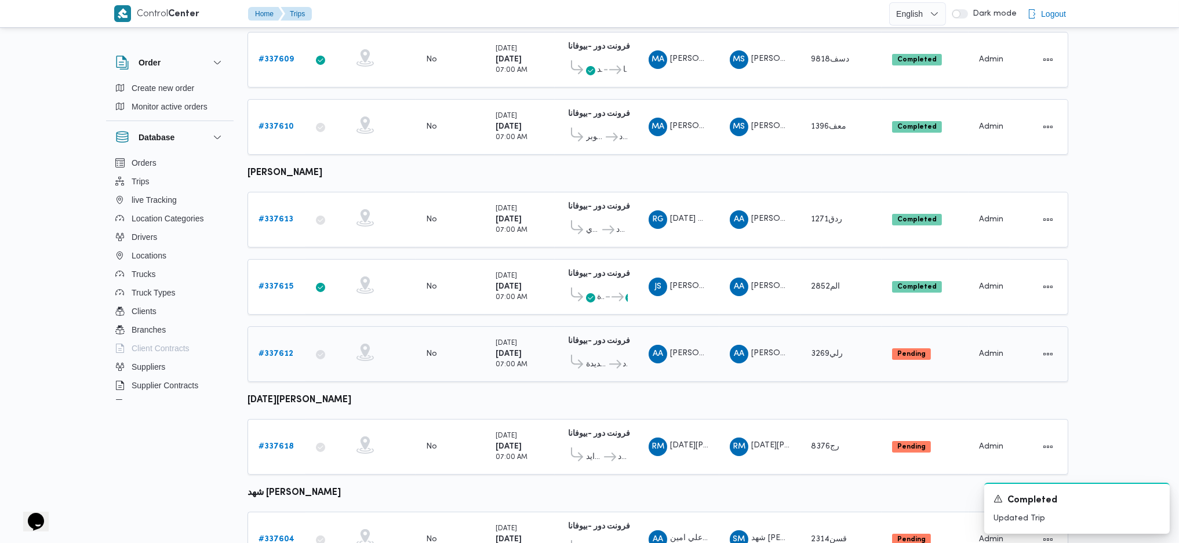
click at [263, 350] on b "# 337612" at bounding box center [275, 354] width 35 height 8
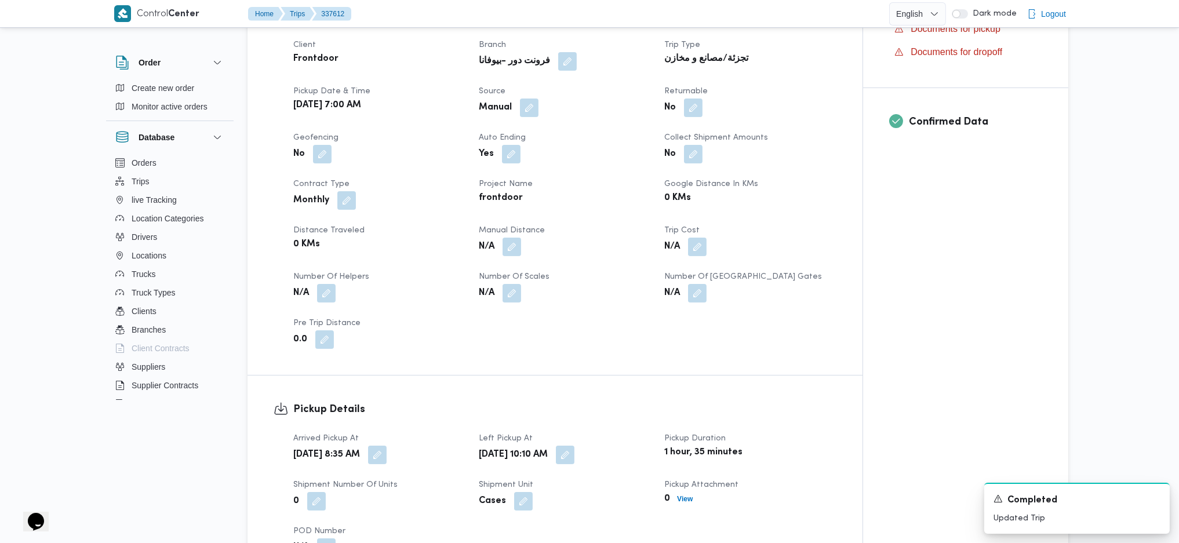
scroll to position [446, 0]
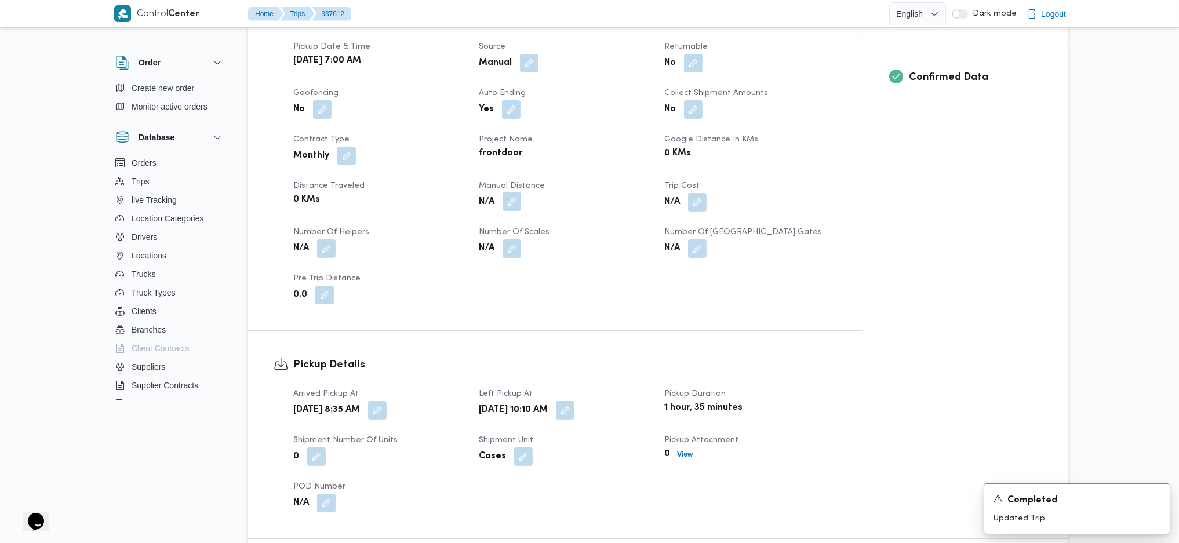
click at [508, 203] on button "button" at bounding box center [511, 201] width 19 height 19
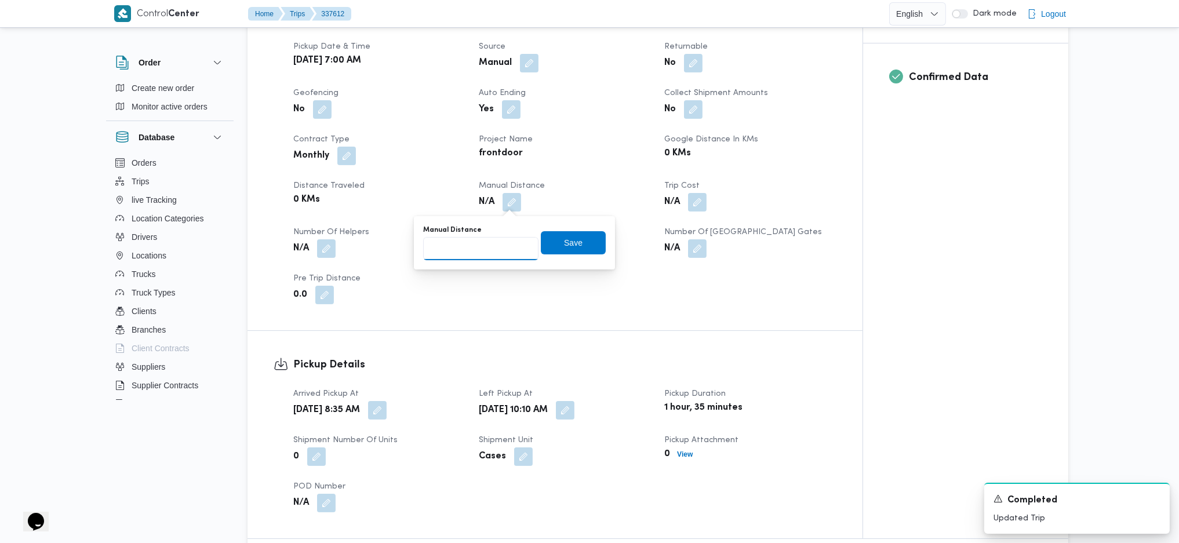
click at [474, 247] on input "Manual Distance" at bounding box center [480, 248] width 115 height 23
type input "115"
click at [581, 242] on span "Save" at bounding box center [573, 242] width 65 height 23
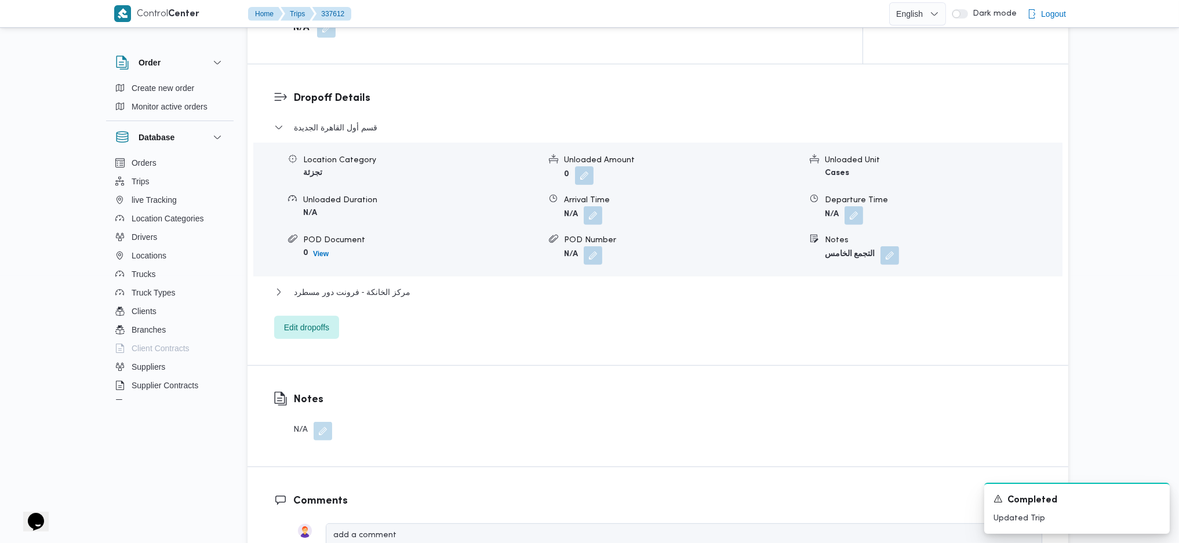
scroll to position [1063, 0]
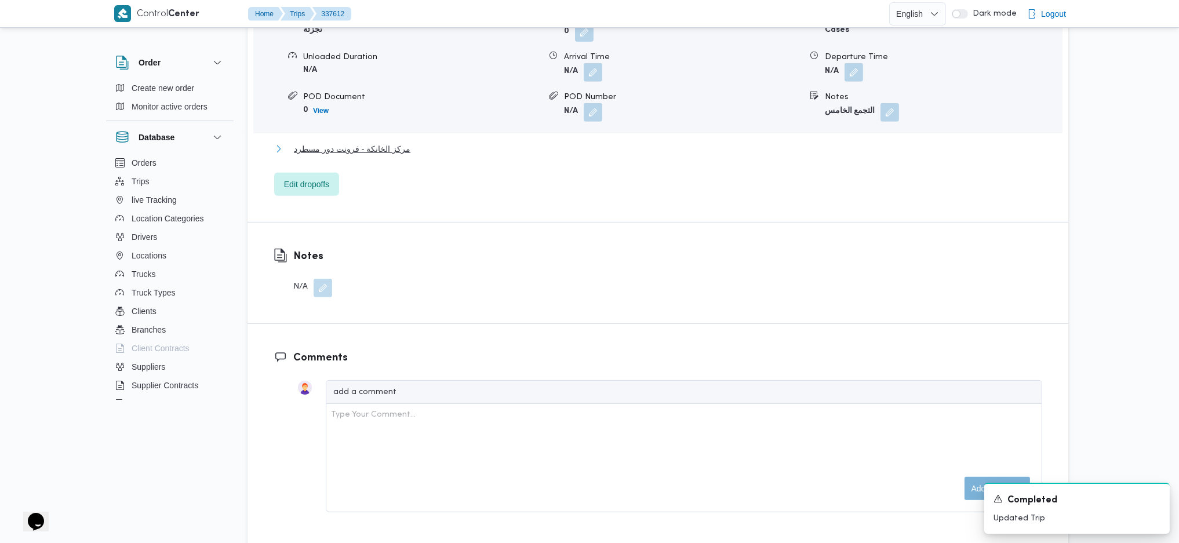
click at [362, 148] on span "مركز الخانكة - فرونت دور مسطرد" at bounding box center [352, 149] width 116 height 14
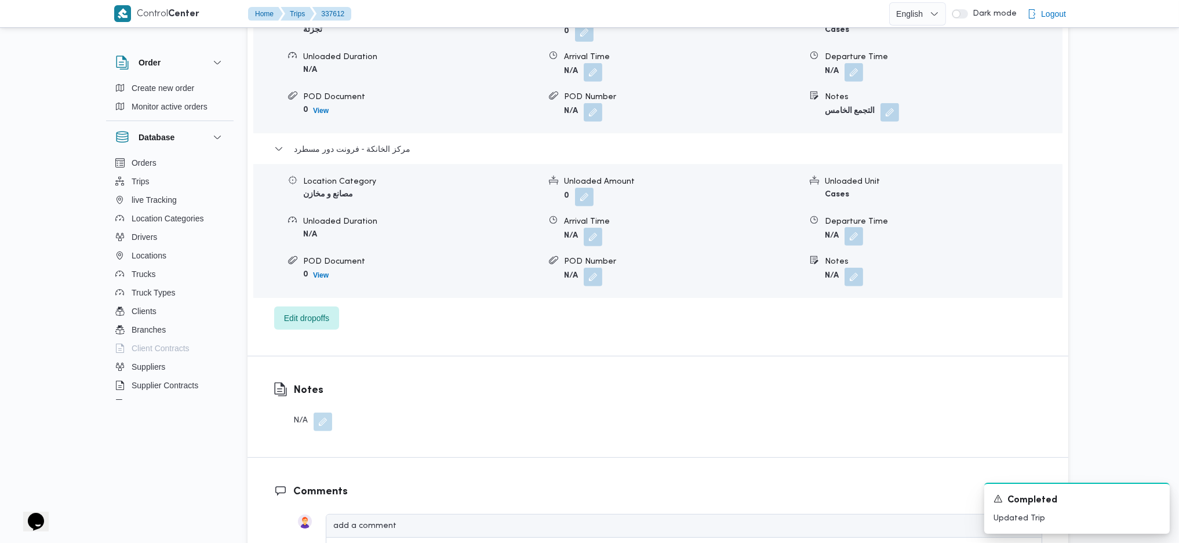
click at [847, 238] on button "button" at bounding box center [853, 236] width 19 height 19
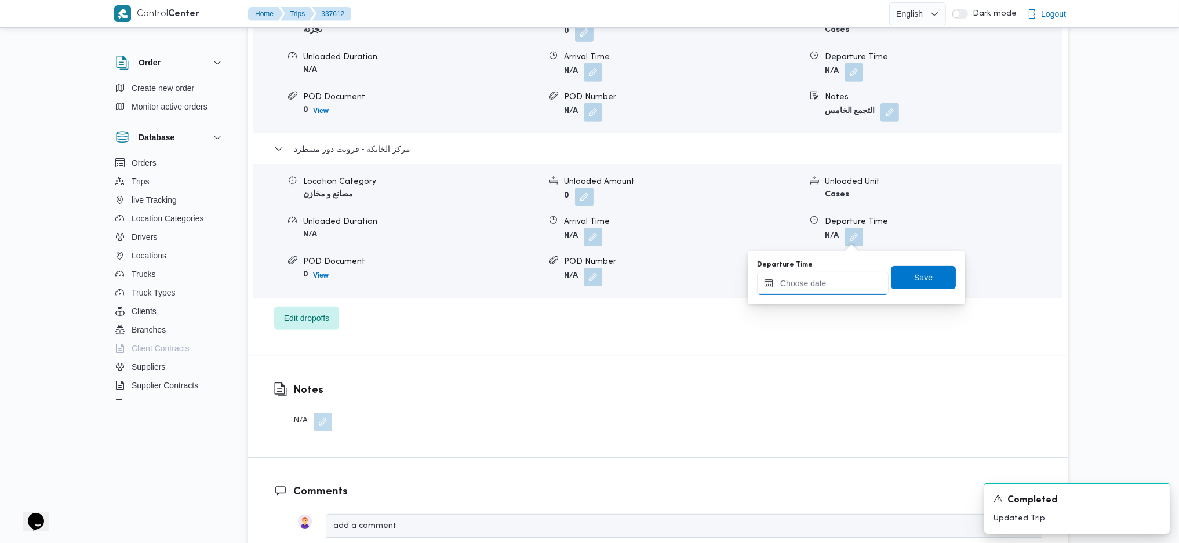
drag, startPoint x: 820, startPoint y: 281, endPoint x: 827, endPoint y: 286, distance: 8.4
click at [820, 281] on input "Departure Time" at bounding box center [823, 283] width 132 height 23
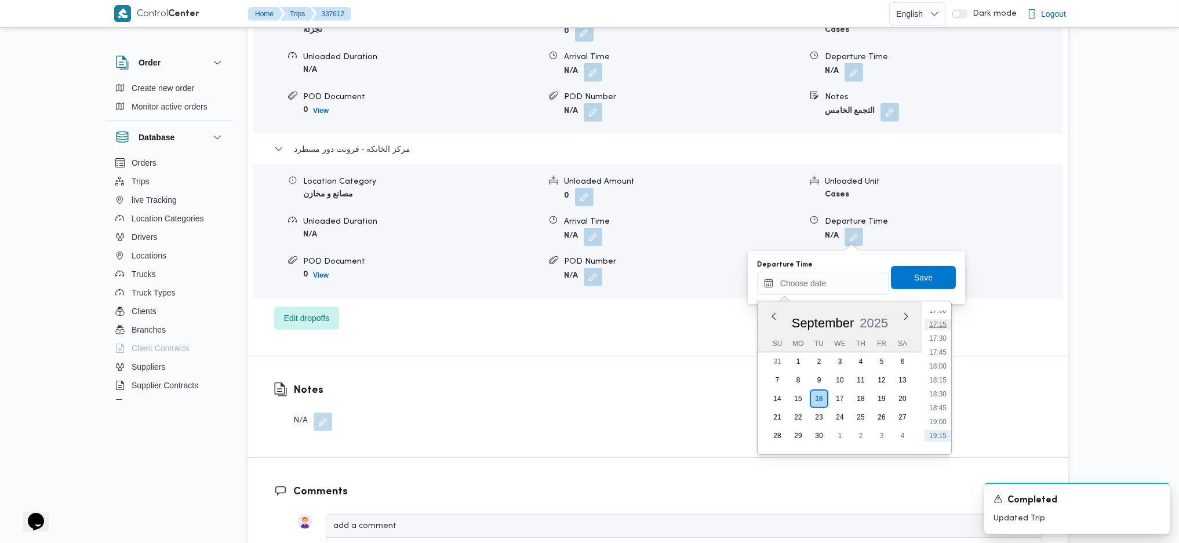
scroll to position [925, 0]
click at [940, 345] on li "17:15" at bounding box center [937, 351] width 27 height 12
type input "16/09/2025 17:15"
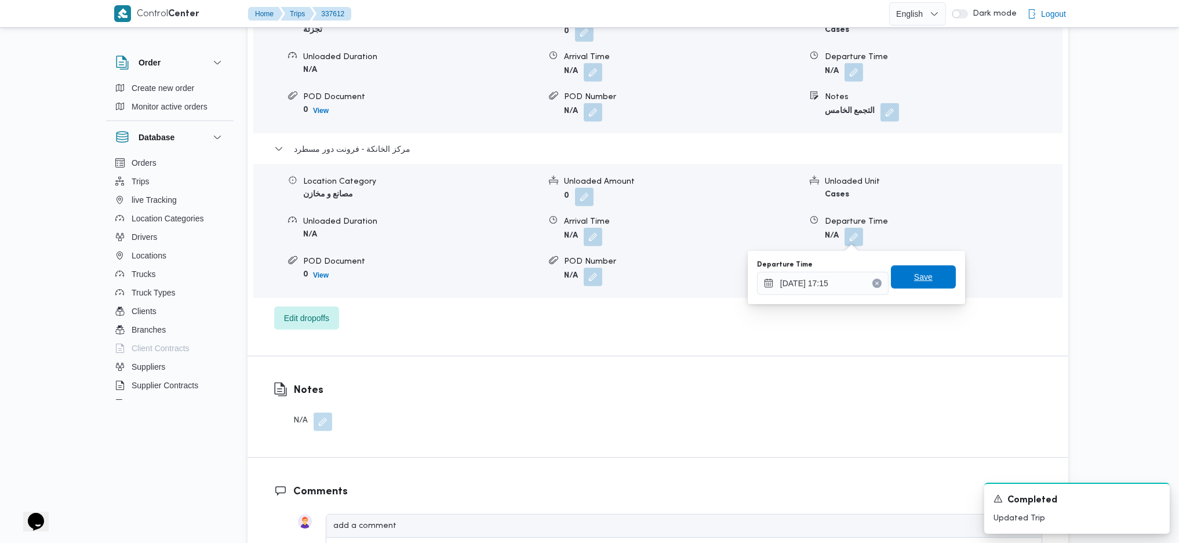
click at [919, 275] on span "Save" at bounding box center [923, 277] width 19 height 14
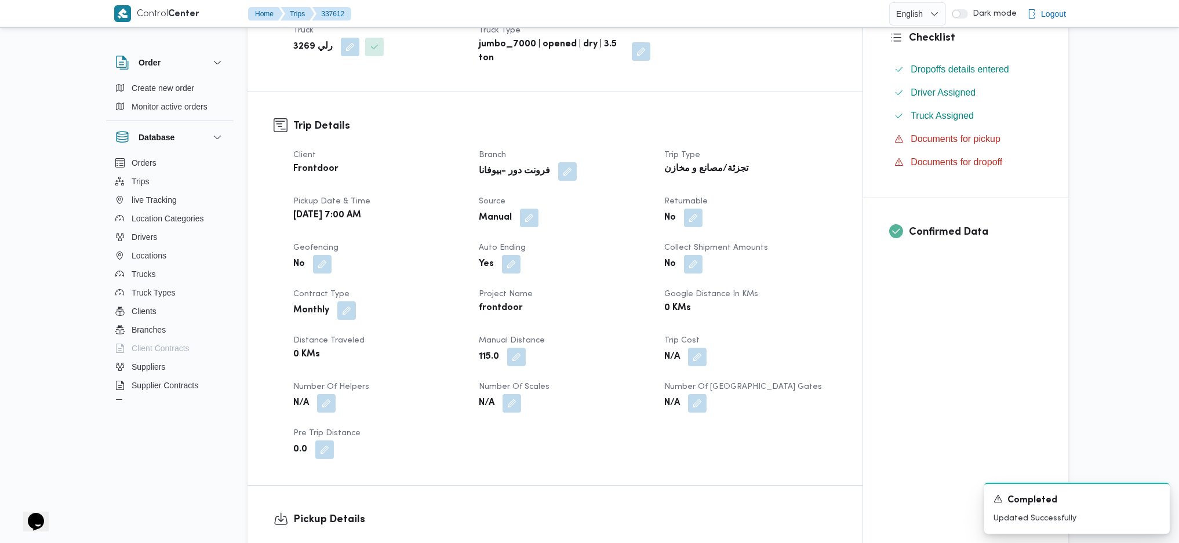
scroll to position [0, 0]
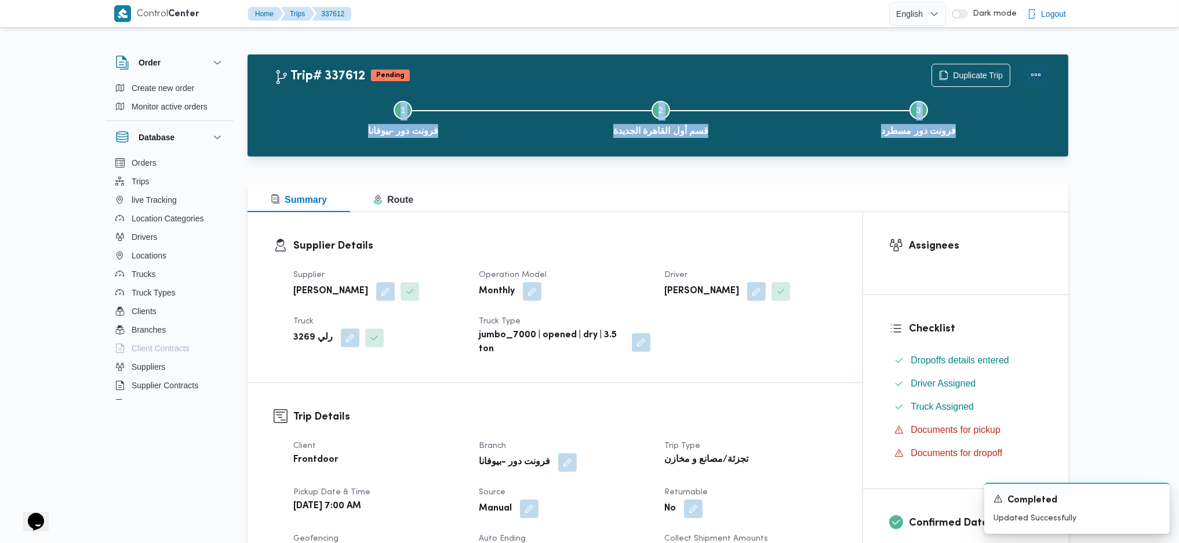
click at [970, 78] on div "Trip# 337612 Pending Duplicate Trip Step 1 is incomplete 1 فرونت دور -بيوفانا S…" at bounding box center [660, 105] width 773 height 83
click at [970, 71] on button "Actions" at bounding box center [1035, 74] width 23 height 23
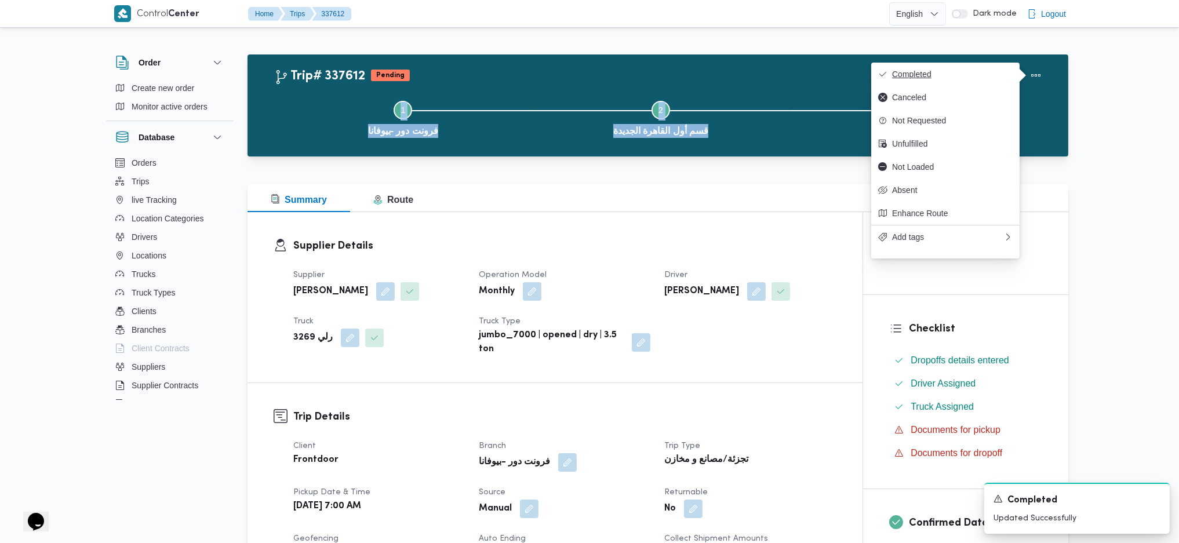
click at [970, 76] on span "Completed" at bounding box center [952, 74] width 121 height 9
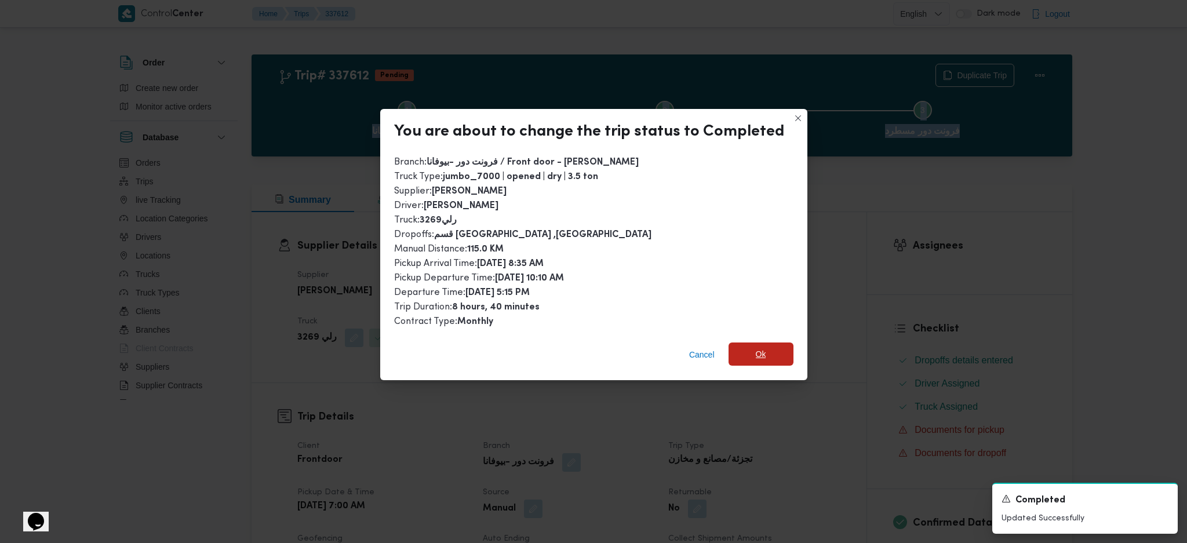
drag, startPoint x: 756, startPoint y: 340, endPoint x: 768, endPoint y: 373, distance: 35.9
click at [758, 342] on span "Ok" at bounding box center [760, 353] width 65 height 23
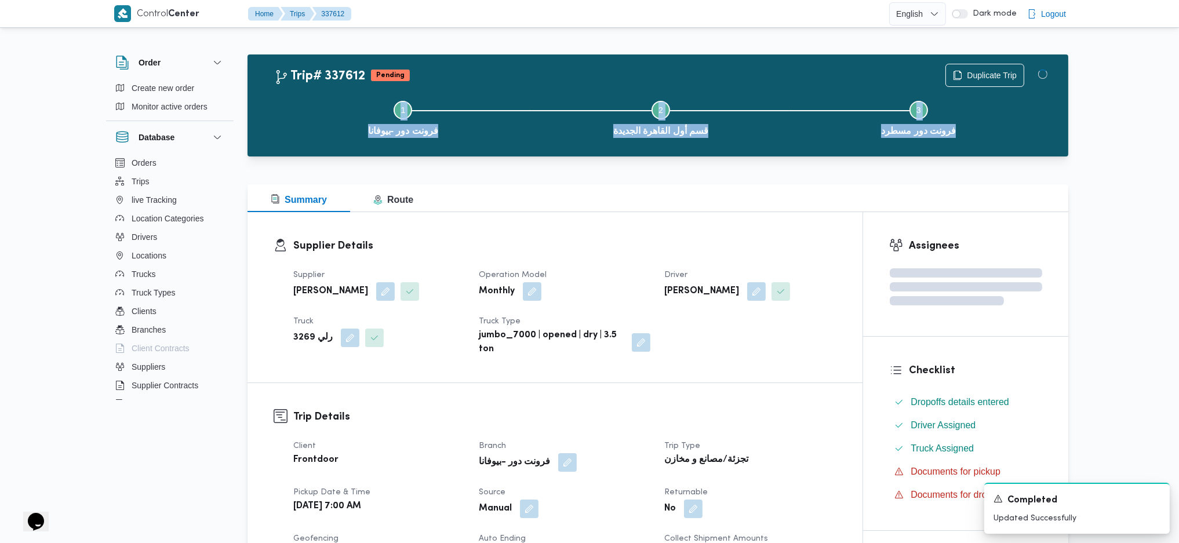
click at [770, 361] on div "Supplier Details Supplier السيد احمد السيد ابراهيم Operation Model Monthly Driv…" at bounding box center [554, 297] width 615 height 170
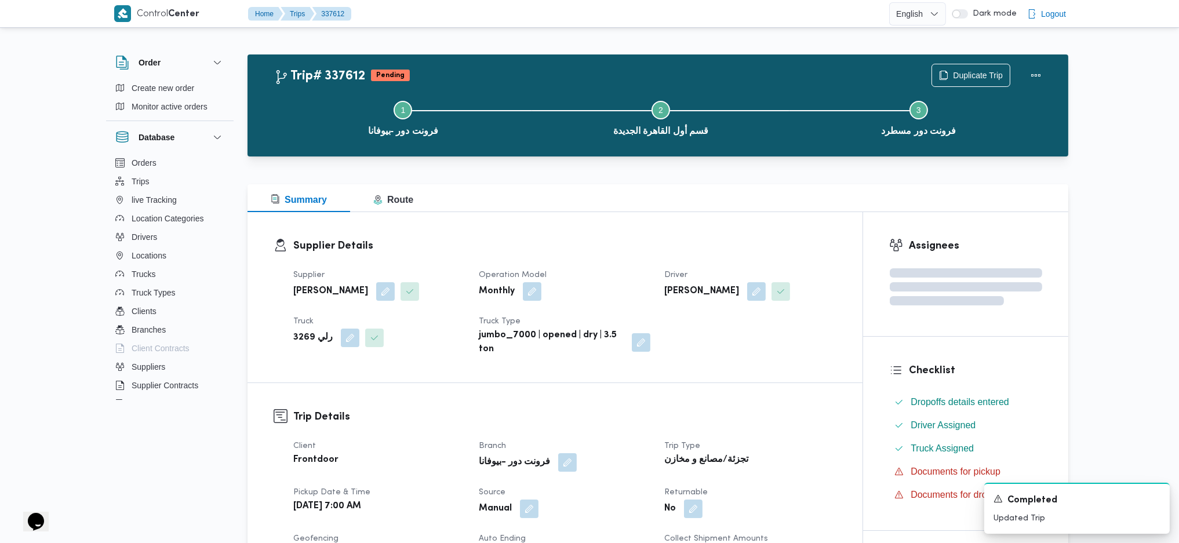
click at [715, 255] on dl "Supplier Details Supplier السيد احمد السيد ابراهيم Operation Model Monthly Driv…" at bounding box center [564, 297] width 543 height 118
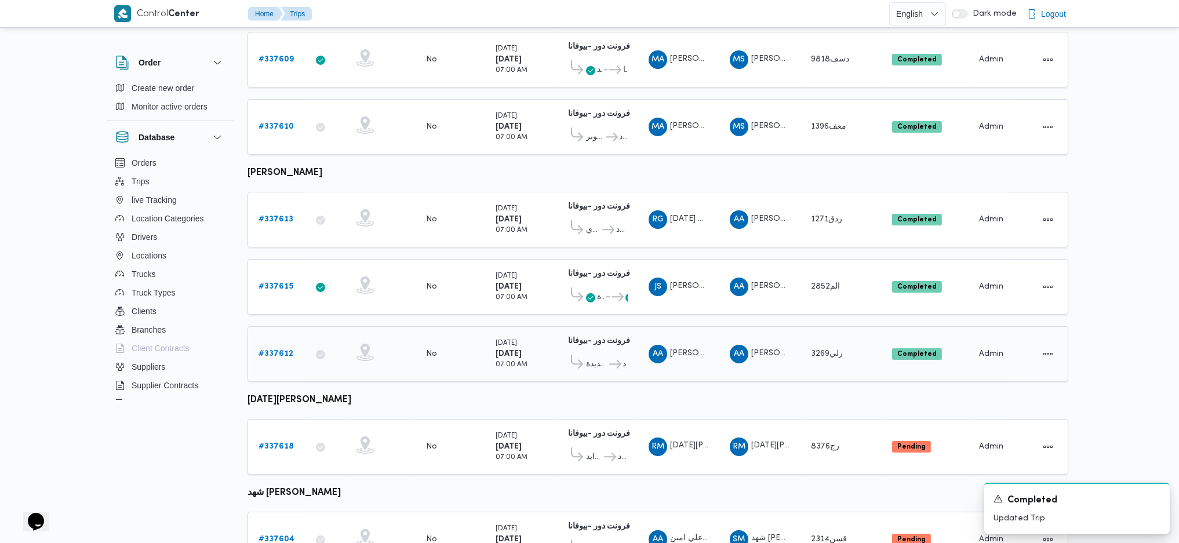
scroll to position [476, 0]
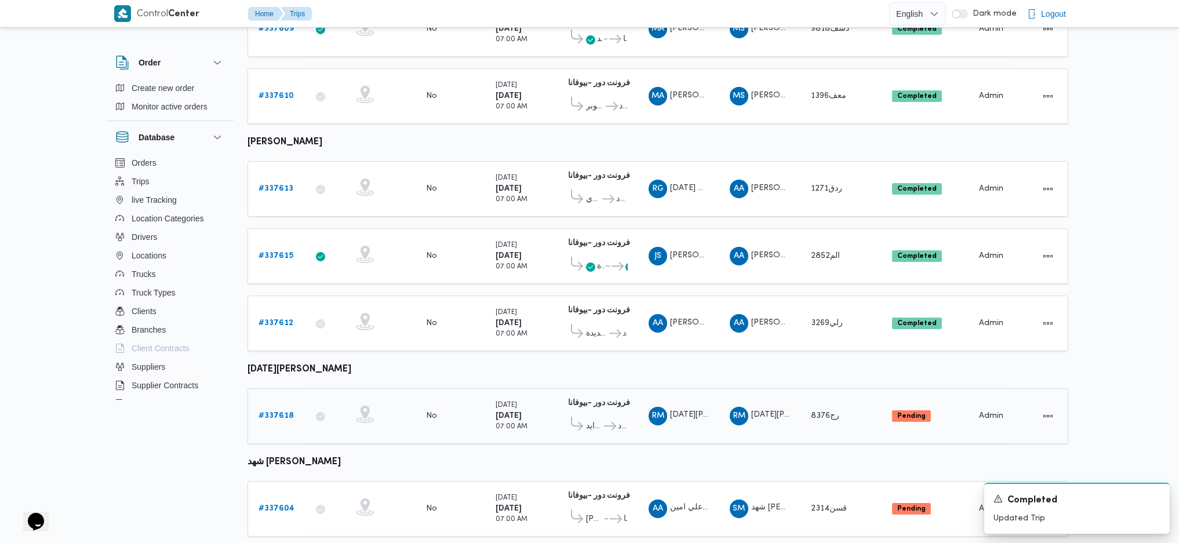
click at [279, 361] on div "# 337618" at bounding box center [277, 415] width 46 height 23
click at [272, 361] on b "# 337618" at bounding box center [275, 416] width 35 height 8
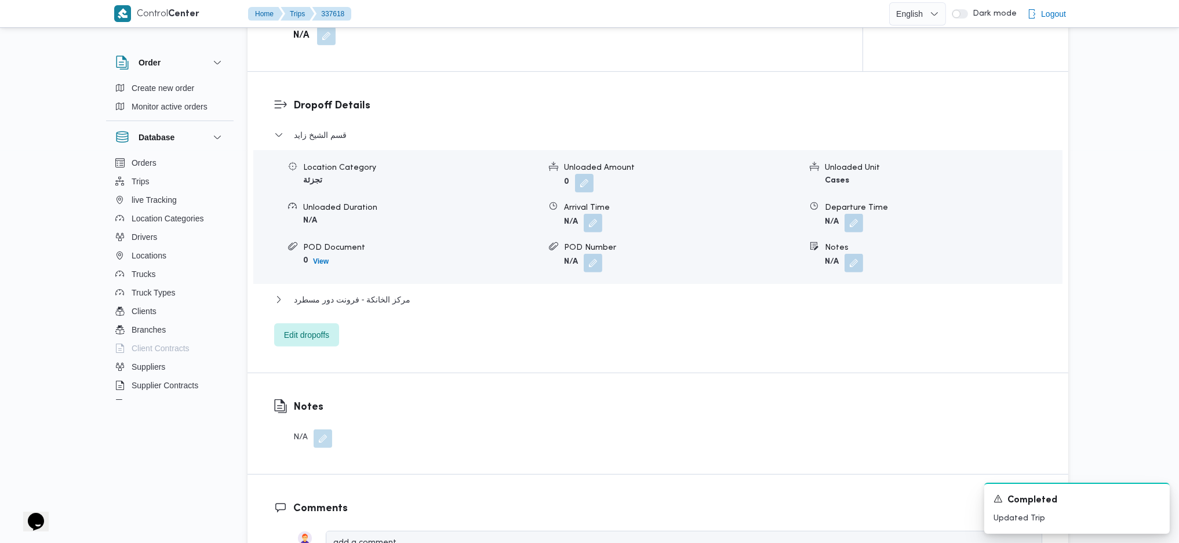
scroll to position [940, 0]
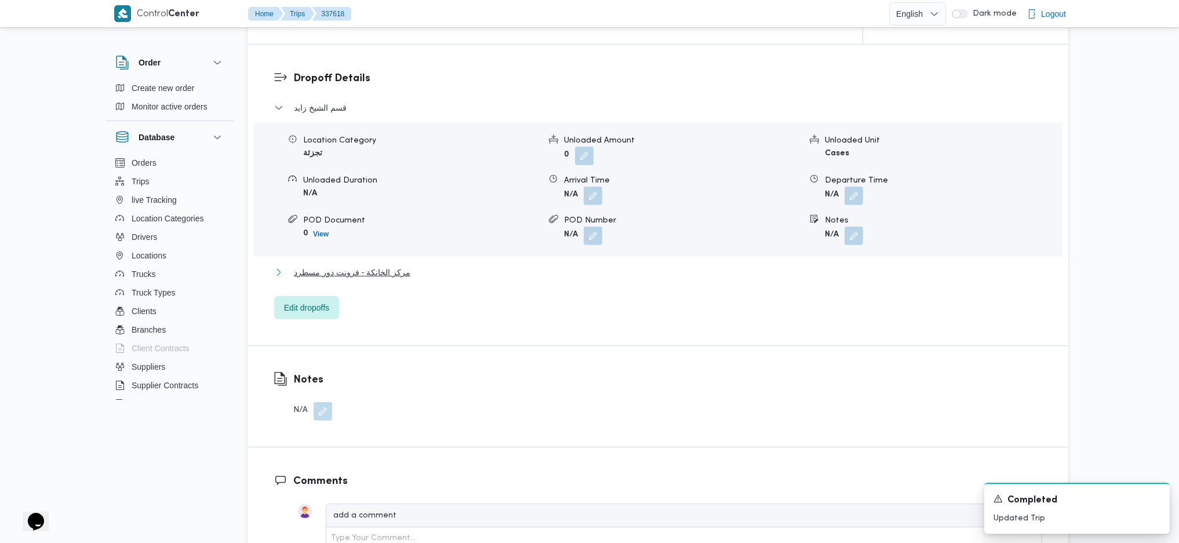
click at [396, 274] on span "مركز الخانكة - فرونت دور مسطرد" at bounding box center [352, 272] width 116 height 14
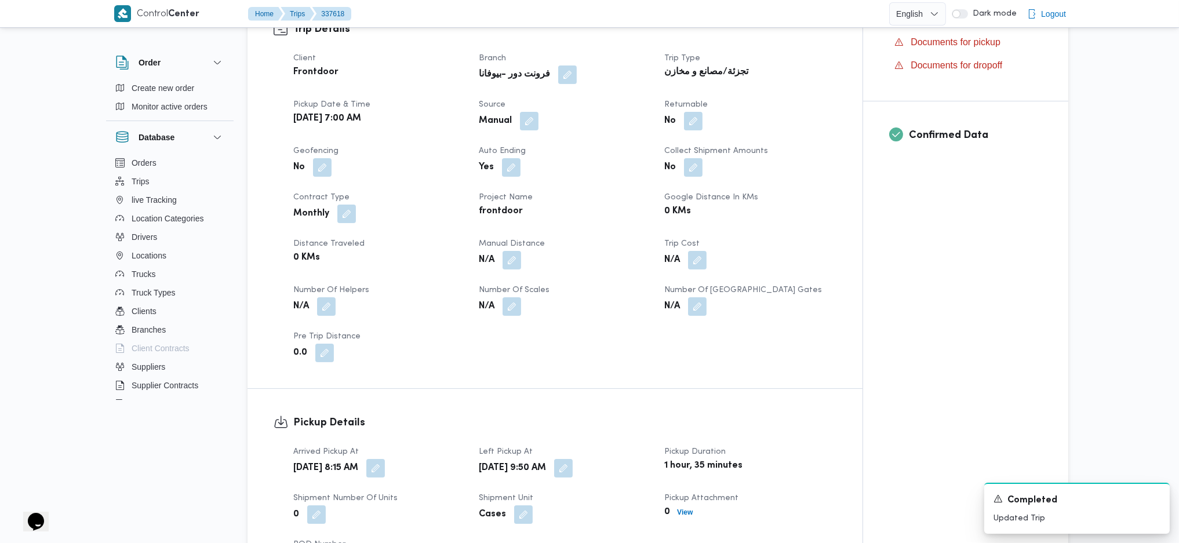
scroll to position [386, 0]
click at [514, 263] on button "button" at bounding box center [511, 261] width 19 height 19
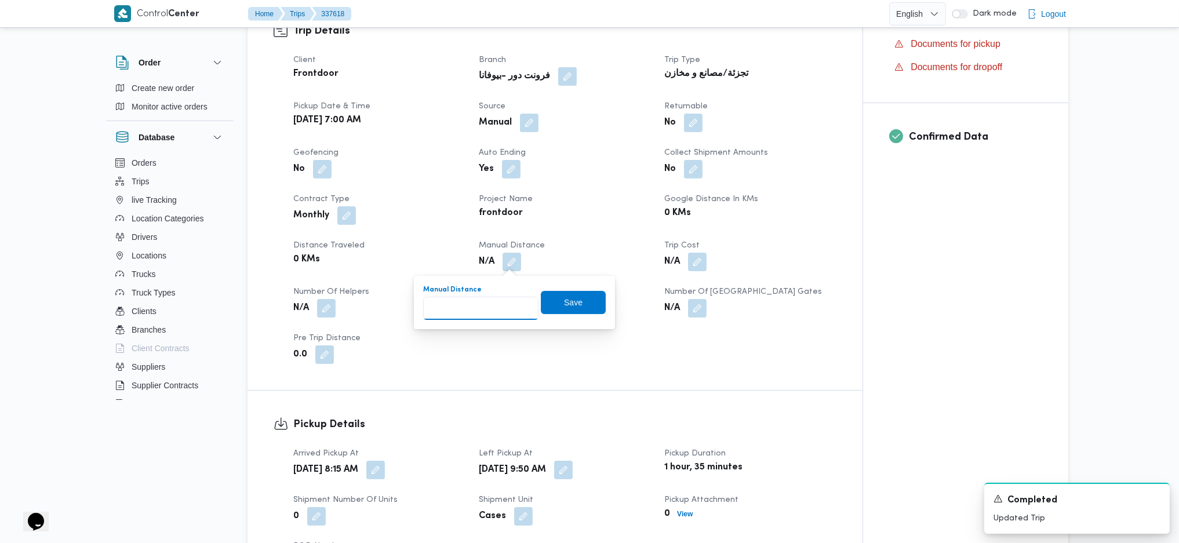
click at [491, 312] on input "Manual Distance" at bounding box center [480, 308] width 115 height 23
type input "135"
click button "Save" at bounding box center [573, 302] width 65 height 23
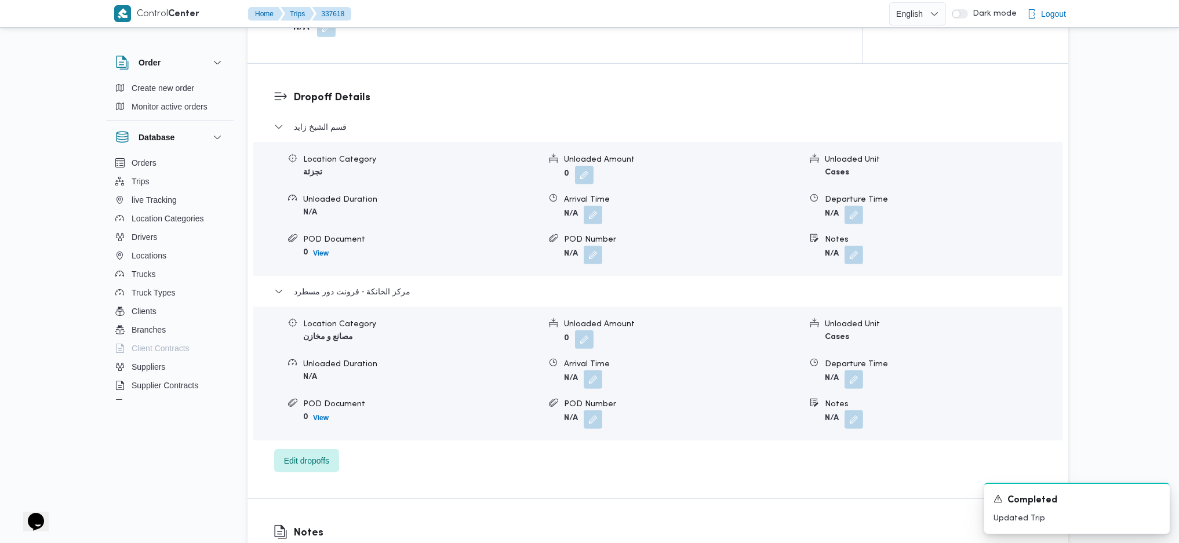
scroll to position [1004, 0]
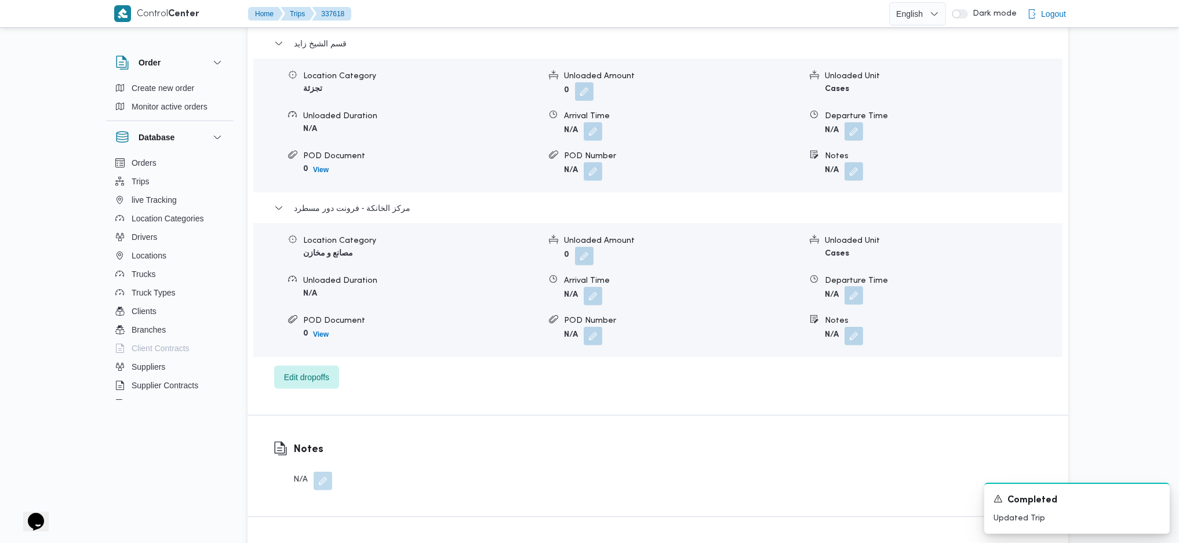
click at [851, 293] on button "button" at bounding box center [853, 295] width 19 height 19
click at [805, 354] on div "Departure Time Save" at bounding box center [856, 336] width 201 height 37
click at [821, 332] on input "Departure Time" at bounding box center [823, 342] width 132 height 23
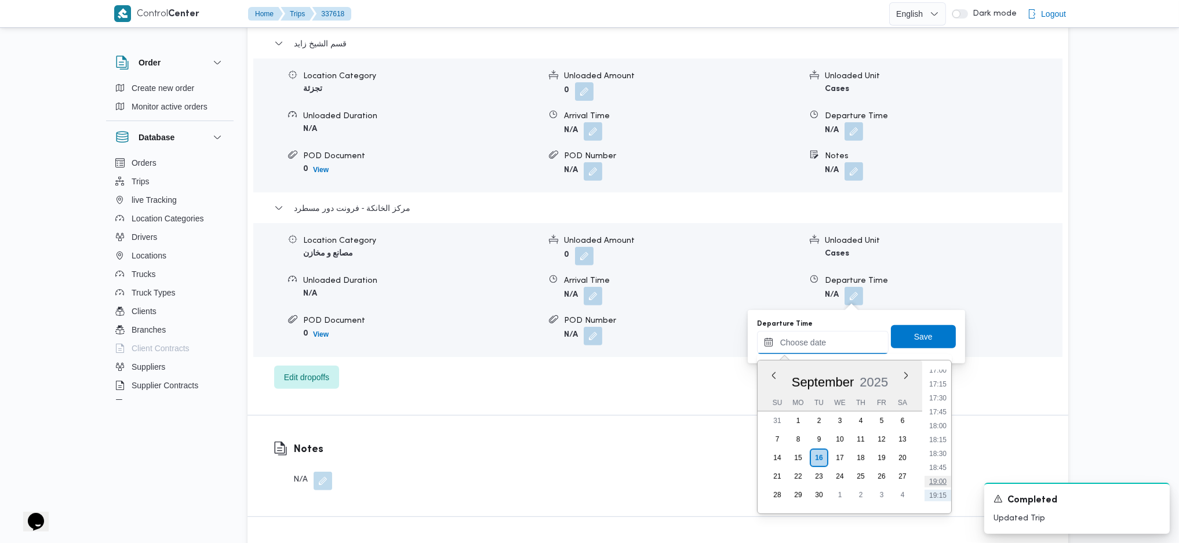
scroll to position [925, 0]
click at [937, 361] on li "17:45" at bounding box center [937, 438] width 27 height 12
type input "16/09/2025 17:45"
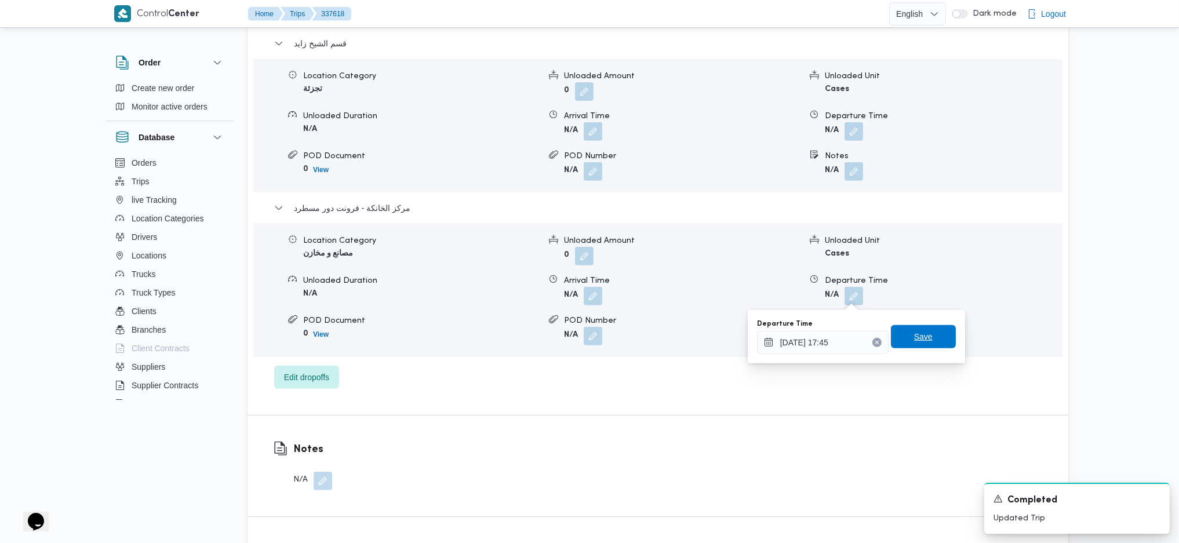
click at [934, 325] on span "Save" at bounding box center [923, 336] width 65 height 23
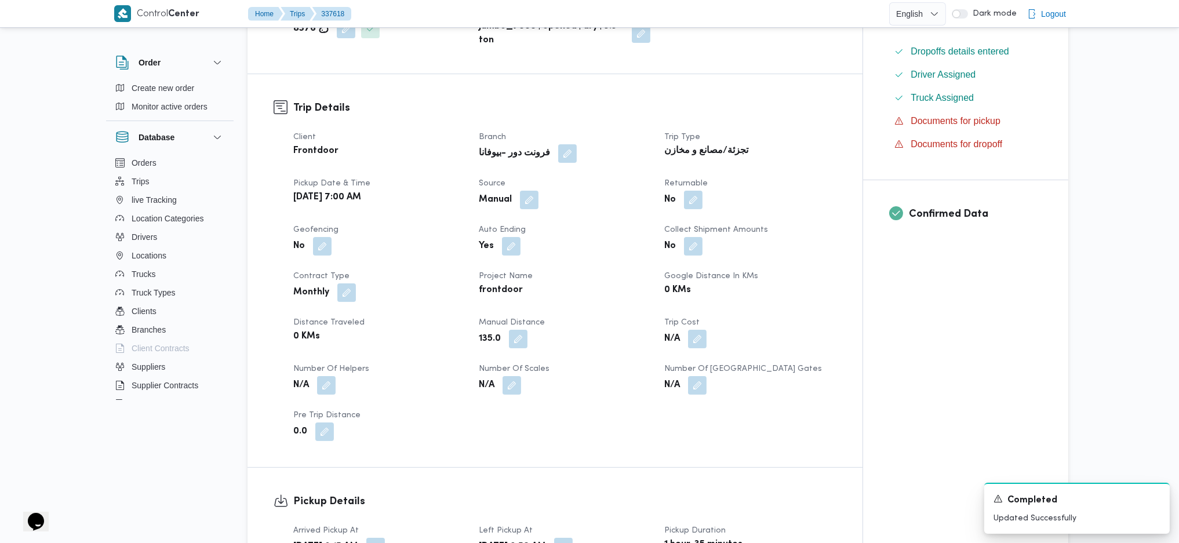
scroll to position [0, 0]
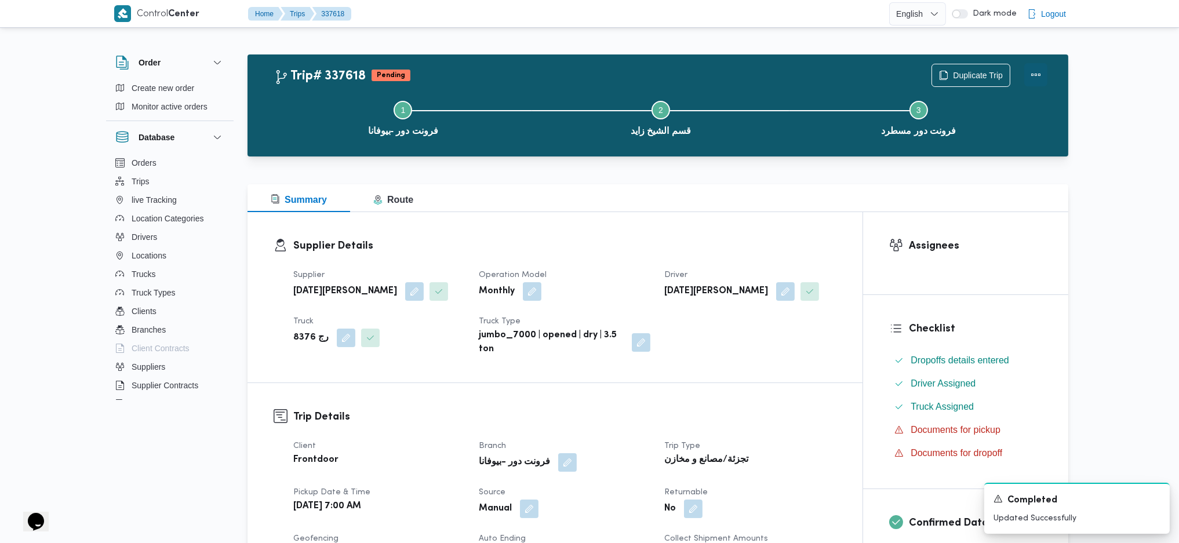
click at [970, 69] on button "Actions" at bounding box center [1035, 74] width 23 height 23
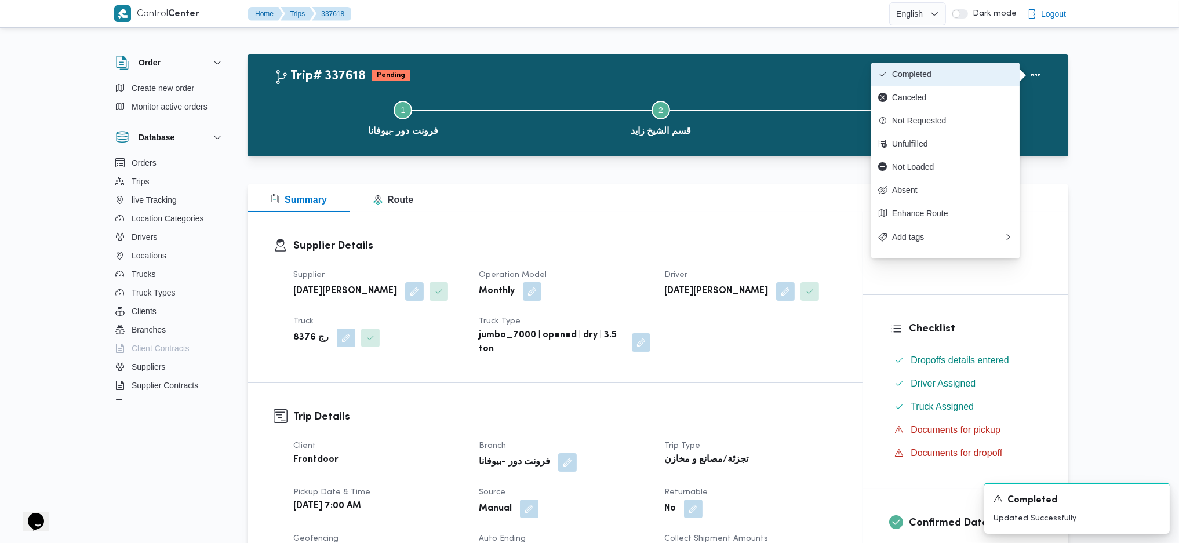
click at [956, 74] on span "Completed" at bounding box center [952, 74] width 121 height 9
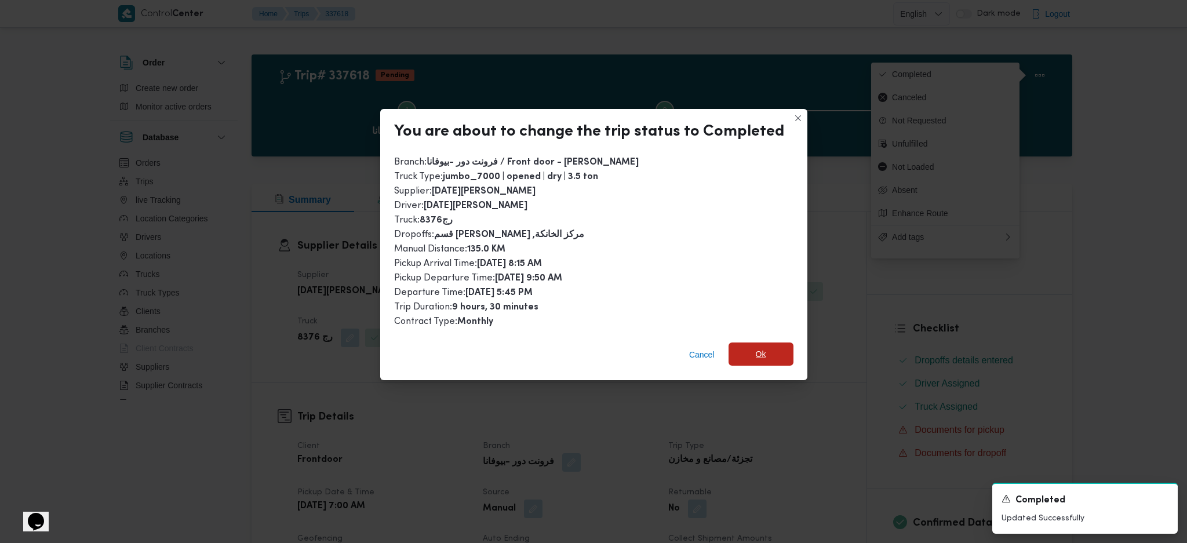
click at [777, 357] on span "Ok" at bounding box center [760, 353] width 65 height 23
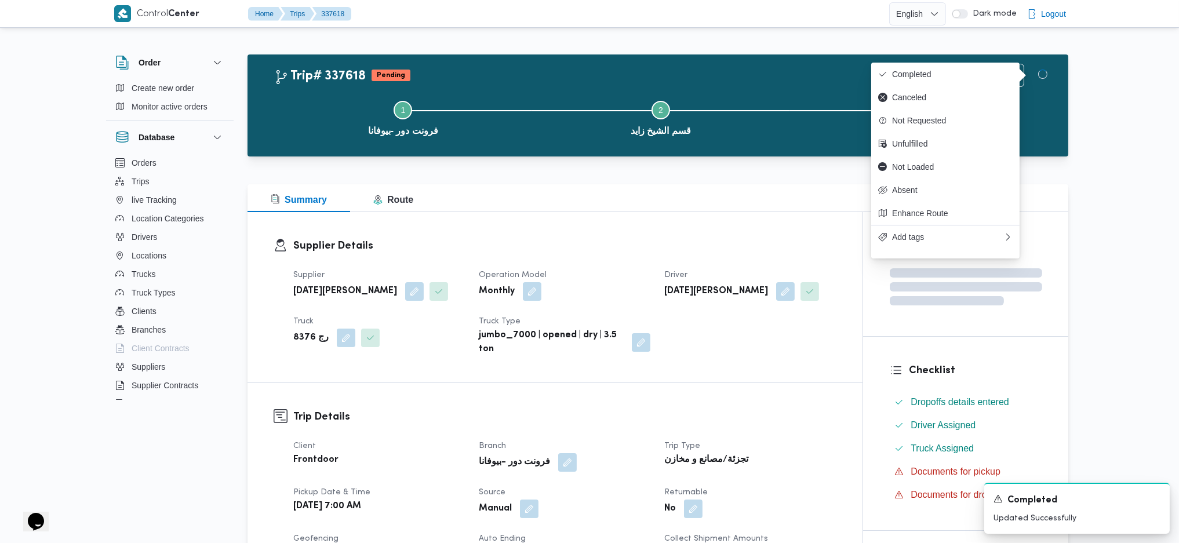
click at [777, 361] on h3 "Trip Details" at bounding box center [564, 417] width 543 height 16
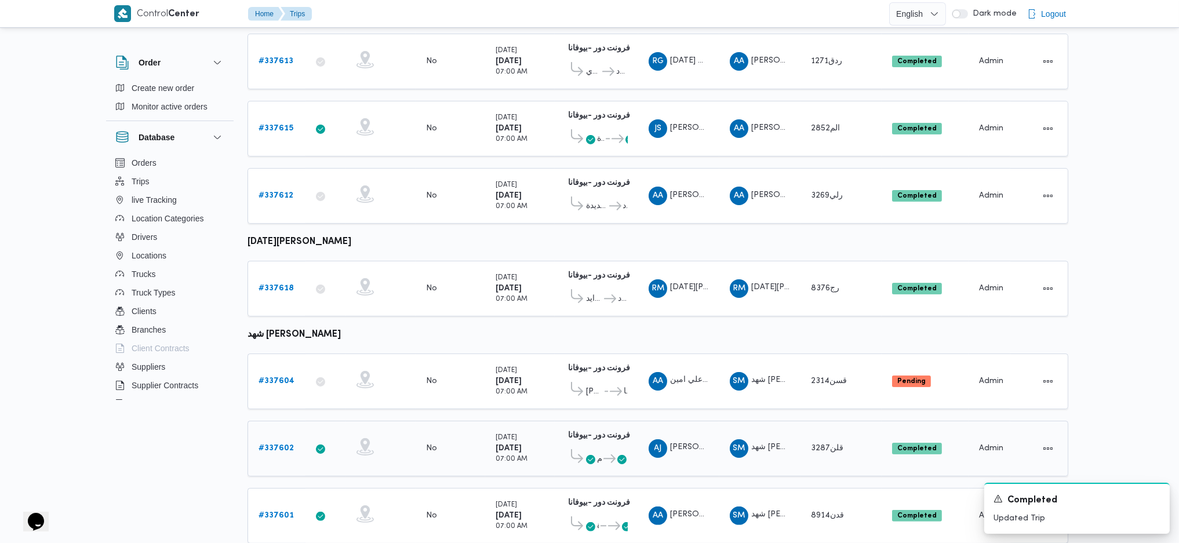
scroll to position [663, 0]
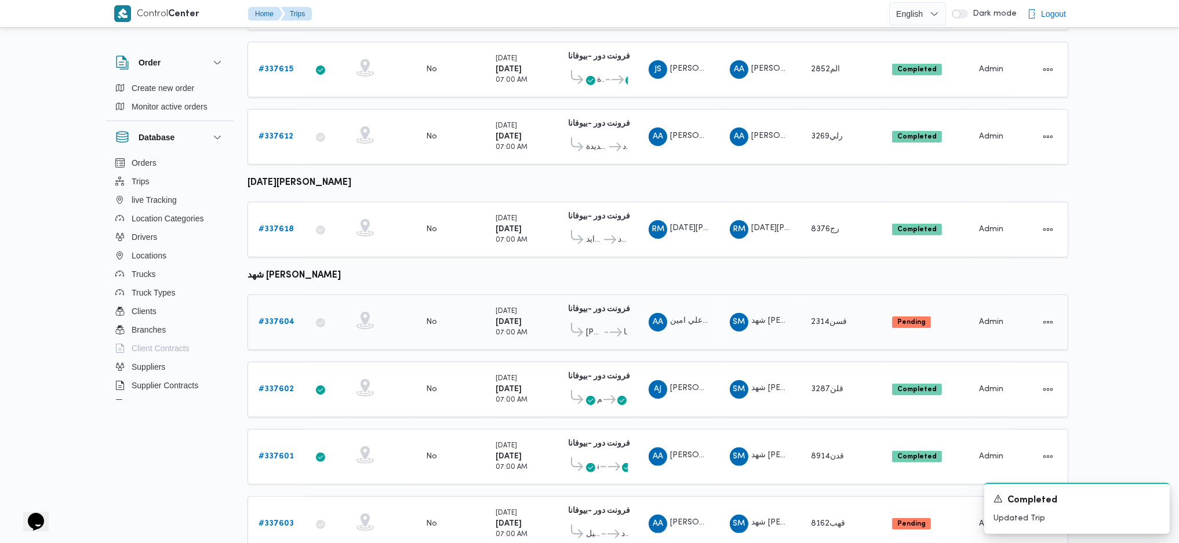
click at [281, 318] on b "# 337604" at bounding box center [276, 322] width 36 height 8
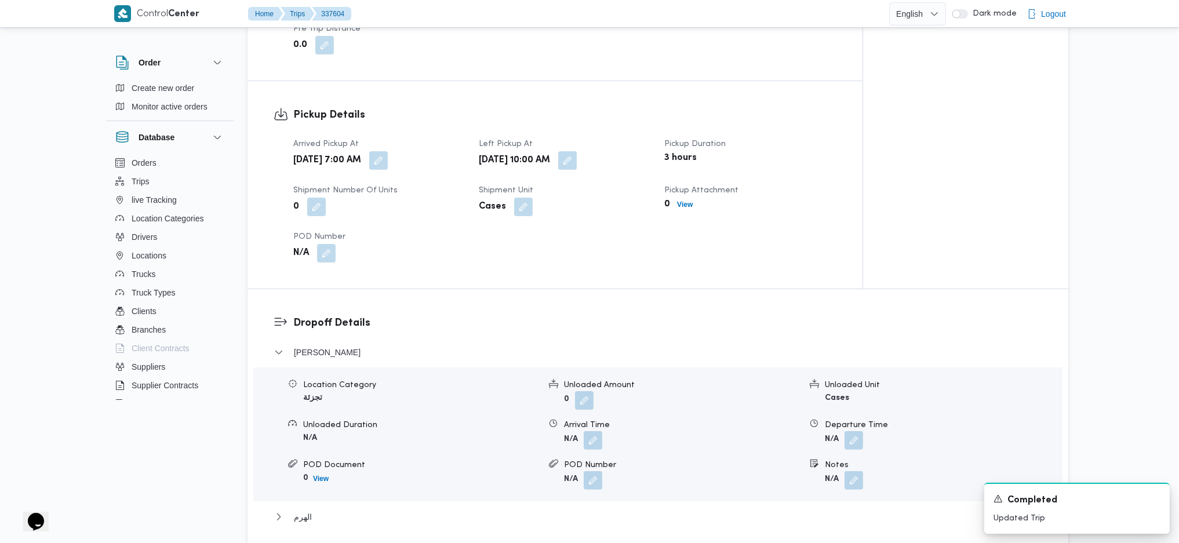
scroll to position [464, 0]
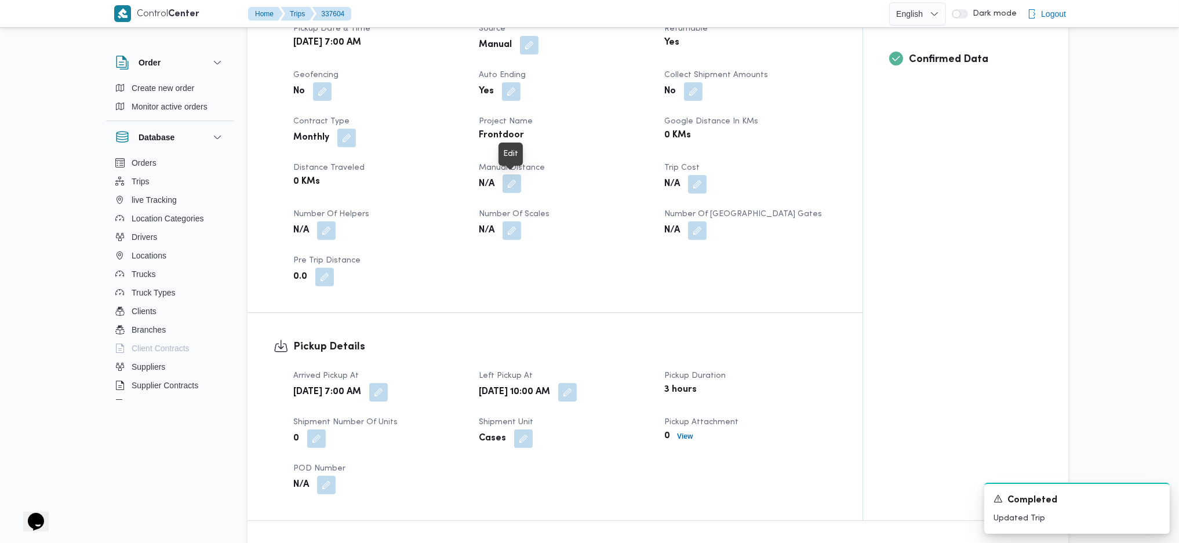
click at [515, 186] on button "button" at bounding box center [511, 183] width 19 height 19
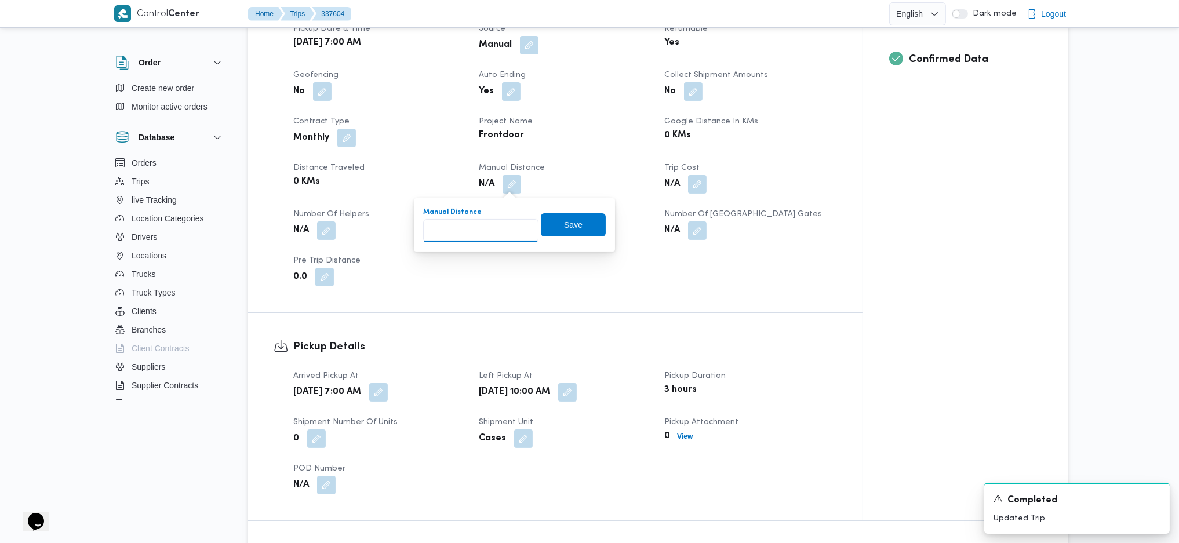
click at [481, 235] on input "Manual Distance" at bounding box center [480, 230] width 115 height 23
type input "121"
click button "Save" at bounding box center [573, 224] width 65 height 23
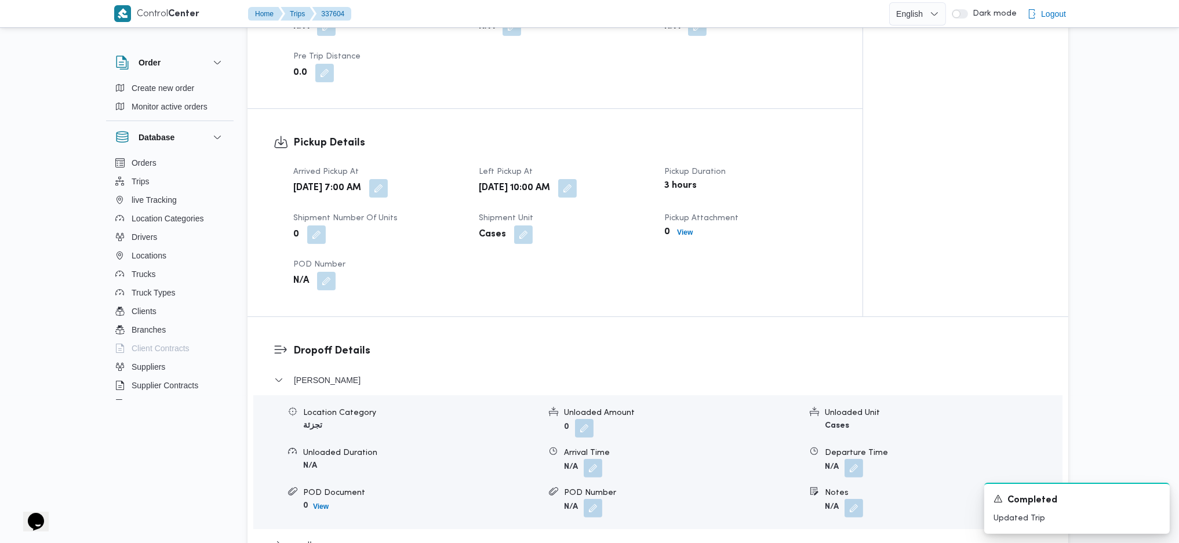
scroll to position [772, 0]
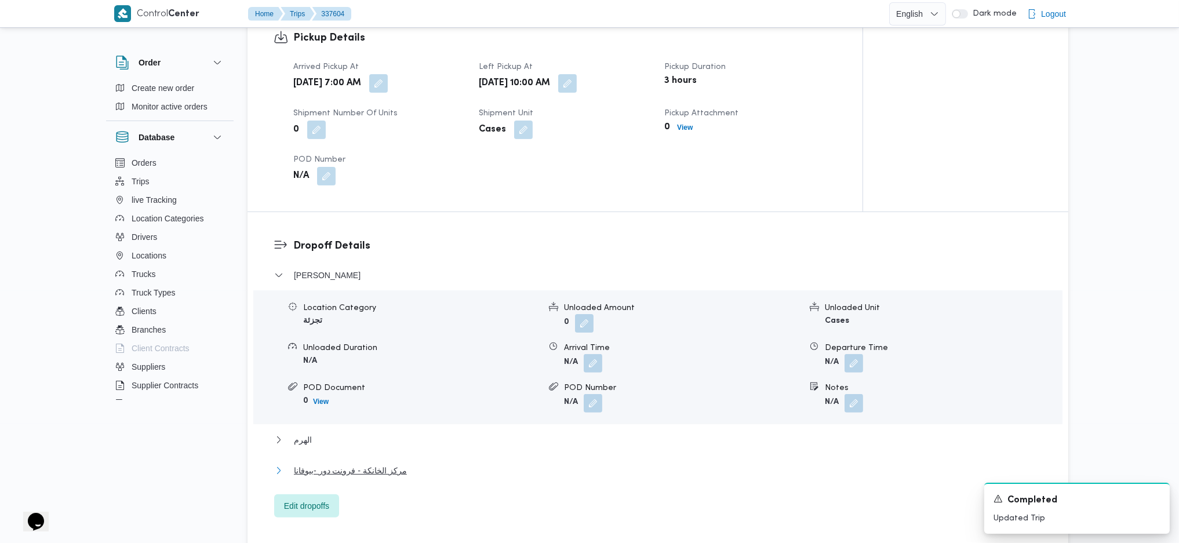
click at [381, 361] on span "مركز الخانكة - فرونت دور -بيوفانا" at bounding box center [350, 471] width 113 height 14
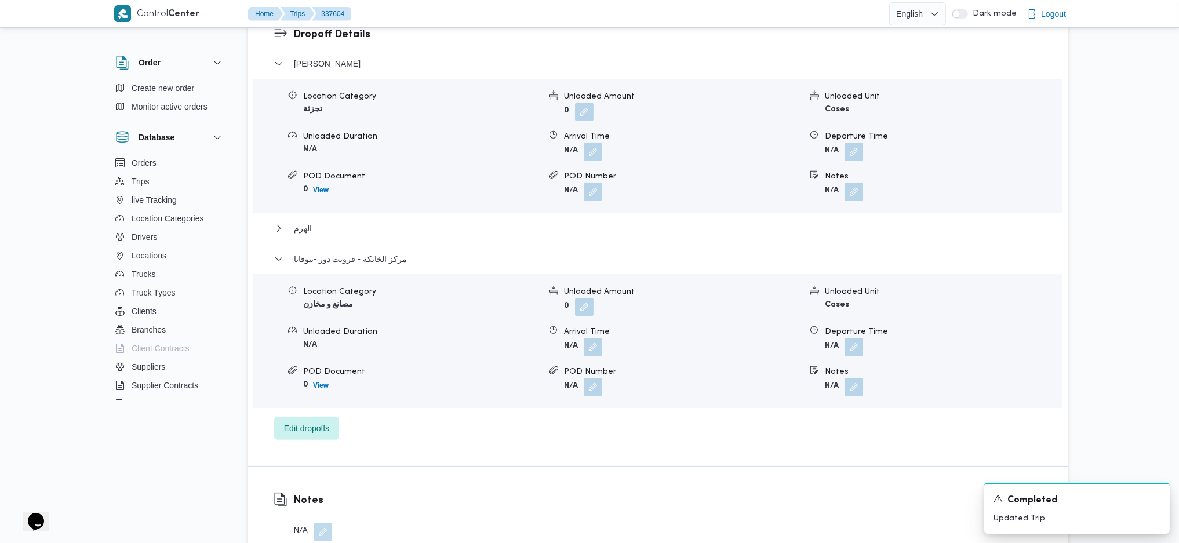
scroll to position [1159, 0]
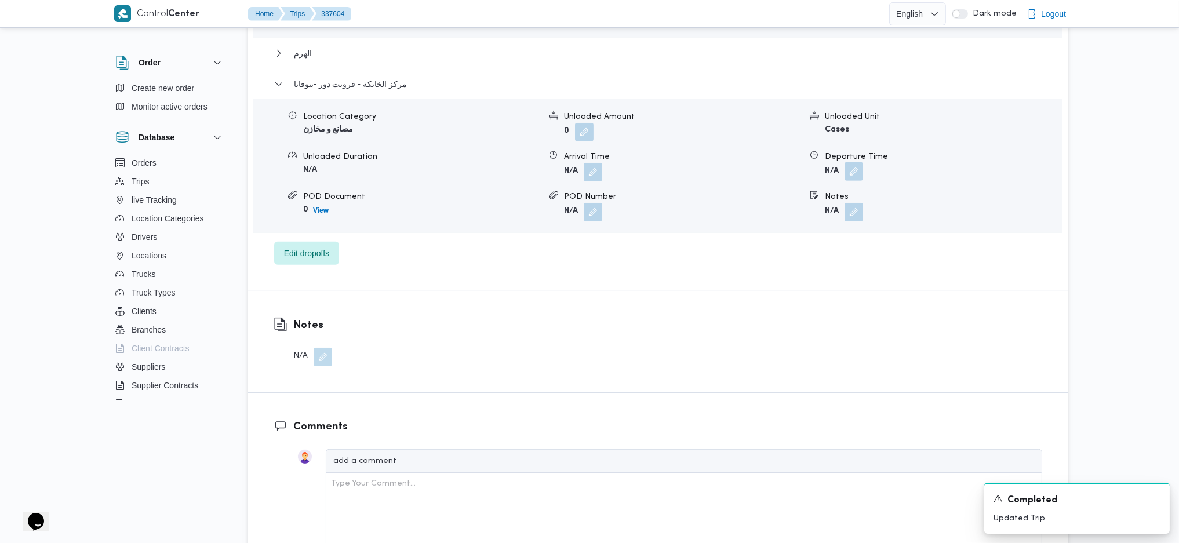
click at [854, 166] on button "button" at bounding box center [853, 171] width 19 height 19
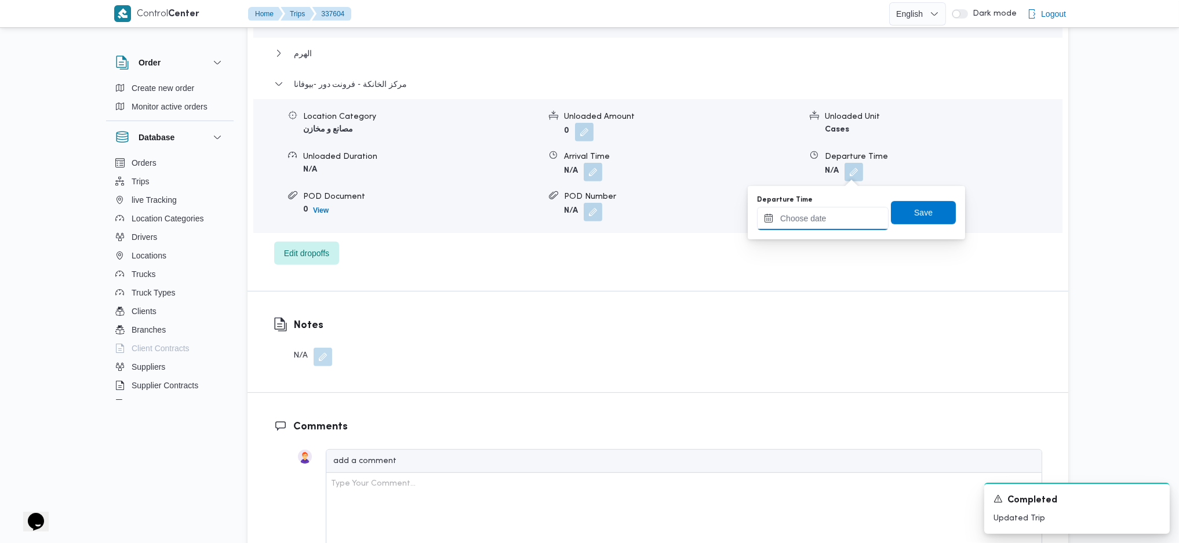
click at [833, 225] on input "Departure Time" at bounding box center [823, 218] width 132 height 23
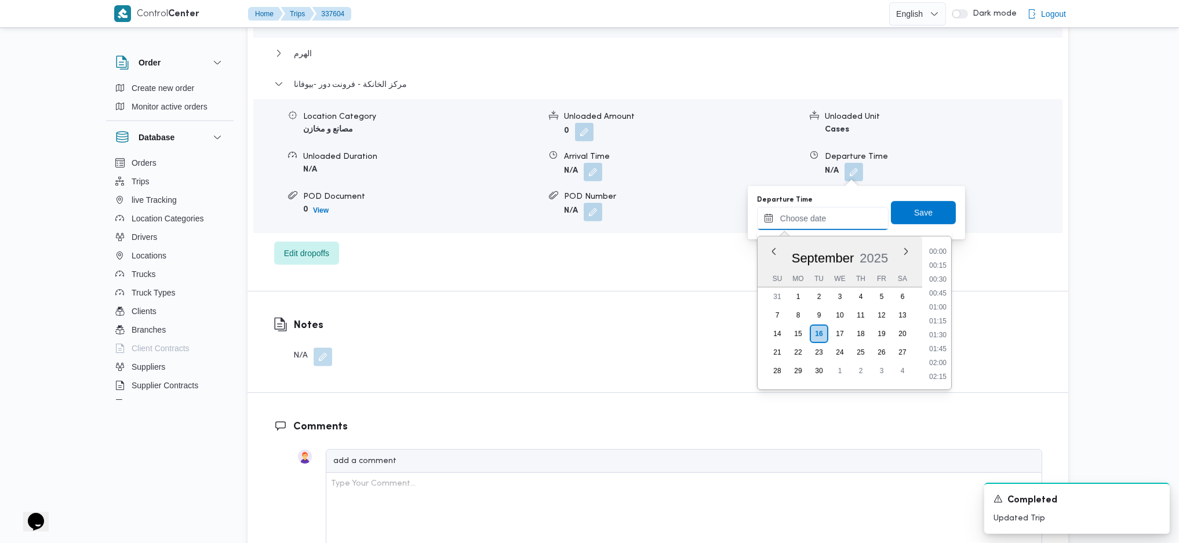
scroll to position [1003, 0]
click at [935, 252] on li "18:00" at bounding box center [937, 251] width 27 height 12
type input "16/09/2025 18:00"
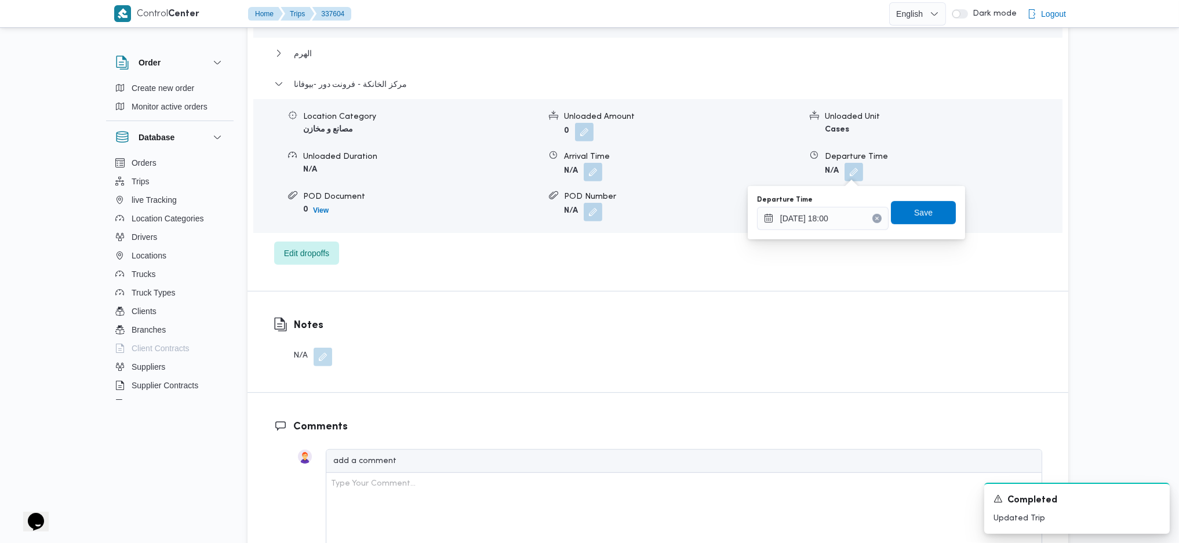
click at [925, 225] on div "Departure Time 16/09/2025 18:00 Save" at bounding box center [856, 212] width 201 height 37
click at [921, 214] on span "Save" at bounding box center [923, 212] width 19 height 14
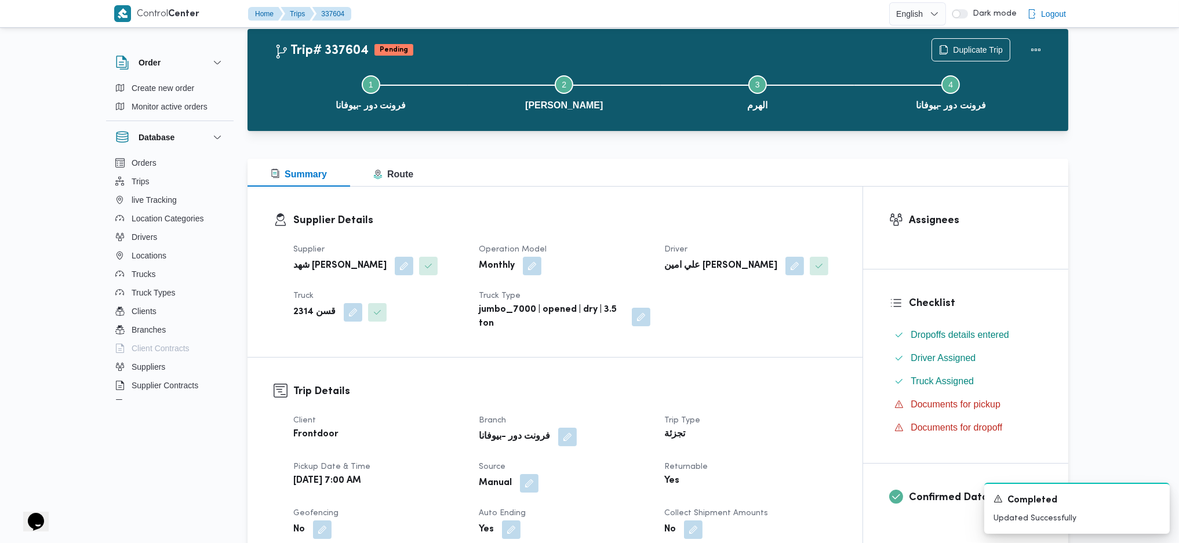
scroll to position [0, 0]
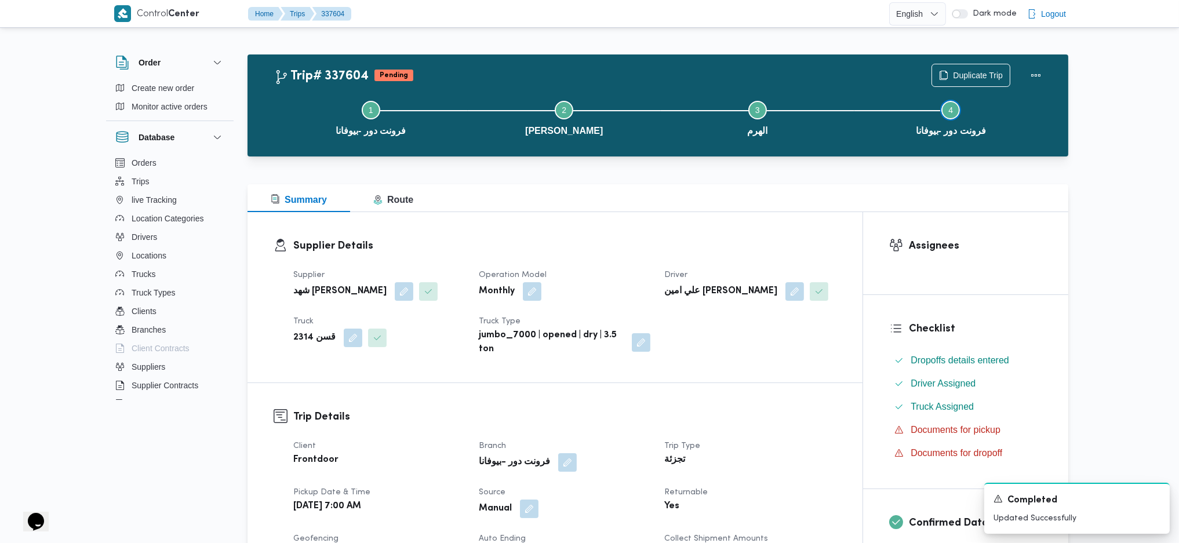
click at [970, 87] on button "Step 4 is incomplete 4 فرونت دور -بيوفانا" at bounding box center [951, 117] width 194 height 60
click at [970, 70] on button "Actions" at bounding box center [1035, 74] width 23 height 23
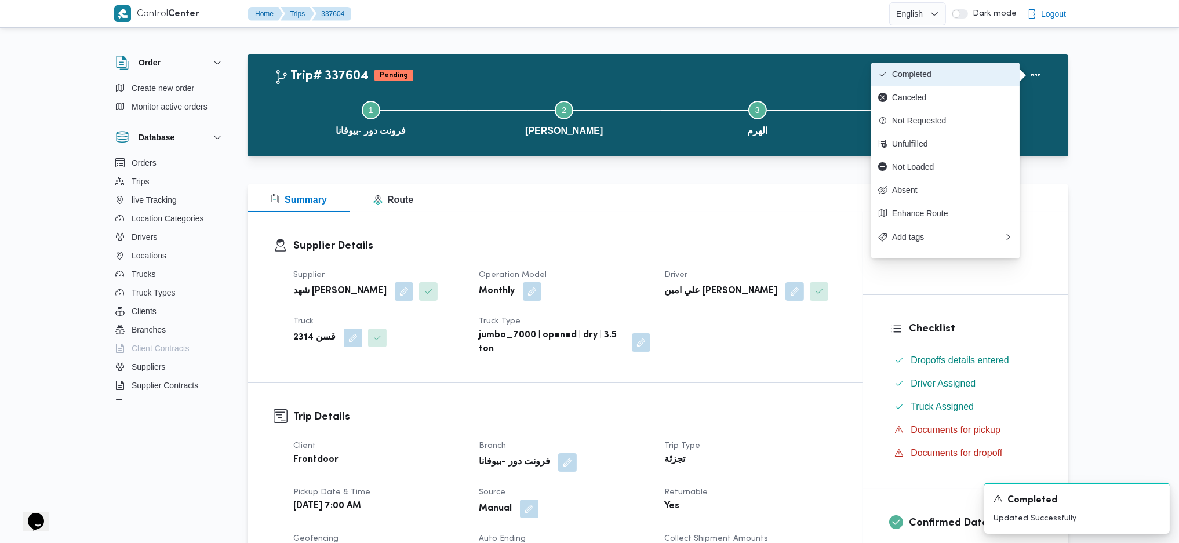
click at [956, 75] on span "Completed" at bounding box center [952, 74] width 121 height 9
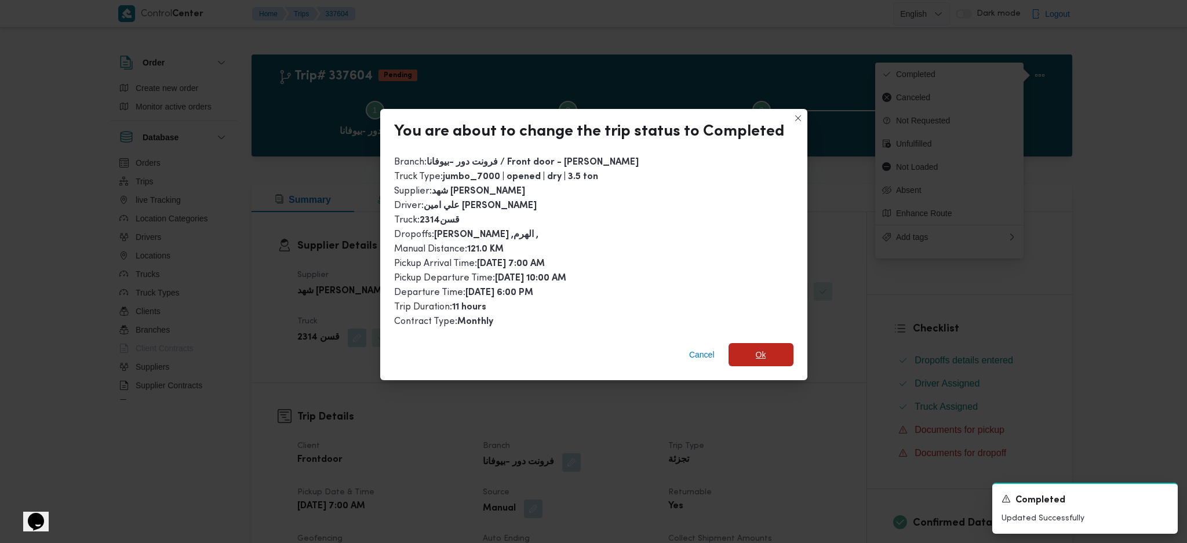
drag, startPoint x: 752, startPoint y: 348, endPoint x: 756, endPoint y: 427, distance: 78.3
click at [752, 349] on span "Ok" at bounding box center [760, 354] width 65 height 23
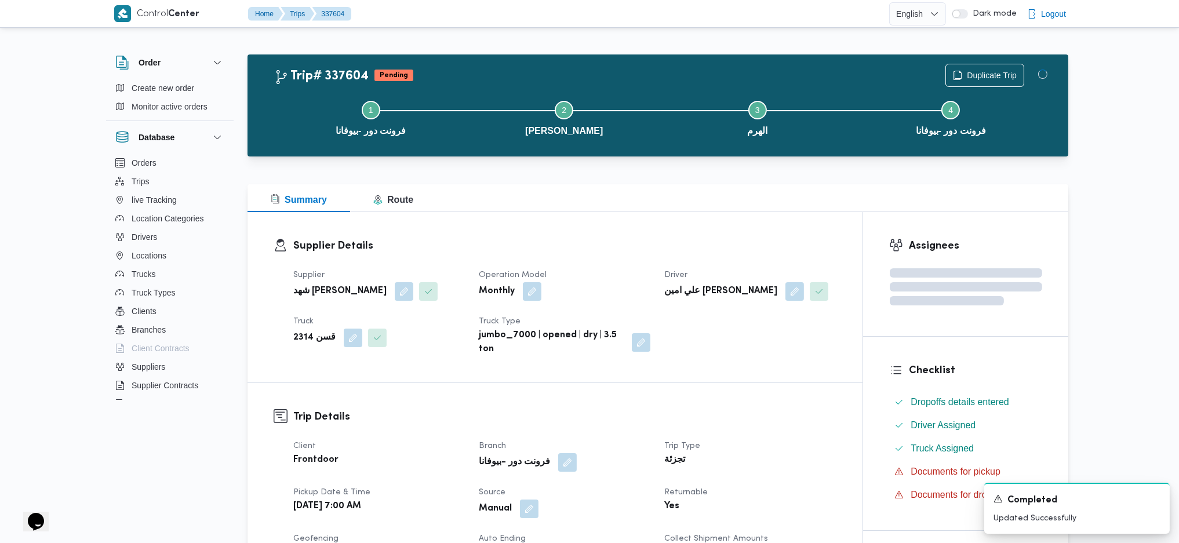
drag, startPoint x: 756, startPoint y: 443, endPoint x: 753, endPoint y: 437, distance: 7.0
click at [756, 361] on dt "Trip Type" at bounding box center [750, 446] width 172 height 14
click at [657, 199] on div "Summary Route" at bounding box center [657, 198] width 821 height 28
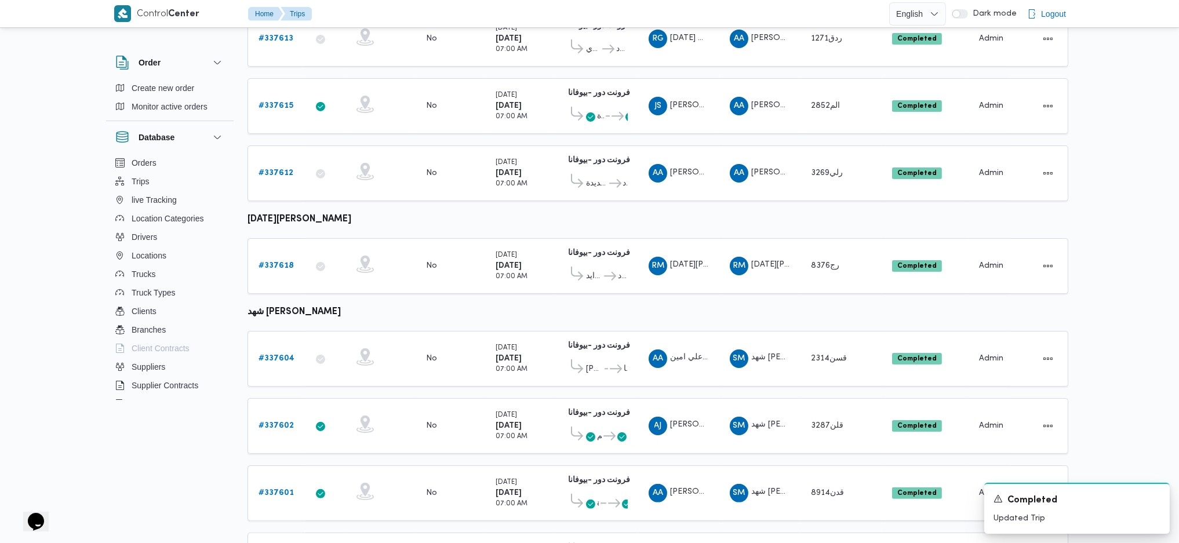
scroll to position [689, 0]
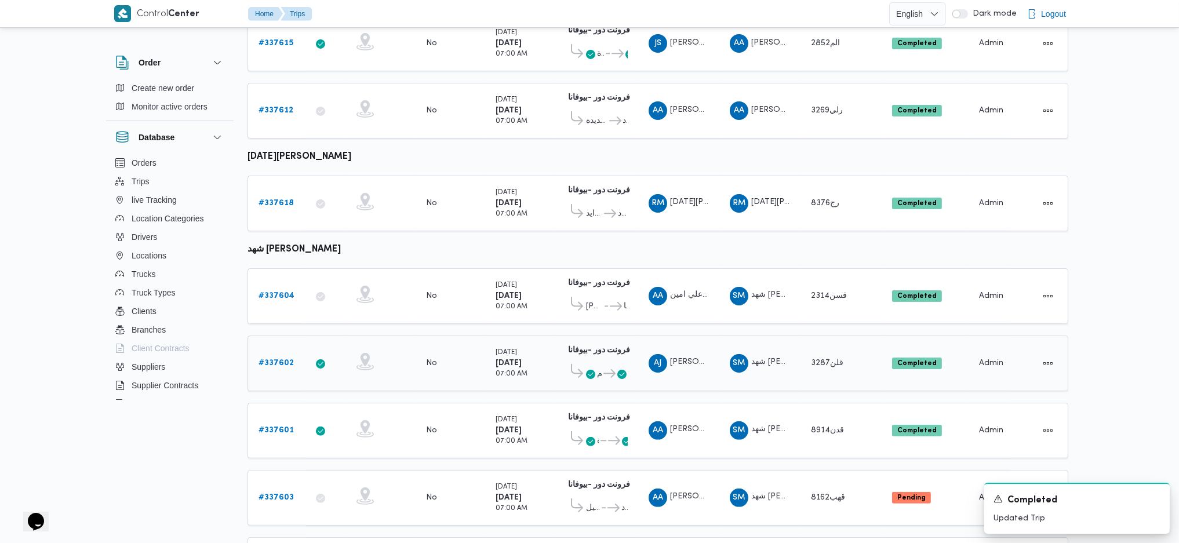
click at [278, 356] on link "# 337602" at bounding box center [275, 363] width 35 height 14
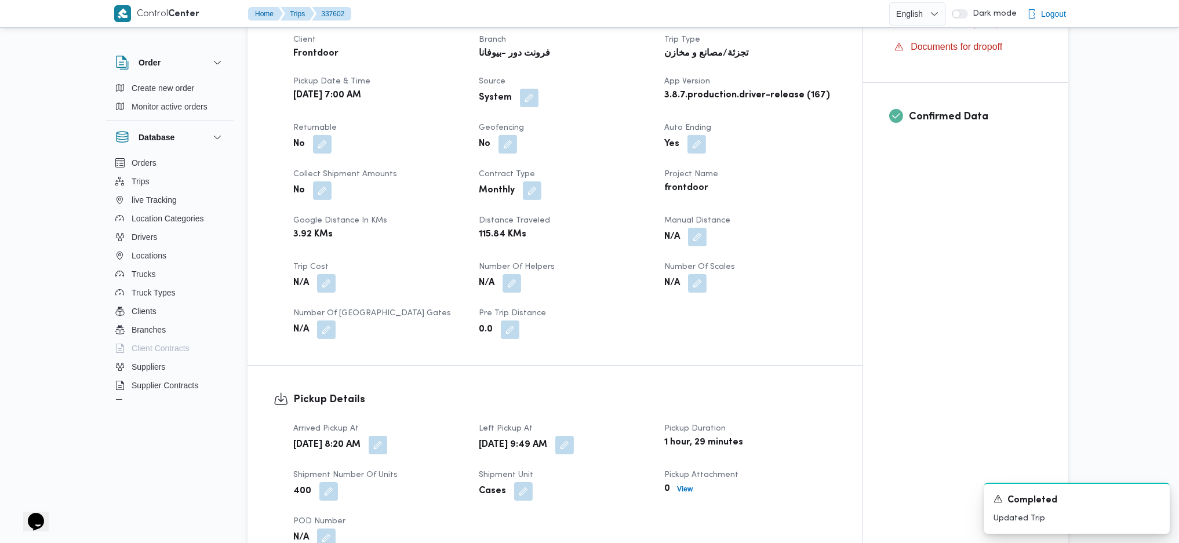
scroll to position [464, 0]
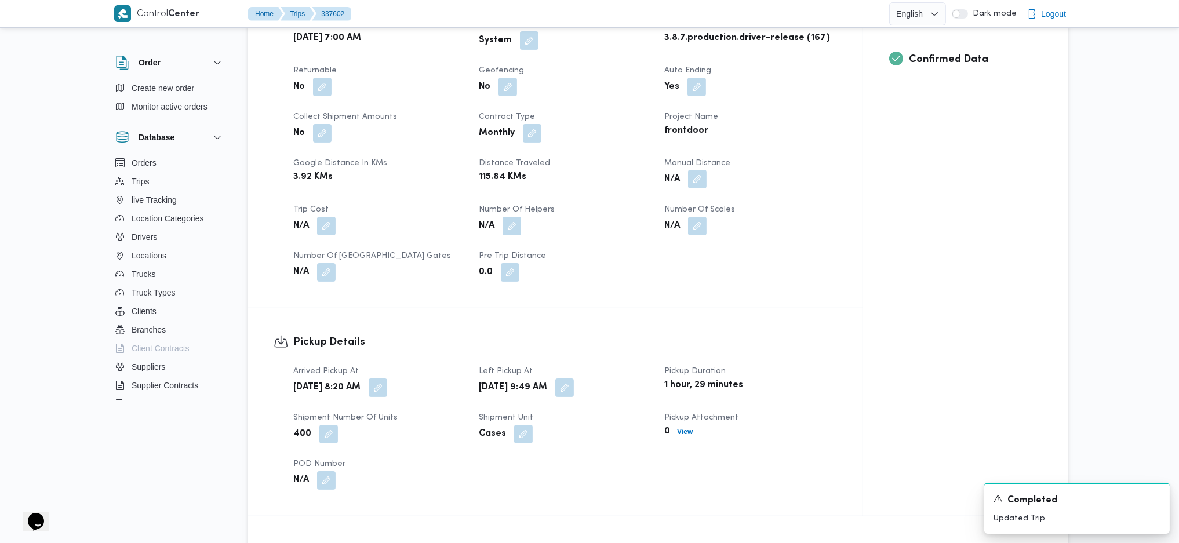
click at [695, 188] on button "button" at bounding box center [697, 179] width 19 height 19
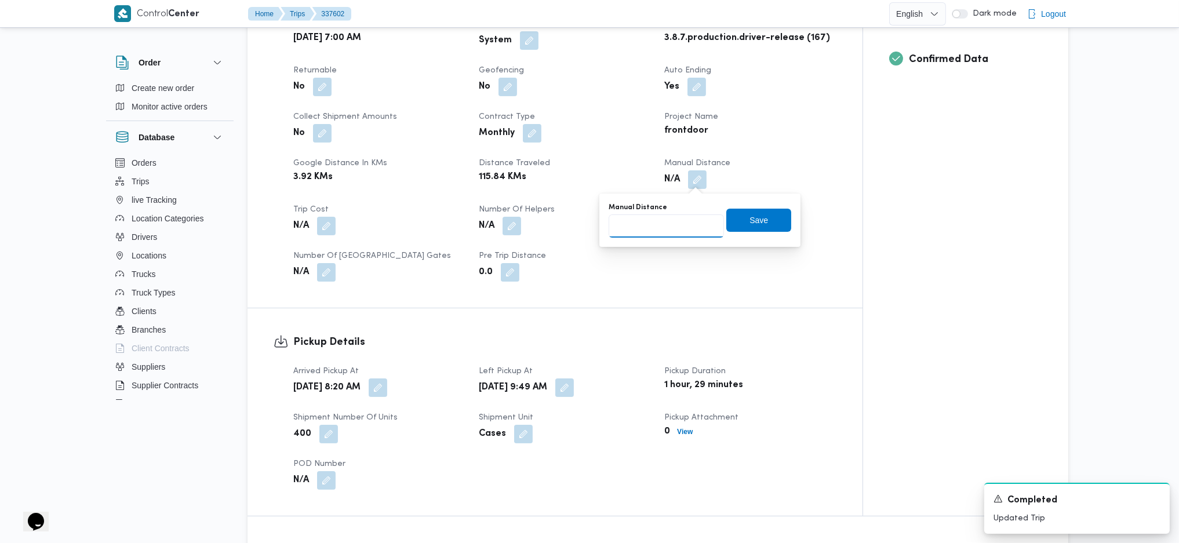
click at [651, 232] on input "Manual Distance" at bounding box center [665, 225] width 115 height 23
type input "127"
click button "Save" at bounding box center [758, 220] width 65 height 23
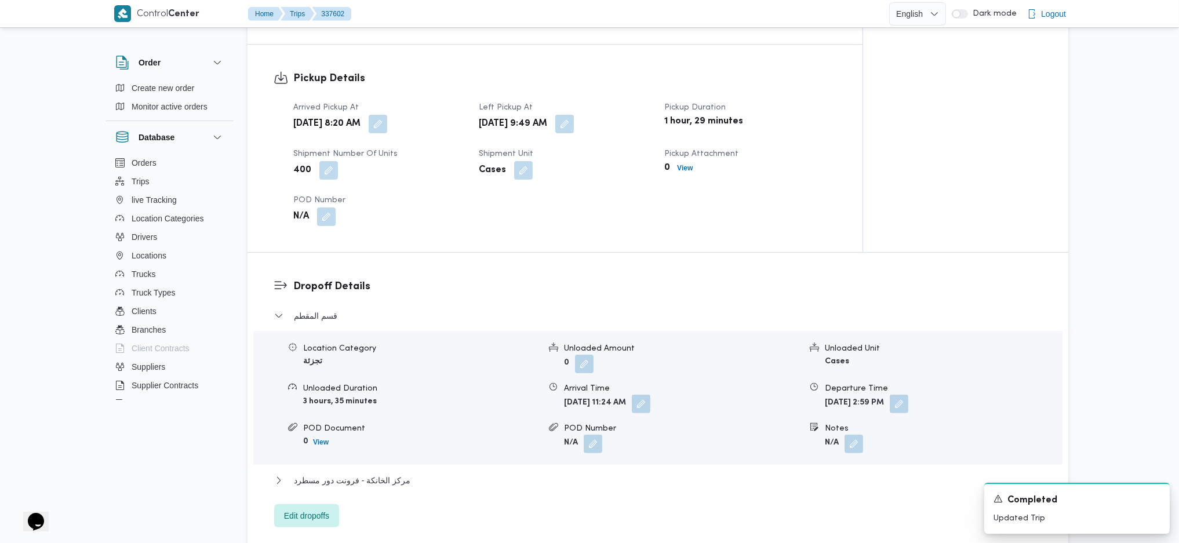
scroll to position [850, 0]
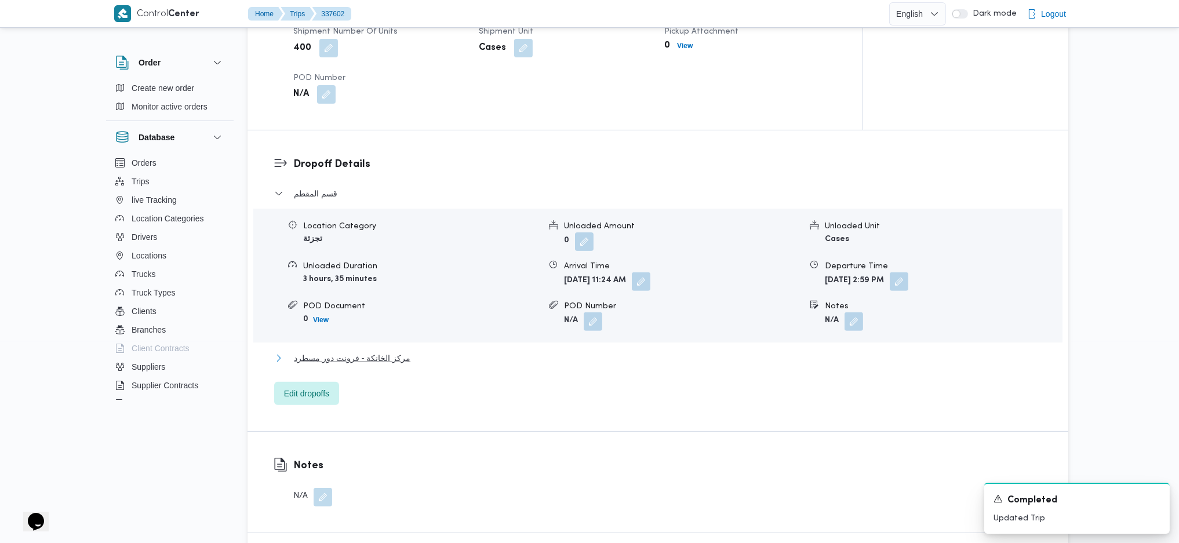
click at [393, 355] on span "مركز الخانكة - فرونت دور مسطرد" at bounding box center [352, 358] width 116 height 14
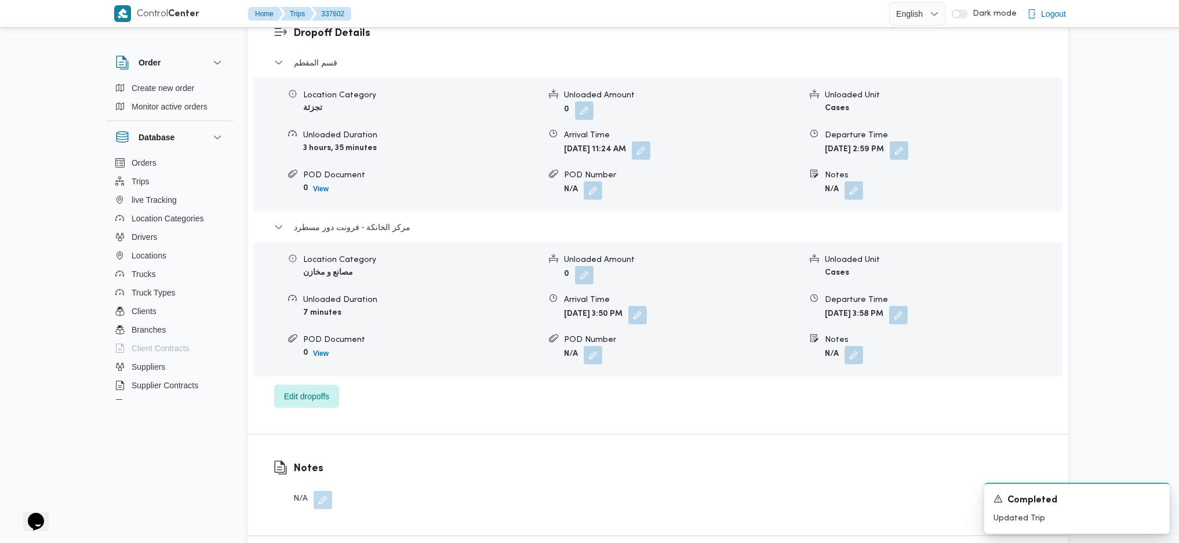
scroll to position [1159, 0]
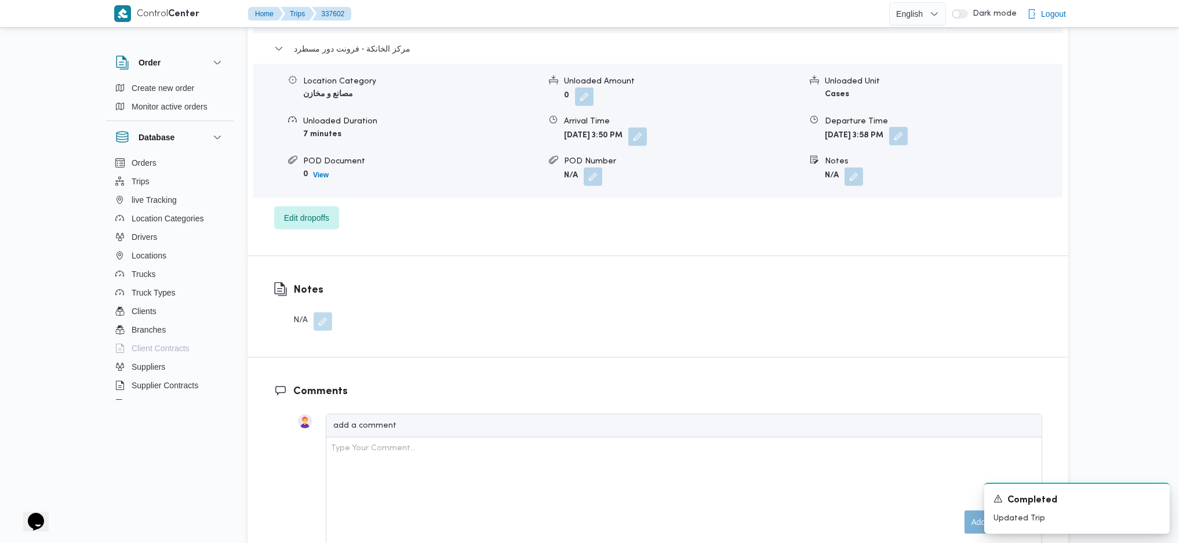
click at [908, 138] on button "button" at bounding box center [898, 136] width 19 height 19
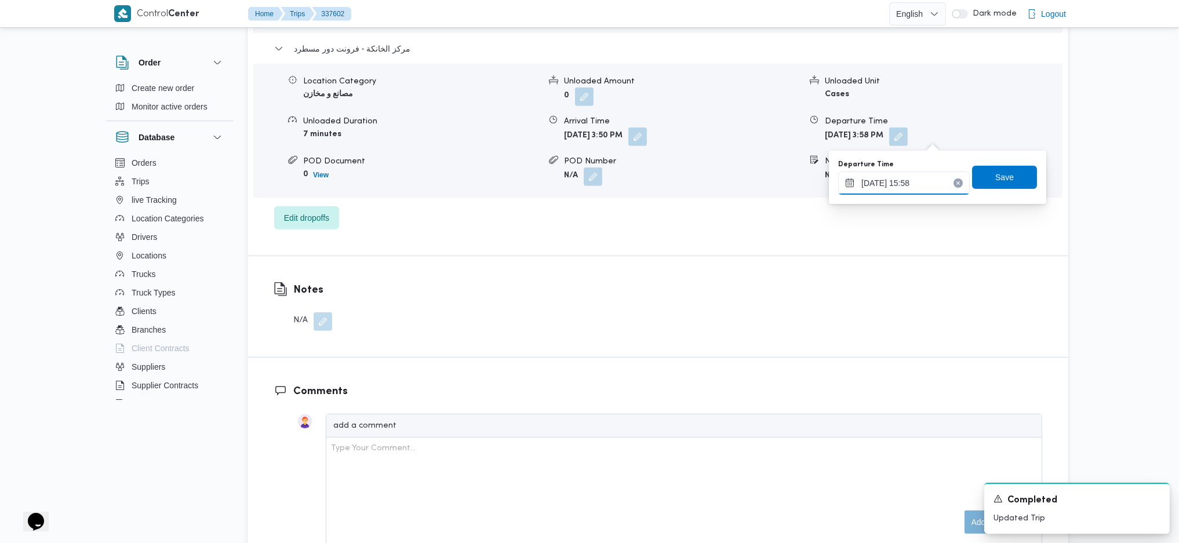
click at [912, 177] on input "16/09/2025 15:58" at bounding box center [904, 183] width 132 height 23
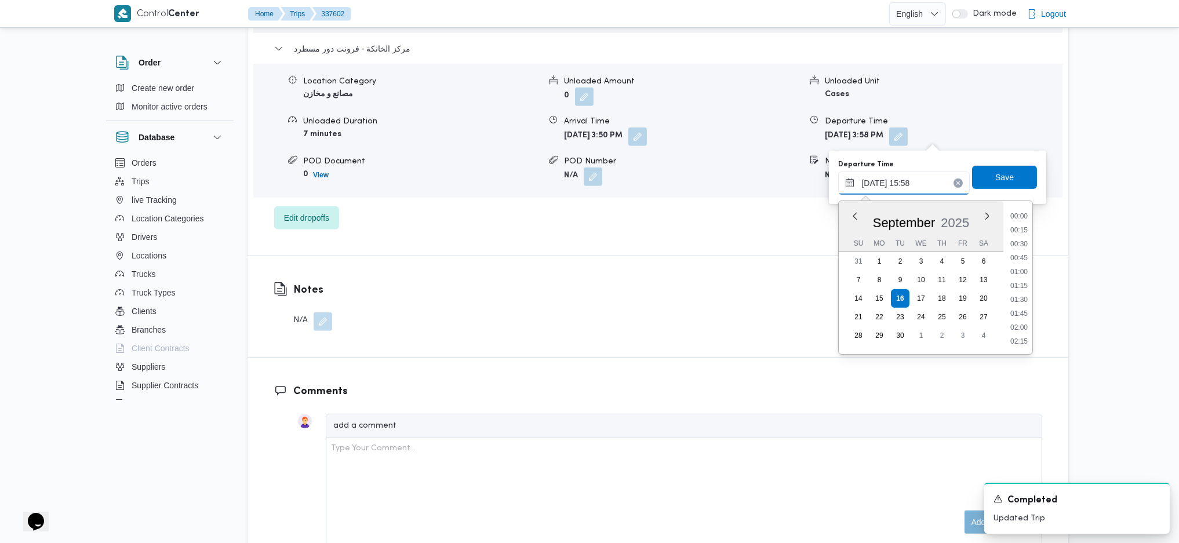
scroll to position [807, 0]
click at [970, 336] on li "16:45" at bounding box center [1018, 341] width 27 height 12
type input "16/09/2025 16:45"
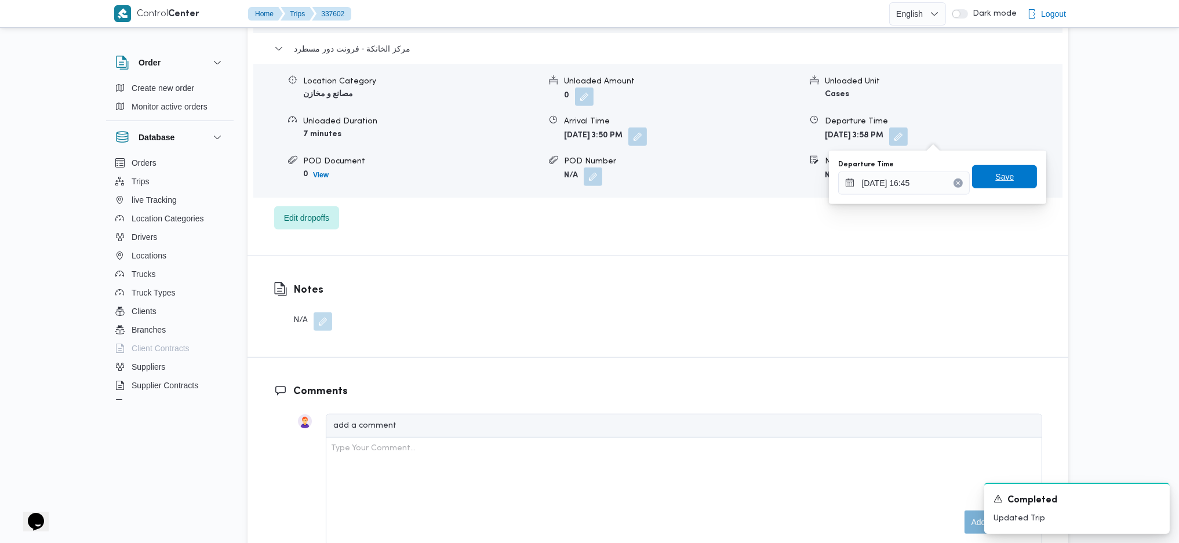
click at [970, 181] on span "Save" at bounding box center [1004, 177] width 19 height 14
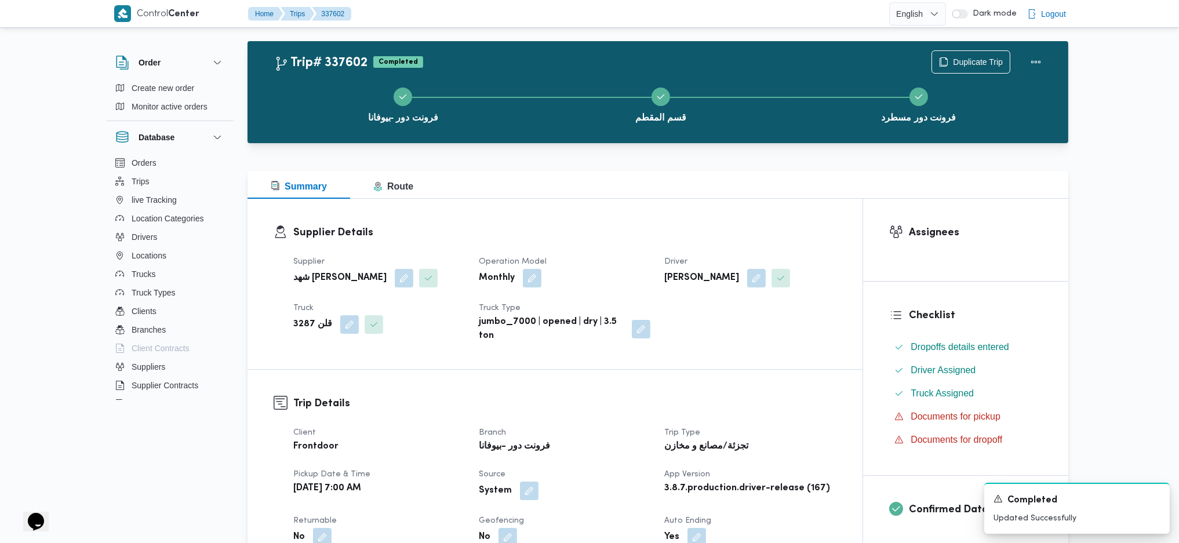
scroll to position [0, 0]
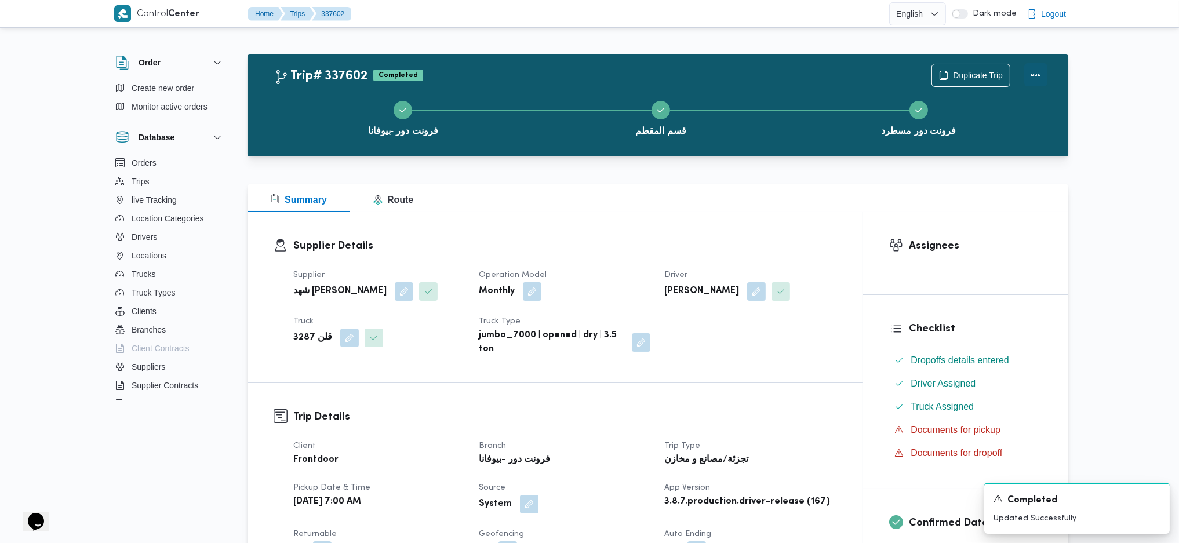
click at [970, 75] on button "Actions" at bounding box center [1035, 74] width 23 height 23
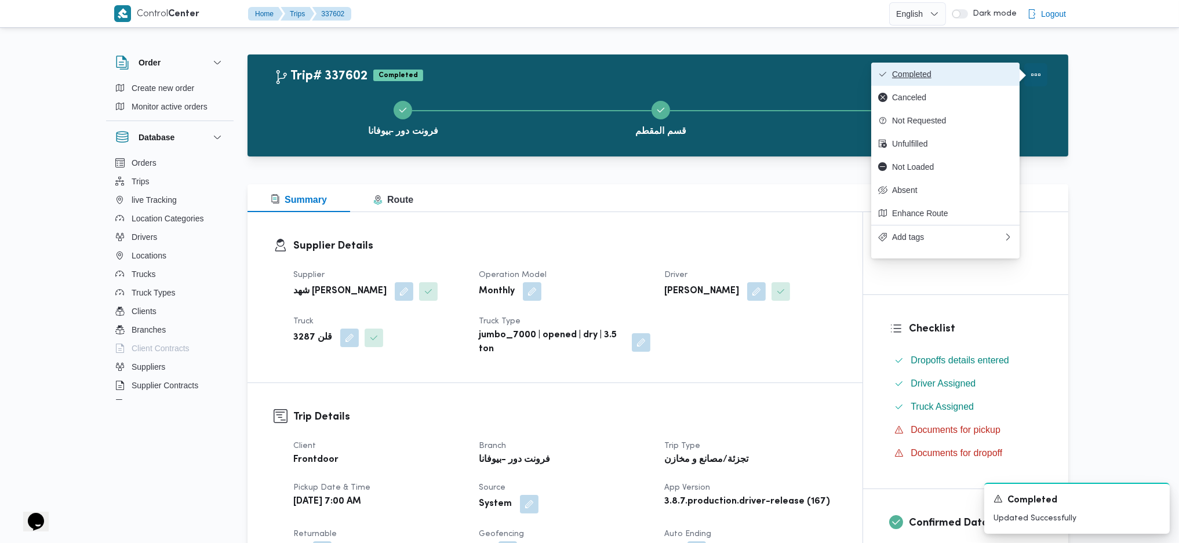
click at [966, 67] on button "Completed" at bounding box center [945, 74] width 148 height 23
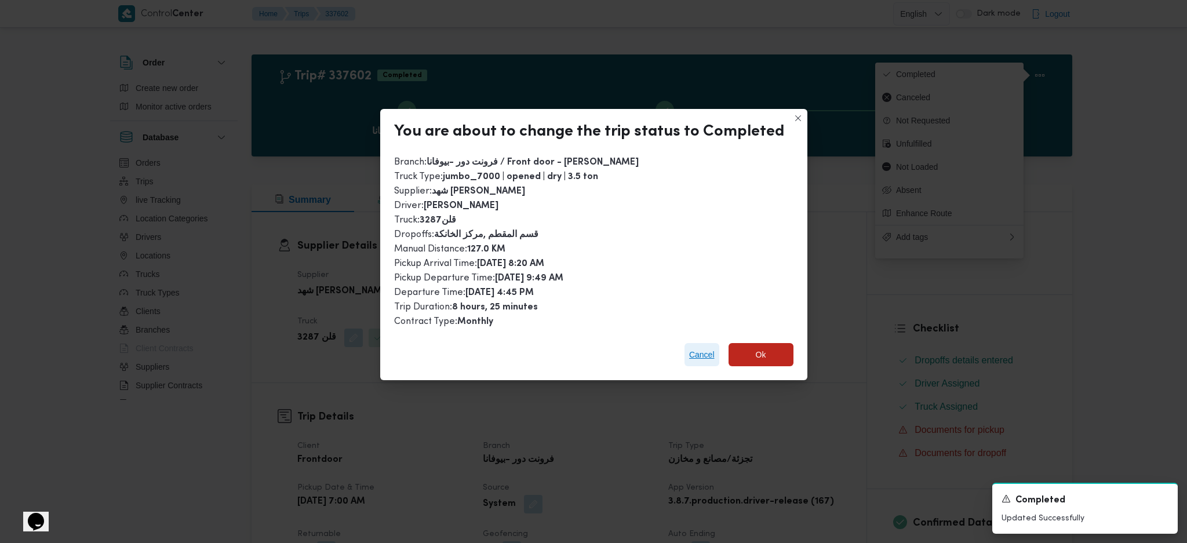
click at [699, 357] on span "Cancel" at bounding box center [701, 355] width 25 height 14
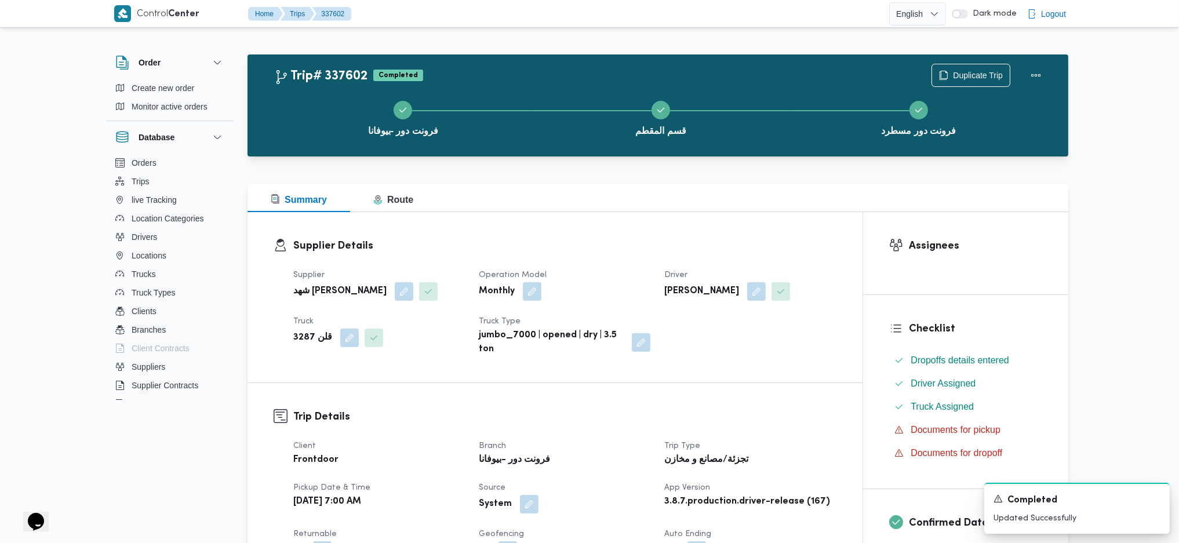
click at [752, 361] on div "Supplier Details Supplier شهد مصطفي احمد عبدة عباس حمودة Operation Model Monthl…" at bounding box center [554, 297] width 615 height 170
click at [734, 202] on div "Summary Route" at bounding box center [657, 198] width 821 height 28
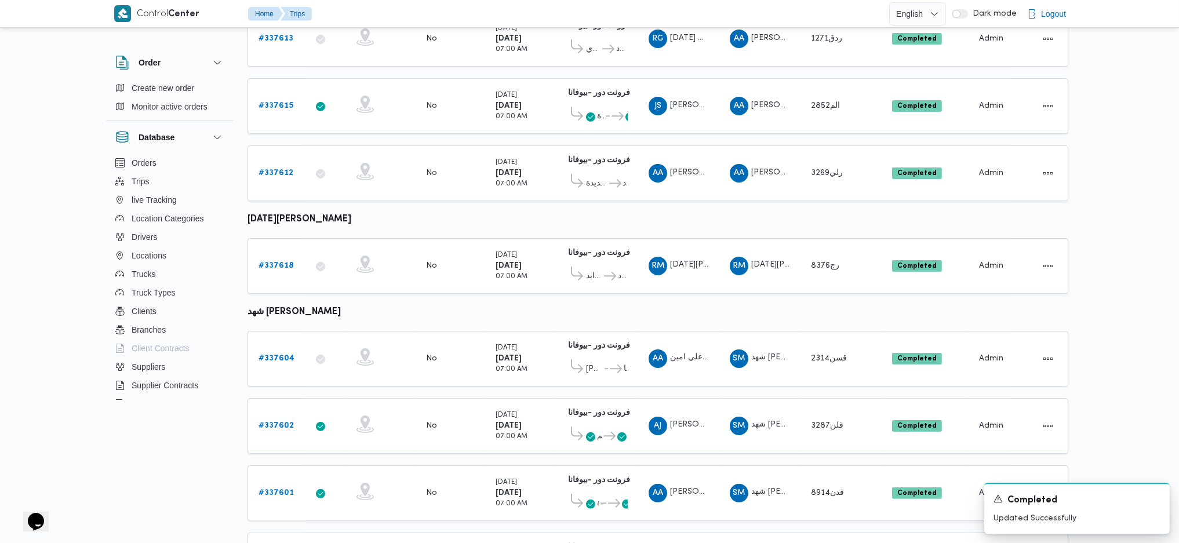
scroll to position [689, 0]
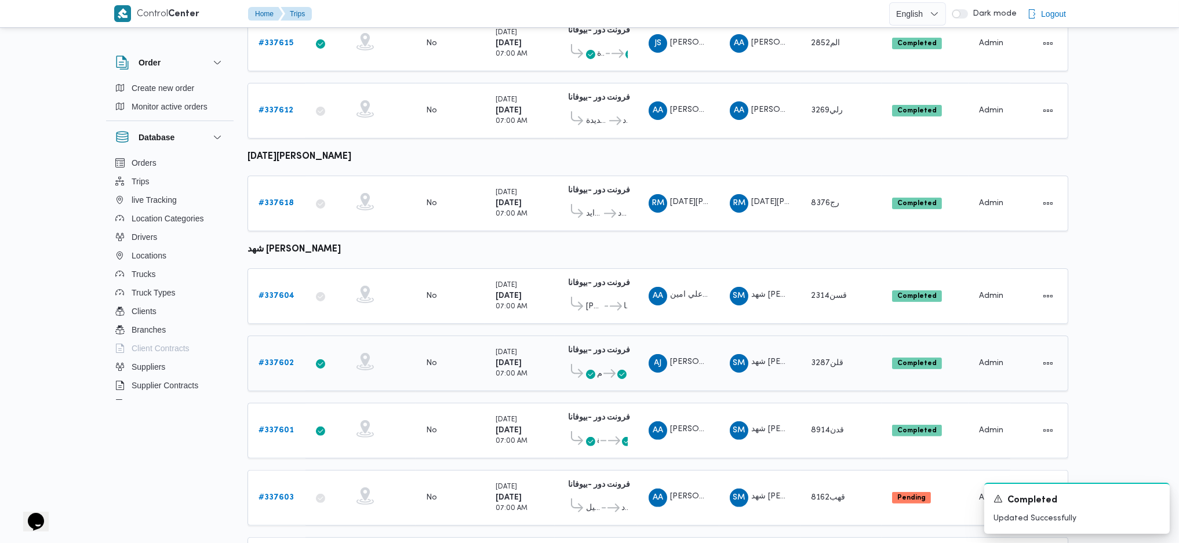
click at [592, 361] on icon at bounding box center [590, 374] width 9 height 9
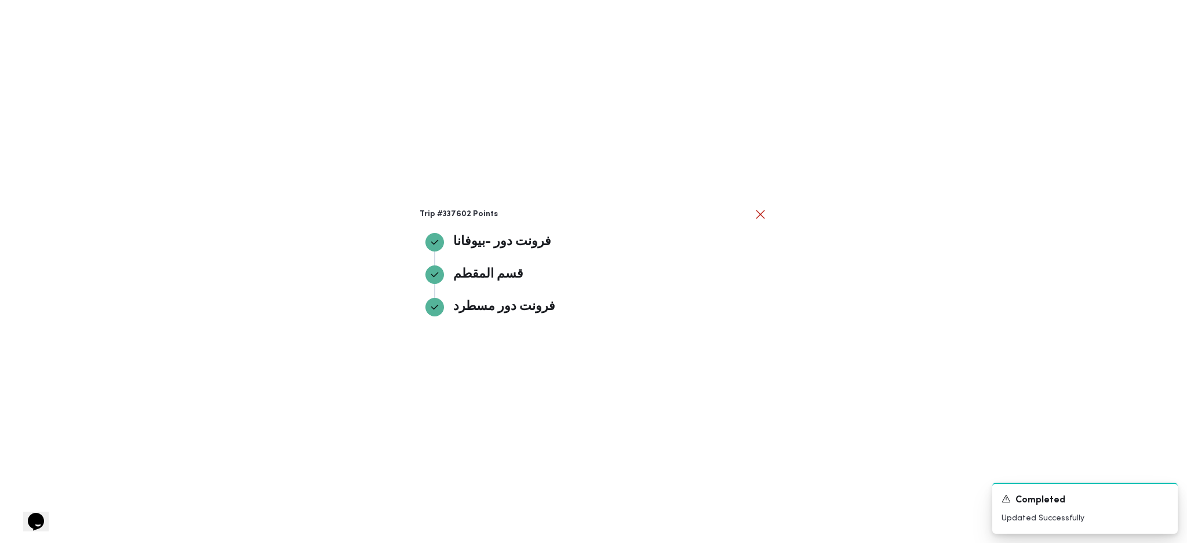
click at [819, 361] on div "Trip #337602 Points فرونت دور -بيوفانا فرونت دور -بيوفانا قسم المقطم قسم المقطم…" at bounding box center [593, 271] width 1187 height 543
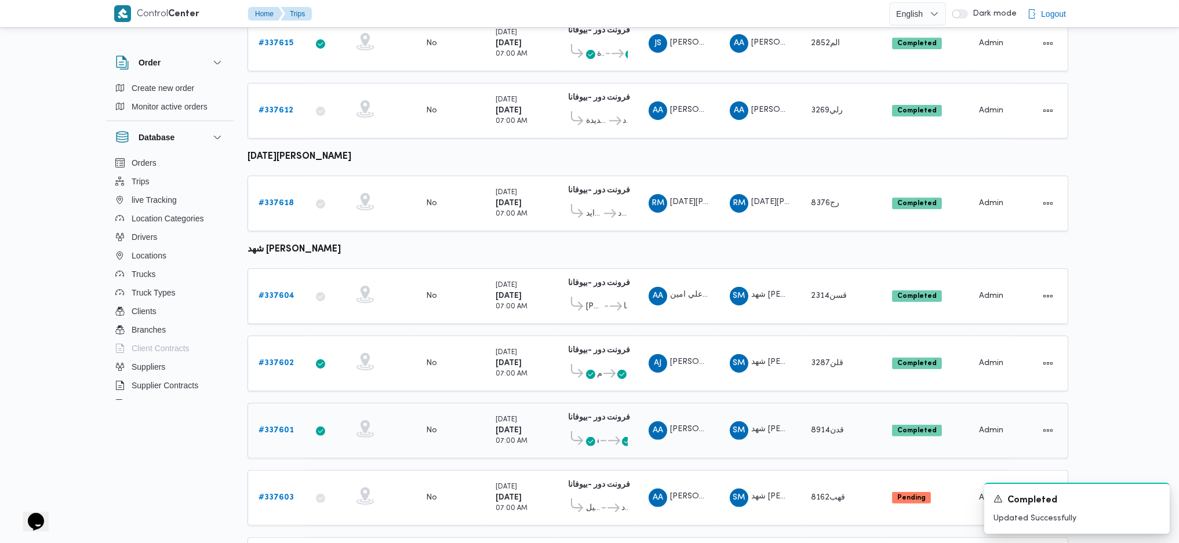
click at [267, 361] on b "# 337601" at bounding box center [275, 431] width 35 height 8
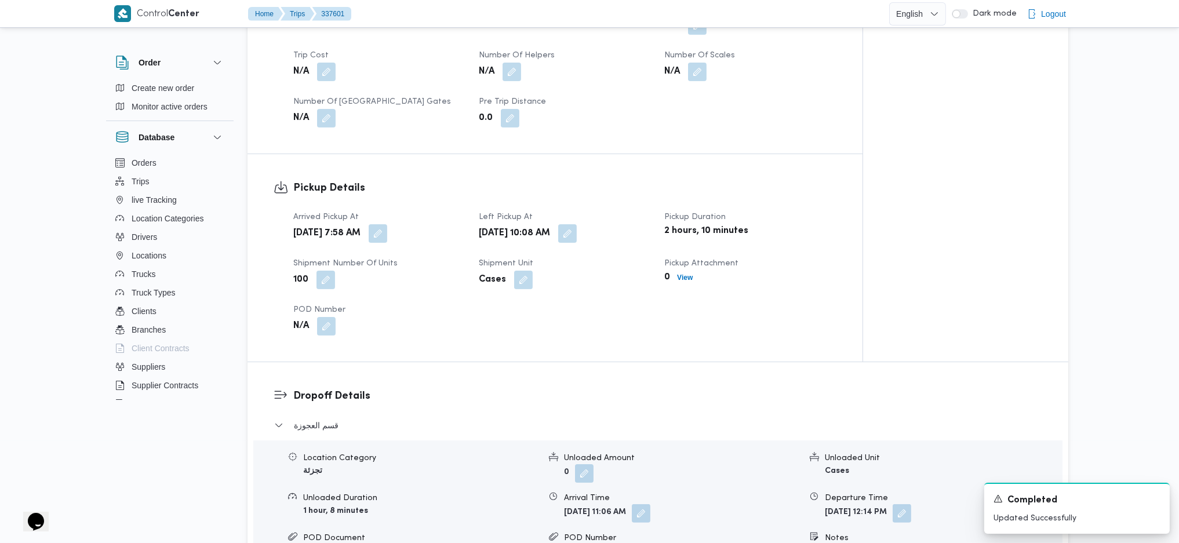
scroll to position [927, 0]
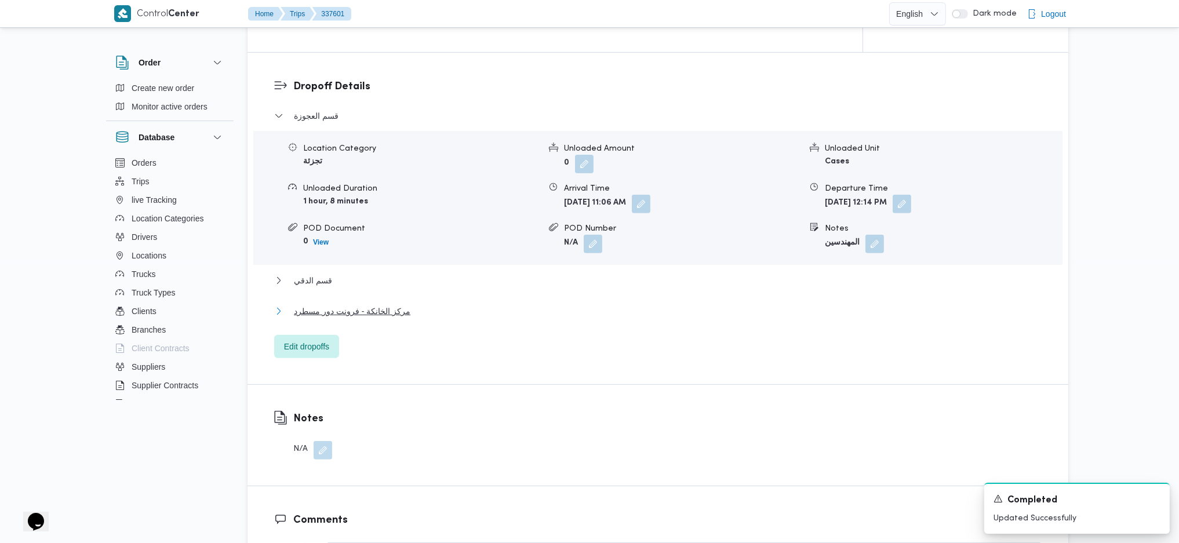
click at [388, 308] on span "مركز الخانكة - فرونت دور مسطرد" at bounding box center [352, 311] width 116 height 14
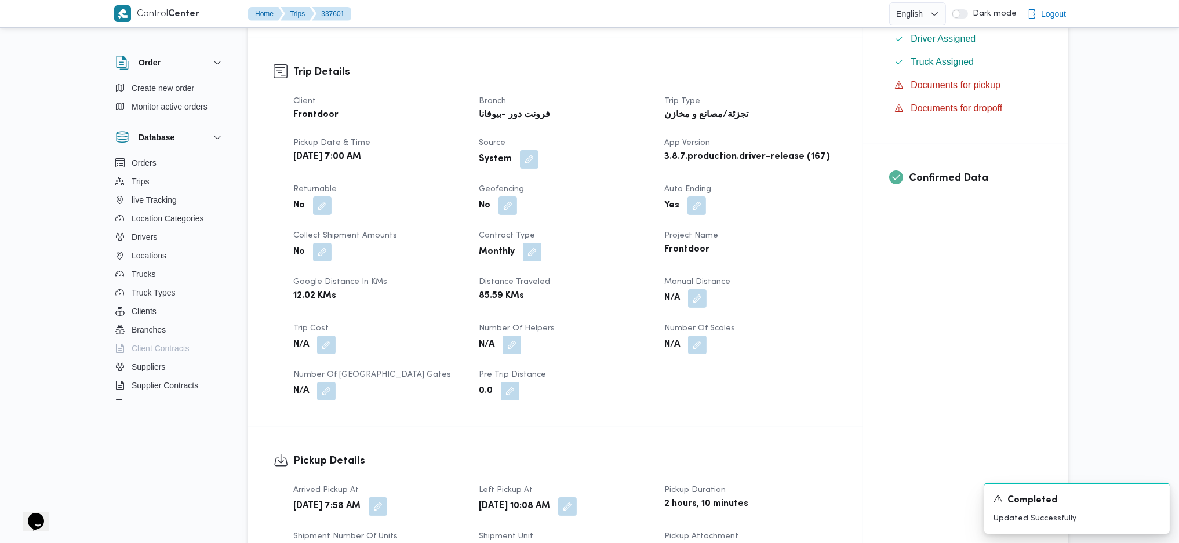
scroll to position [309, 0]
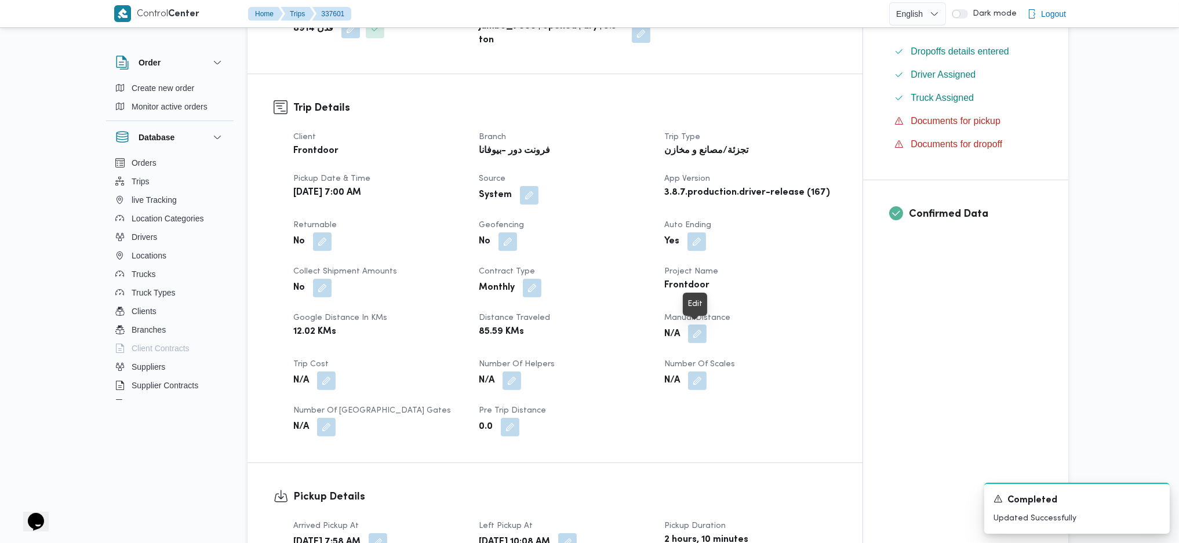
click at [698, 340] on button "button" at bounding box center [697, 334] width 19 height 19
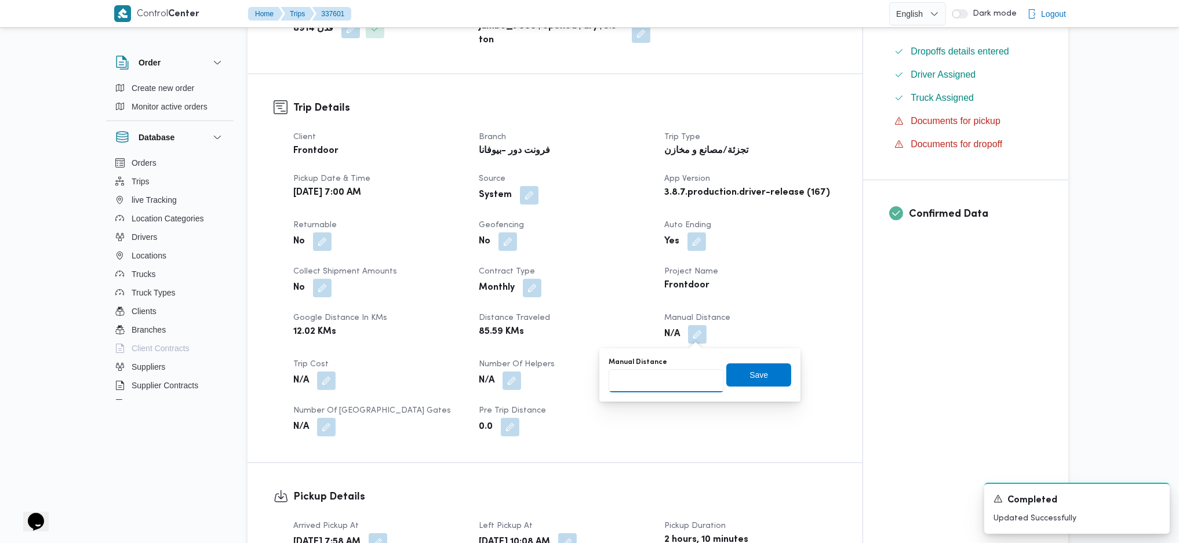
click at [653, 361] on input "Manual Distance" at bounding box center [665, 380] width 115 height 23
type input "99"
click button "Save" at bounding box center [758, 374] width 65 height 23
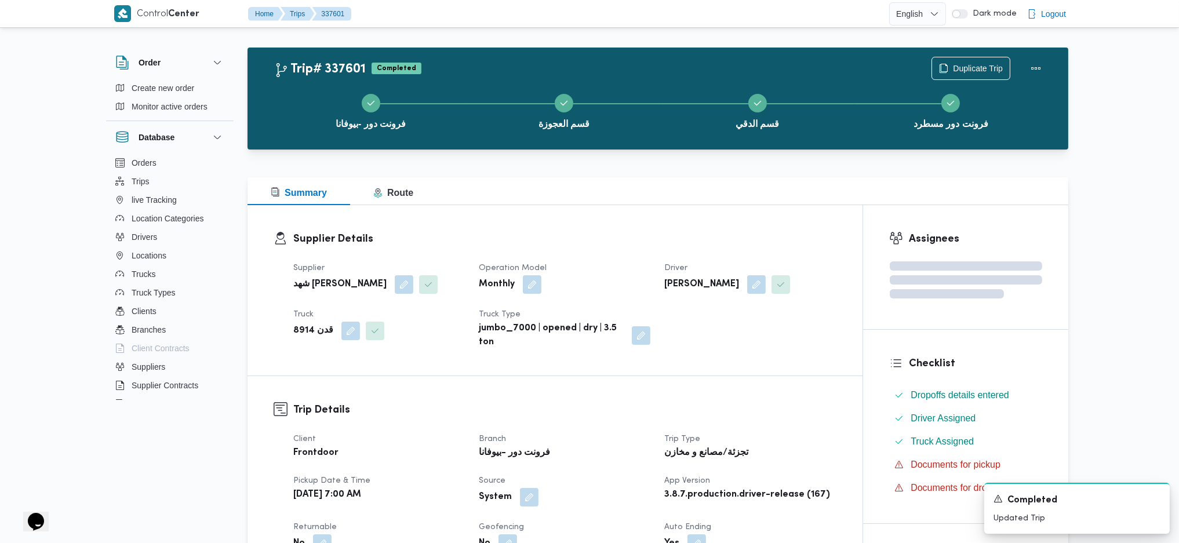
scroll to position [0, 0]
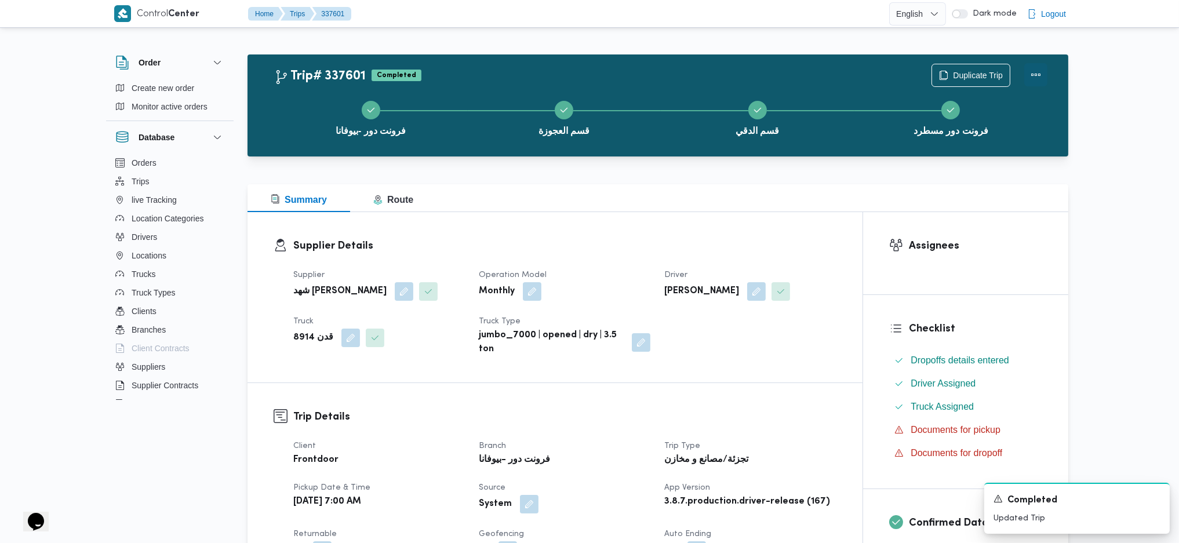
click at [970, 72] on button "Actions" at bounding box center [1035, 74] width 23 height 23
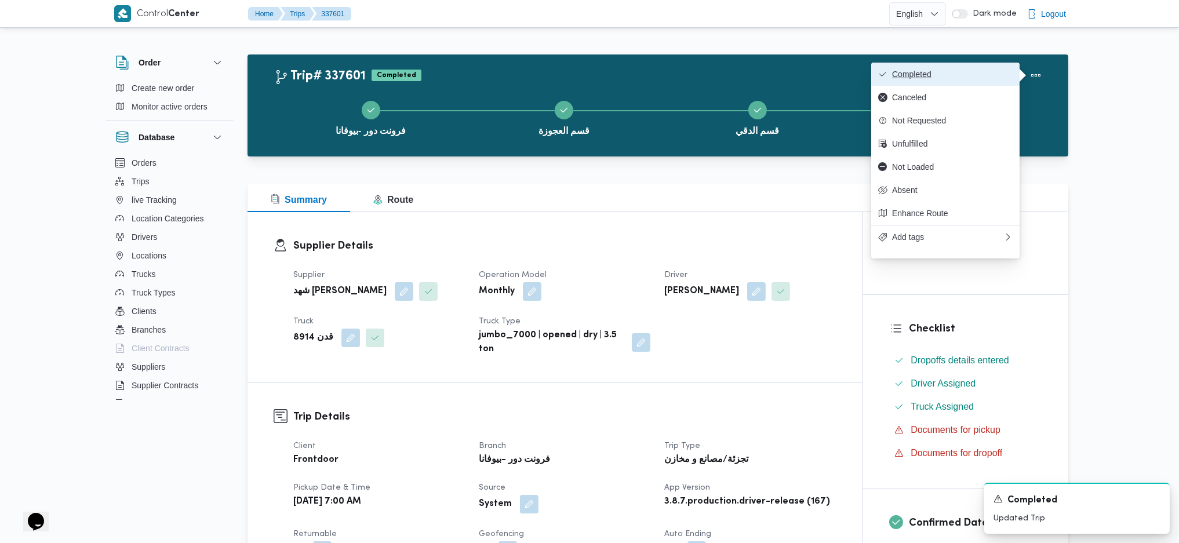
click at [970, 70] on span "Completed" at bounding box center [952, 74] width 121 height 9
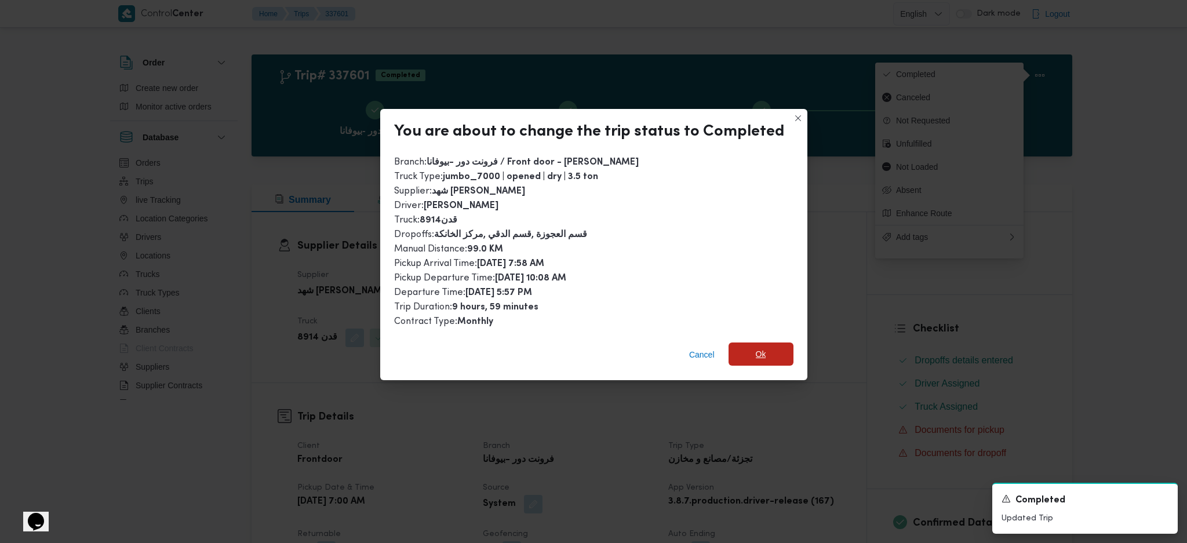
click at [758, 360] on span "Ok" at bounding box center [760, 353] width 65 height 23
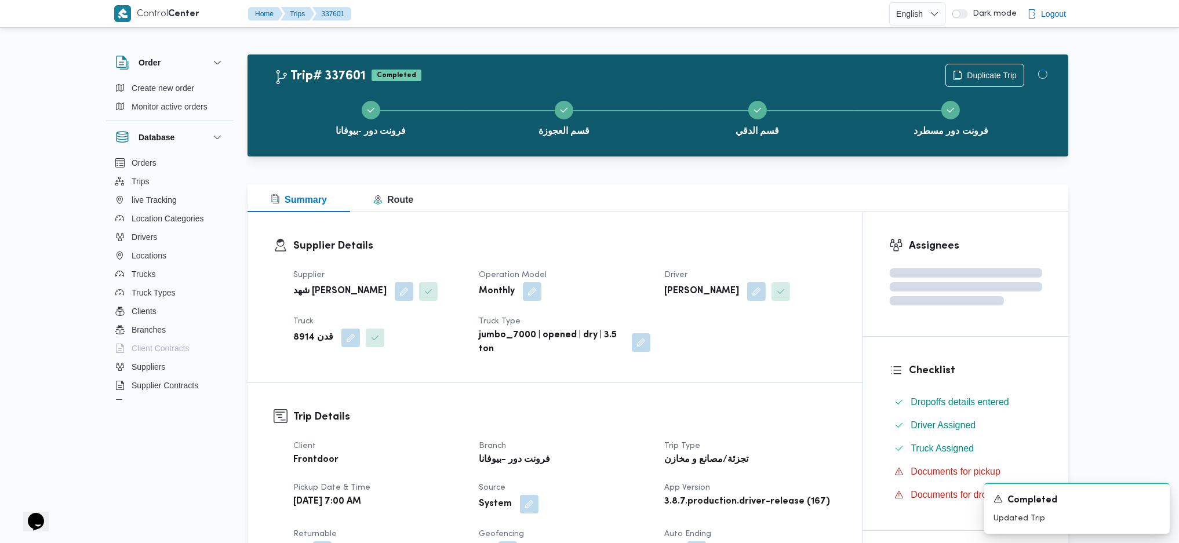
click at [697, 199] on div "Summary Route" at bounding box center [657, 198] width 821 height 28
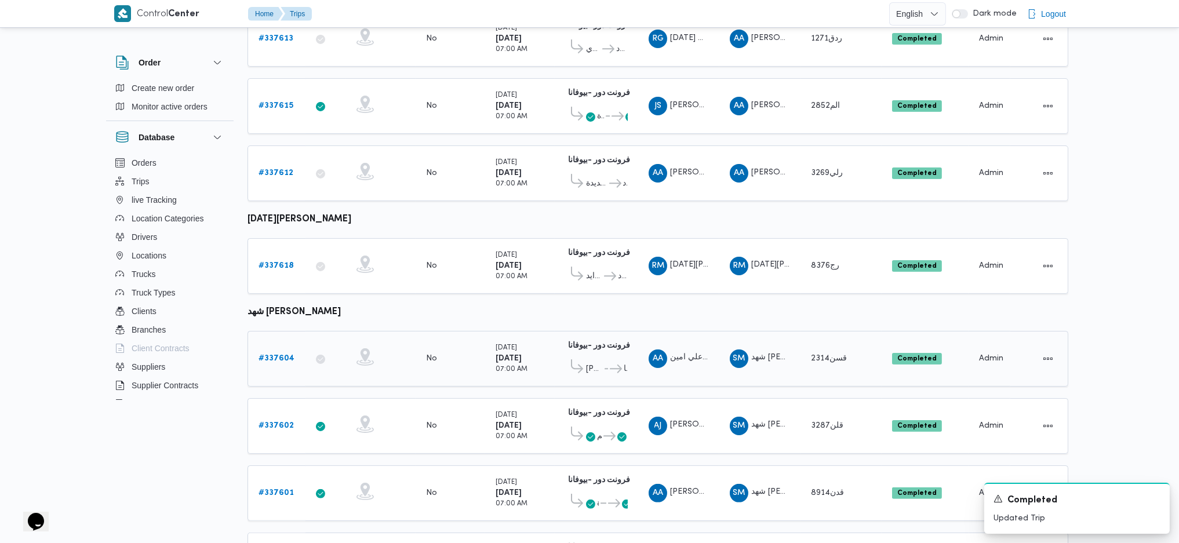
scroll to position [689, 0]
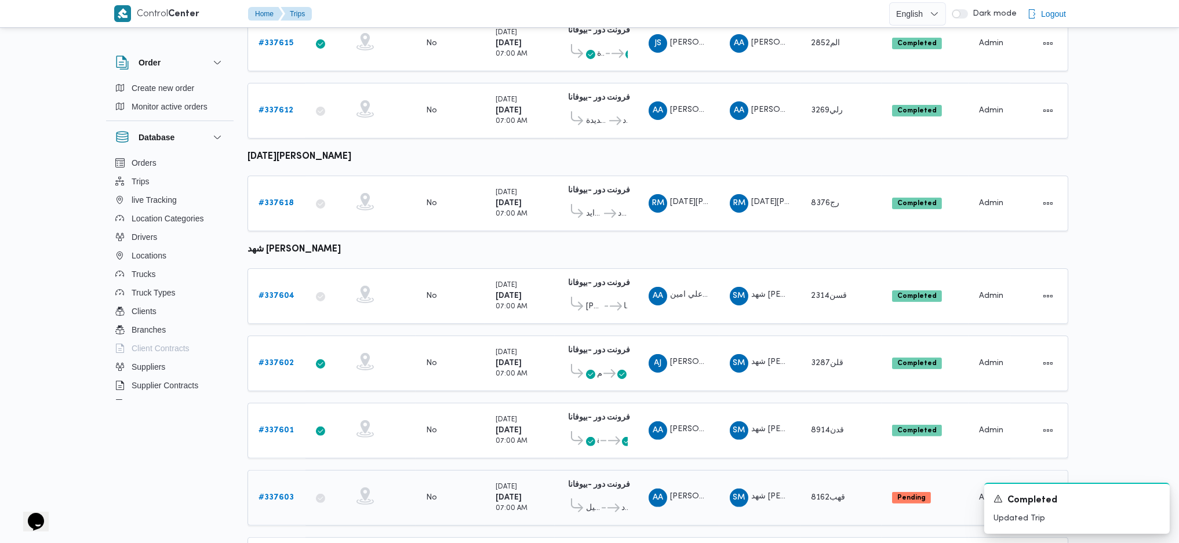
click at [287, 361] on b "# 337603" at bounding box center [275, 498] width 35 height 8
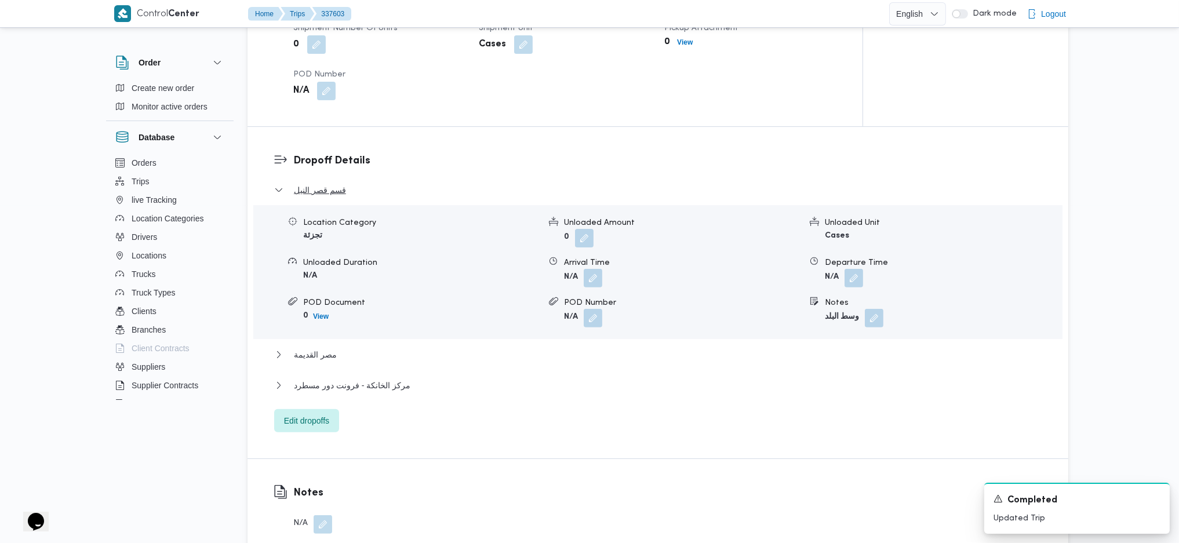
scroll to position [1004, 0]
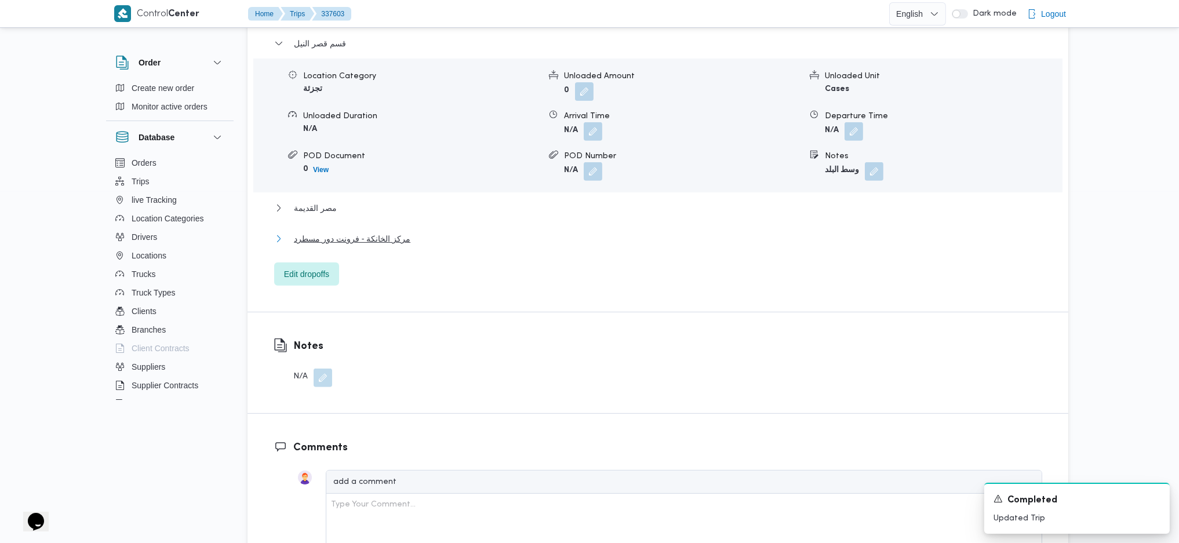
click at [377, 241] on span "مركز الخانكة - فرونت دور مسطرد" at bounding box center [352, 239] width 116 height 14
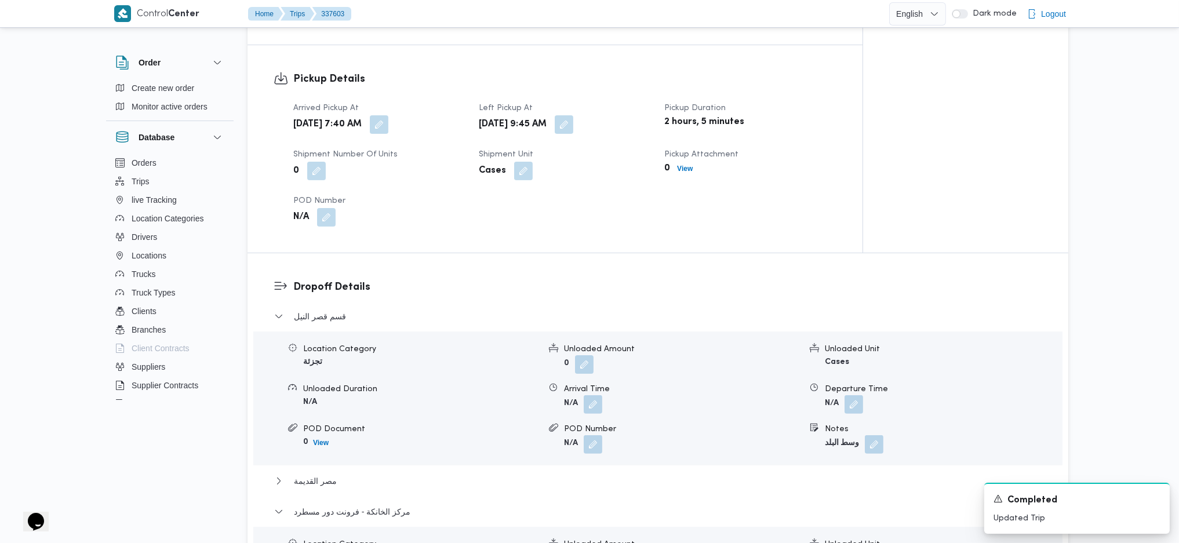
scroll to position [541, 0]
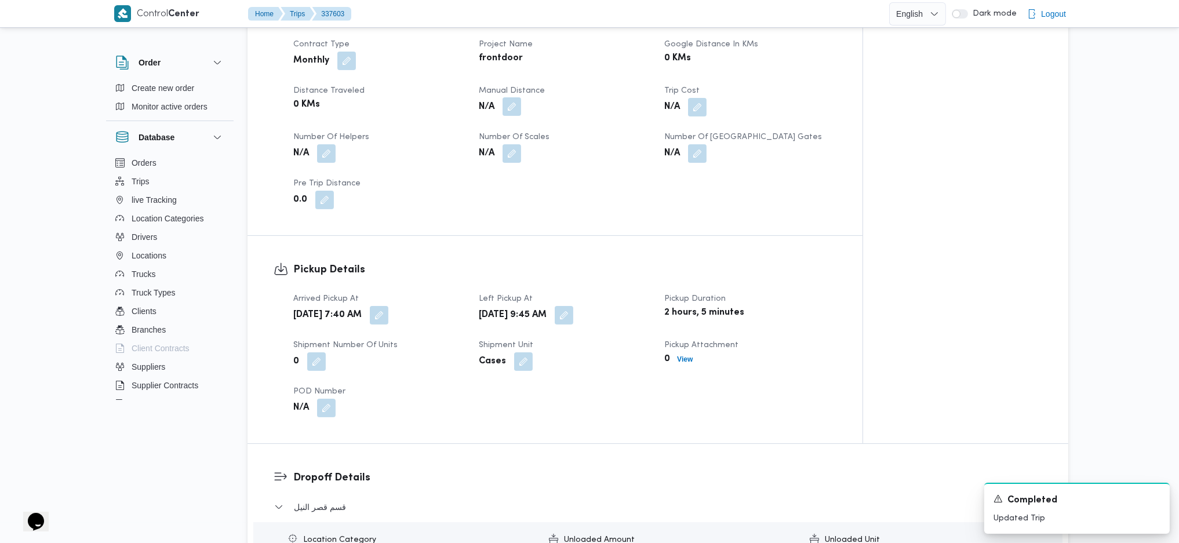
click at [519, 111] on button "button" at bounding box center [511, 106] width 19 height 19
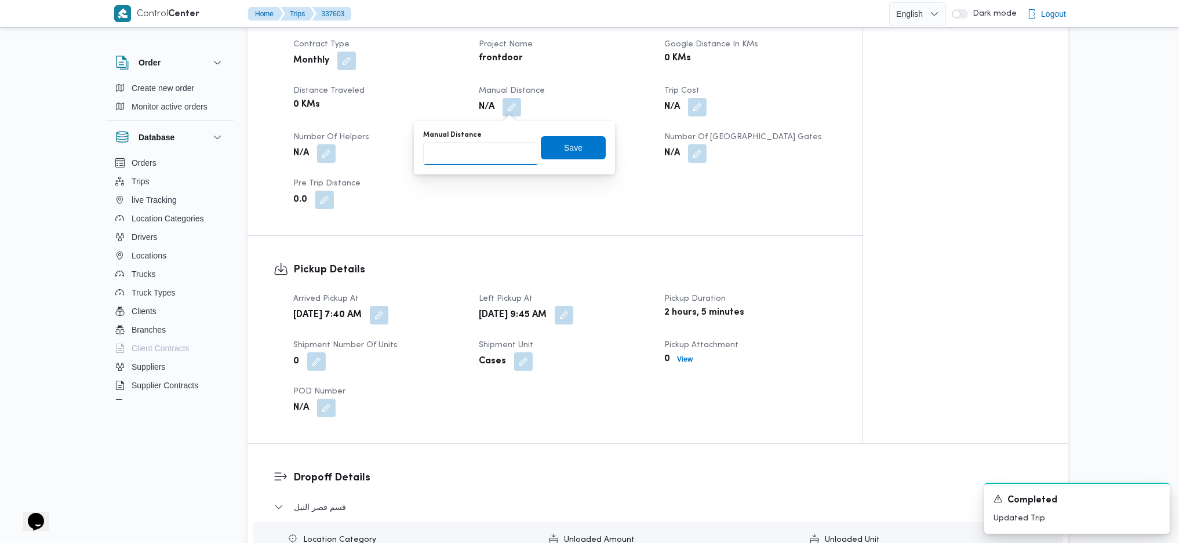
click at [473, 159] on input "Manual Distance" at bounding box center [480, 153] width 115 height 23
type input "89"
click button "Save" at bounding box center [573, 147] width 65 height 23
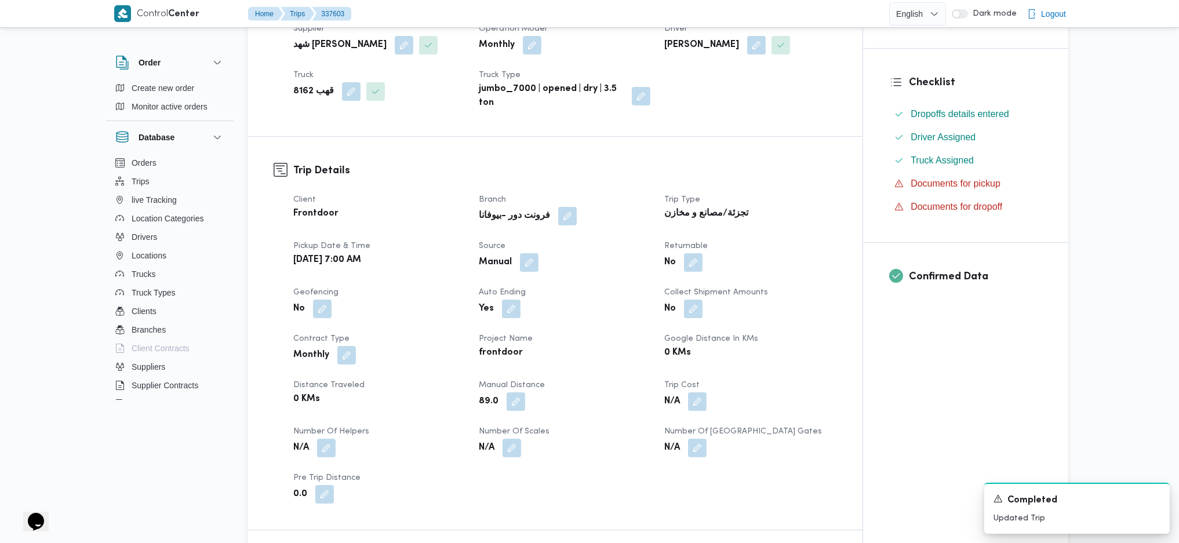
scroll to position [0, 0]
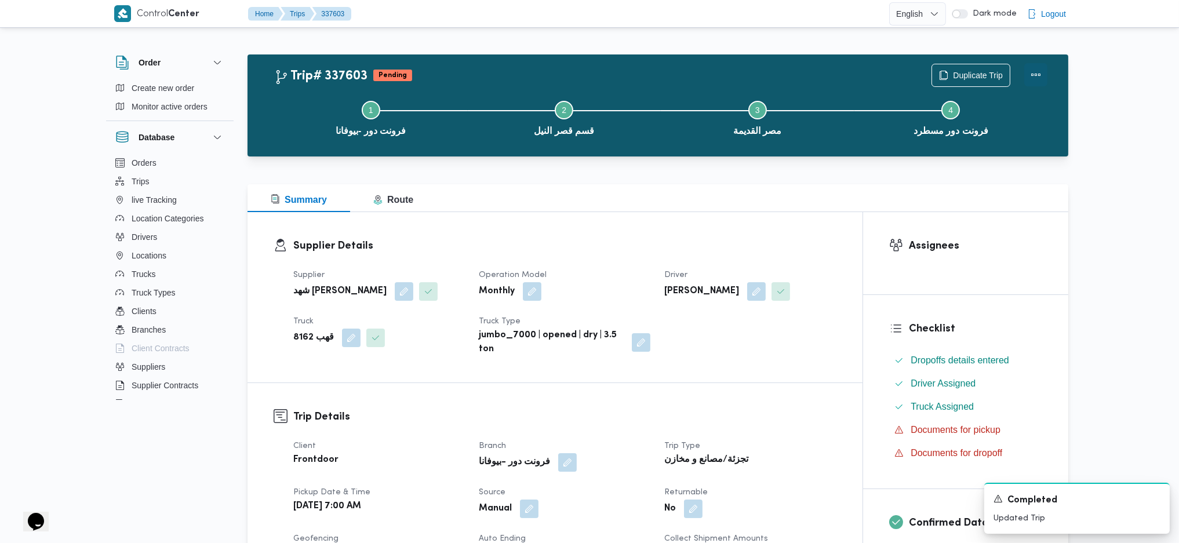
click at [970, 75] on button "Actions" at bounding box center [1035, 74] width 23 height 23
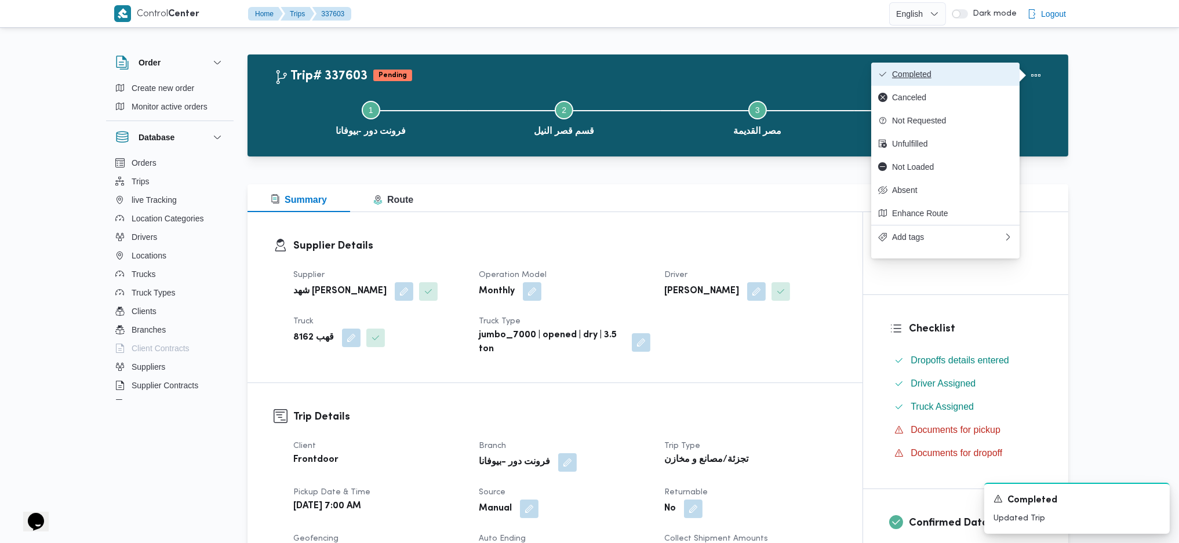
click at [970, 65] on button "Completed" at bounding box center [945, 74] width 148 height 23
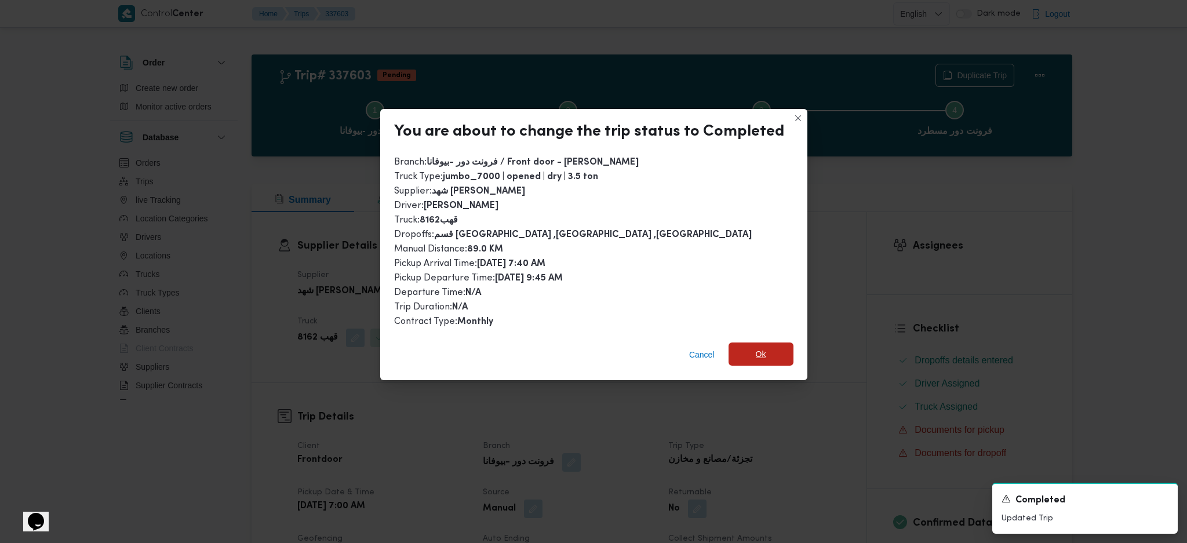
click at [756, 353] on span "Ok" at bounding box center [761, 354] width 10 height 14
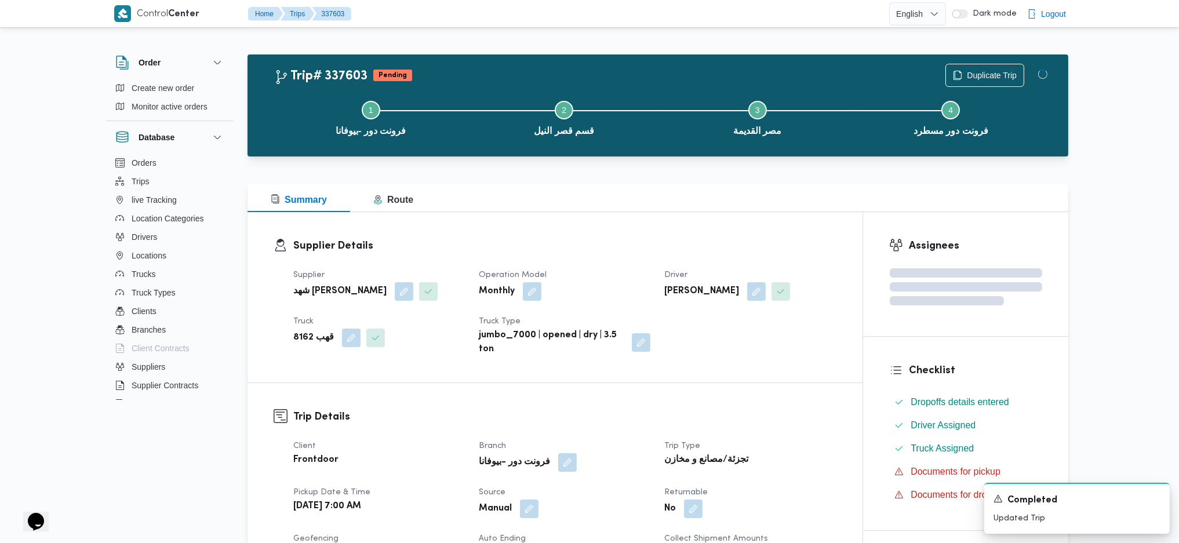
click at [739, 361] on div "تجزئة/مصانع و مخازن" at bounding box center [750, 460] width 174 height 16
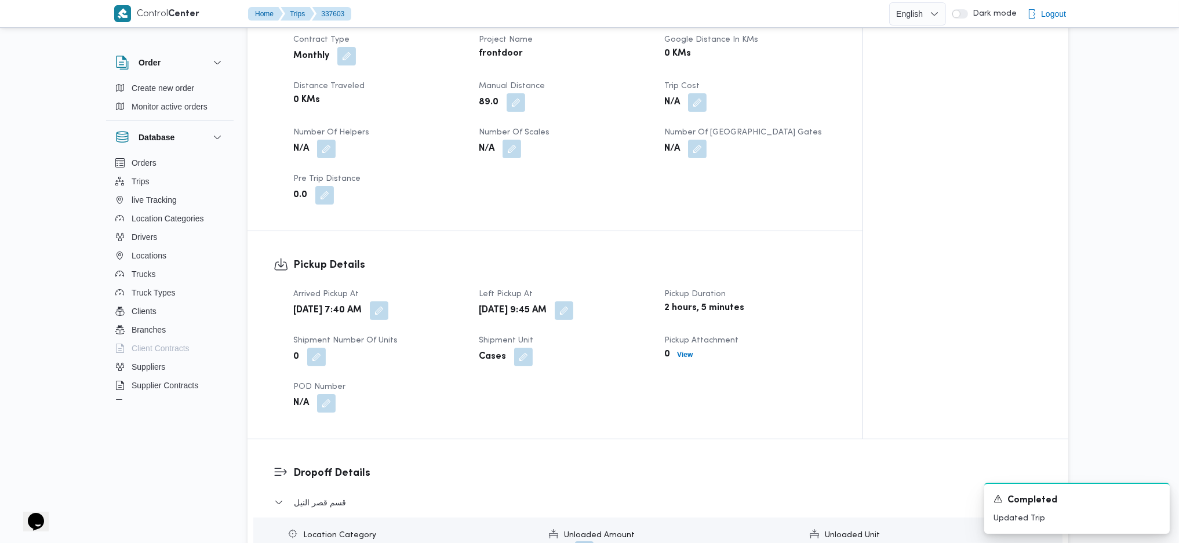
scroll to position [1081, 0]
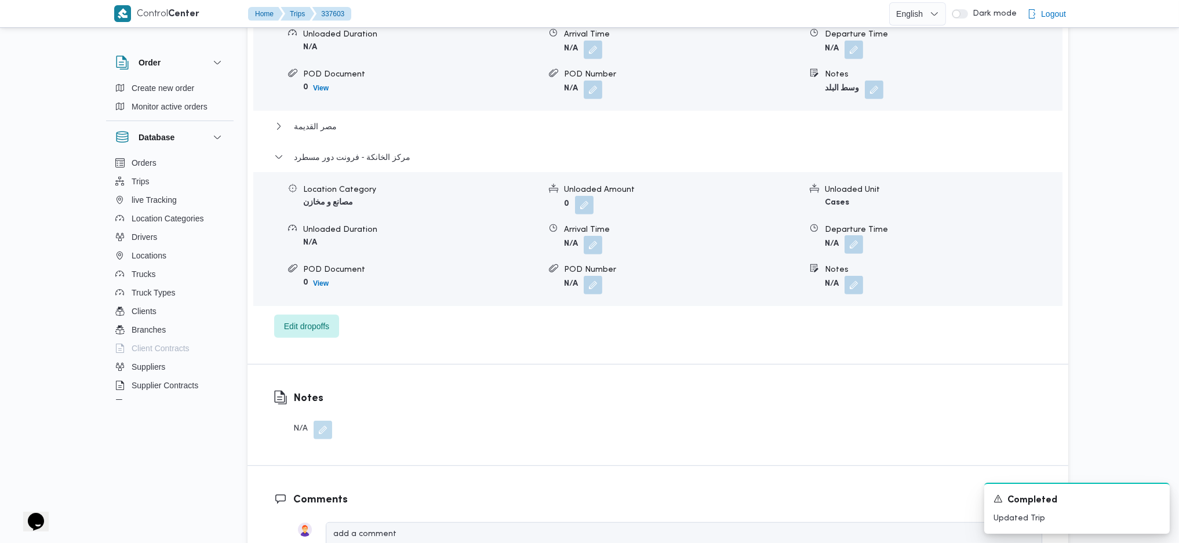
click at [858, 236] on button "button" at bounding box center [853, 244] width 19 height 19
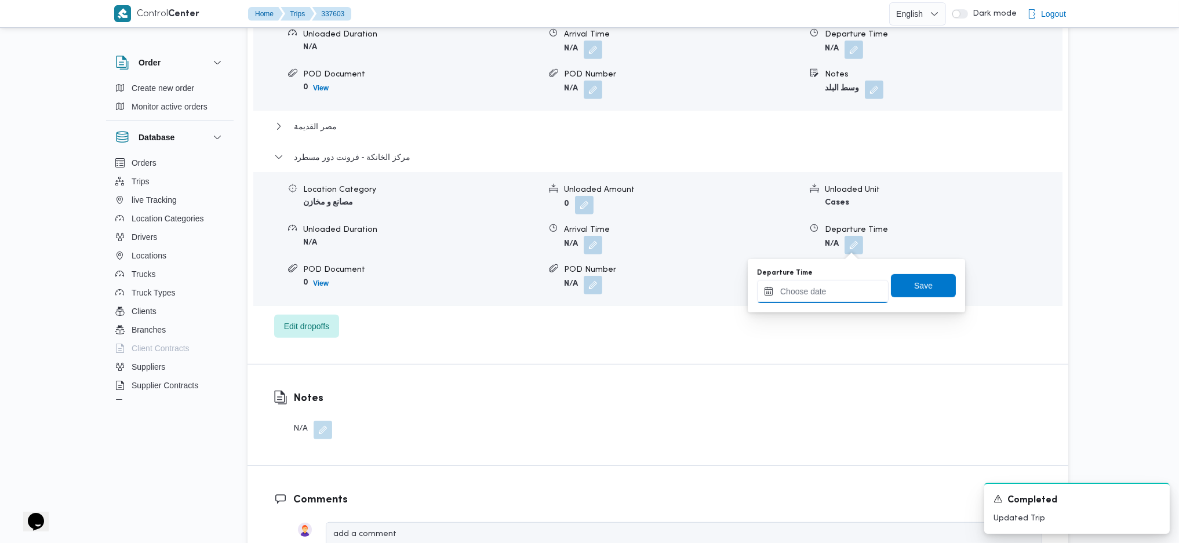
click at [826, 296] on input "Departure Time" at bounding box center [823, 291] width 132 height 23
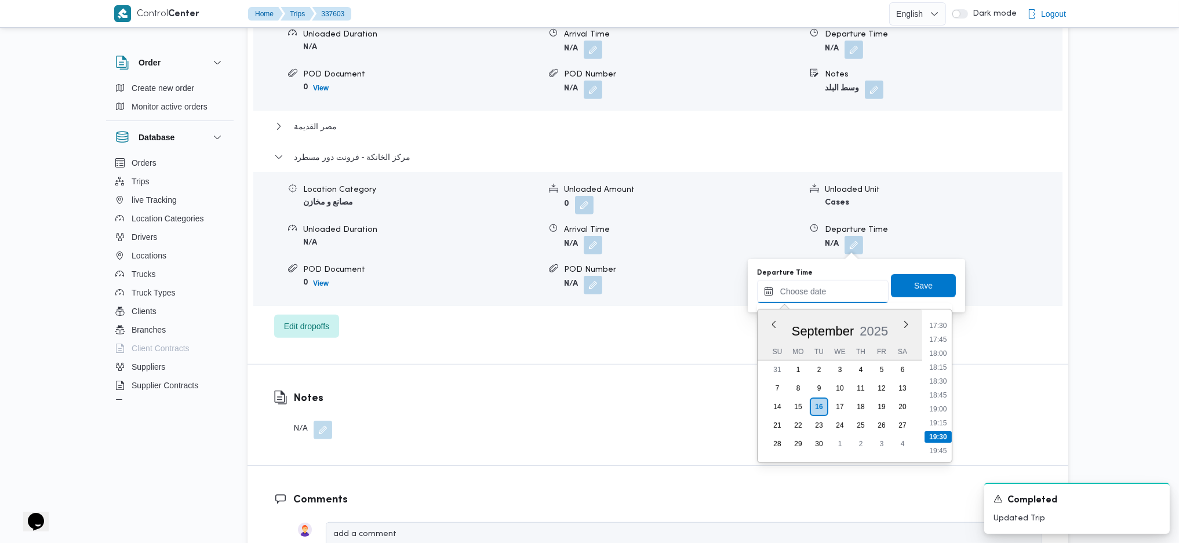
scroll to position [939, 0]
click at [938, 356] on li "17:30" at bounding box center [937, 359] width 27 height 12
type input "16/09/2025 17:30"
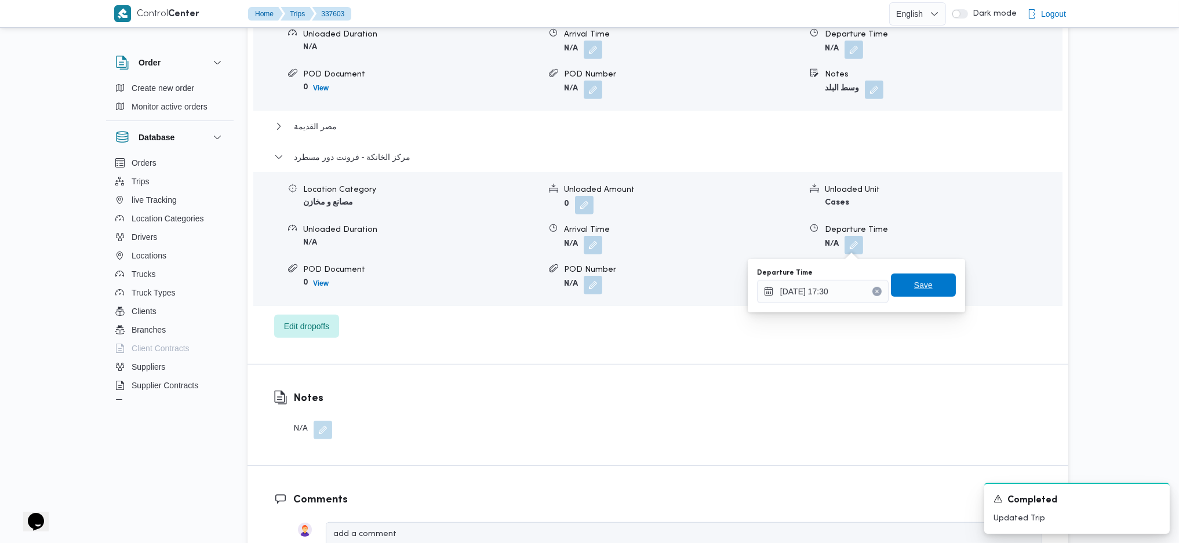
click at [919, 285] on span "Save" at bounding box center [923, 285] width 19 height 14
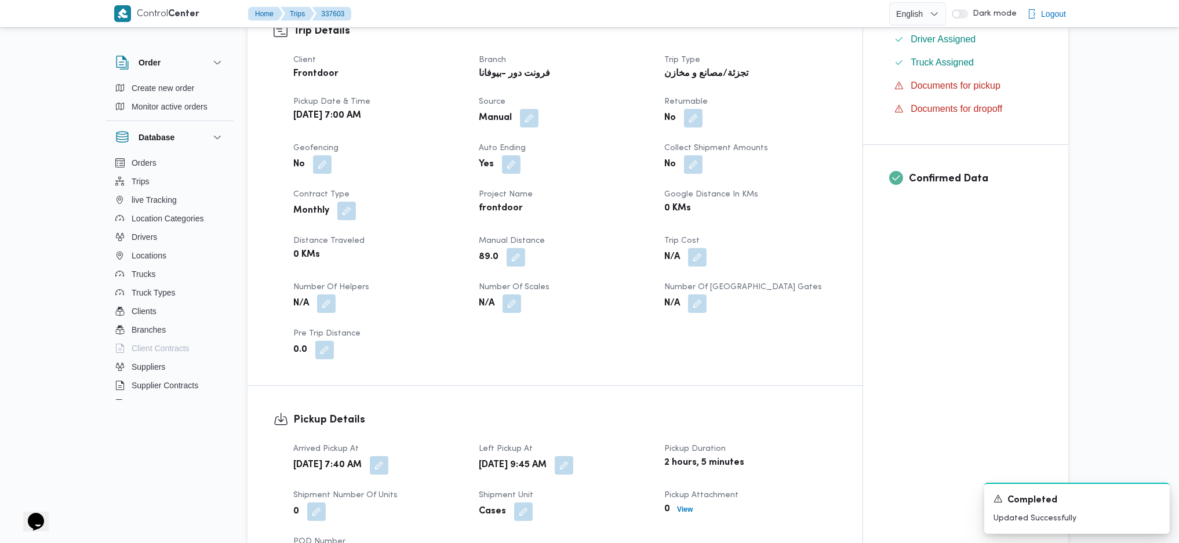
scroll to position [0, 0]
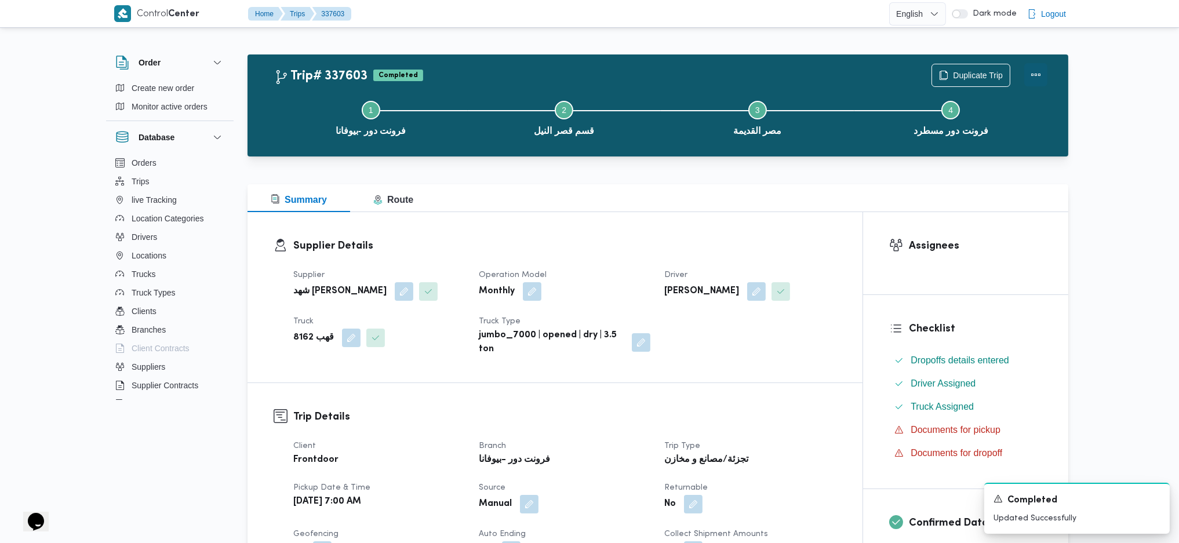
click at [970, 72] on button "Actions" at bounding box center [1035, 74] width 23 height 23
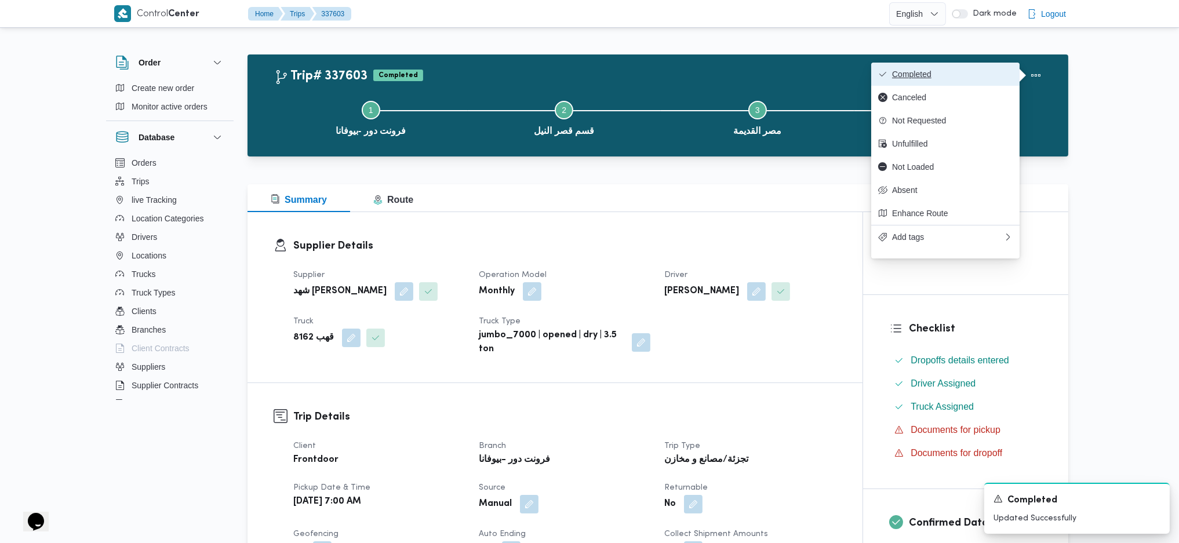
click at [970, 66] on button "Completed" at bounding box center [945, 74] width 148 height 23
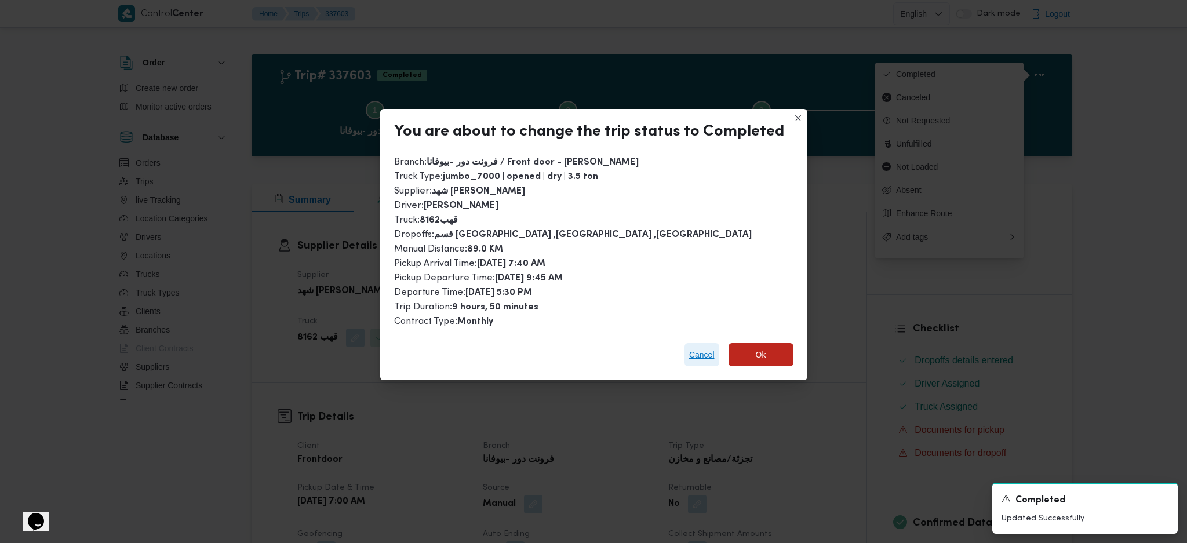
click at [701, 352] on span "Cancel" at bounding box center [701, 355] width 25 height 14
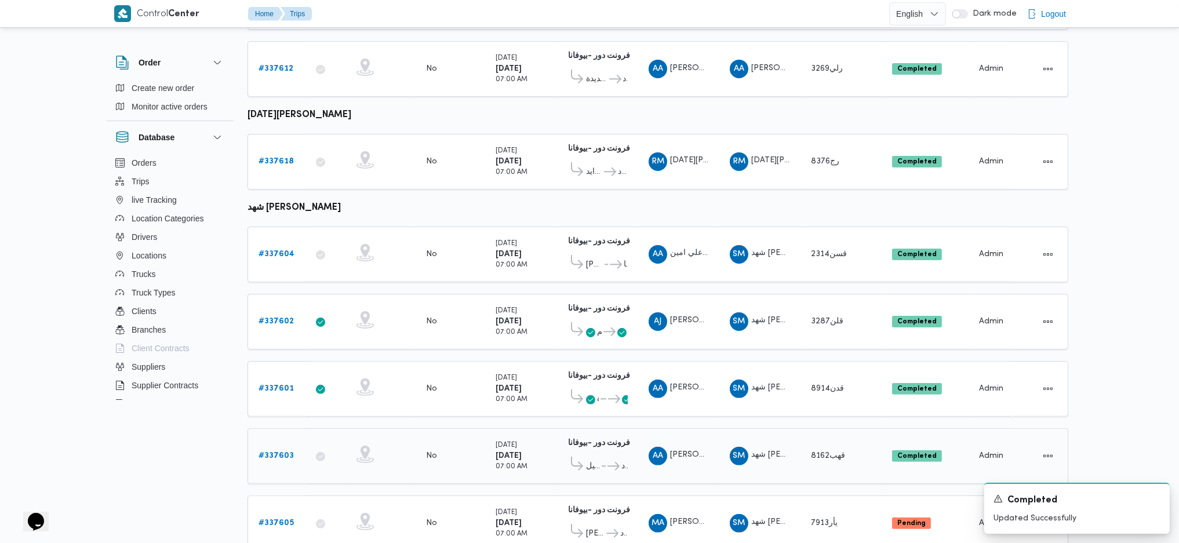
scroll to position [753, 0]
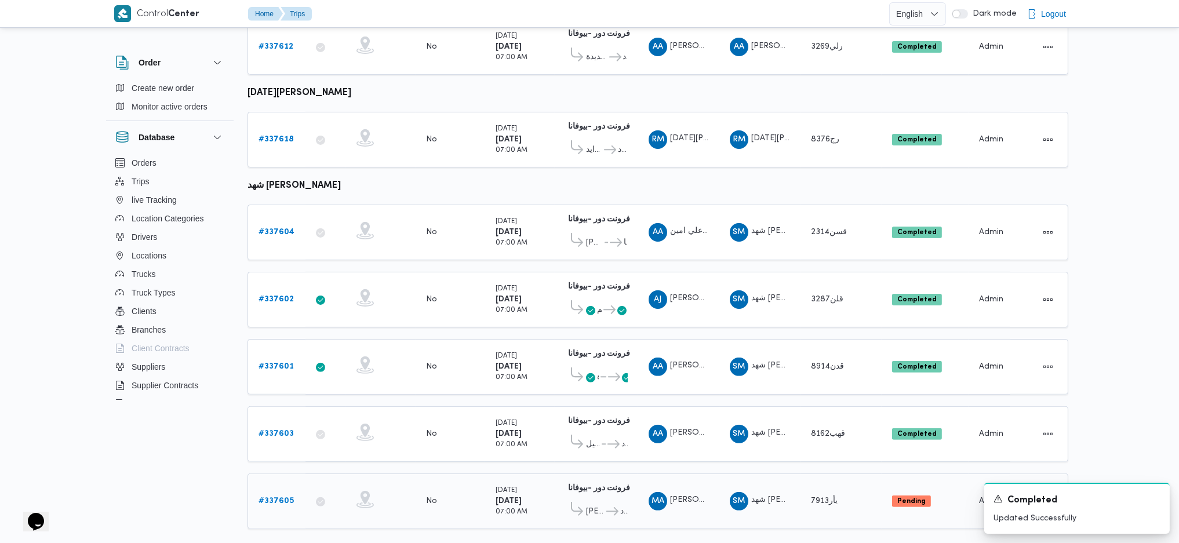
click at [275, 361] on b "# 337605" at bounding box center [275, 501] width 35 height 8
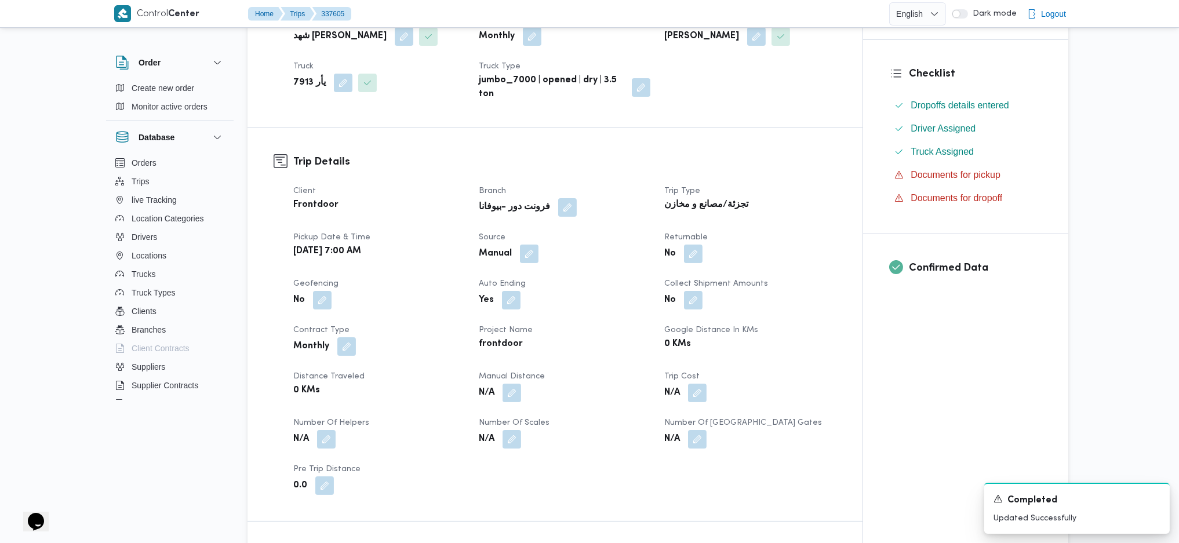
scroll to position [464, 0]
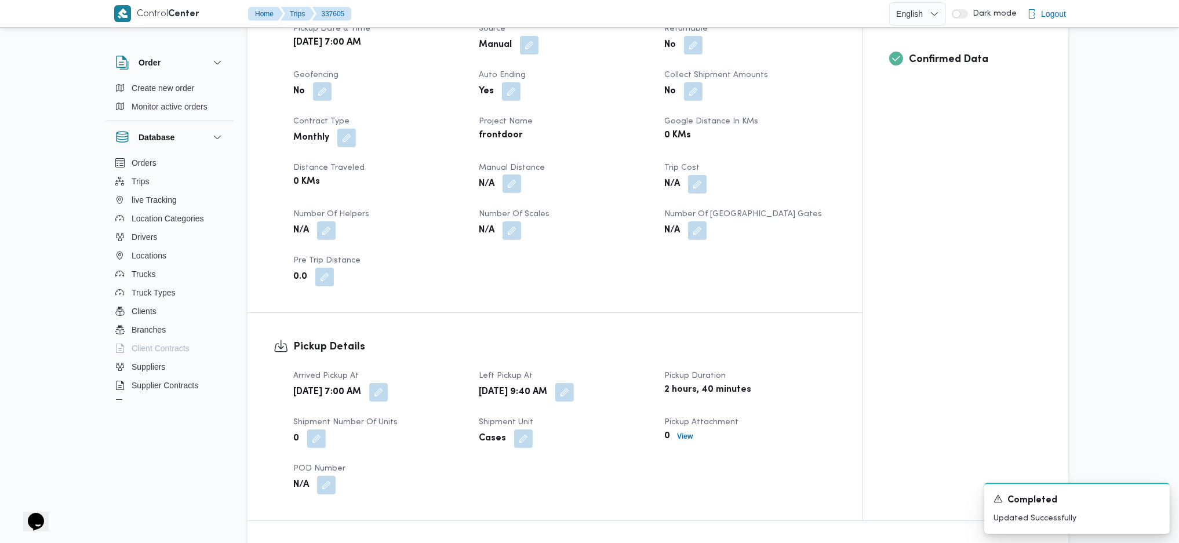
click at [513, 181] on button "button" at bounding box center [511, 183] width 19 height 19
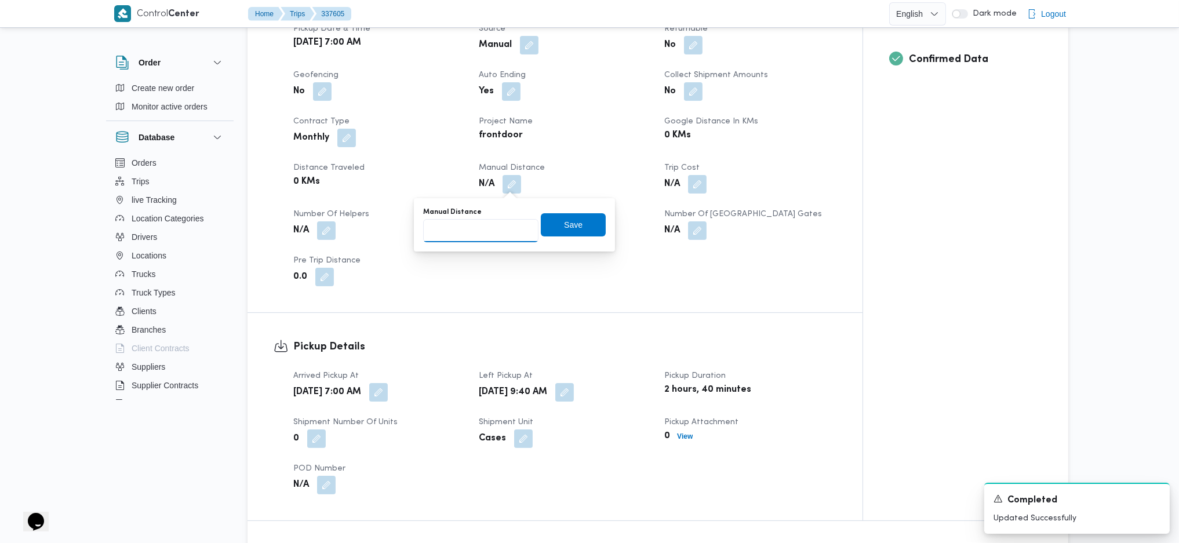
click at [478, 227] on input "Manual Distance" at bounding box center [480, 230] width 115 height 23
type input "121"
click at [575, 230] on span "Save" at bounding box center [573, 224] width 65 height 23
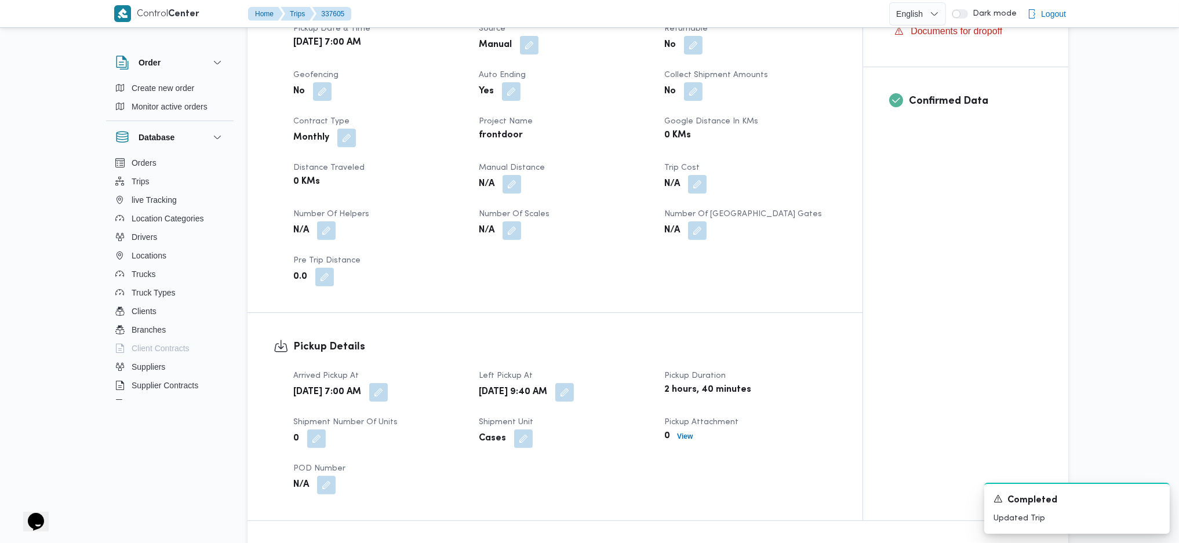
scroll to position [1004, 0]
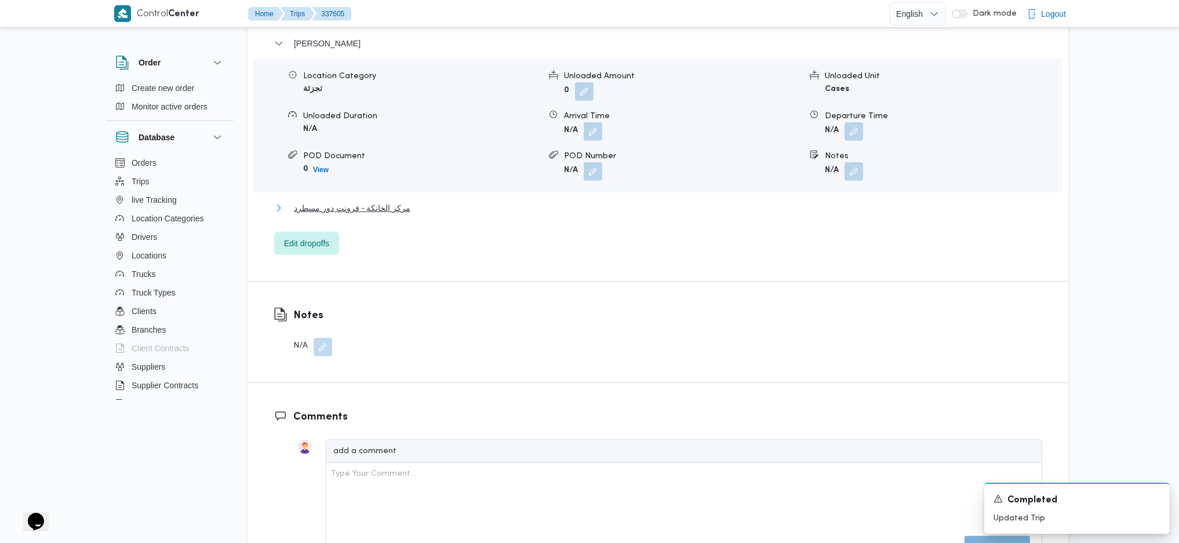
click at [395, 209] on span "مركز الخانكة - فرونت دور مسطرد" at bounding box center [352, 208] width 116 height 14
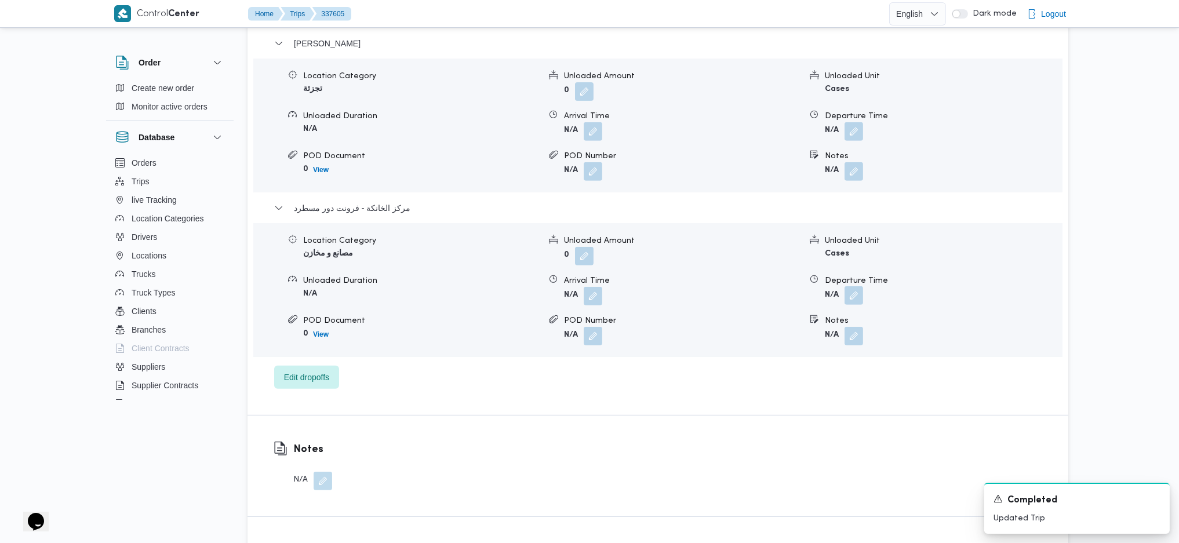
click at [858, 288] on button "button" at bounding box center [853, 295] width 19 height 19
click at [814, 347] on input "Departure Time" at bounding box center [823, 342] width 132 height 23
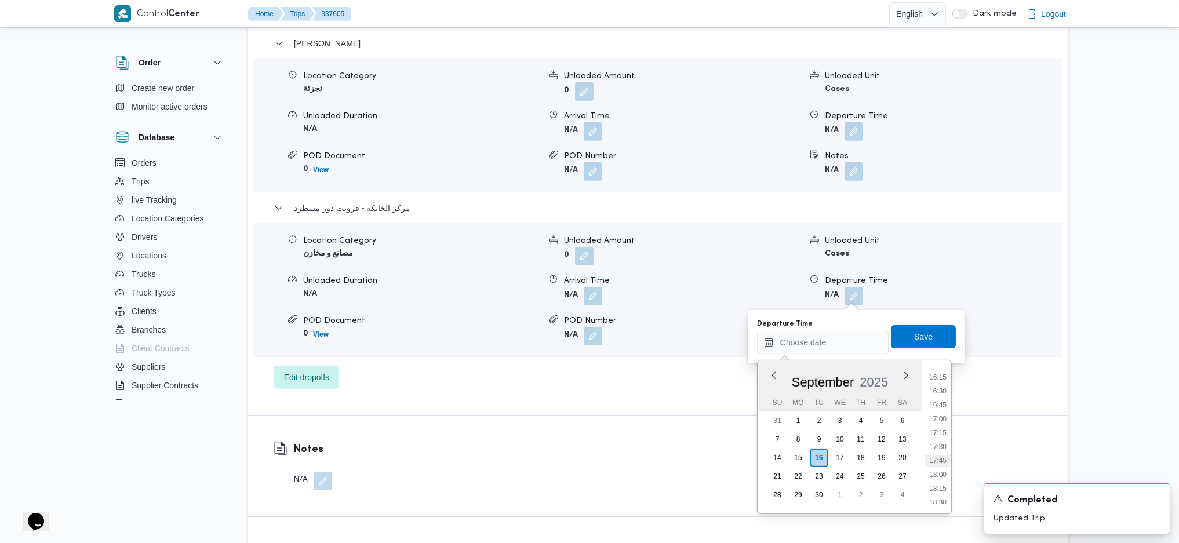
scroll to position [939, 0]
click at [940, 361] on li "17:45" at bounding box center [937, 424] width 27 height 12
type input "16/09/2025 17:45"
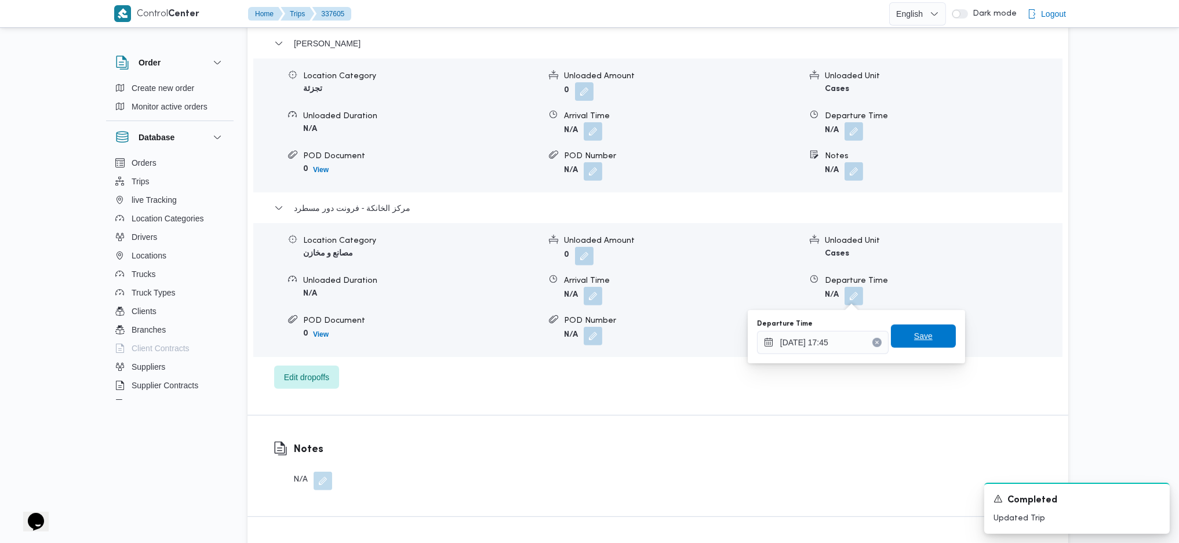
click at [904, 341] on span "Save" at bounding box center [923, 336] width 65 height 23
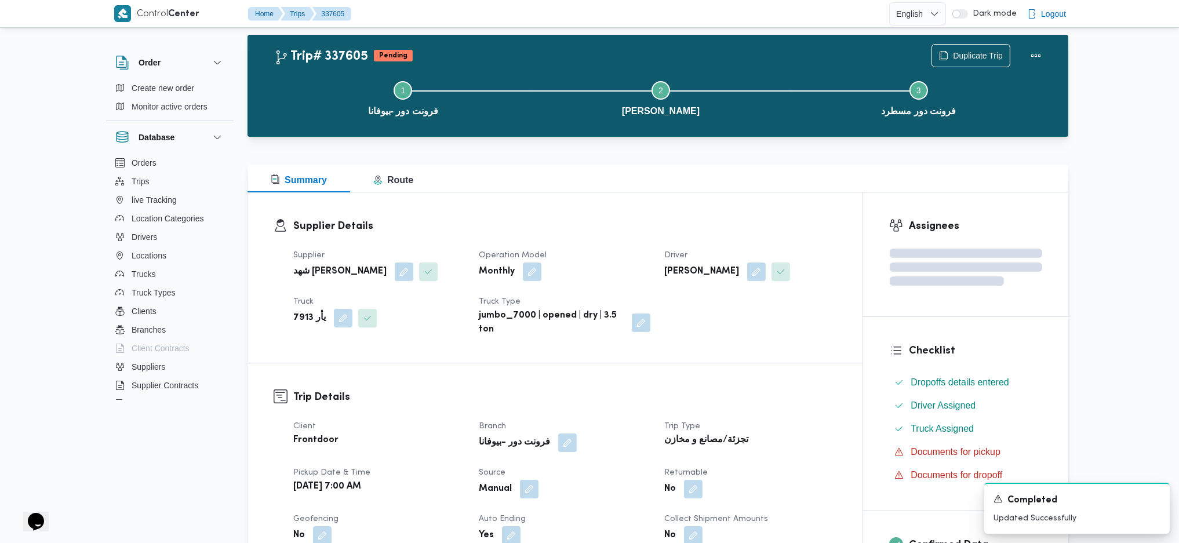
scroll to position [0, 0]
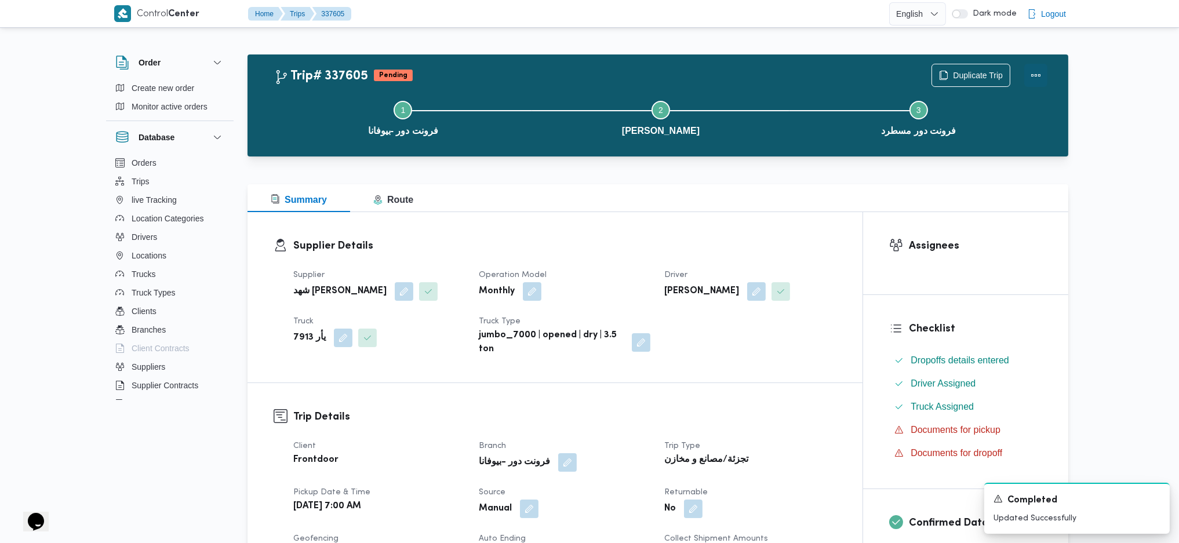
drag, startPoint x: 1047, startPoint y: 64, endPoint x: 1019, endPoint y: 69, distance: 28.2
click at [970, 64] on button "Actions" at bounding box center [1035, 75] width 23 height 23
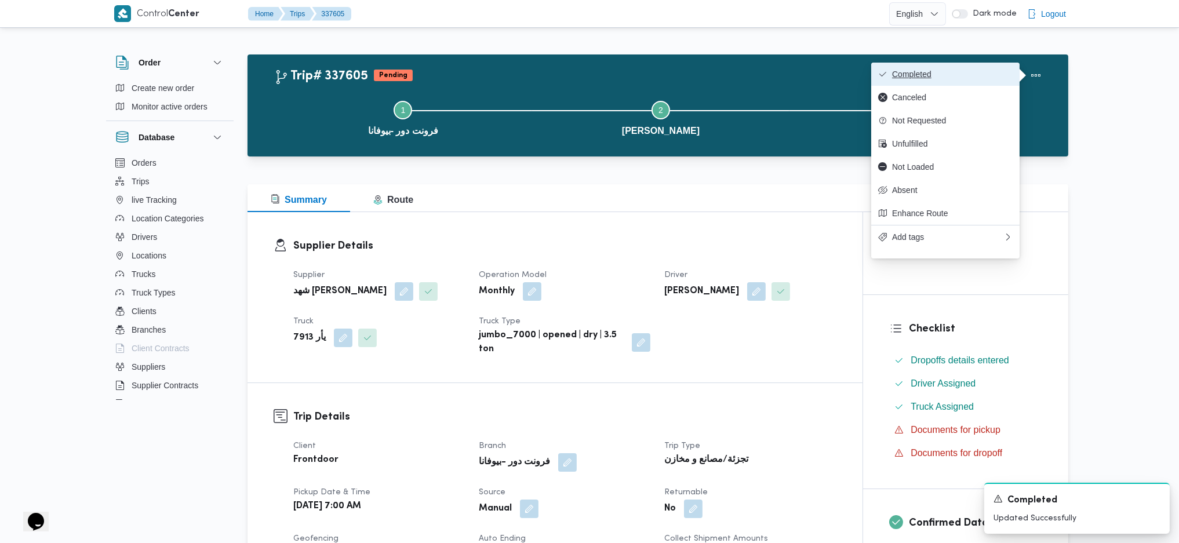
click at [970, 72] on button "Completed" at bounding box center [945, 74] width 148 height 23
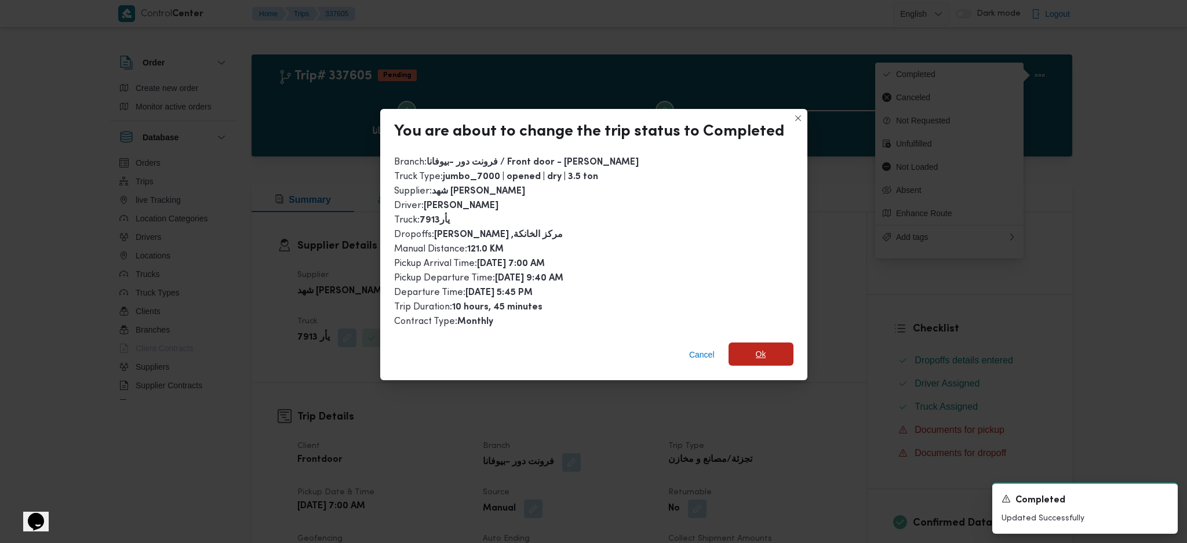
click at [761, 355] on span "Ok" at bounding box center [761, 354] width 10 height 14
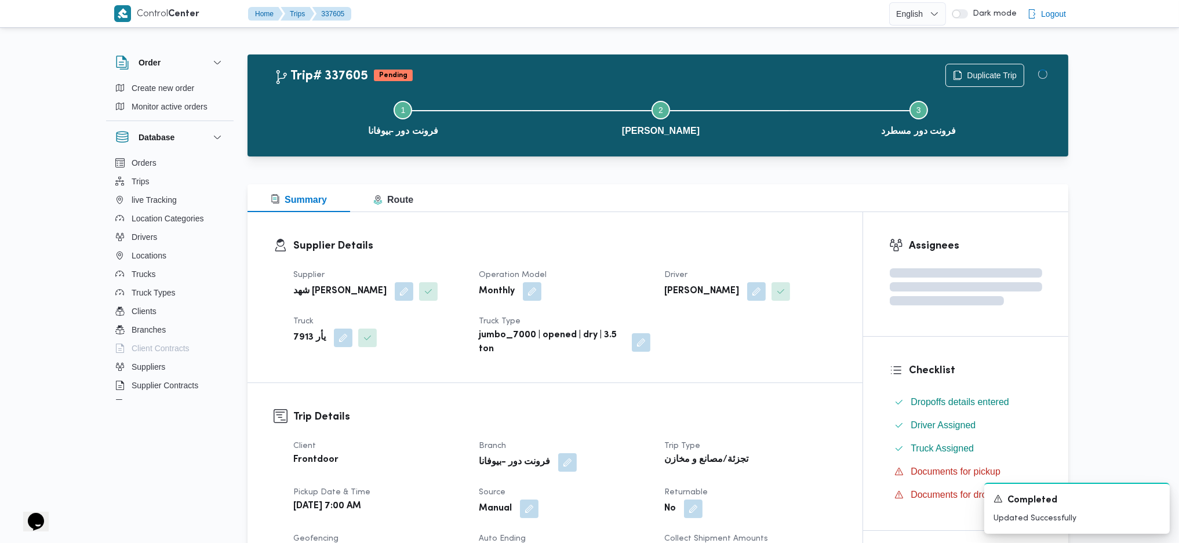
drag, startPoint x: 779, startPoint y: 447, endPoint x: 748, endPoint y: 218, distance: 231.0
click at [747, 203] on div "Summary Route" at bounding box center [657, 198] width 821 height 28
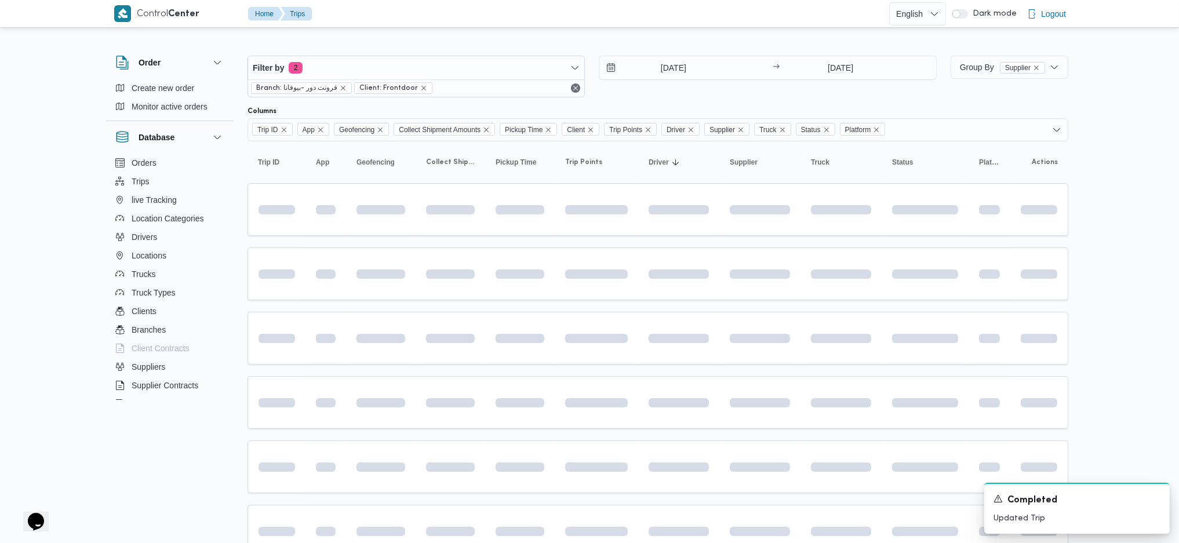
scroll to position [626, 0]
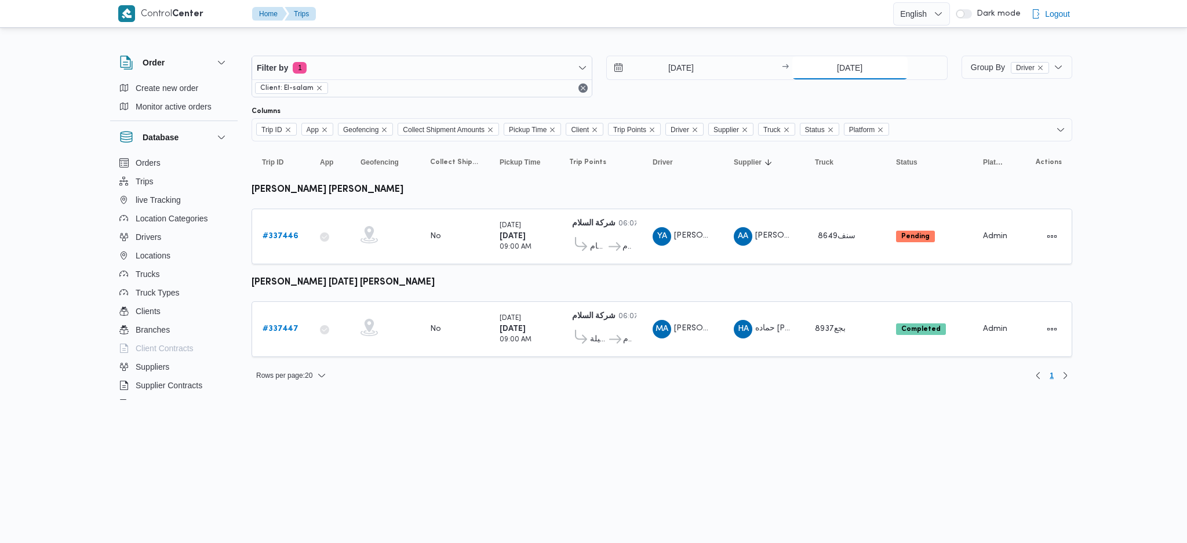
click at [861, 59] on input "[DATE]" at bounding box center [849, 67] width 115 height 23
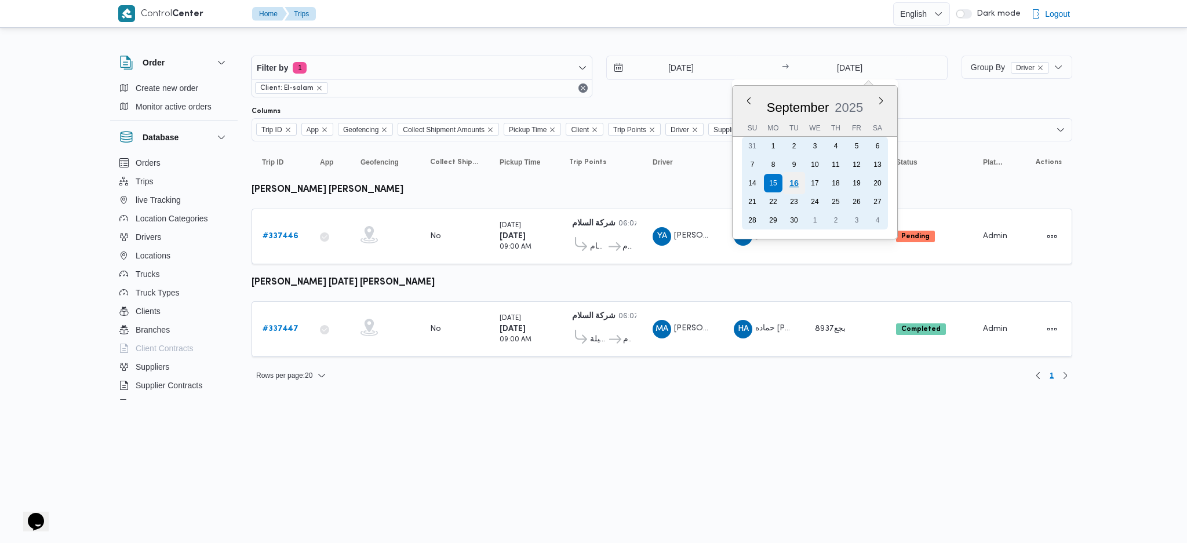
click at [795, 178] on div "16" at bounding box center [793, 183] width 22 height 22
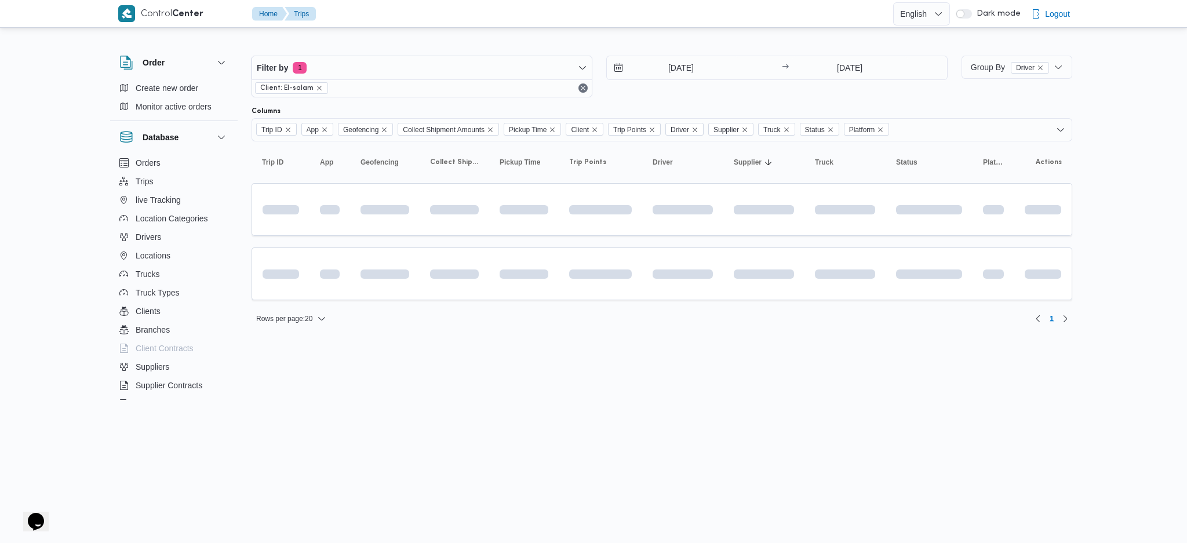
click at [577, 361] on html "Control Center Home Trips English عربي Dark mode Logout Order Create new order …" at bounding box center [593, 271] width 1187 height 543
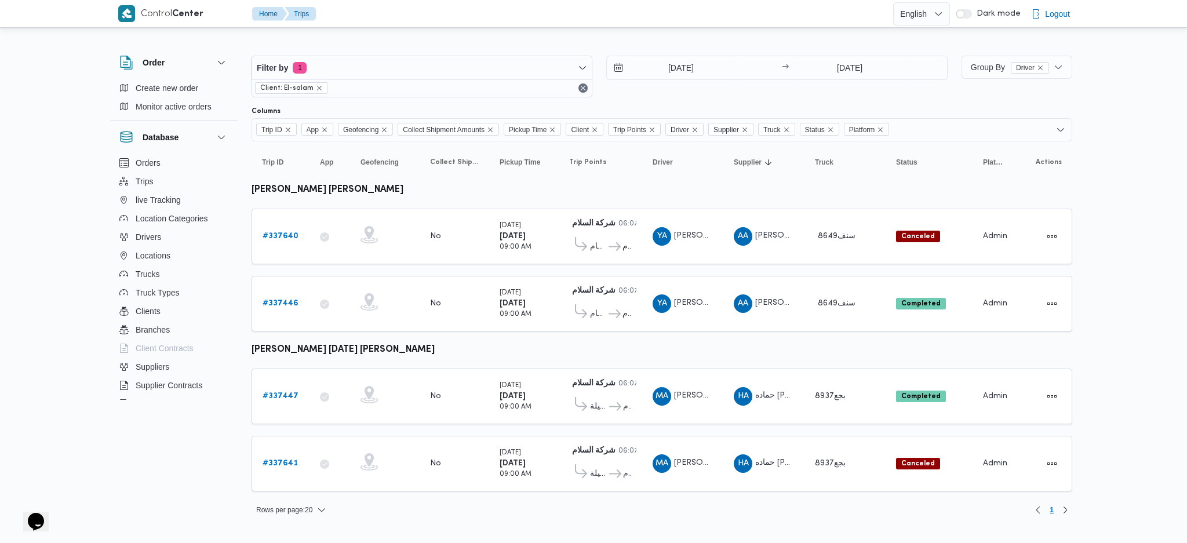
click at [823, 90] on div "15/9/2025 → 16/9/2025" at bounding box center [776, 77] width 341 height 42
click at [842, 63] on input "16/9/2025" at bounding box center [849, 67] width 115 height 23
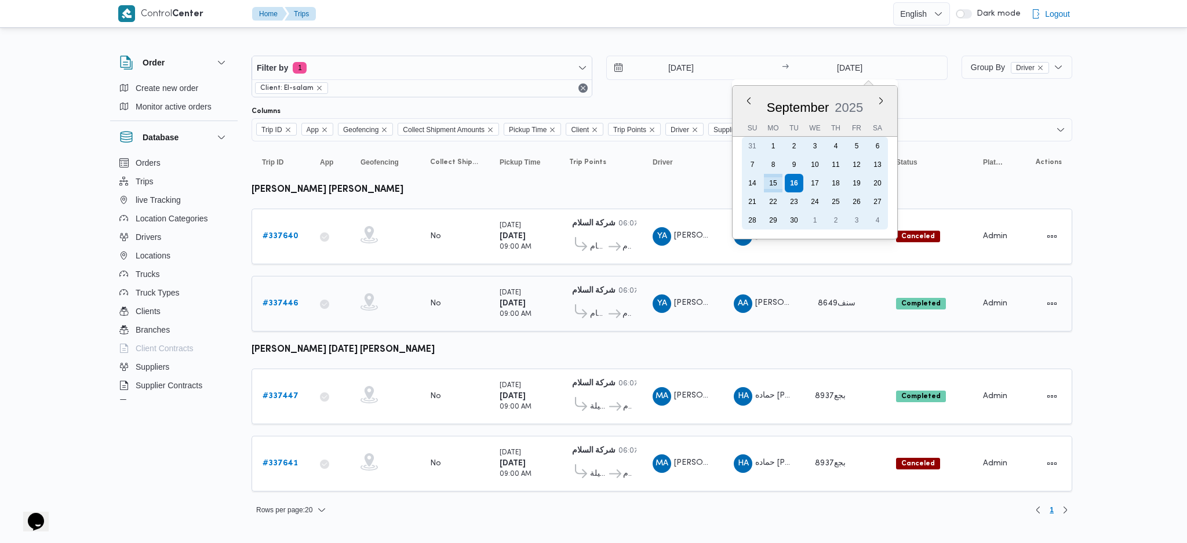
drag, startPoint x: 814, startPoint y: 175, endPoint x: 744, endPoint y: 263, distance: 112.9
click at [813, 179] on div "17" at bounding box center [815, 183] width 19 height 19
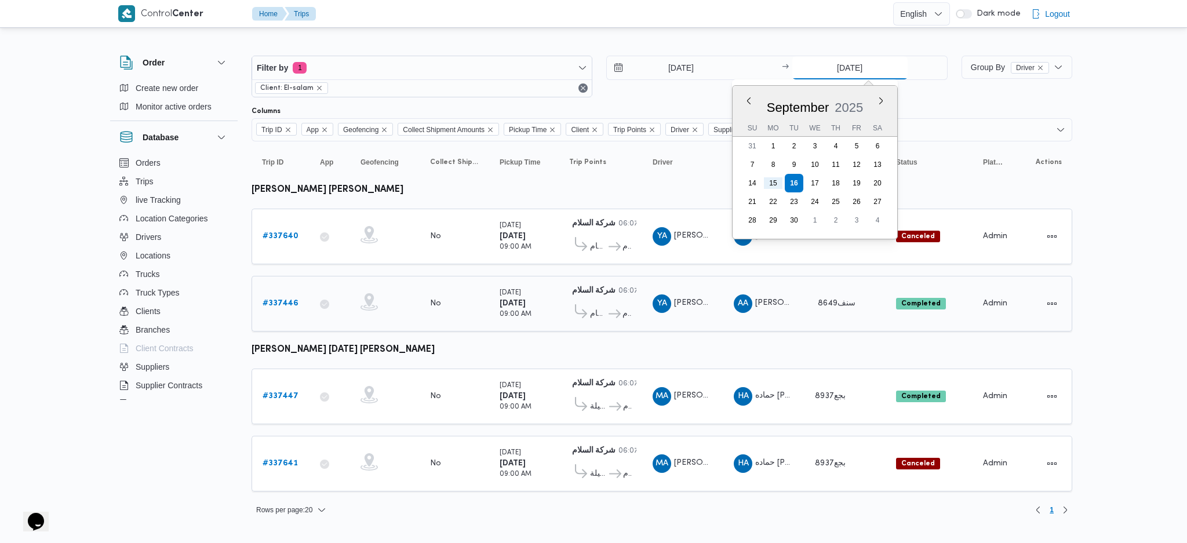
type input "17/9/2025"
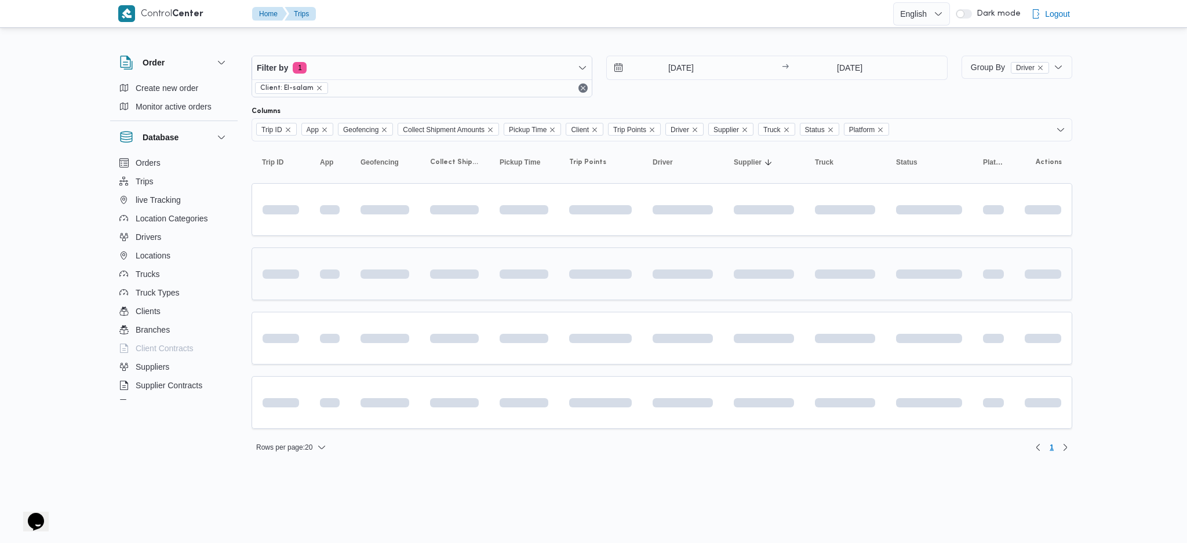
click at [718, 296] on td at bounding box center [682, 273] width 81 height 53
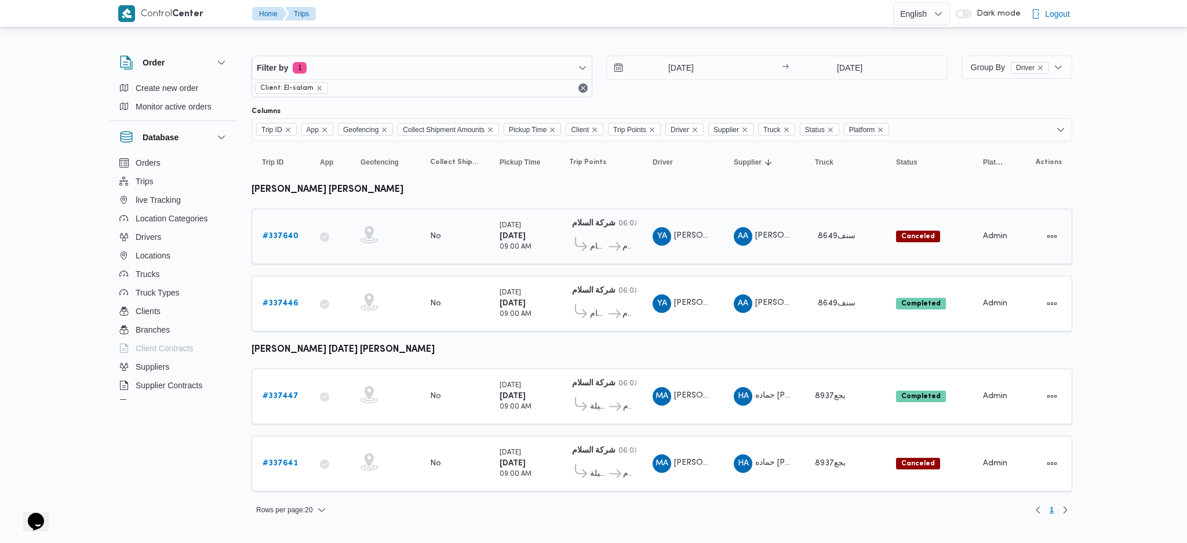
click at [267, 232] on b "# 337640" at bounding box center [281, 236] width 36 height 8
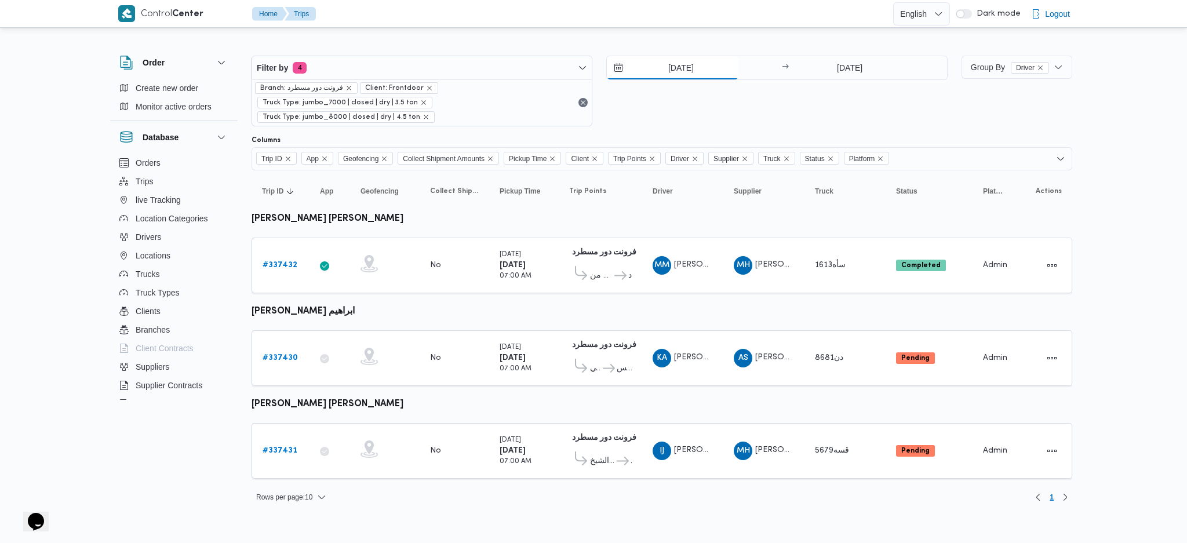
click at [665, 72] on input "[DATE]" at bounding box center [673, 67] width 132 height 23
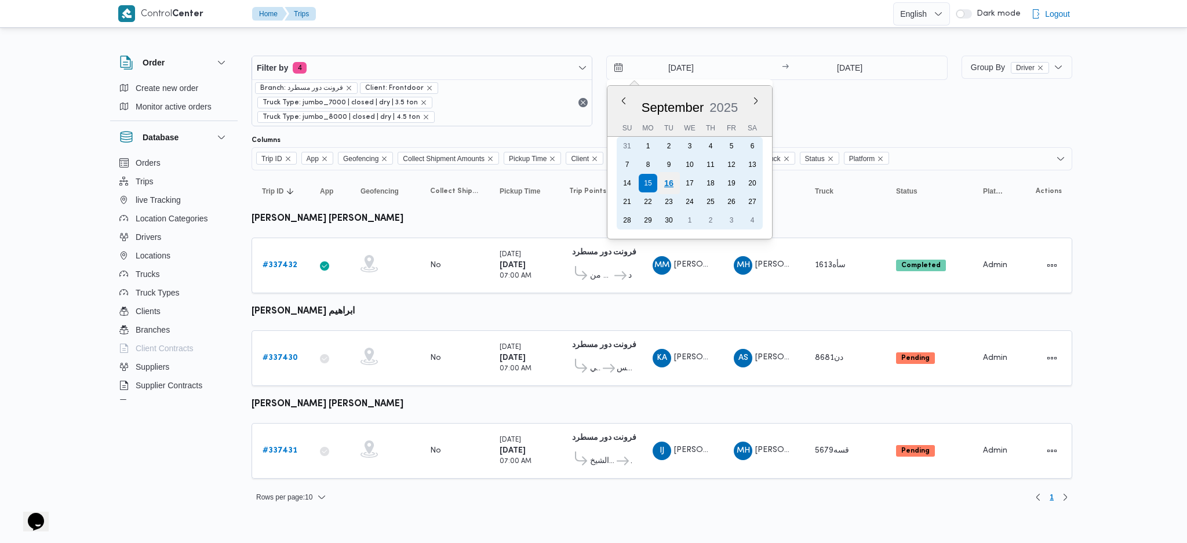
click at [666, 183] on div "16" at bounding box center [669, 183] width 22 height 22
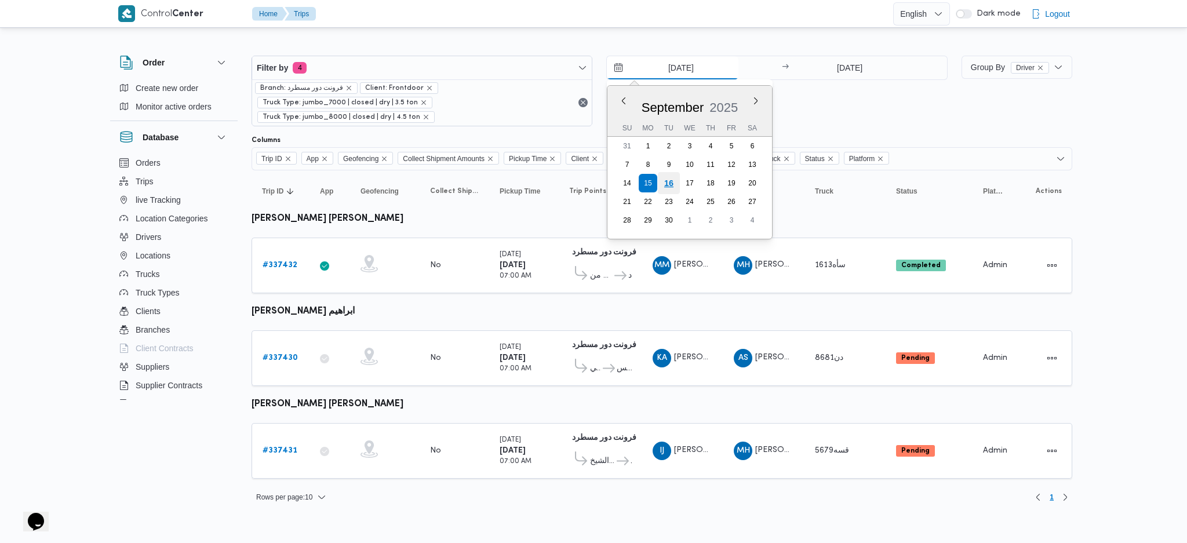
type input "[DATE]"
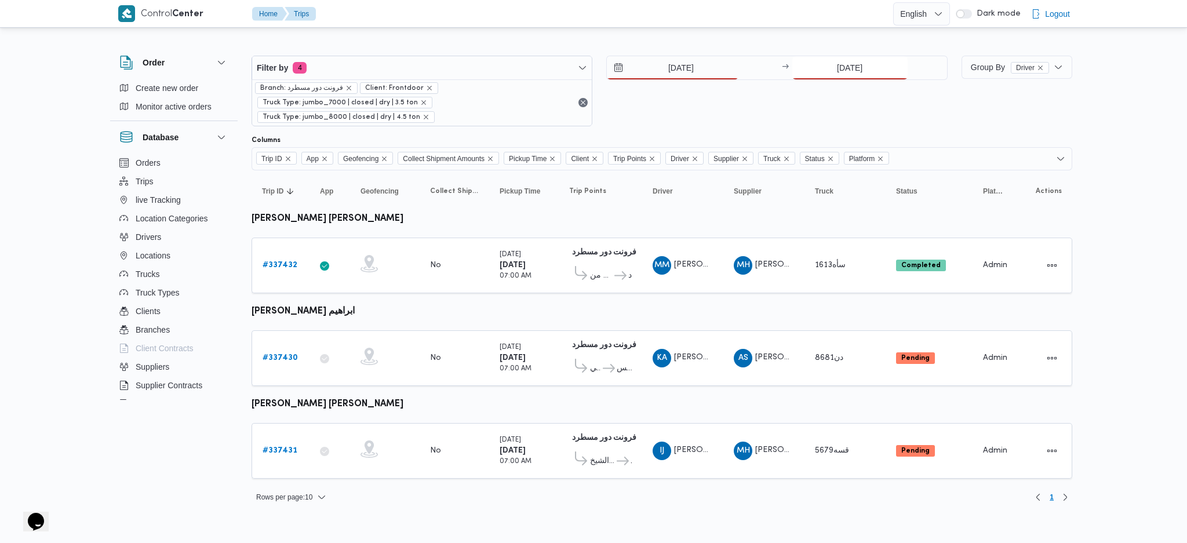
click at [823, 63] on input "[DATE]" at bounding box center [849, 67] width 115 height 23
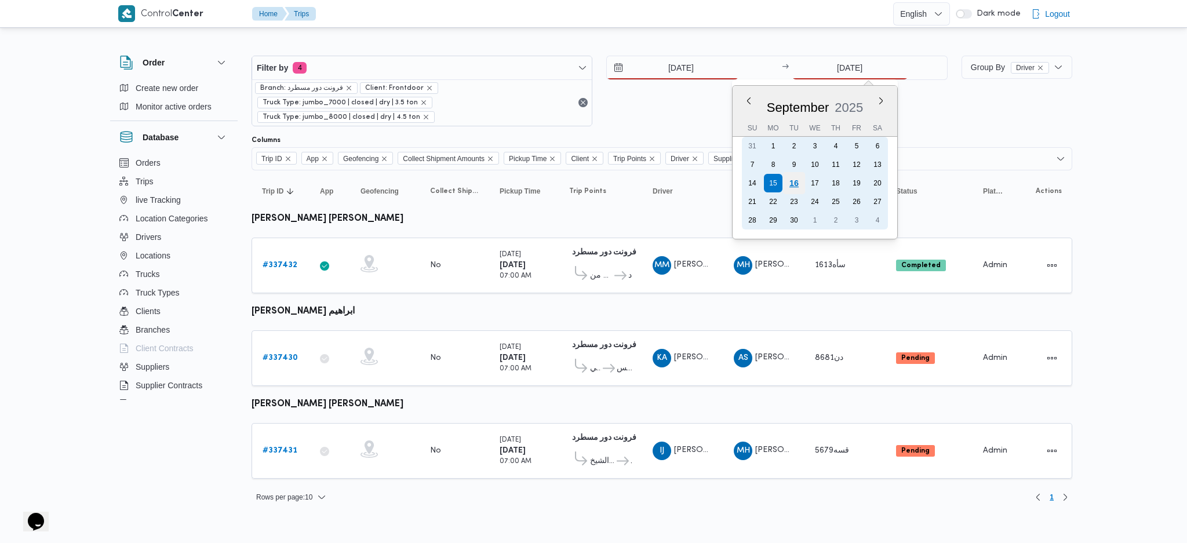
click at [793, 181] on div "16" at bounding box center [793, 183] width 22 height 22
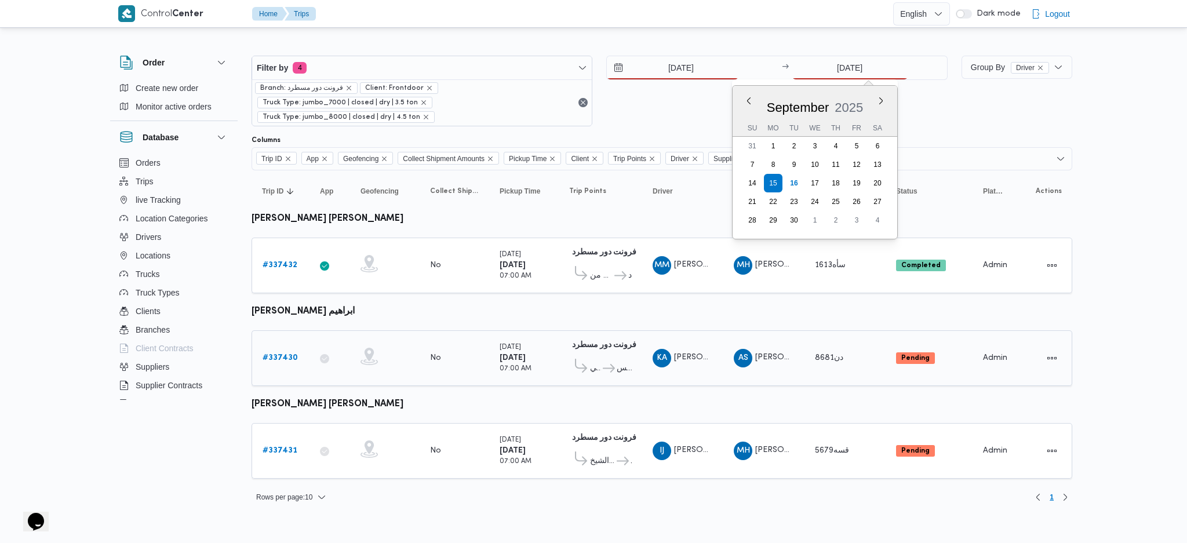
type input "[DATE]"
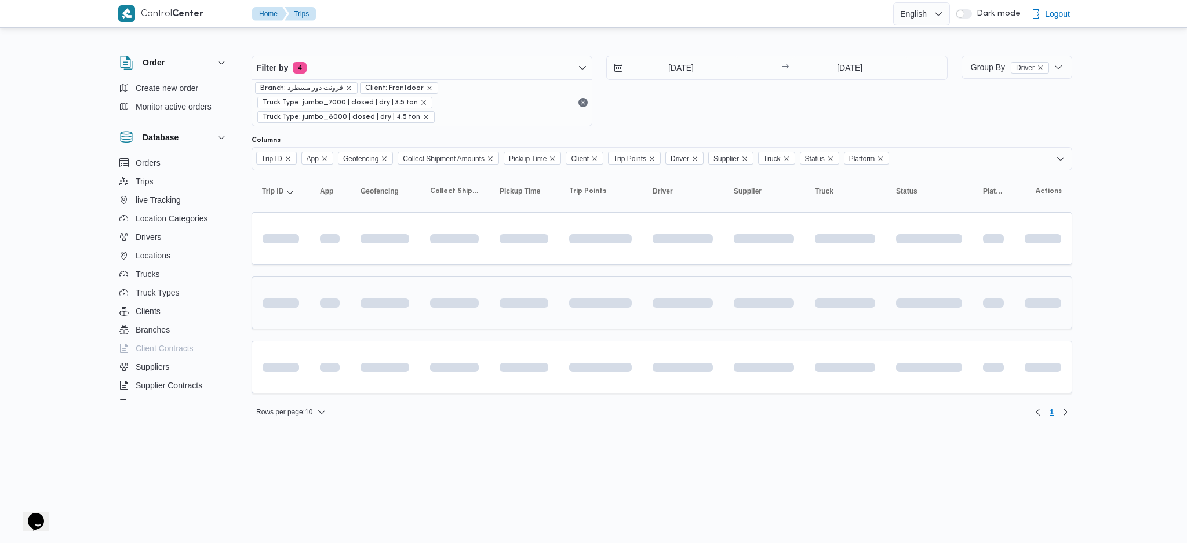
click at [720, 309] on td at bounding box center [682, 302] width 81 height 53
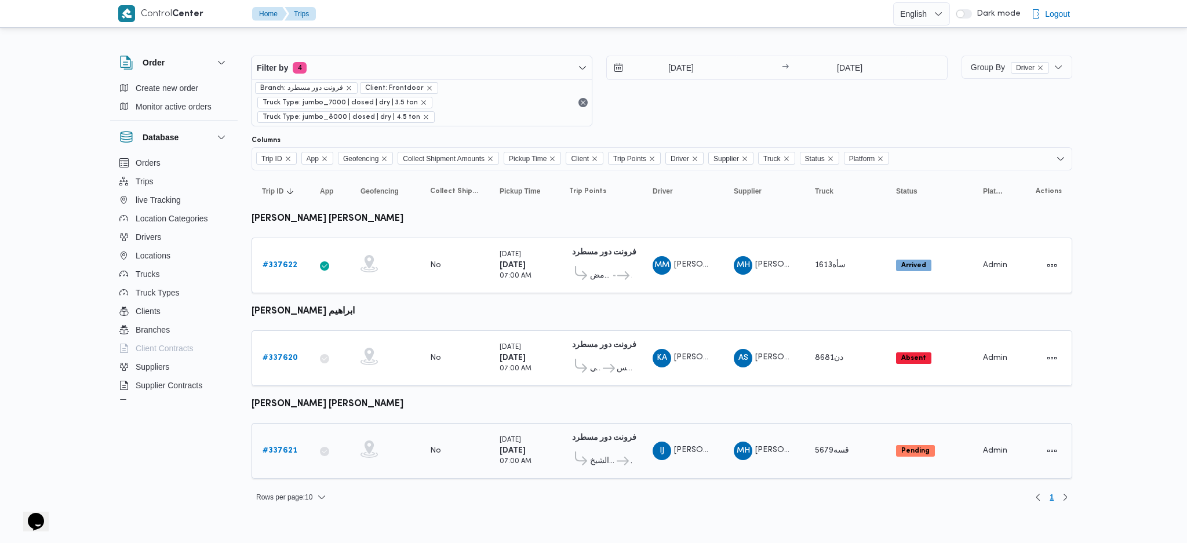
click at [294, 447] on b "# 337621" at bounding box center [280, 451] width 35 height 8
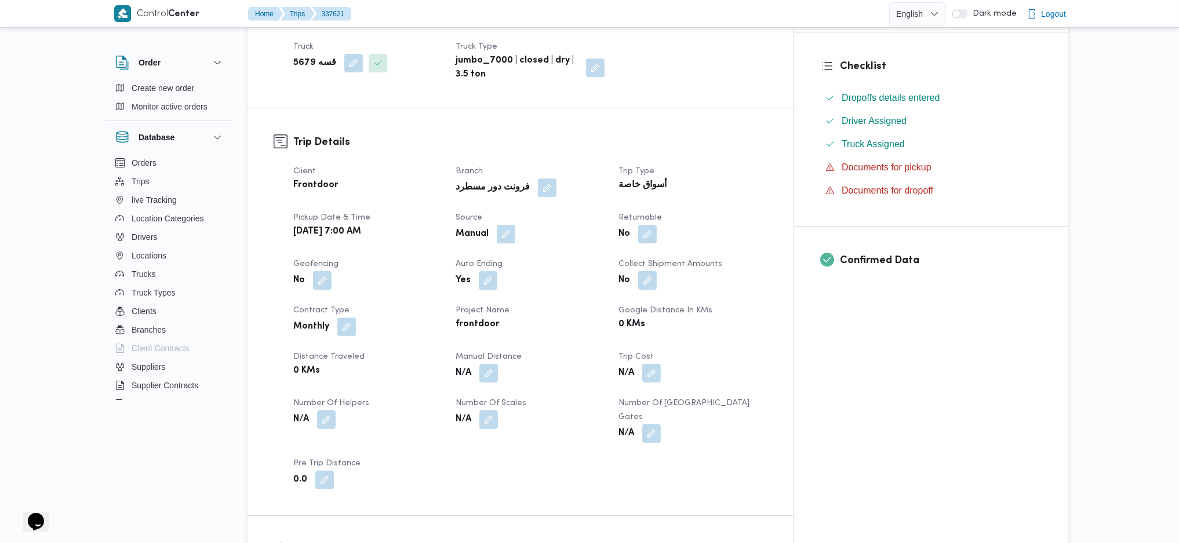
scroll to position [464, 0]
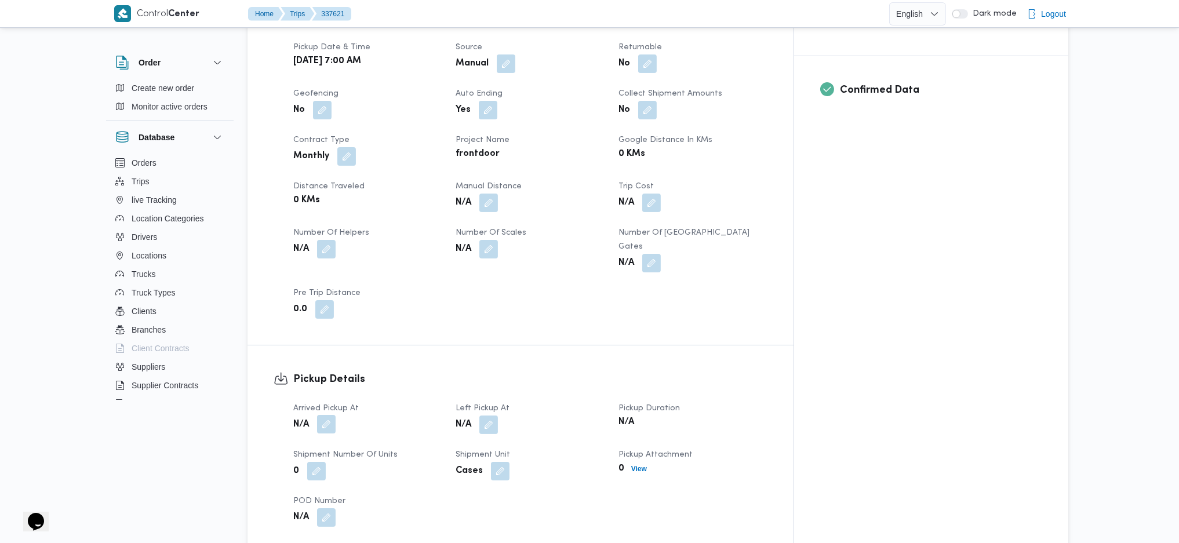
click at [329, 415] on button "button" at bounding box center [326, 424] width 19 height 19
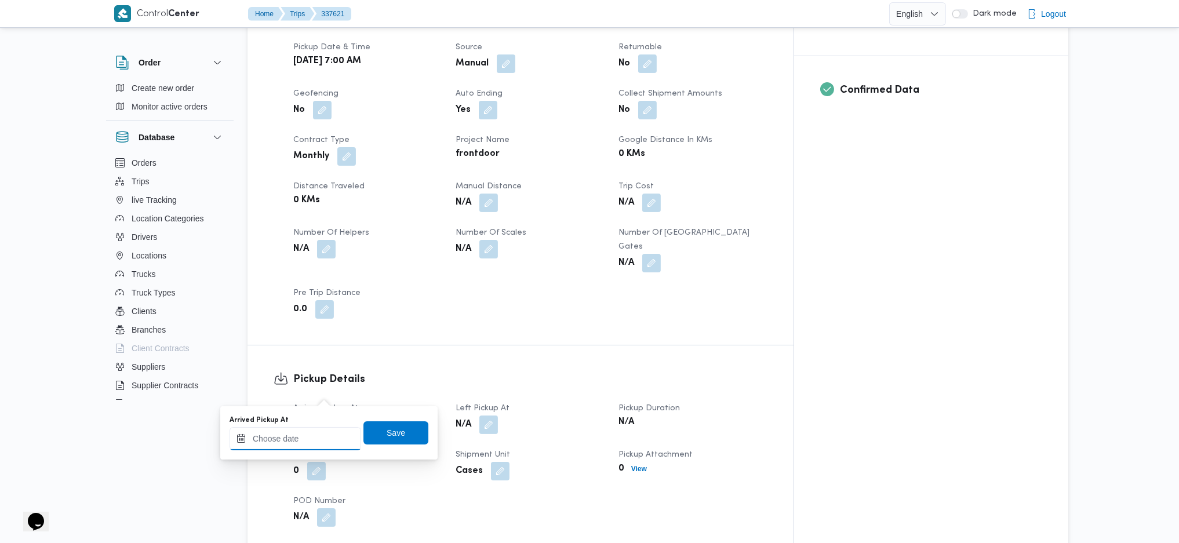
click at [303, 427] on div at bounding box center [295, 438] width 132 height 23
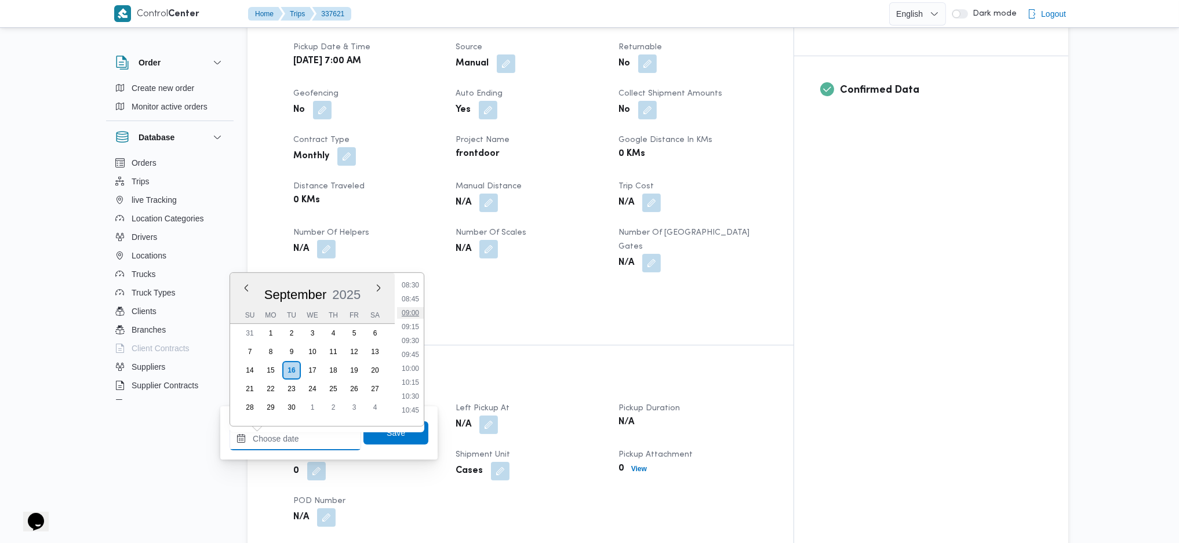
scroll to position [399, 0]
click at [403, 335] on li "08:00" at bounding box center [410, 335] width 27 height 12
type input "[DATE] 08:00"
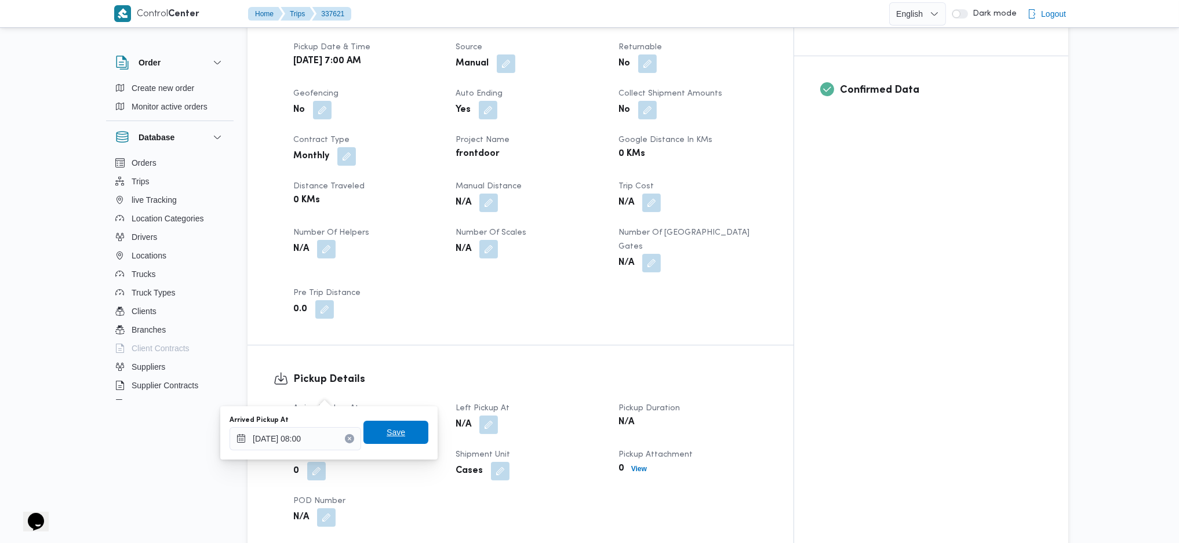
click at [387, 436] on span "Save" at bounding box center [396, 432] width 19 height 14
click at [498, 415] on button "button" at bounding box center [488, 424] width 19 height 19
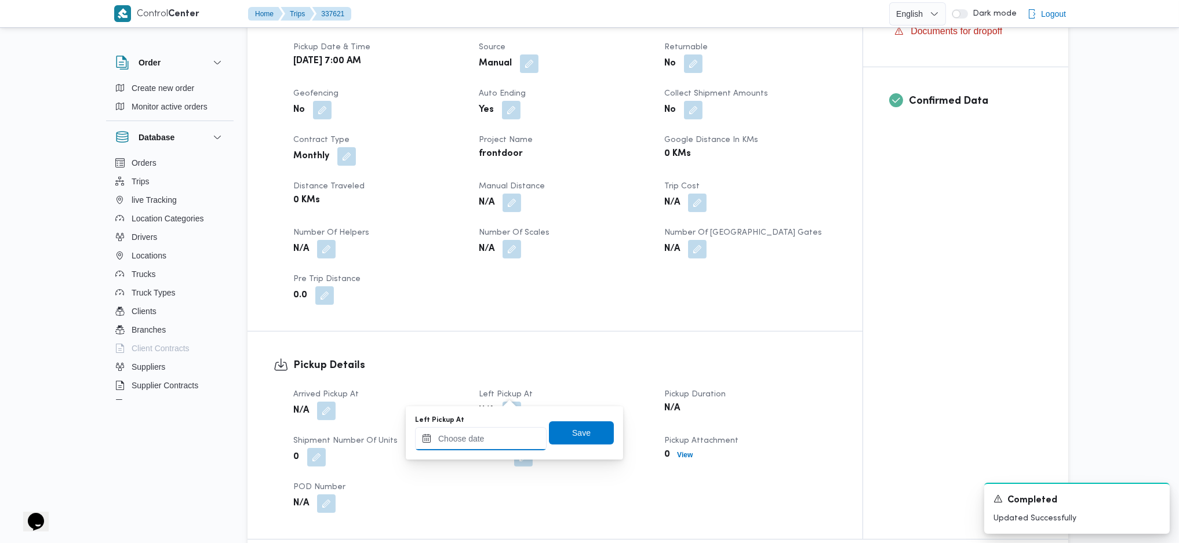
click at [476, 442] on input "Left Pickup At" at bounding box center [481, 438] width 132 height 23
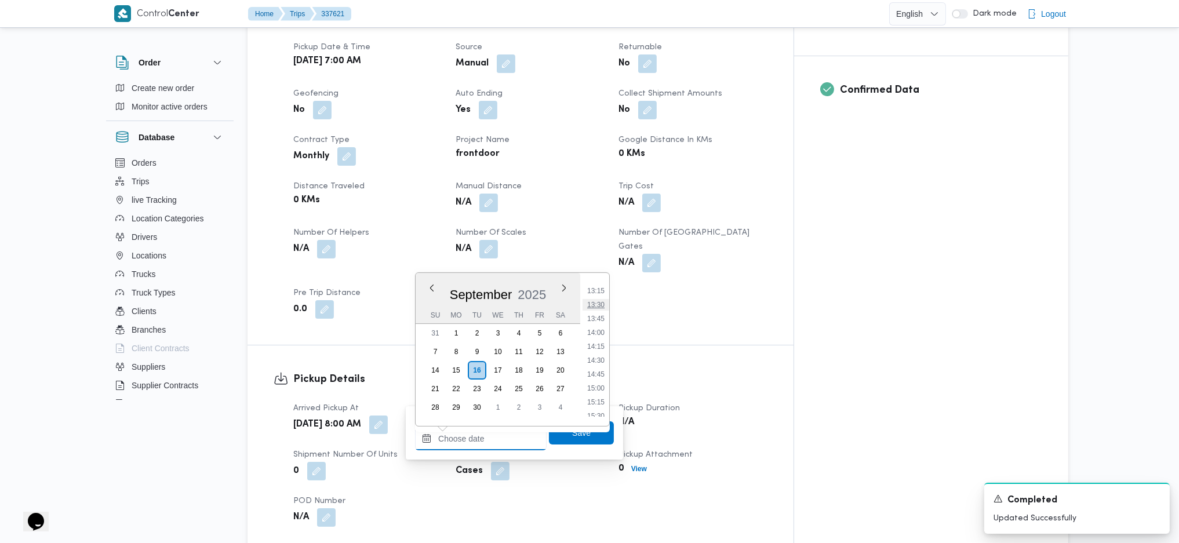
scroll to position [708, 0]
click at [599, 327] on li "13:30" at bounding box center [595, 332] width 27 height 12
type input "[DATE] 13:30"
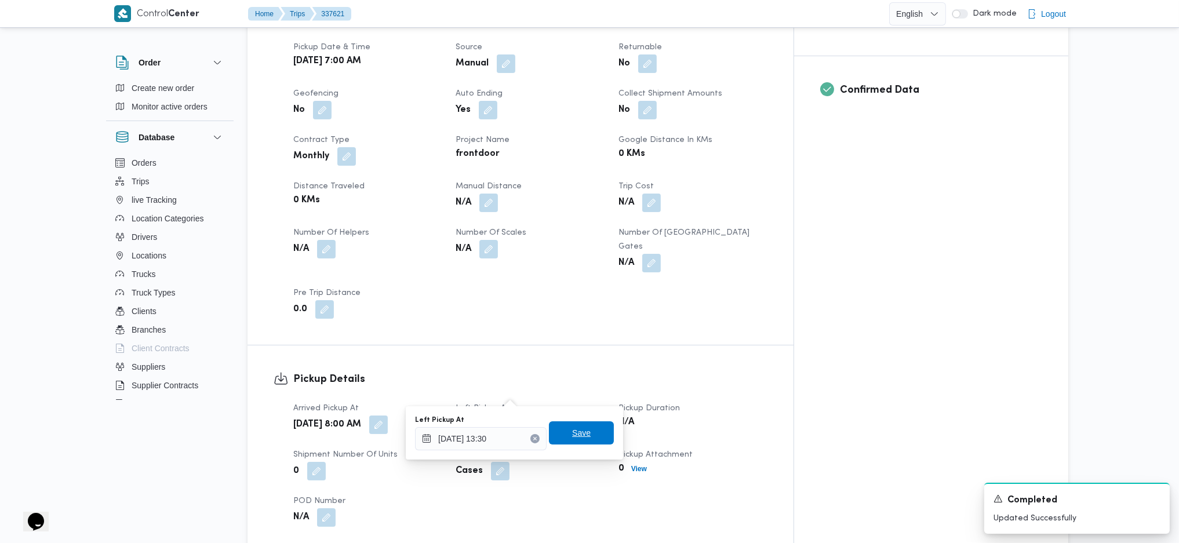
drag, startPoint x: 569, startPoint y: 441, endPoint x: 672, endPoint y: 362, distance: 129.8
click at [571, 440] on span "Save" at bounding box center [581, 432] width 65 height 23
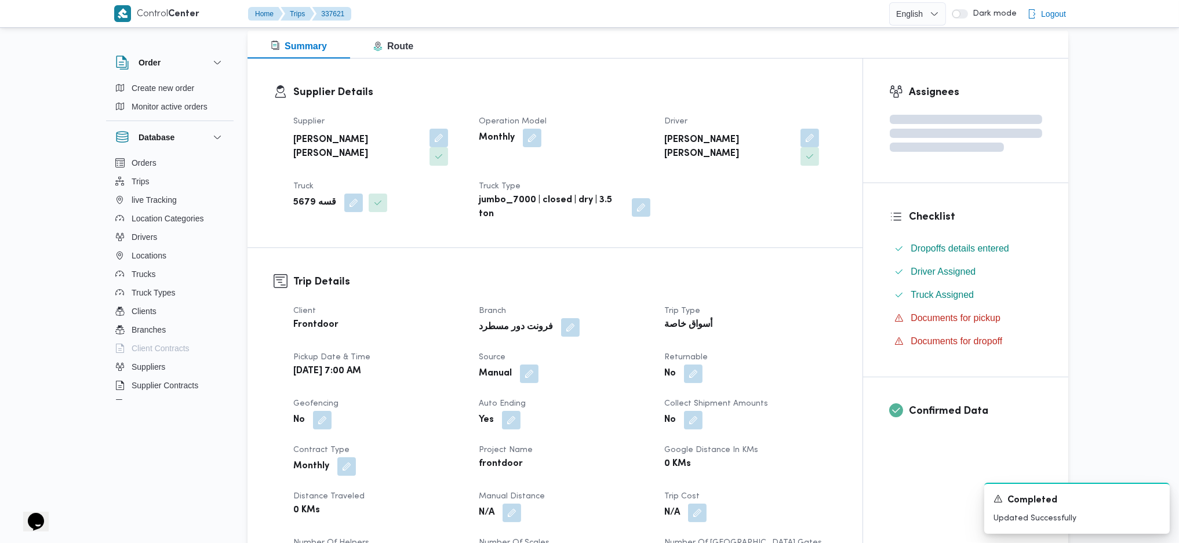
scroll to position [0, 0]
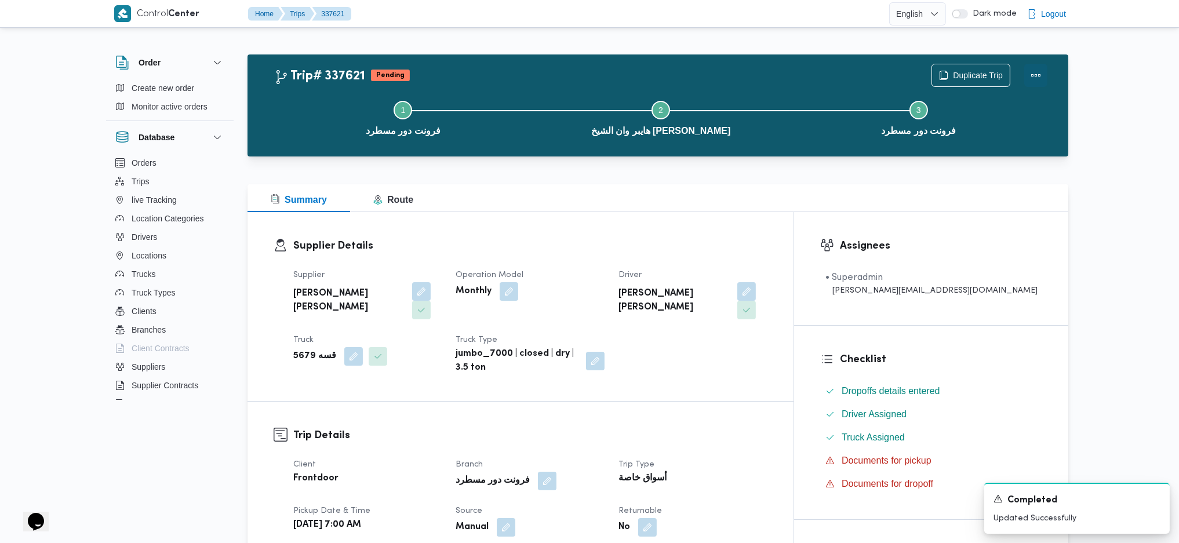
drag, startPoint x: 1043, startPoint y: 78, endPoint x: 1032, endPoint y: 90, distance: 16.0
click at [1043, 78] on button "Actions" at bounding box center [1035, 75] width 23 height 23
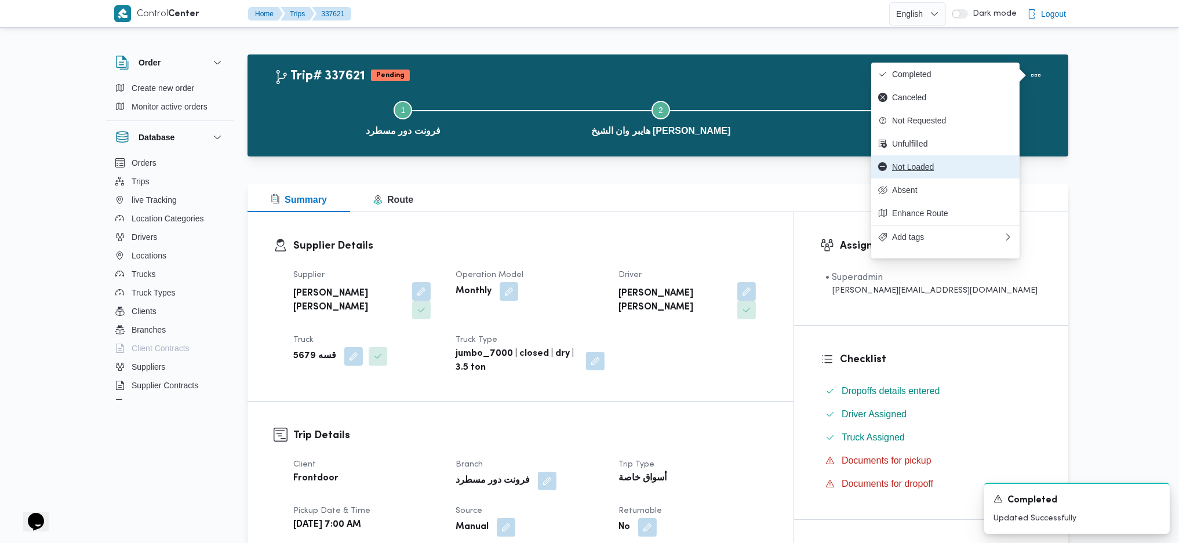
click at [934, 167] on span "Not Loaded" at bounding box center [952, 166] width 121 height 9
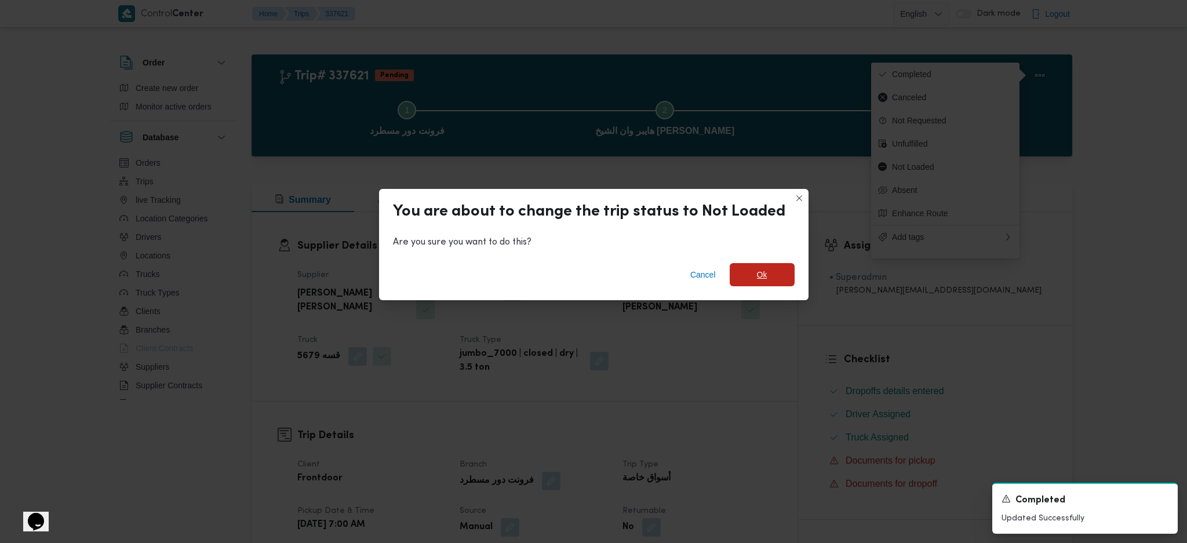
drag, startPoint x: 783, startPoint y: 282, endPoint x: 780, endPoint y: 330, distance: 48.8
click at [784, 279] on span "Ok" at bounding box center [762, 274] width 65 height 23
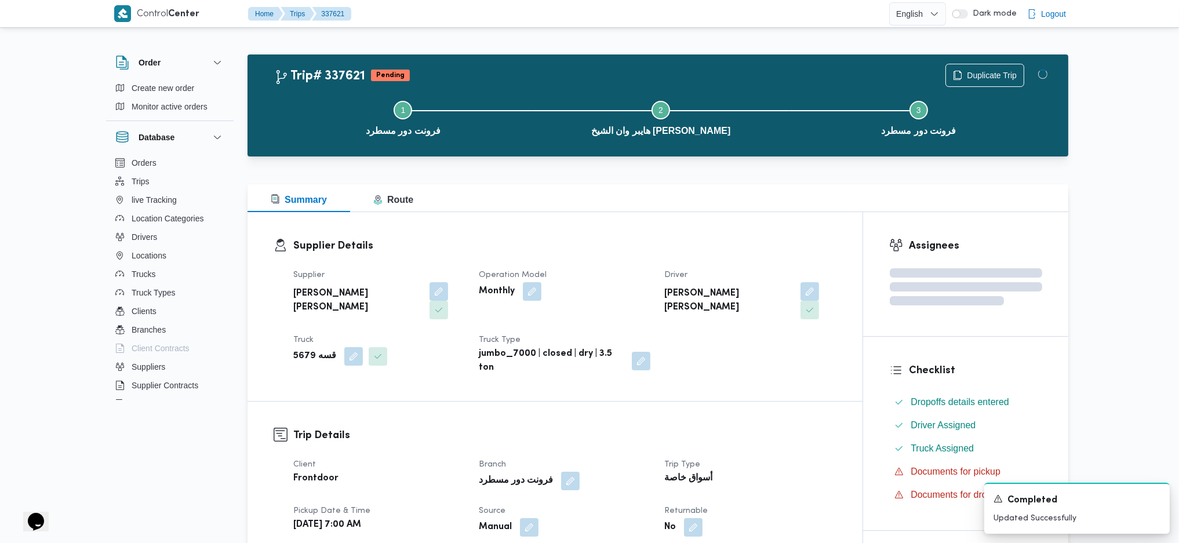
click at [779, 339] on div "Supplier [PERSON_NAME] [PERSON_NAME] Operation Model Monthly Driver [PERSON_NAM…" at bounding box center [564, 321] width 557 height 121
click at [729, 225] on div "Supplier Details Supplier [PERSON_NAME] [PERSON_NAME] Operation Model Monthly D…" at bounding box center [554, 306] width 615 height 189
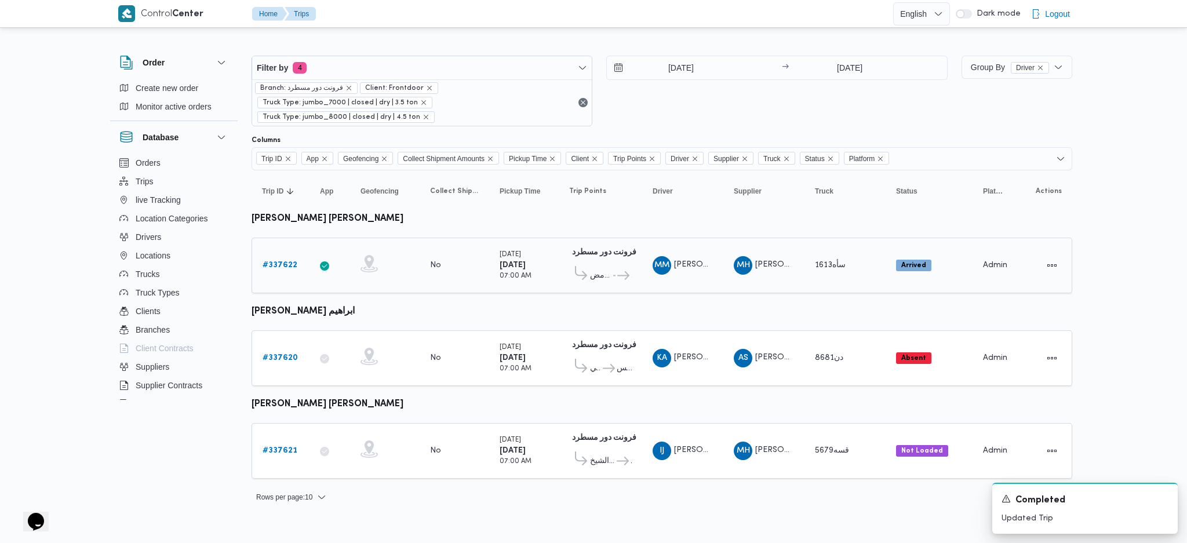
click at [274, 258] on link "# 337622" at bounding box center [280, 265] width 35 height 14
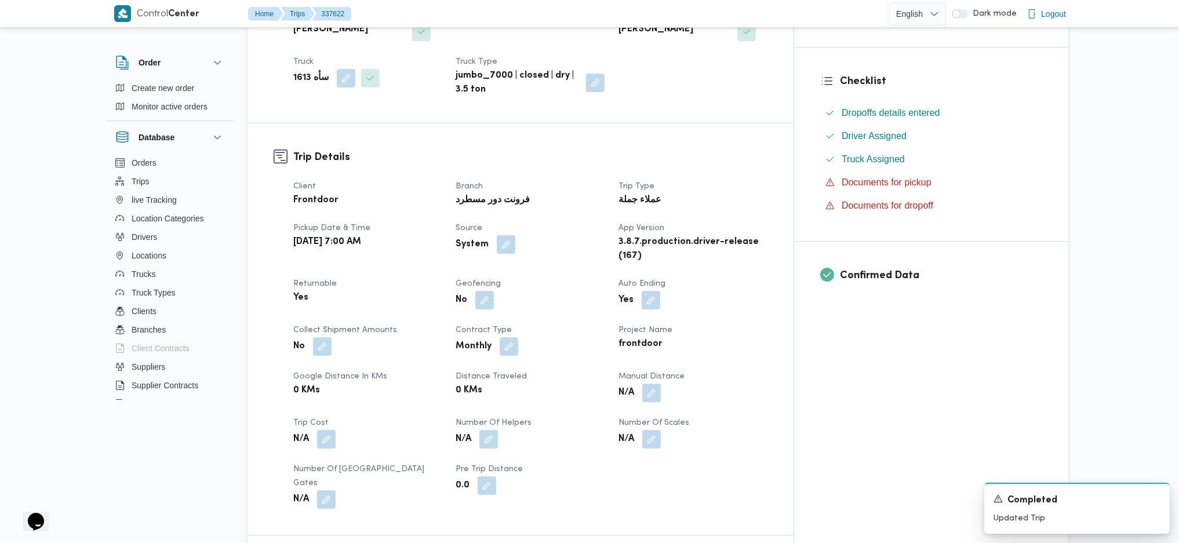
scroll to position [386, 0]
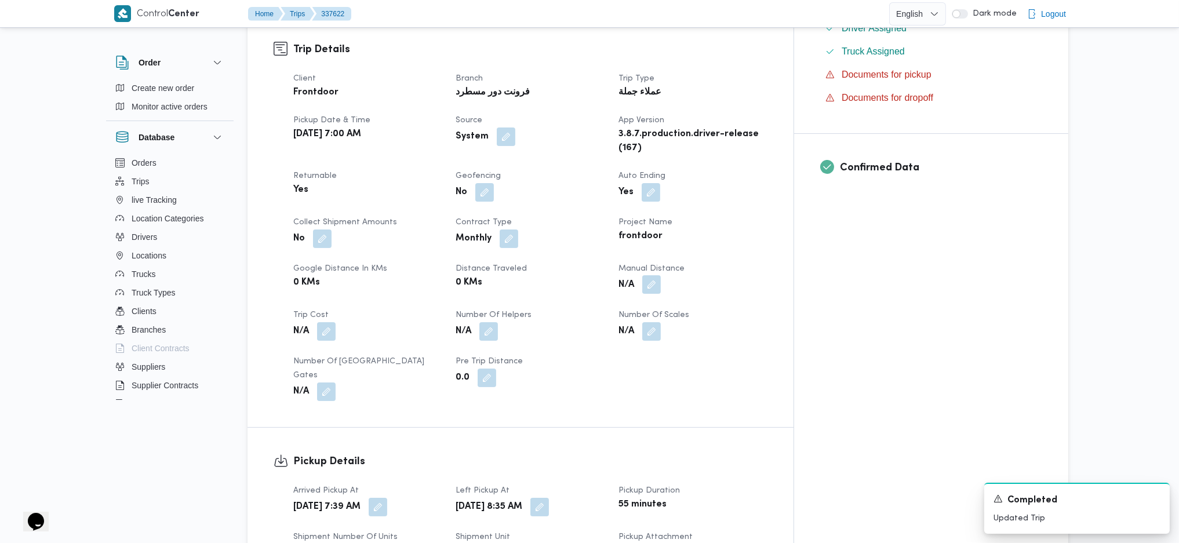
click at [661, 275] on button "button" at bounding box center [651, 284] width 19 height 19
click at [659, 304] on input "Manual Distance" at bounding box center [665, 303] width 115 height 23
type input "155"
click button "Save" at bounding box center [758, 297] width 65 height 23
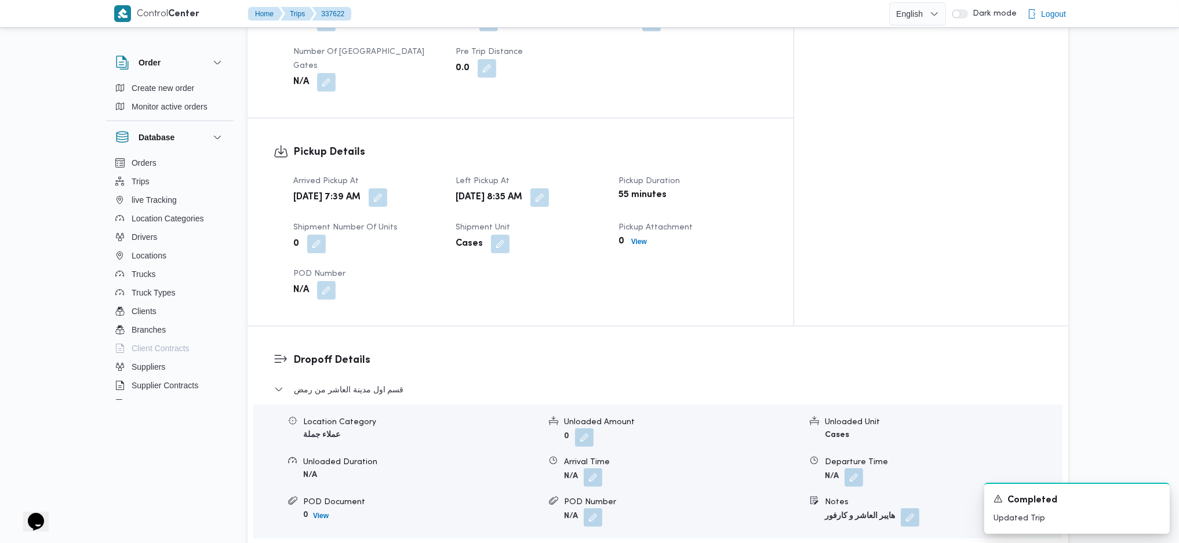
scroll to position [1004, 0]
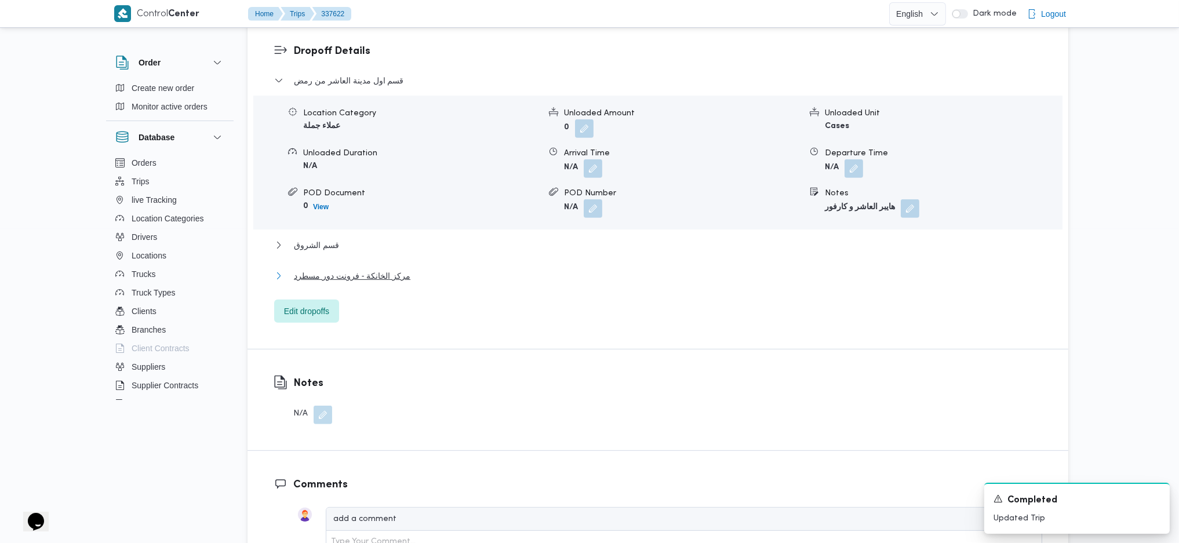
click at [340, 269] on span "مركز الخانكة - فرونت دور مسطرد" at bounding box center [352, 276] width 116 height 14
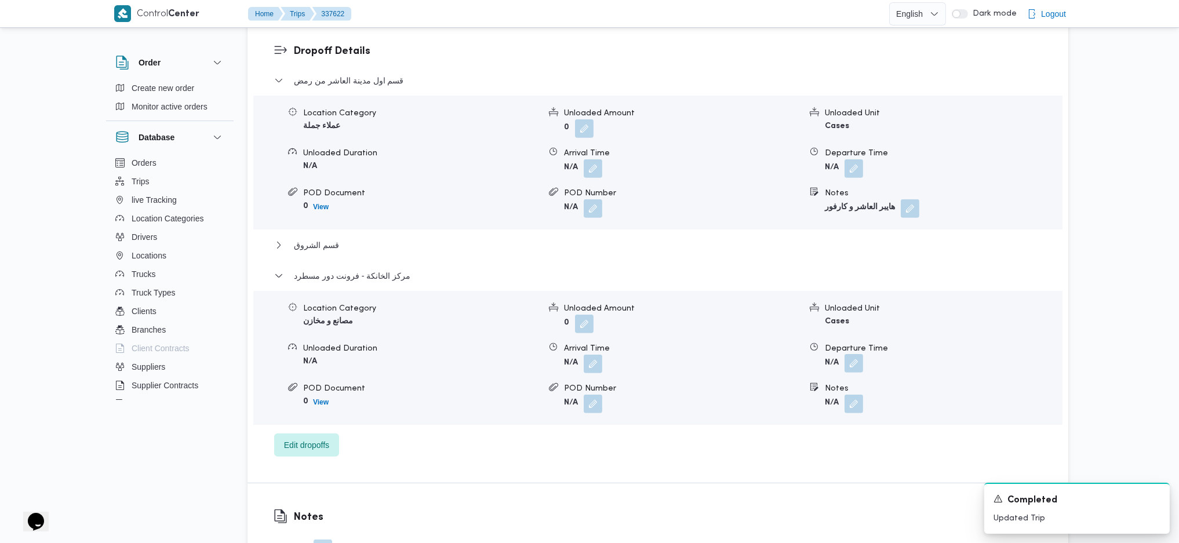
click at [852, 354] on button "button" at bounding box center [853, 363] width 19 height 19
click at [833, 362] on input "Departure Time" at bounding box center [823, 368] width 132 height 23
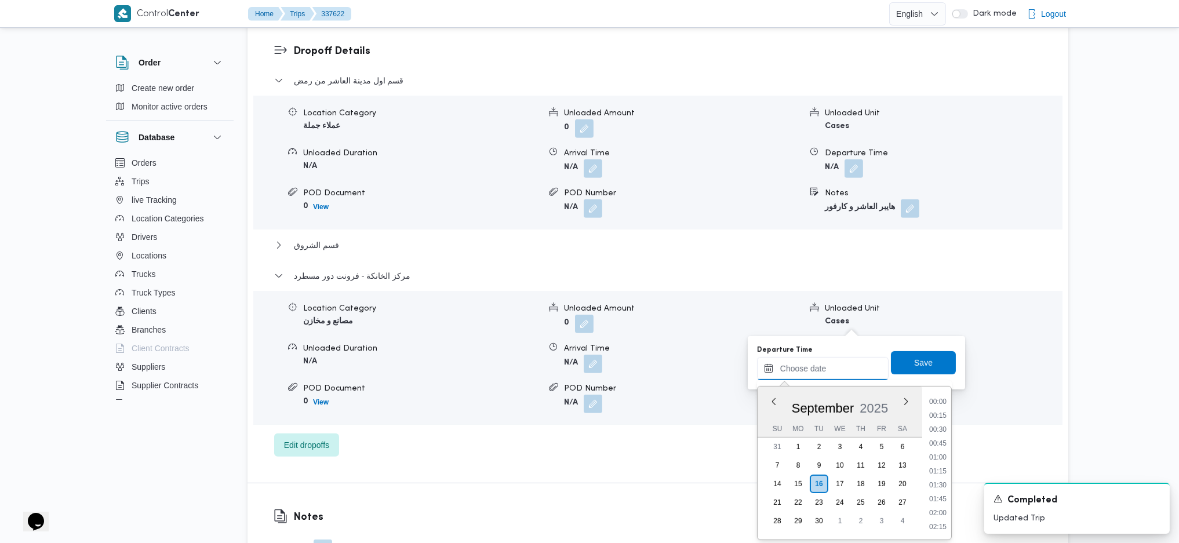
scroll to position [1016, 0]
click at [939, 417] on li "18:30" at bounding box center [937, 415] width 27 height 12
type input "[DATE] 18:30"
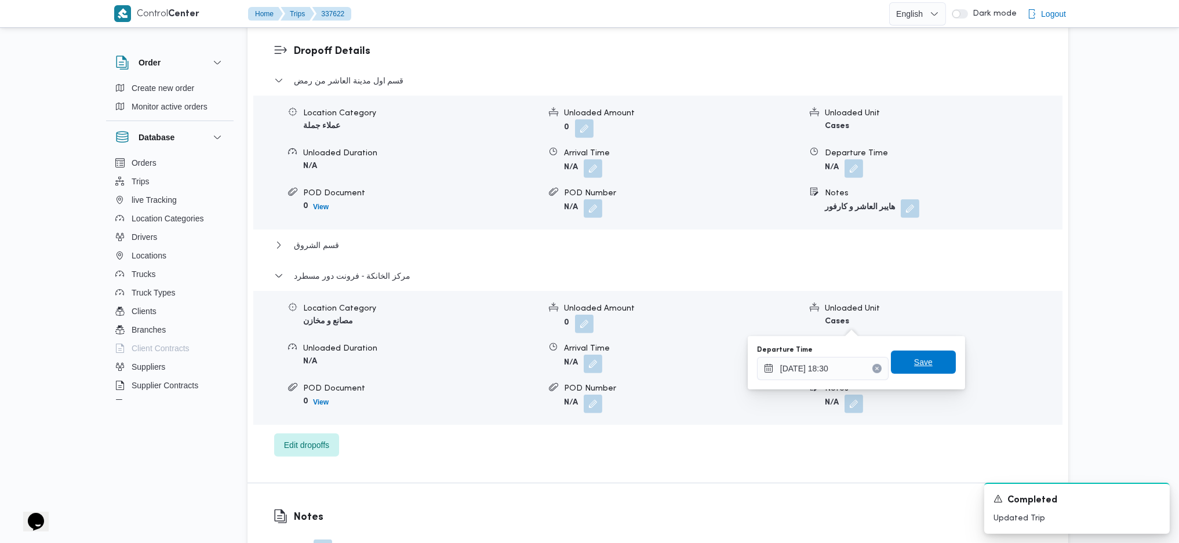
click at [921, 356] on span "Save" at bounding box center [923, 362] width 19 height 14
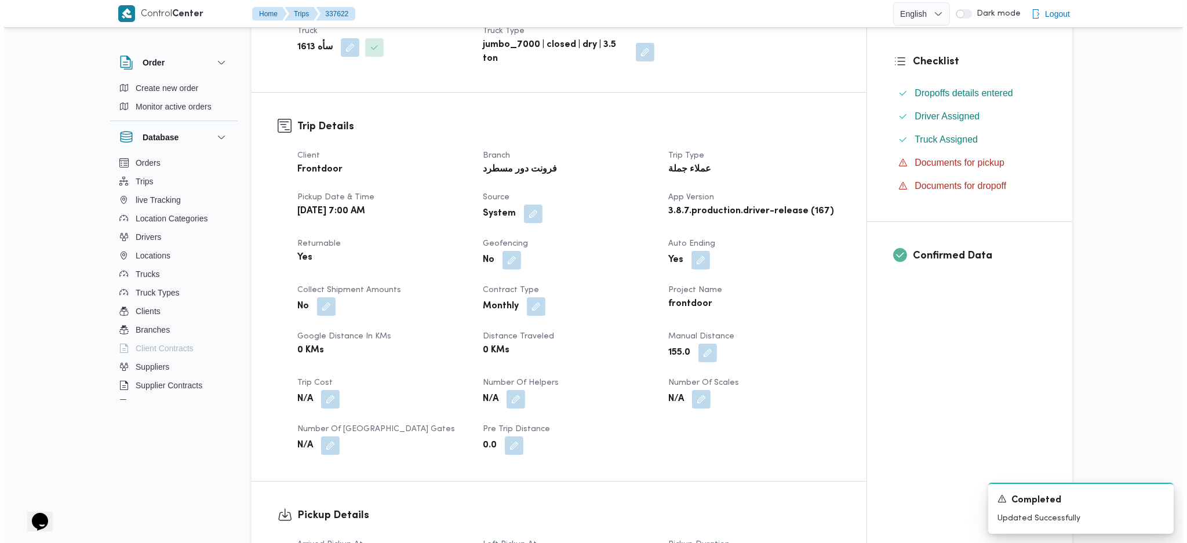
scroll to position [0, 0]
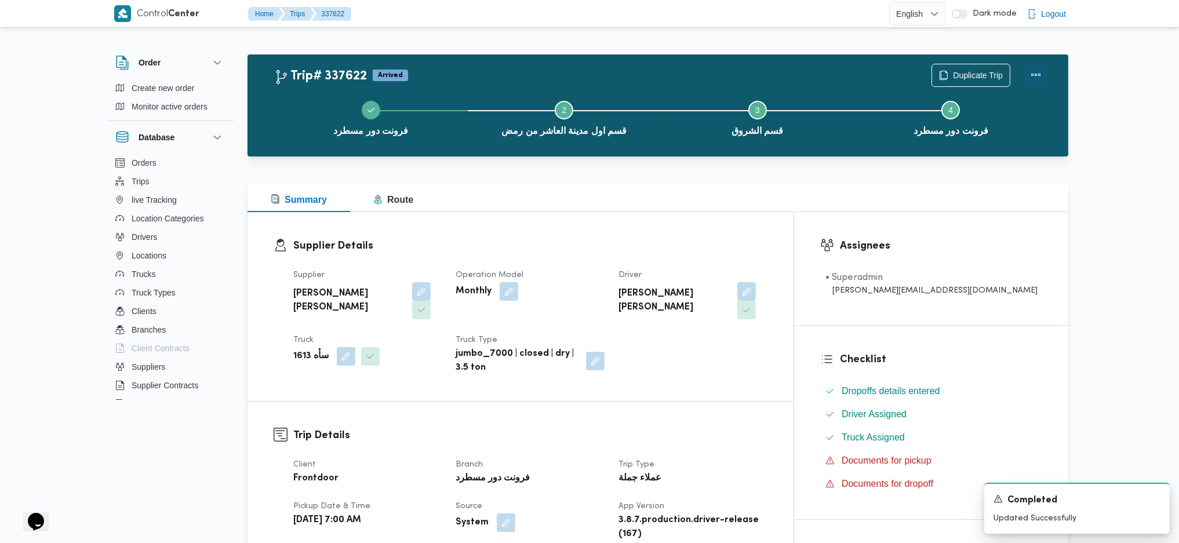
click at [1033, 74] on button "Actions" at bounding box center [1035, 74] width 23 height 23
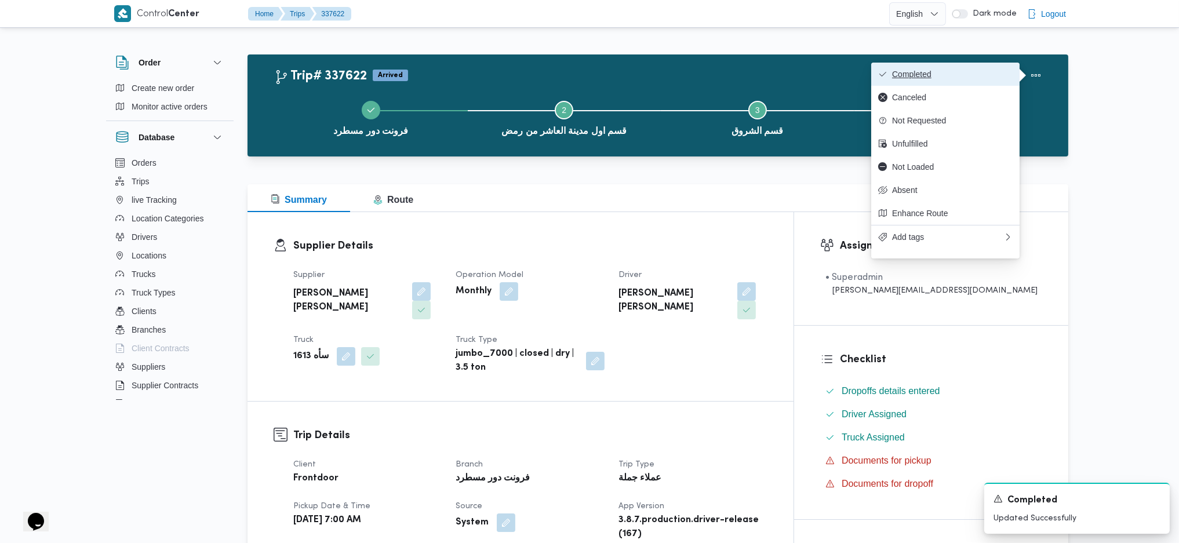
click at [990, 81] on button "Completed" at bounding box center [945, 74] width 148 height 23
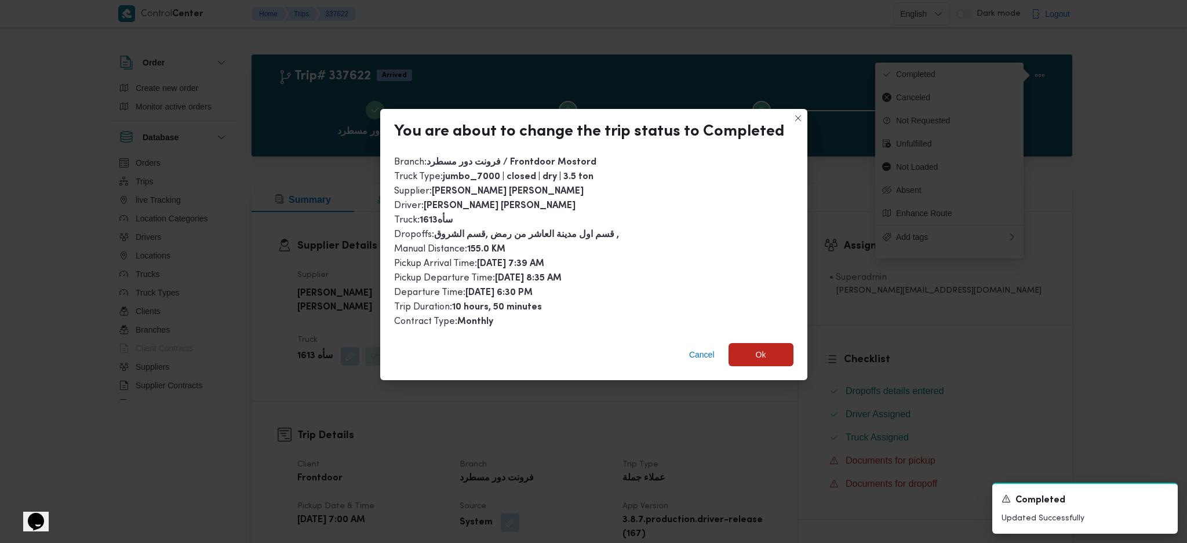
click at [790, 349] on div "Cancel Ok" at bounding box center [593, 357] width 427 height 46
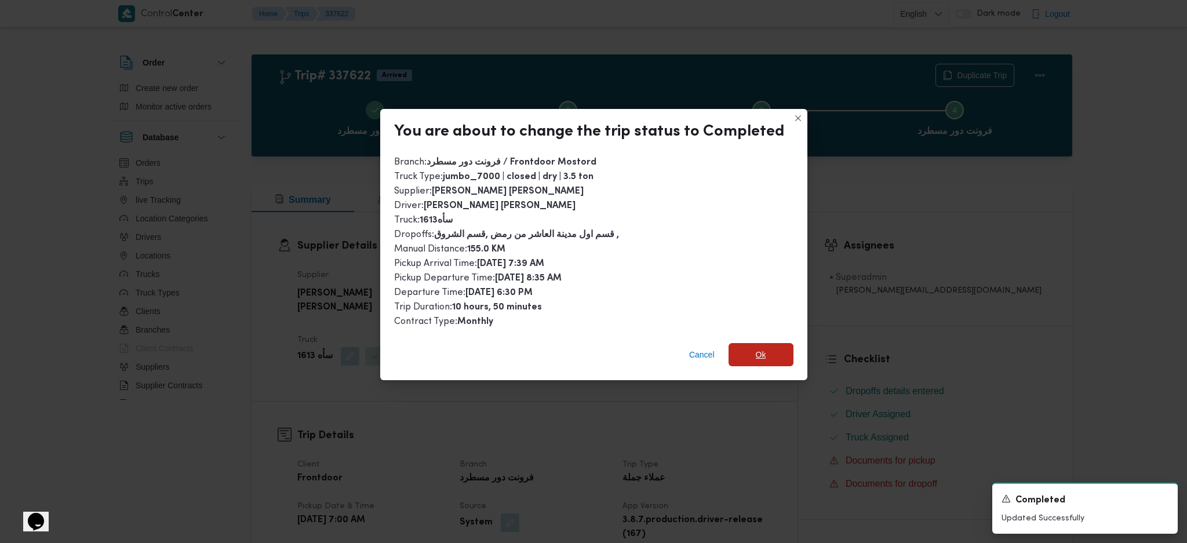
click at [770, 345] on span "Ok" at bounding box center [760, 354] width 65 height 23
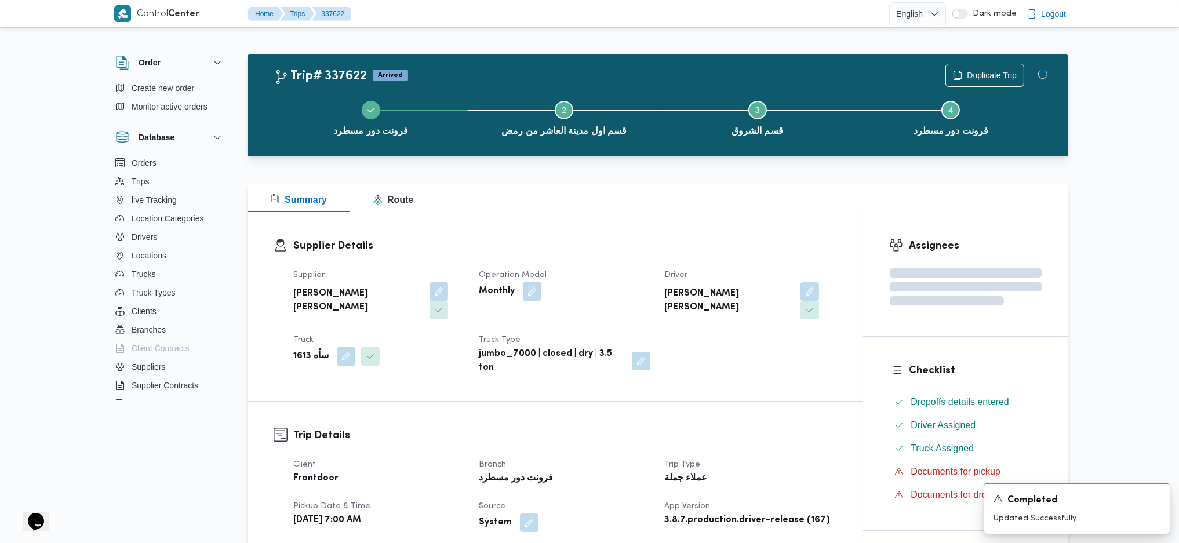
click at [787, 428] on h3 "Trip Details" at bounding box center [564, 436] width 543 height 16
click at [721, 242] on h3 "Supplier Details" at bounding box center [564, 246] width 543 height 16
